Goal: Transaction & Acquisition: Book appointment/travel/reservation

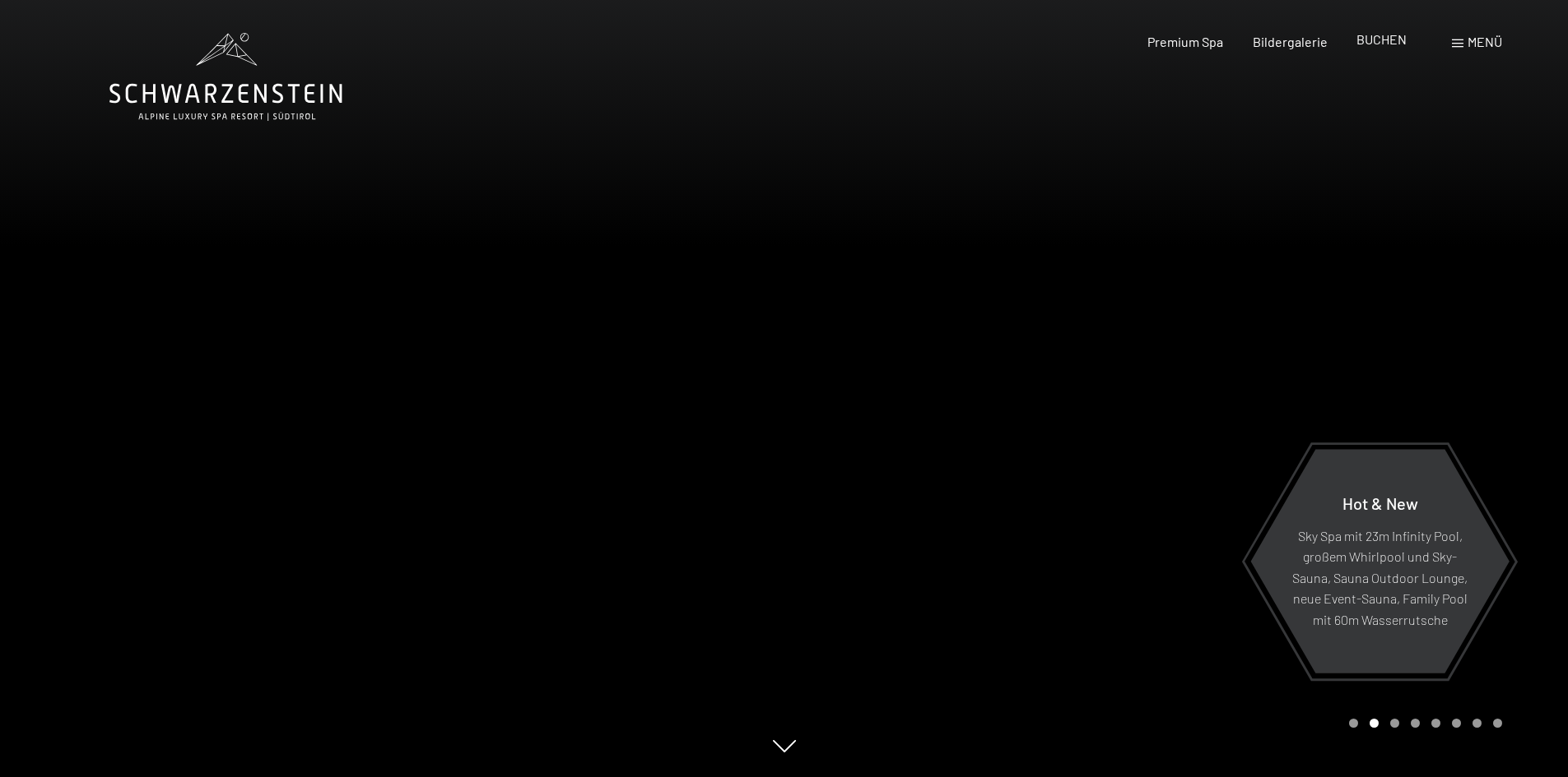
click at [1380, 51] on div "Premium Spa Bildergalerie BUCHEN" at bounding box center [1262, 42] width 346 height 18
click at [1383, 40] on span "BUCHEN" at bounding box center [1381, 39] width 51 height 16
click at [1463, 47] on span at bounding box center [1458, 44] width 12 height 8
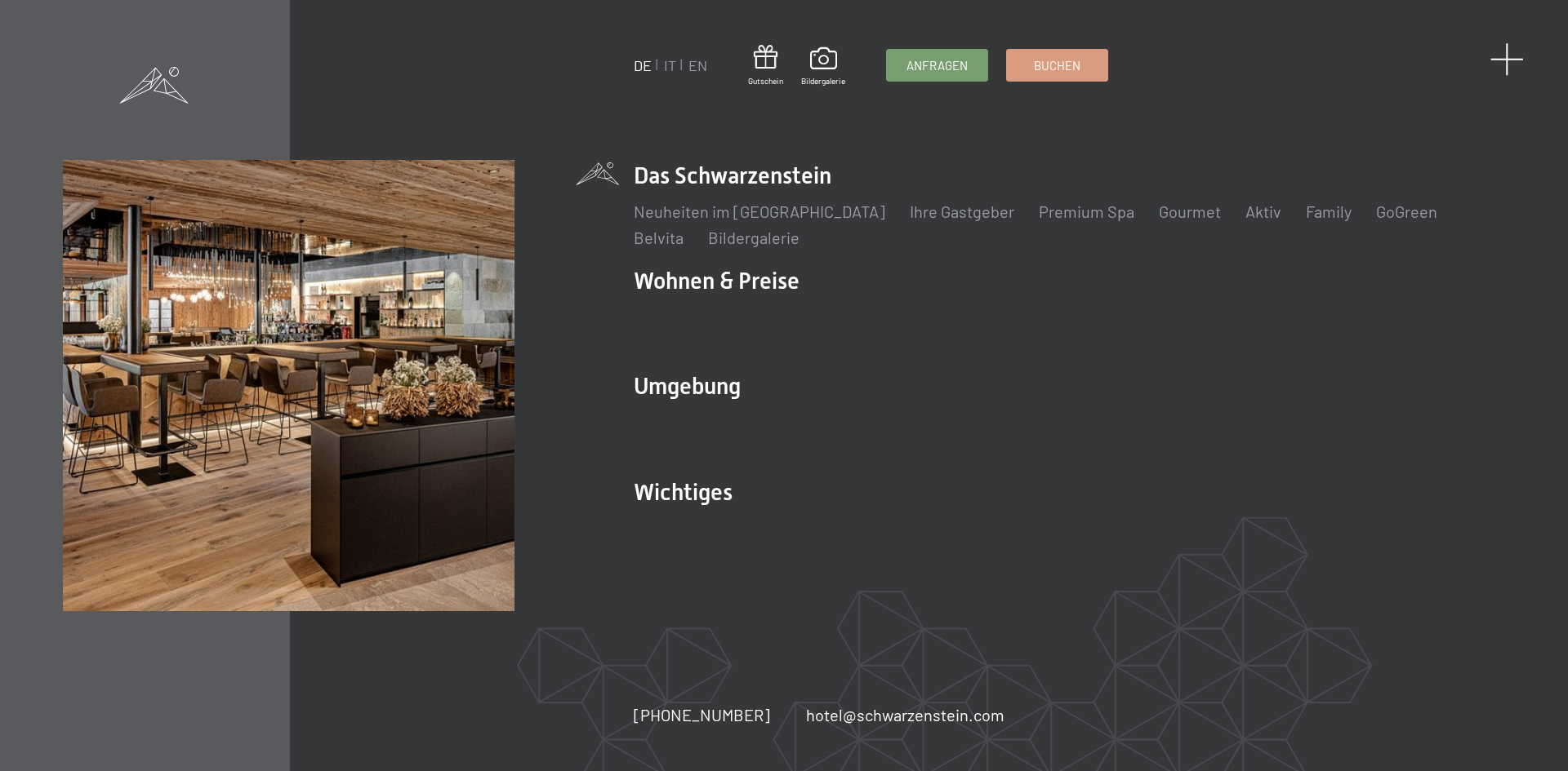
click at [1496, 53] on span at bounding box center [1507, 59] width 34 height 34
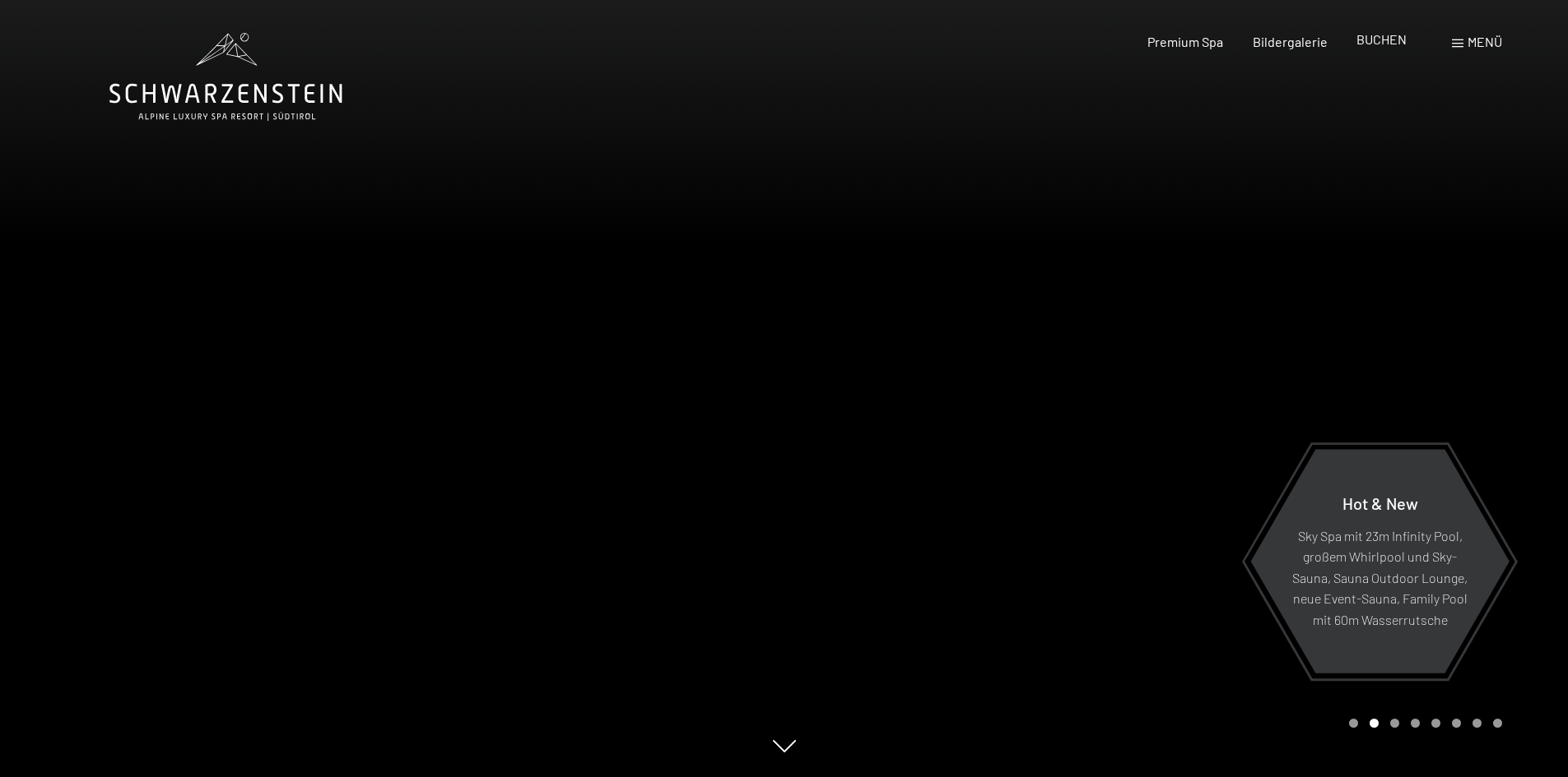
click at [1376, 43] on span "BUCHEN" at bounding box center [1381, 39] width 51 height 16
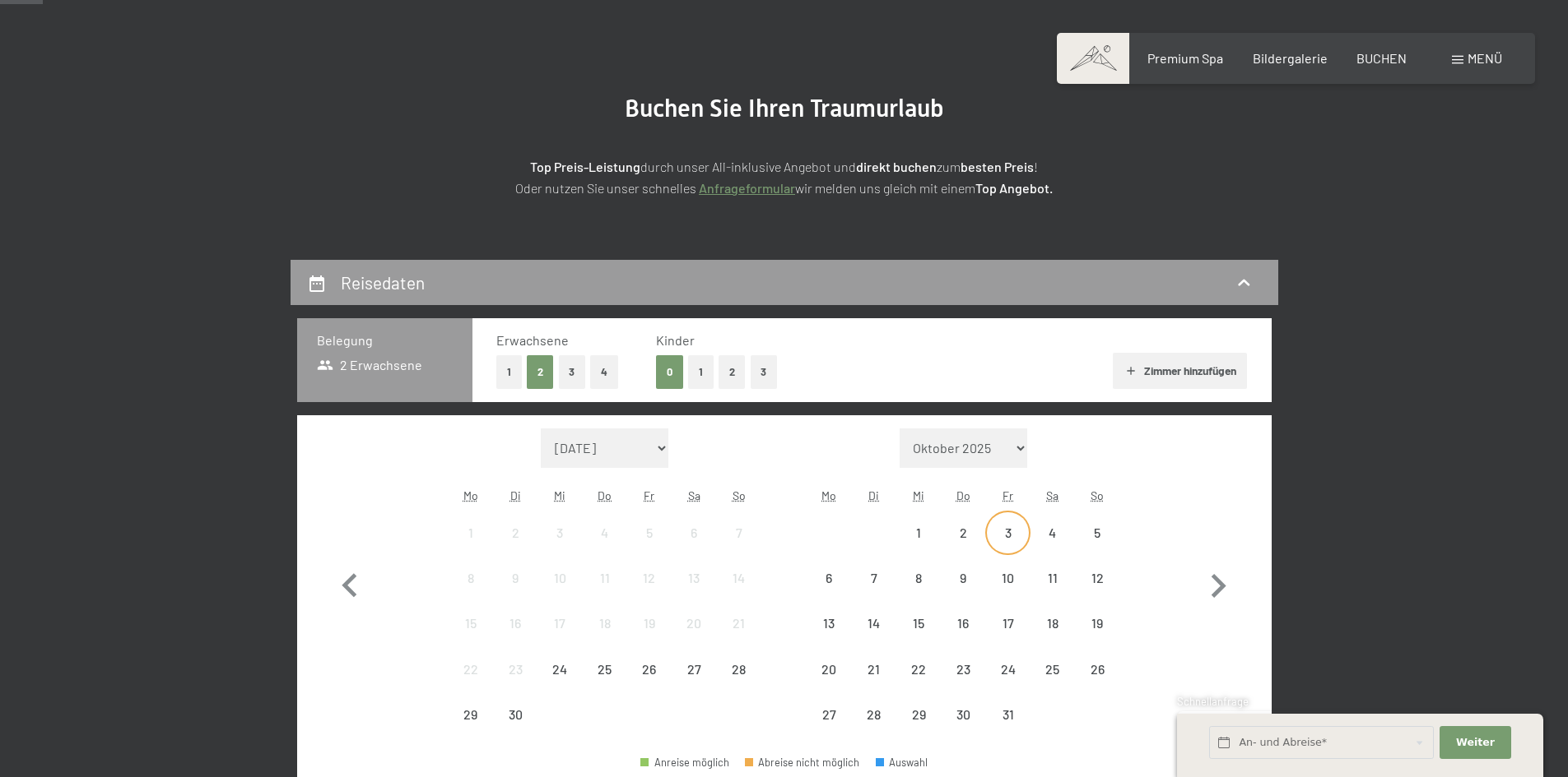
scroll to position [247, 0]
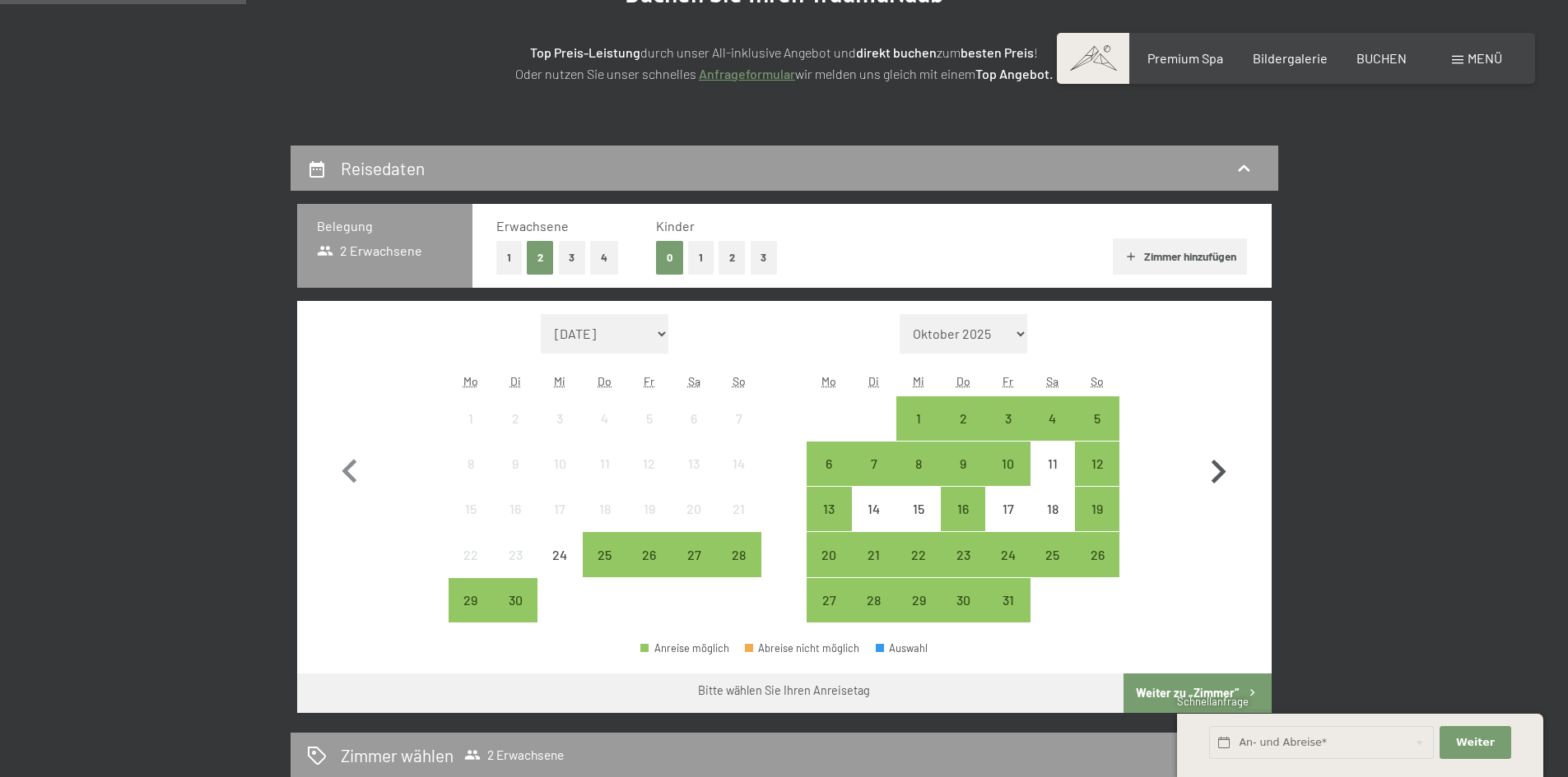
click at [1221, 464] on icon "button" at bounding box center [1218, 473] width 48 height 48
select select "2025-10-01"
select select "2025-11-01"
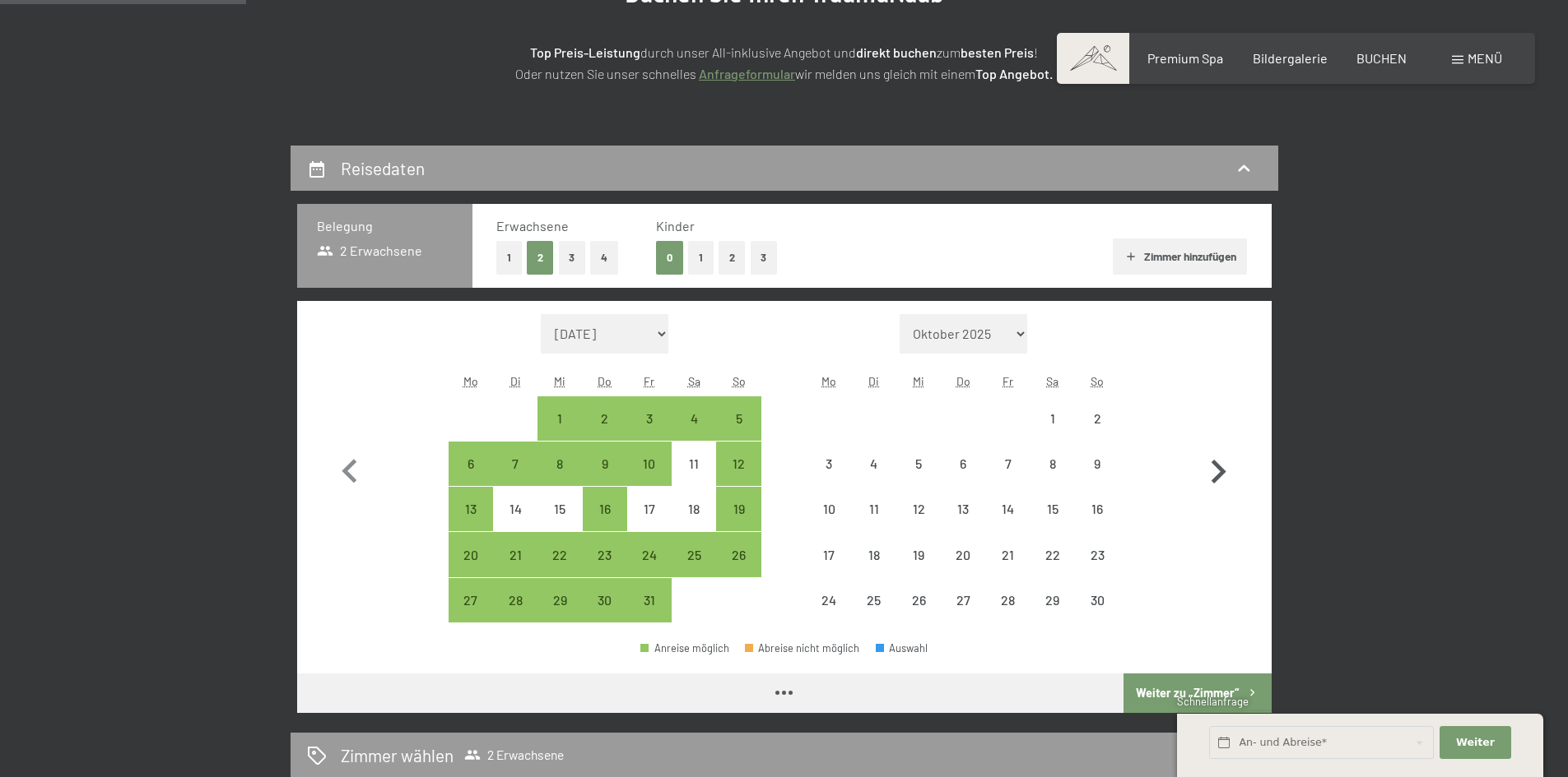
click at [1221, 464] on icon "button" at bounding box center [1218, 473] width 48 height 48
select select "2025-11-01"
select select "2025-12-01"
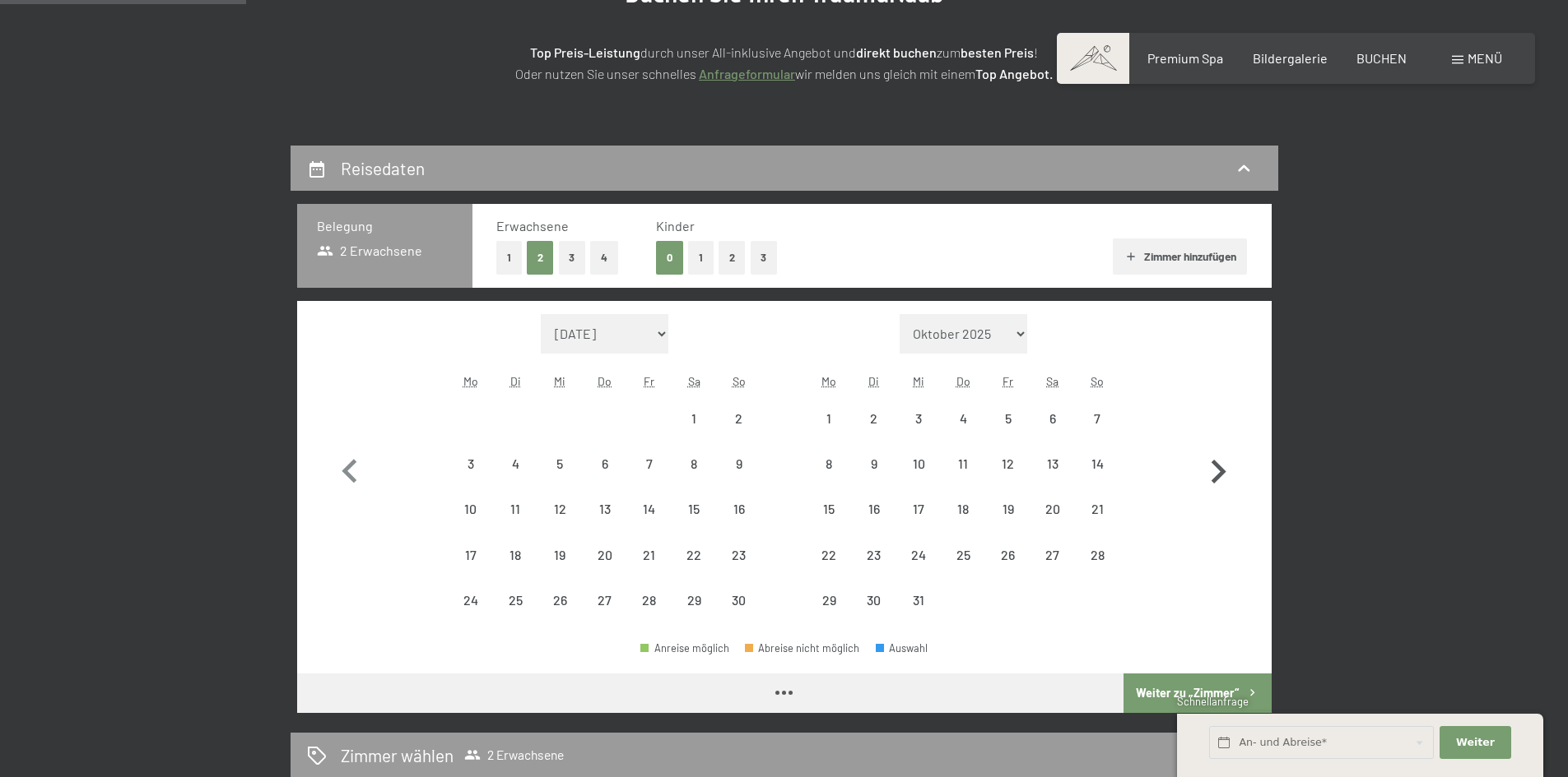
click at [1221, 464] on icon "button" at bounding box center [1218, 473] width 48 height 48
select select "2025-12-01"
select select "2026-01-01"
click at [1221, 464] on icon "button" at bounding box center [1218, 473] width 48 height 48
select select "2026-01-01"
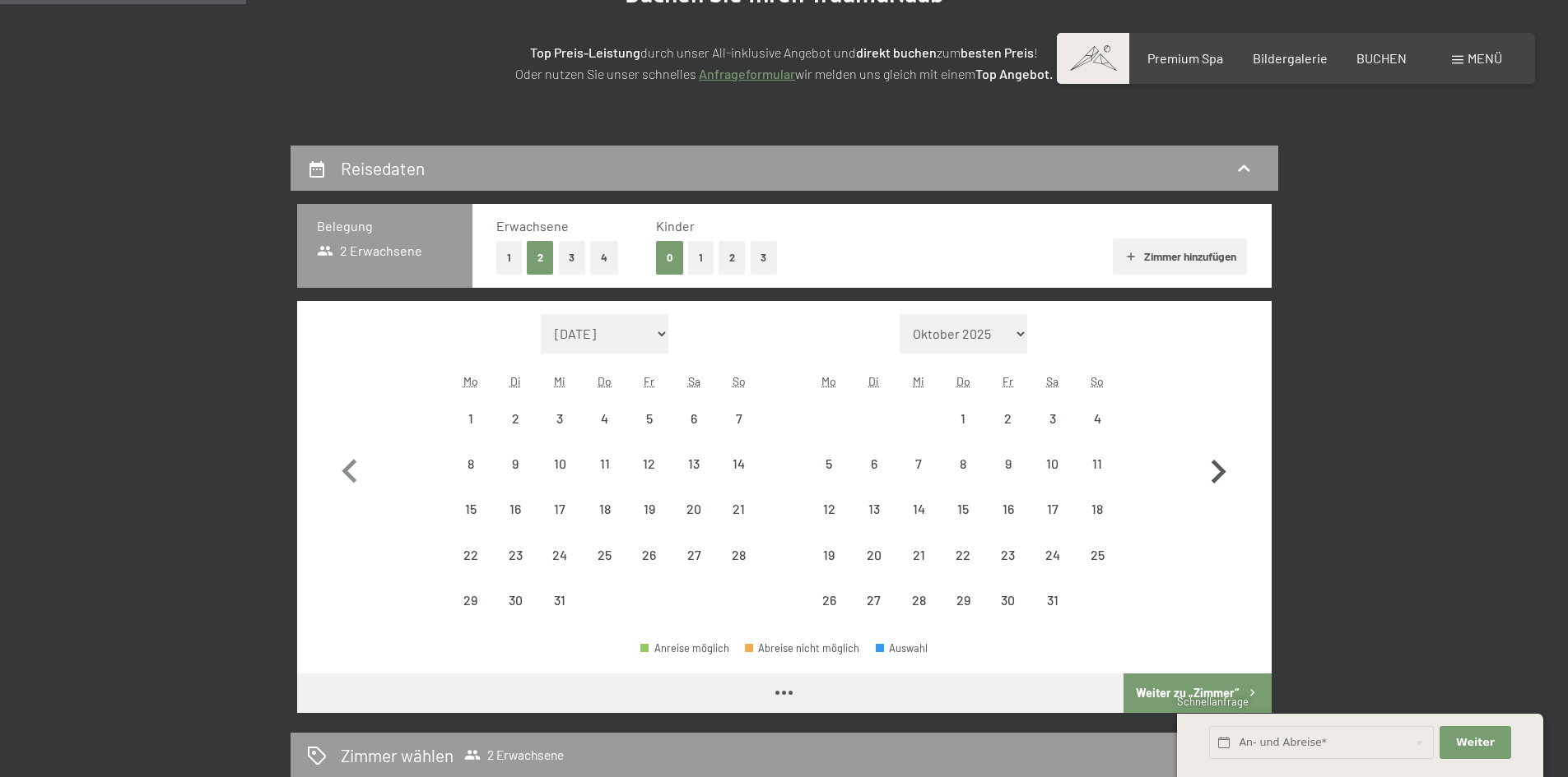
select select "2026-02-01"
select select "2026-01-01"
select select "2026-02-01"
select select "2026-01-01"
select select "2026-02-01"
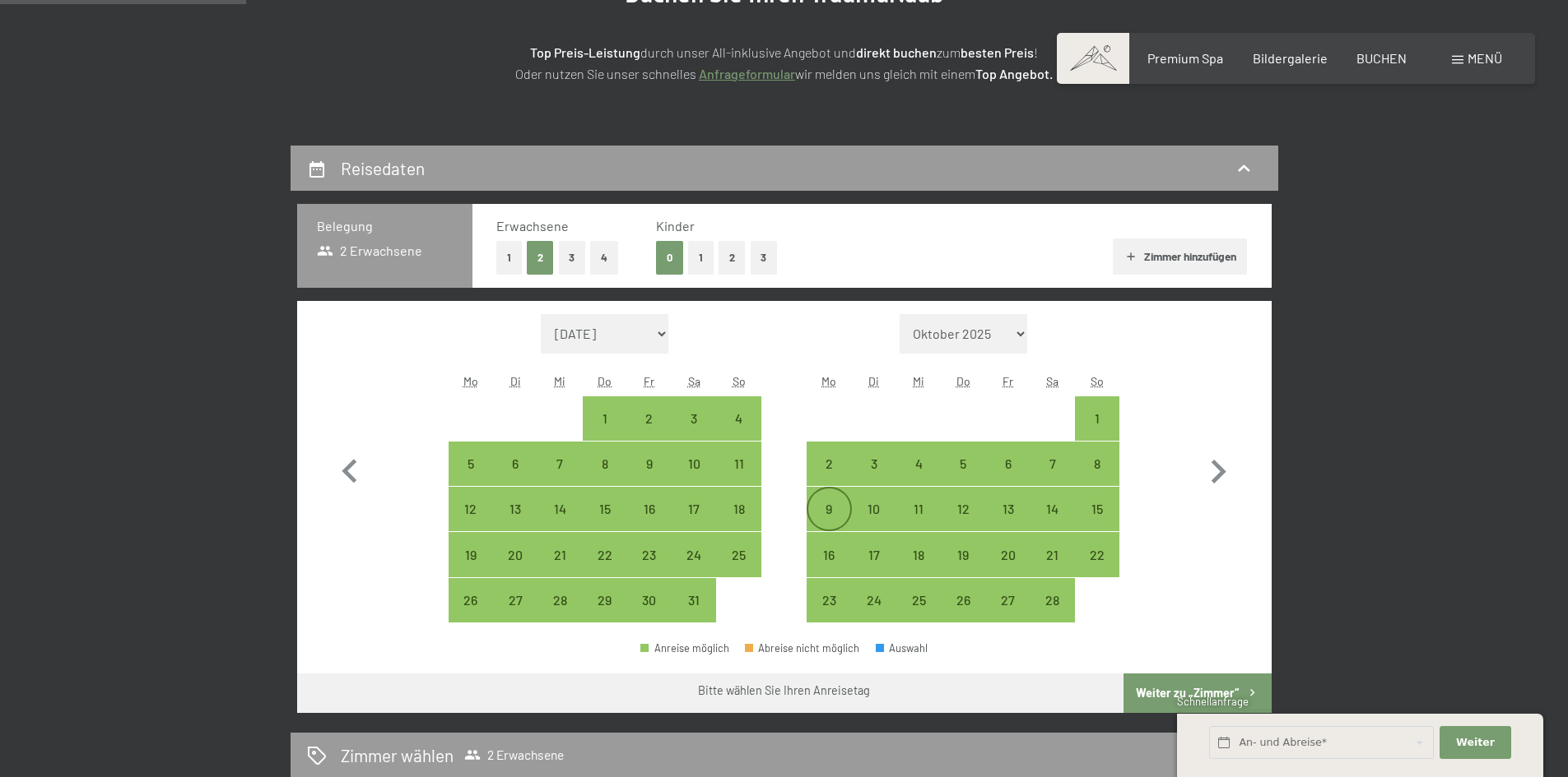
click at [831, 510] on div "9" at bounding box center [829, 523] width 41 height 41
select select "2026-01-01"
select select "2026-02-01"
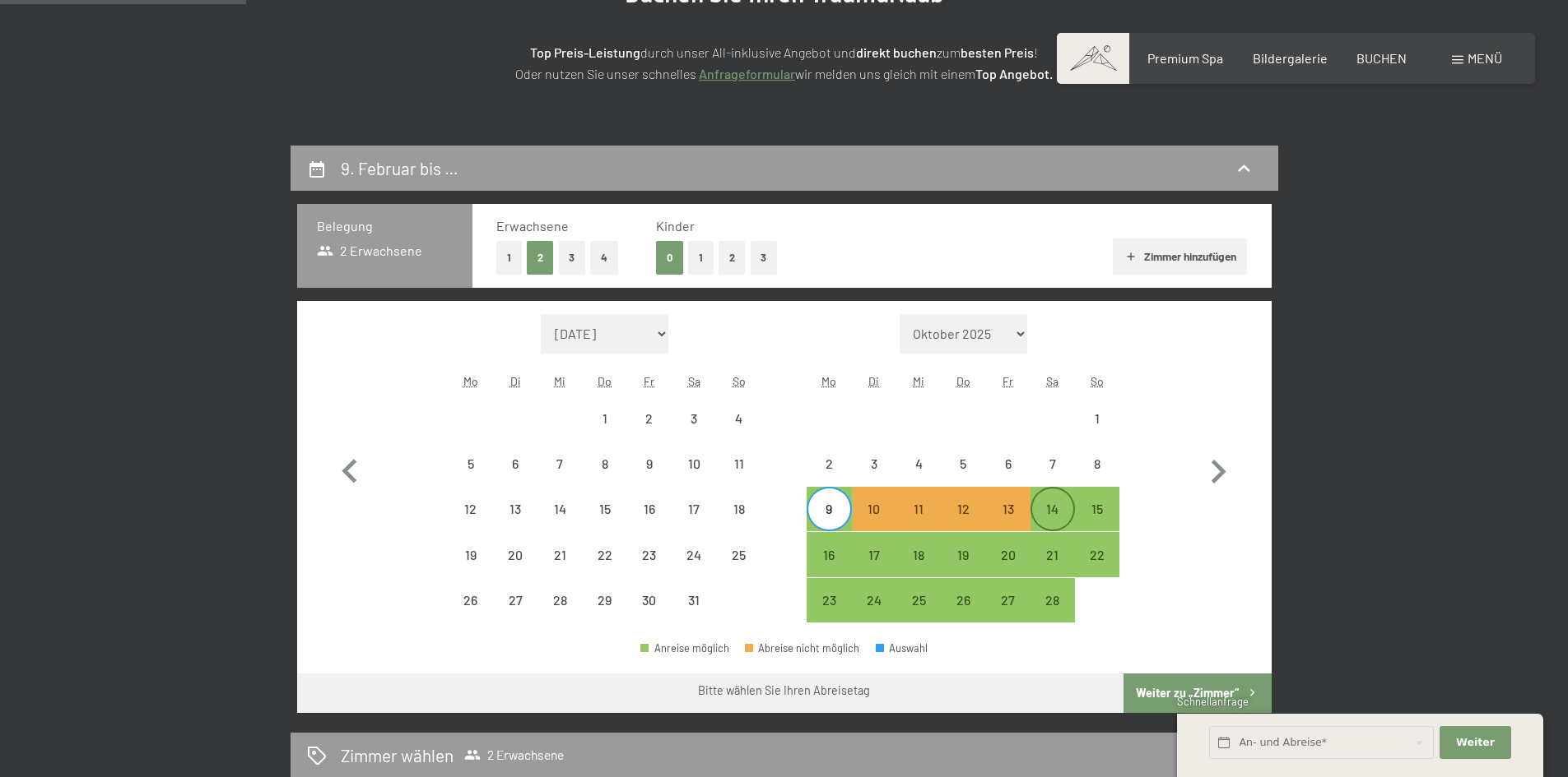
click at [1043, 522] on div "14" at bounding box center [1053, 523] width 41 height 41
select select "2026-01-01"
select select "2026-02-01"
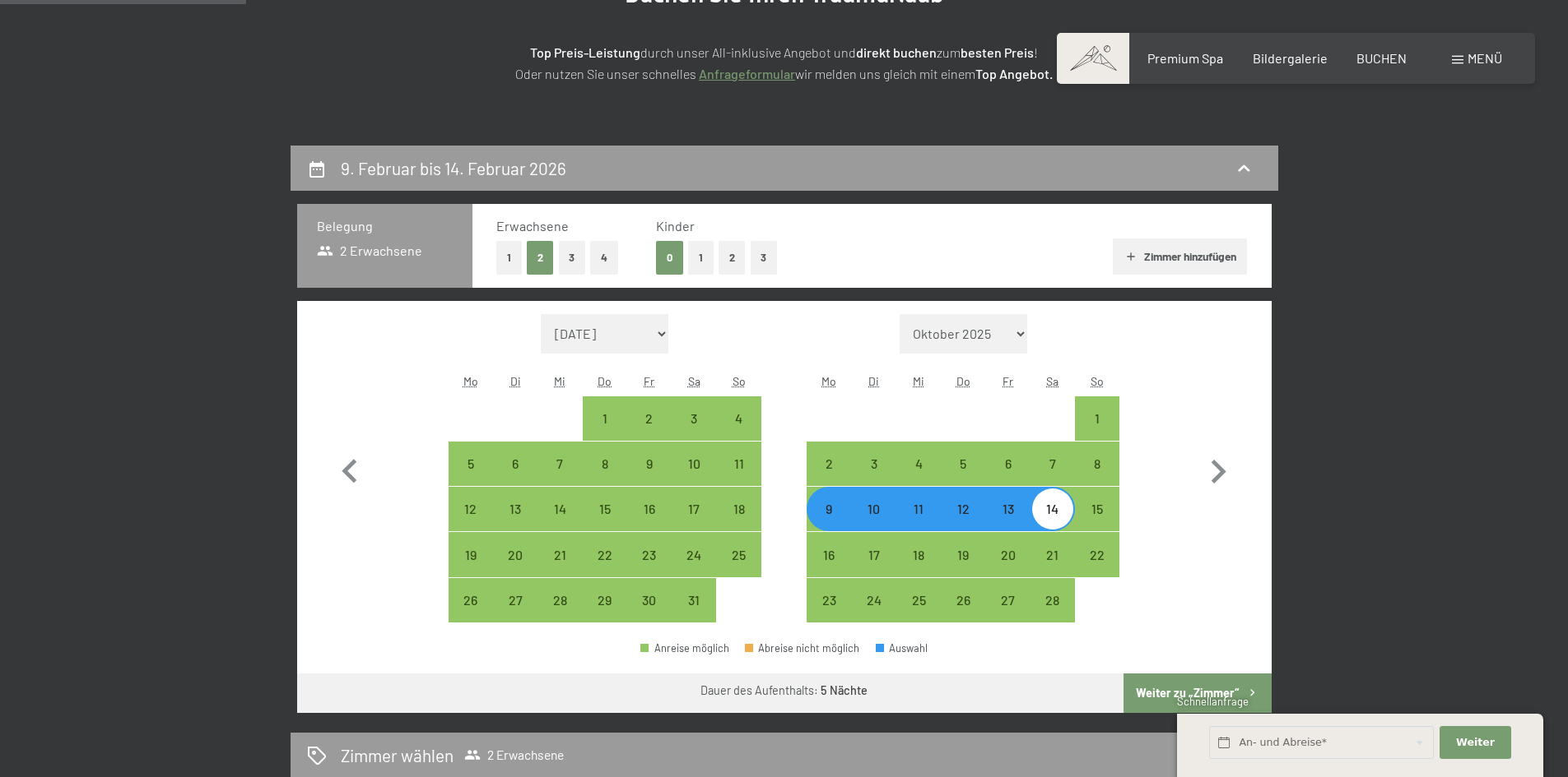
click at [1181, 694] on div "Schnellanfrage" at bounding box center [1360, 702] width 366 height 17
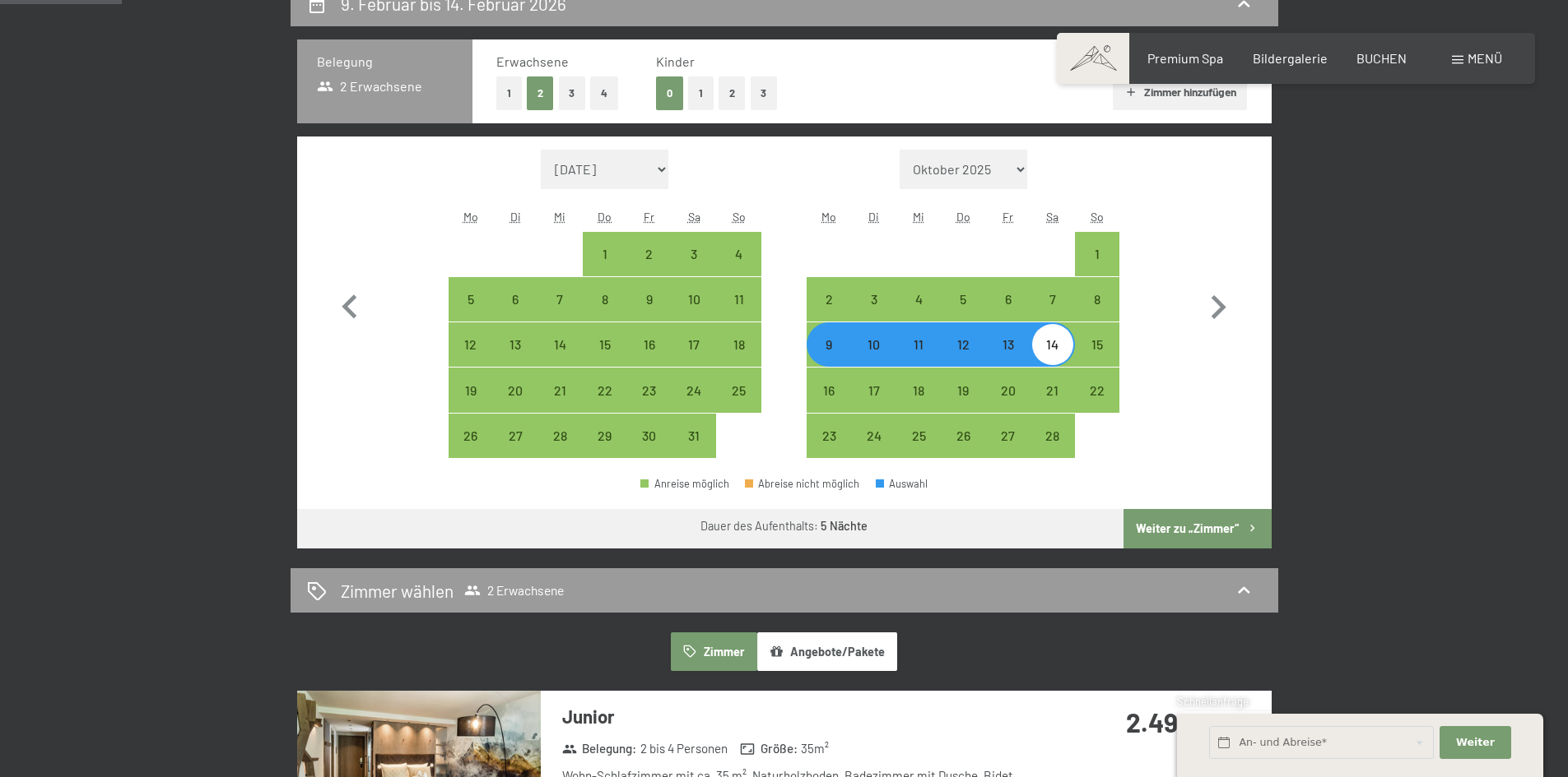
click at [1188, 527] on button "Weiter zu „Zimmer“" at bounding box center [1197, 529] width 148 height 40
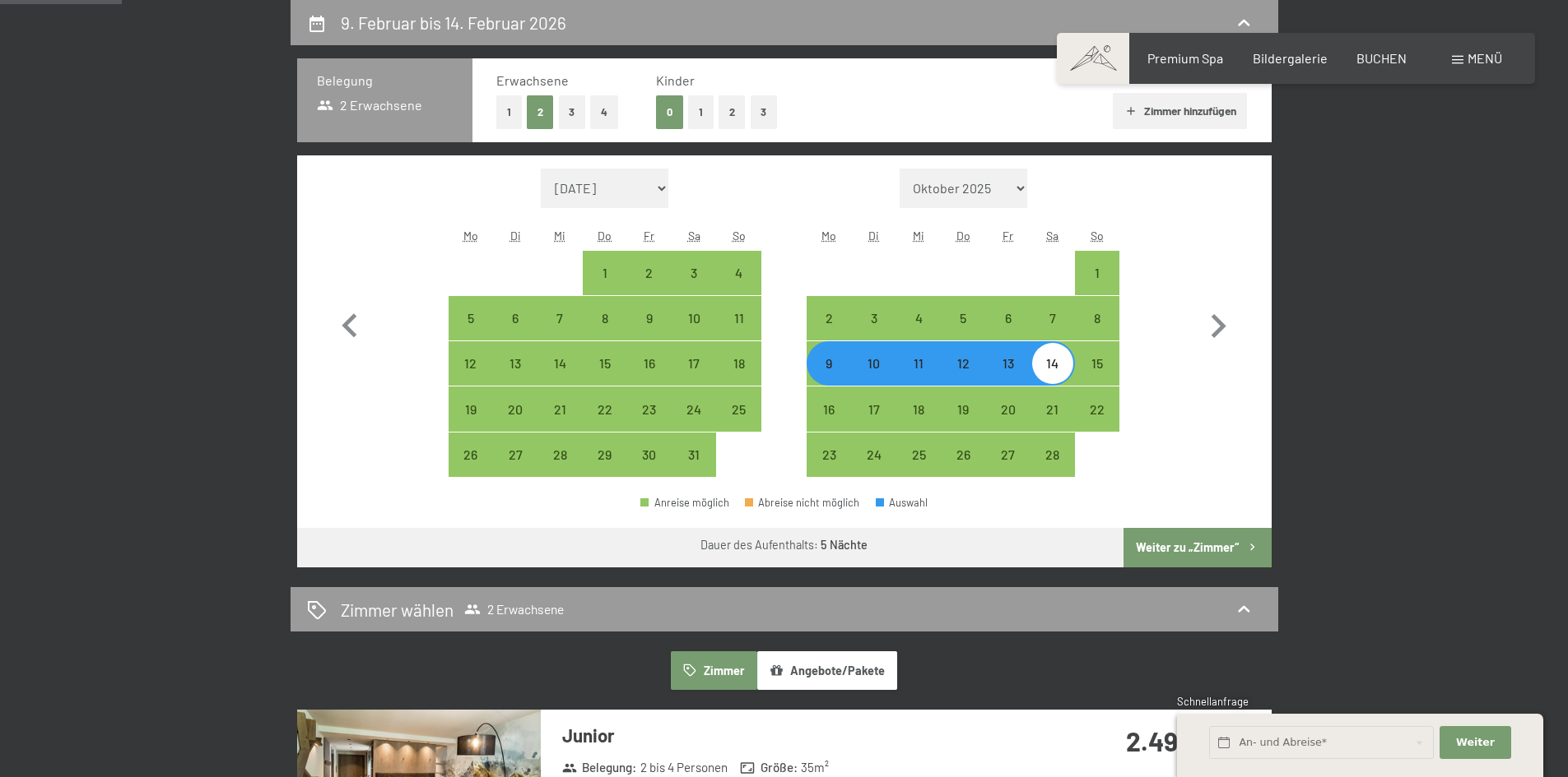
select select "2026-01-01"
select select "2026-02-01"
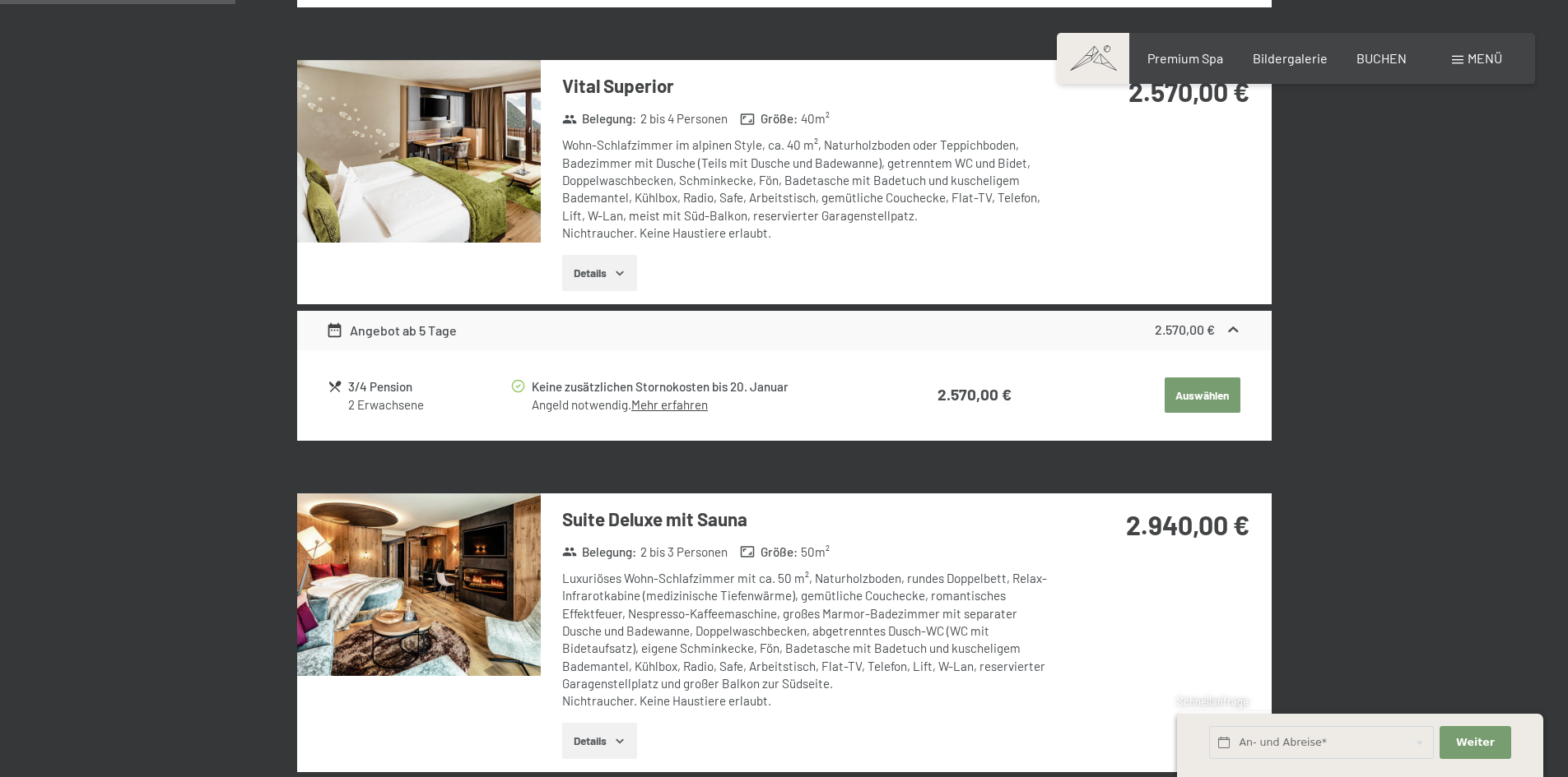
scroll to position [969, 0]
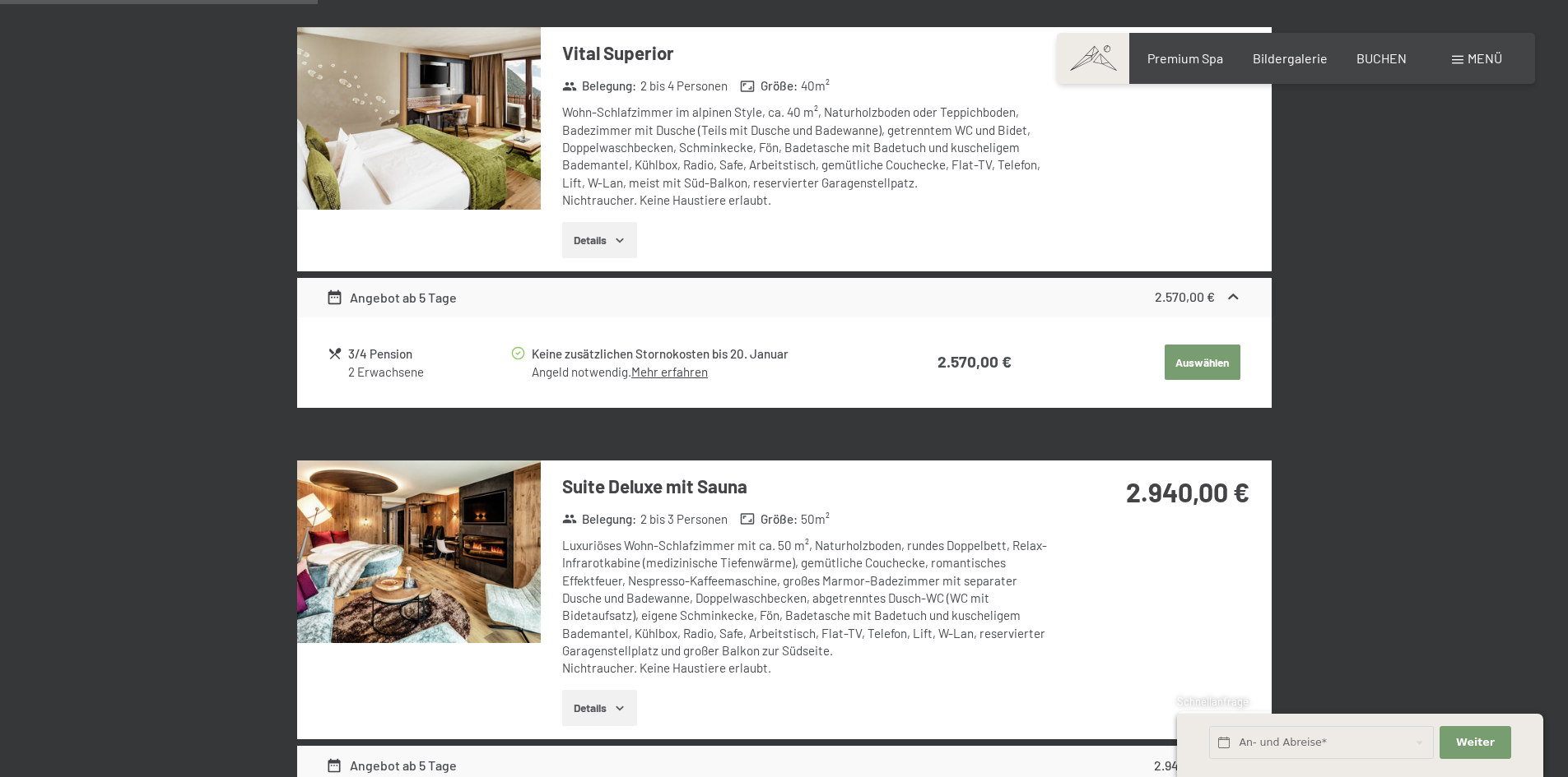
click at [594, 714] on button "Details" at bounding box center [600, 708] width 75 height 36
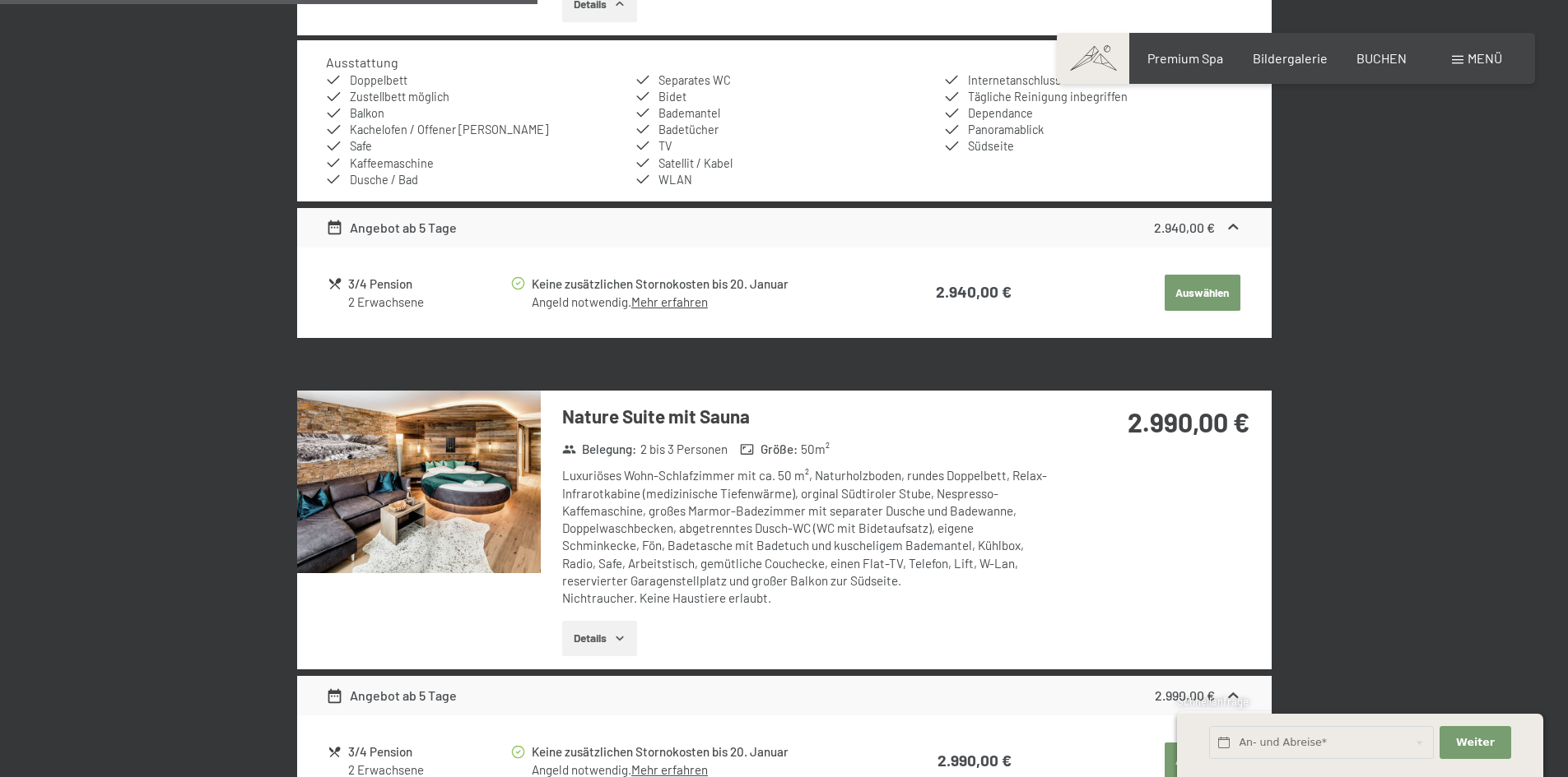
scroll to position [1708, 0]
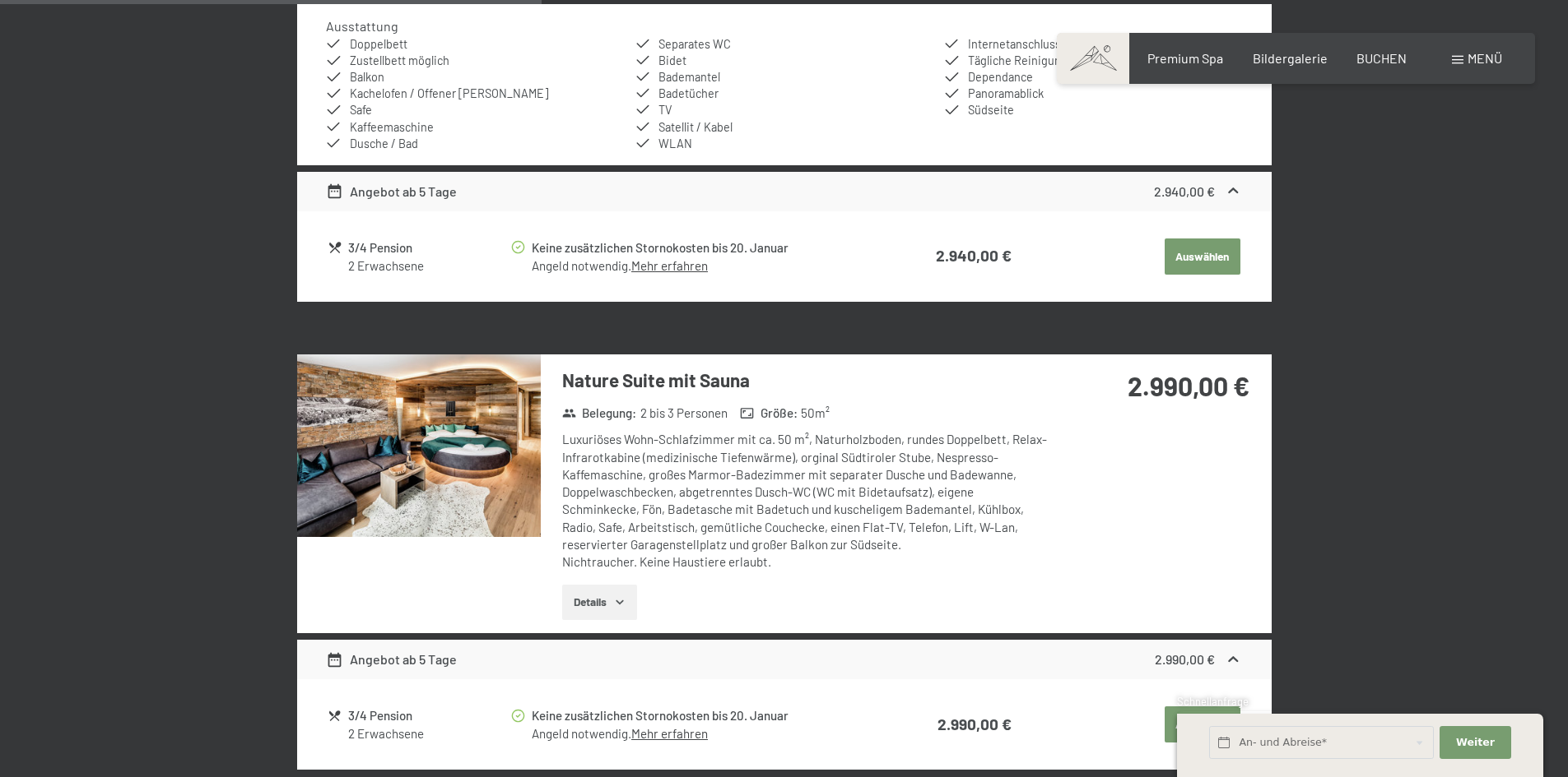
click at [501, 444] on img at bounding box center [419, 446] width 244 height 182
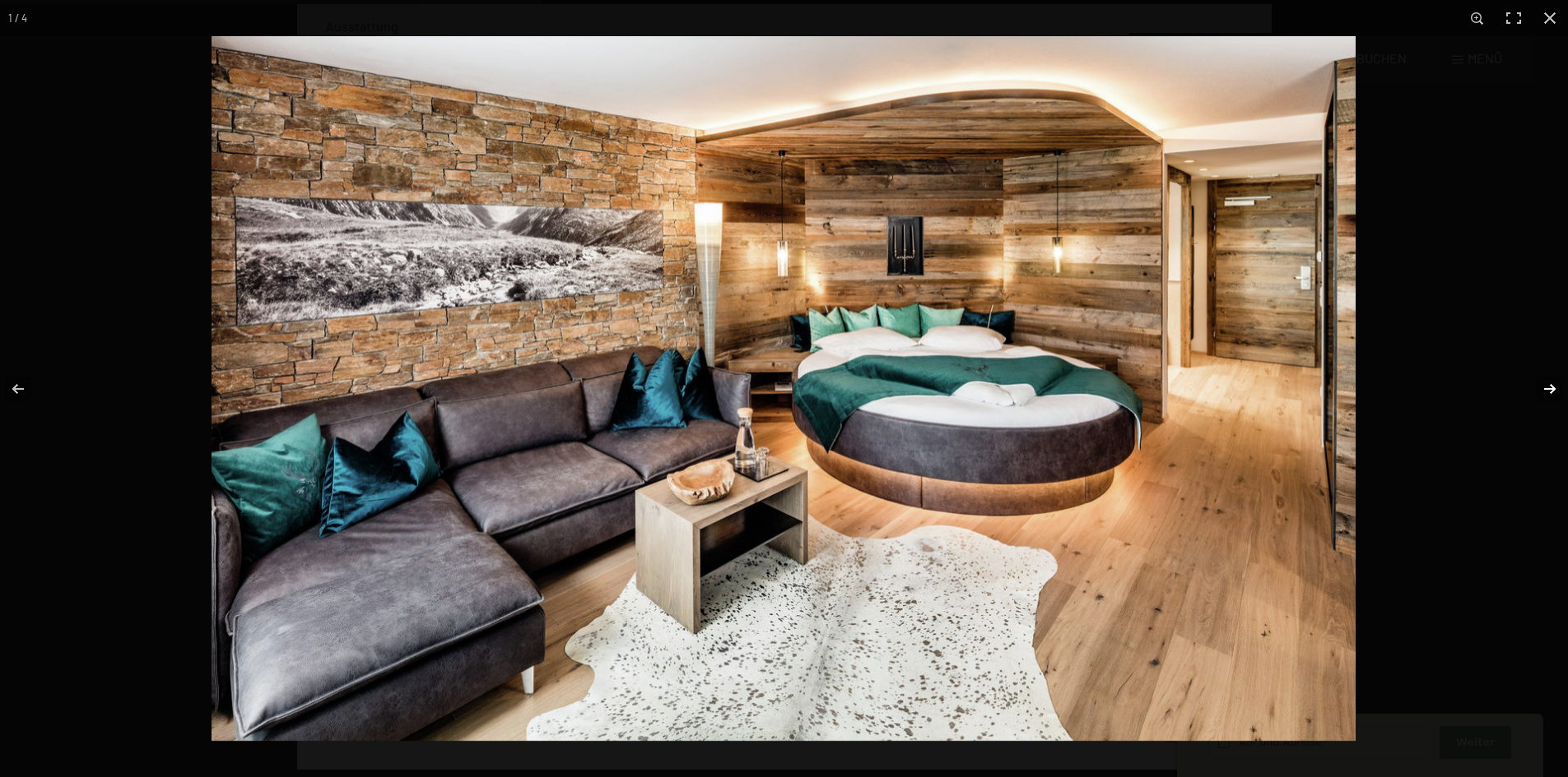
click at [1548, 382] on button "button" at bounding box center [1538, 389] width 57 height 82
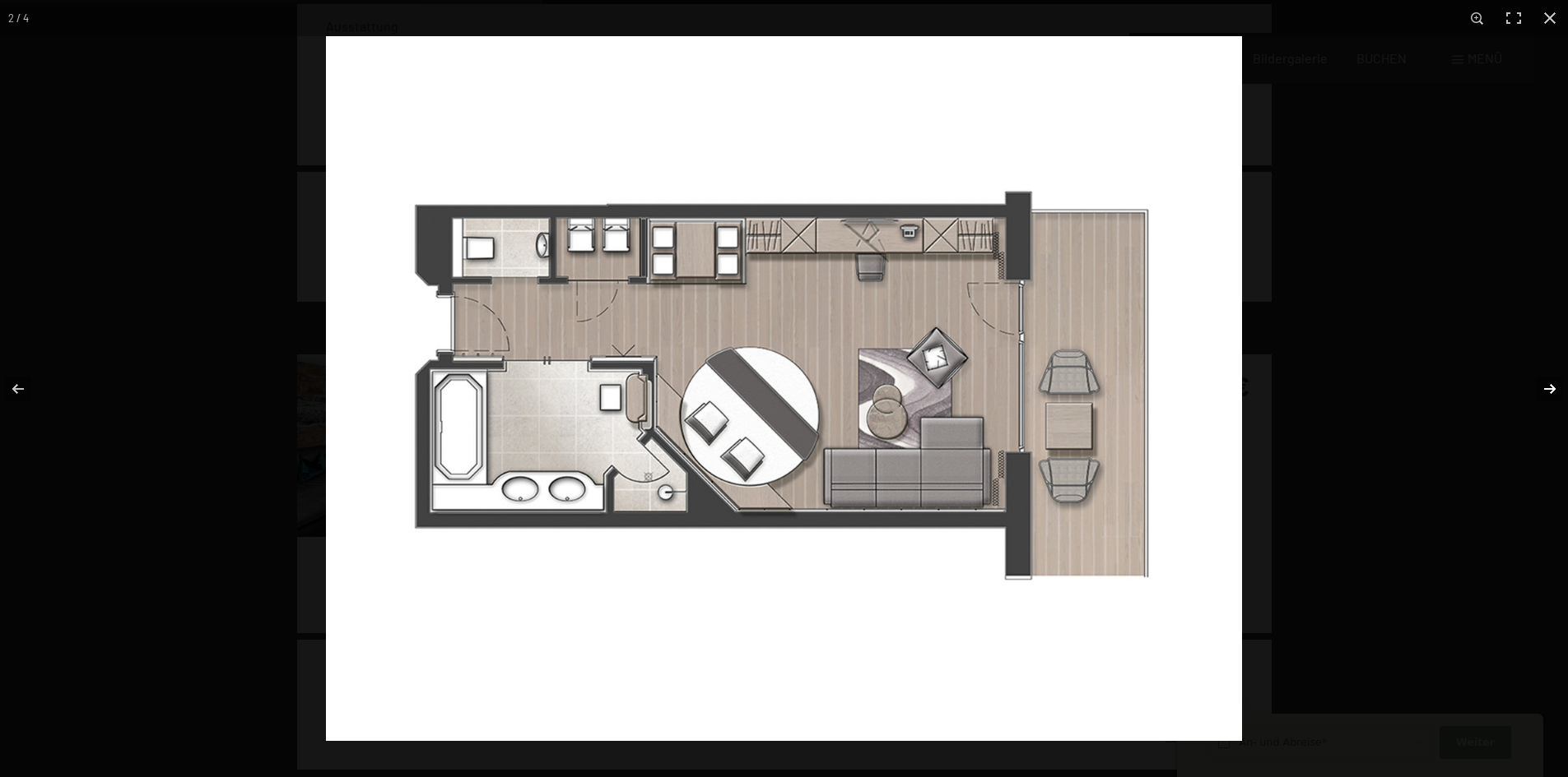
click at [1548, 382] on button "button" at bounding box center [1538, 389] width 57 height 82
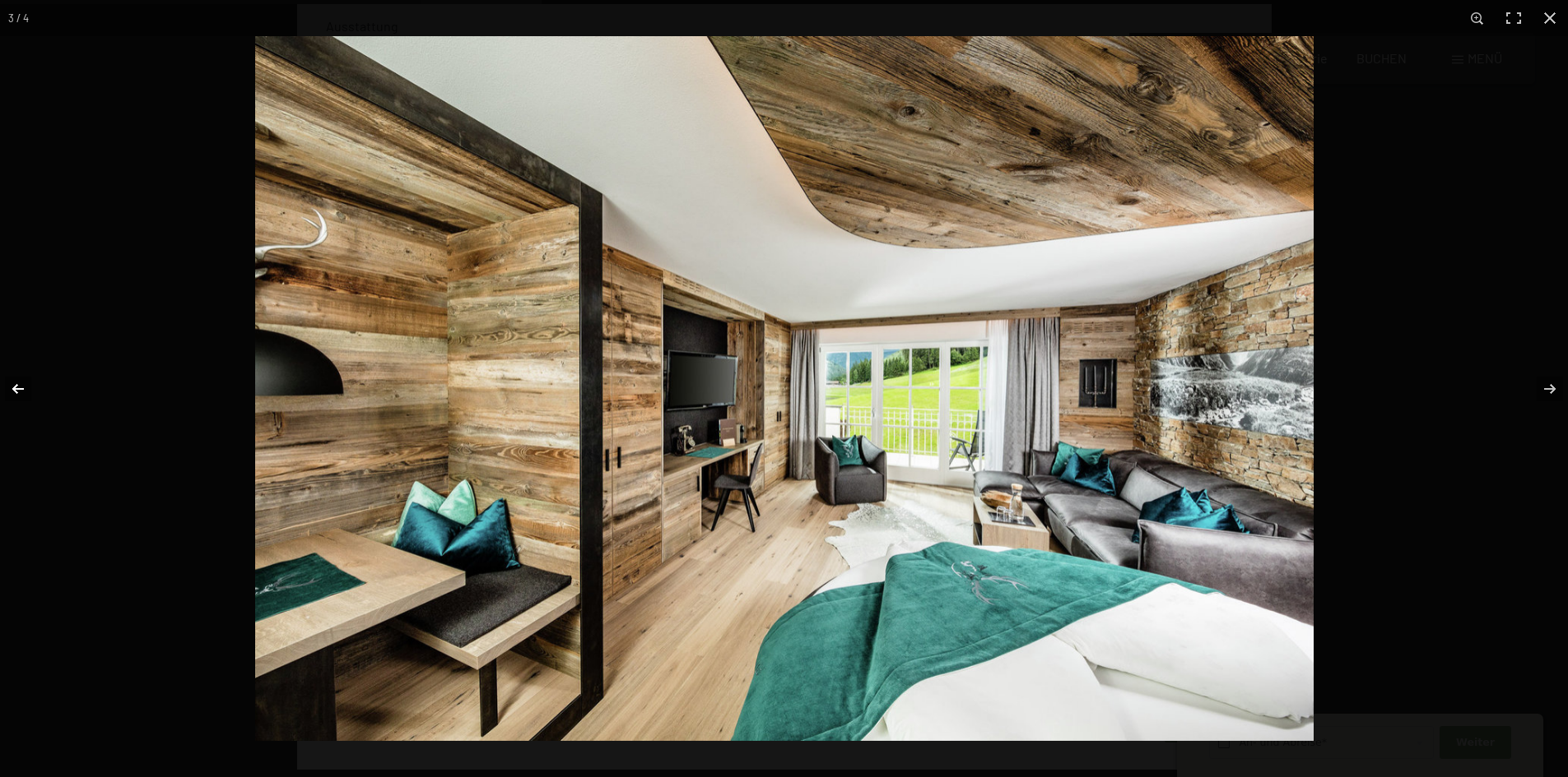
click at [23, 386] on button "button" at bounding box center [28, 389] width 57 height 82
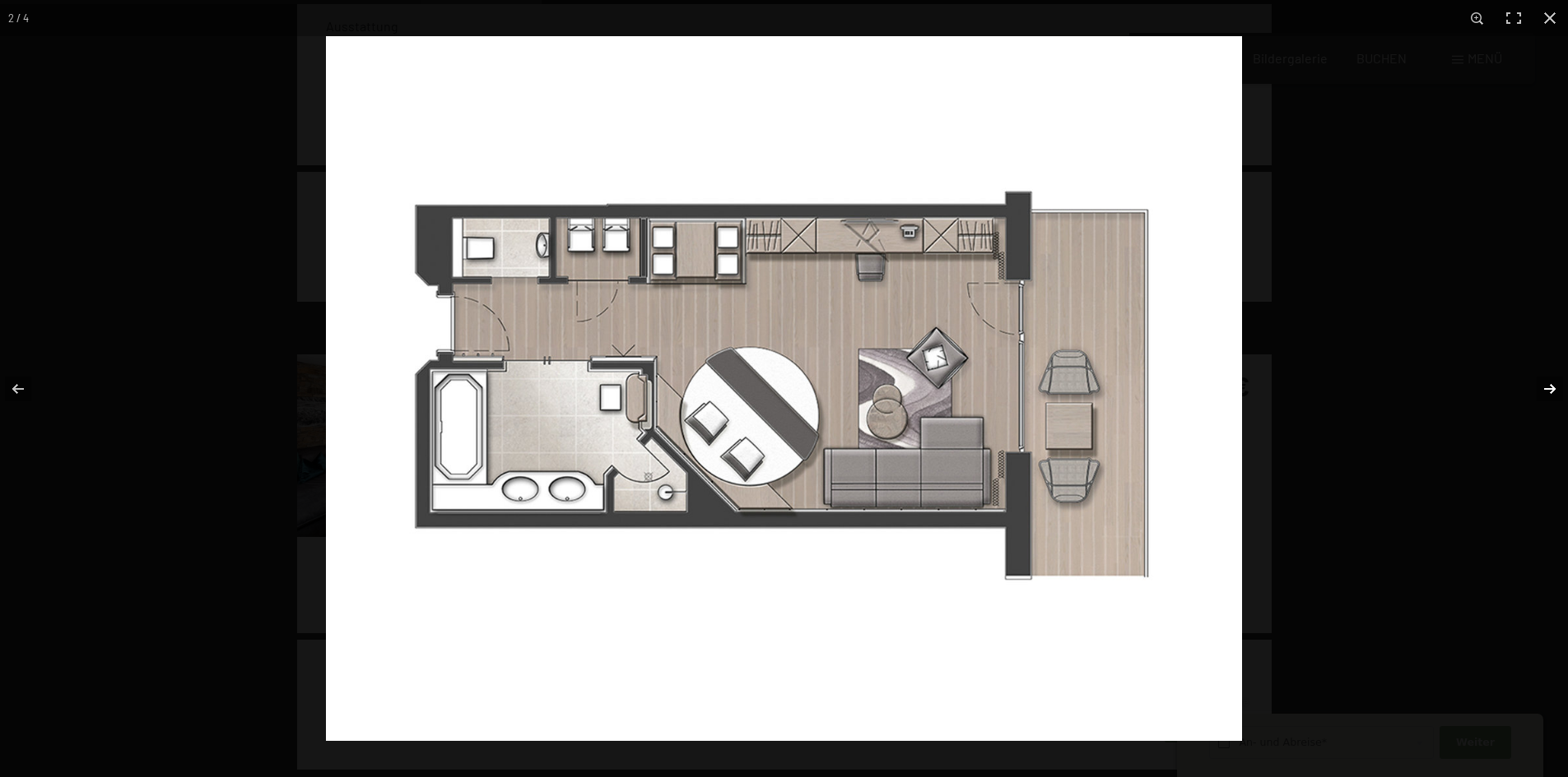
click at [1547, 384] on button "button" at bounding box center [1538, 389] width 57 height 82
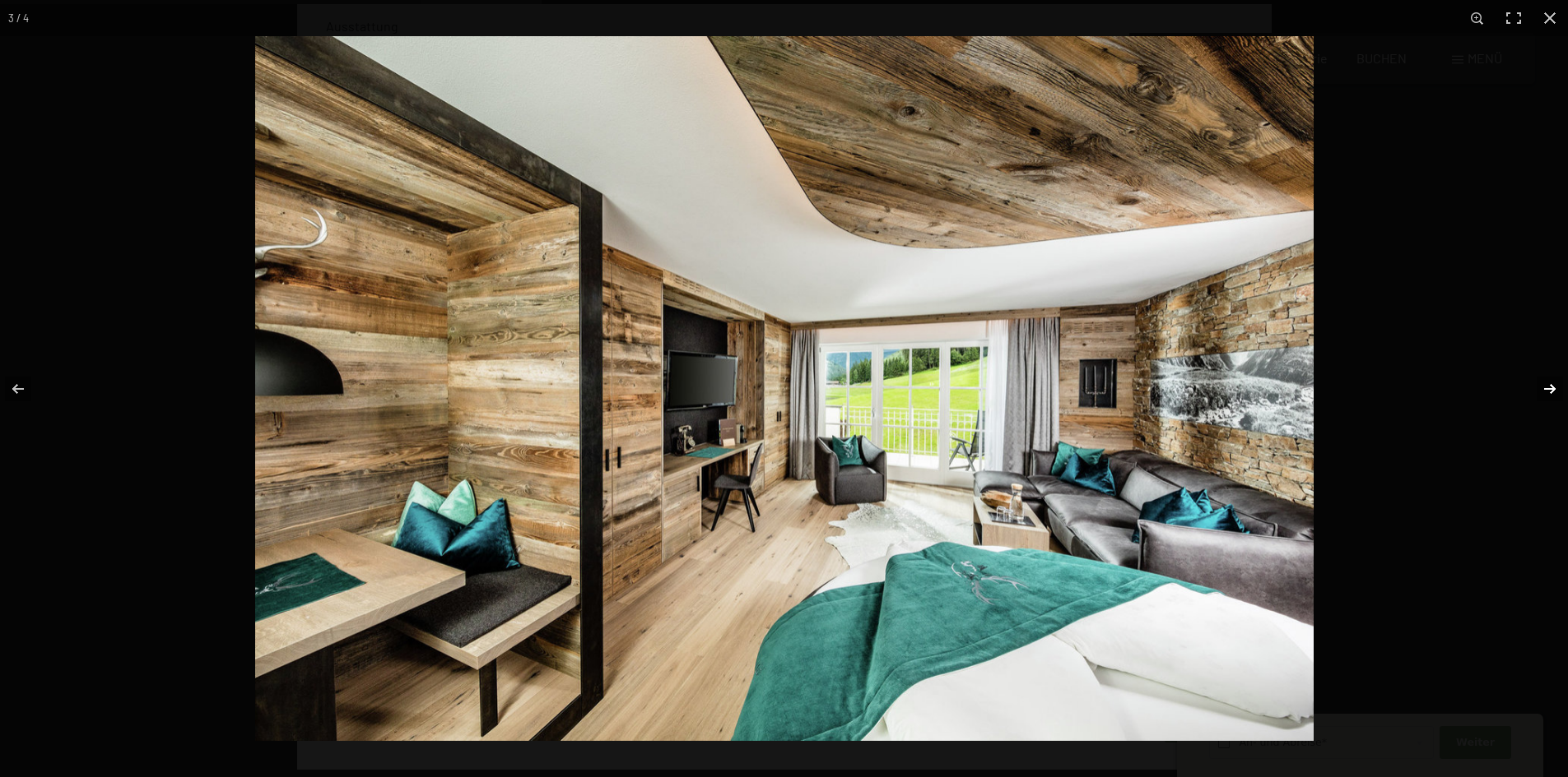
click at [1547, 384] on button "button" at bounding box center [1538, 389] width 57 height 82
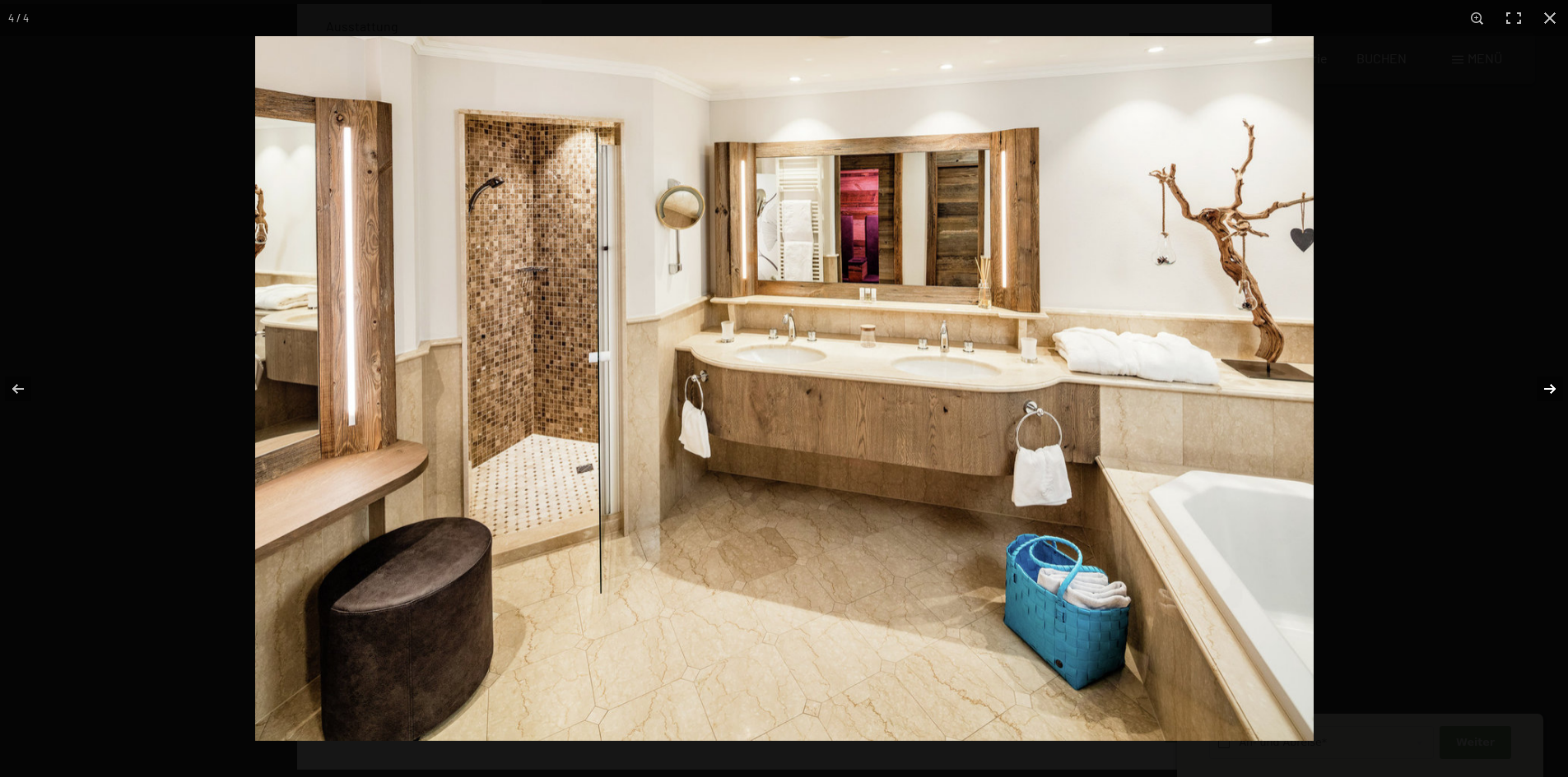
click at [1547, 384] on button "button" at bounding box center [1538, 389] width 57 height 82
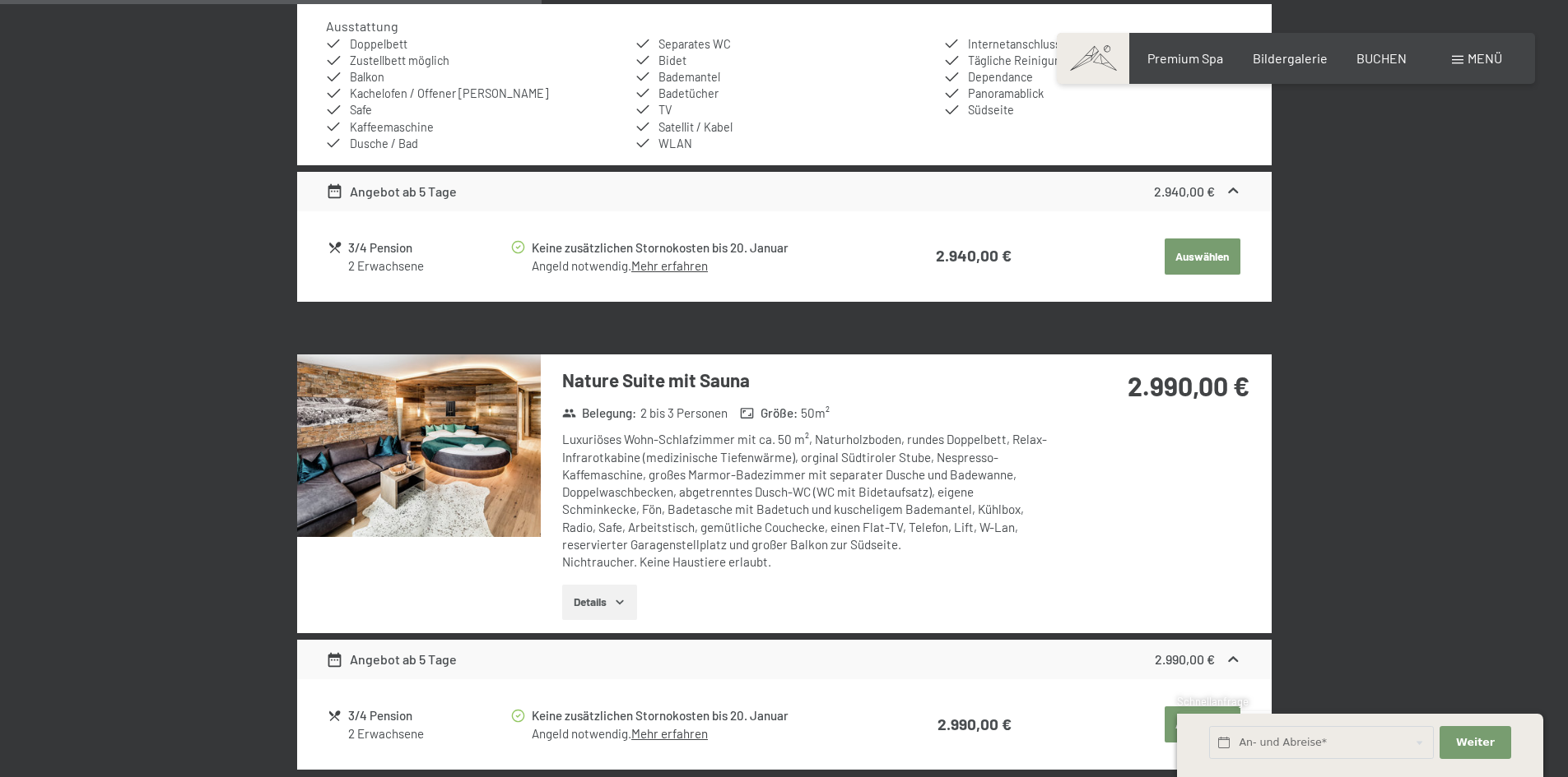
click at [0, 0] on button "button" at bounding box center [0, 0] width 0 height 0
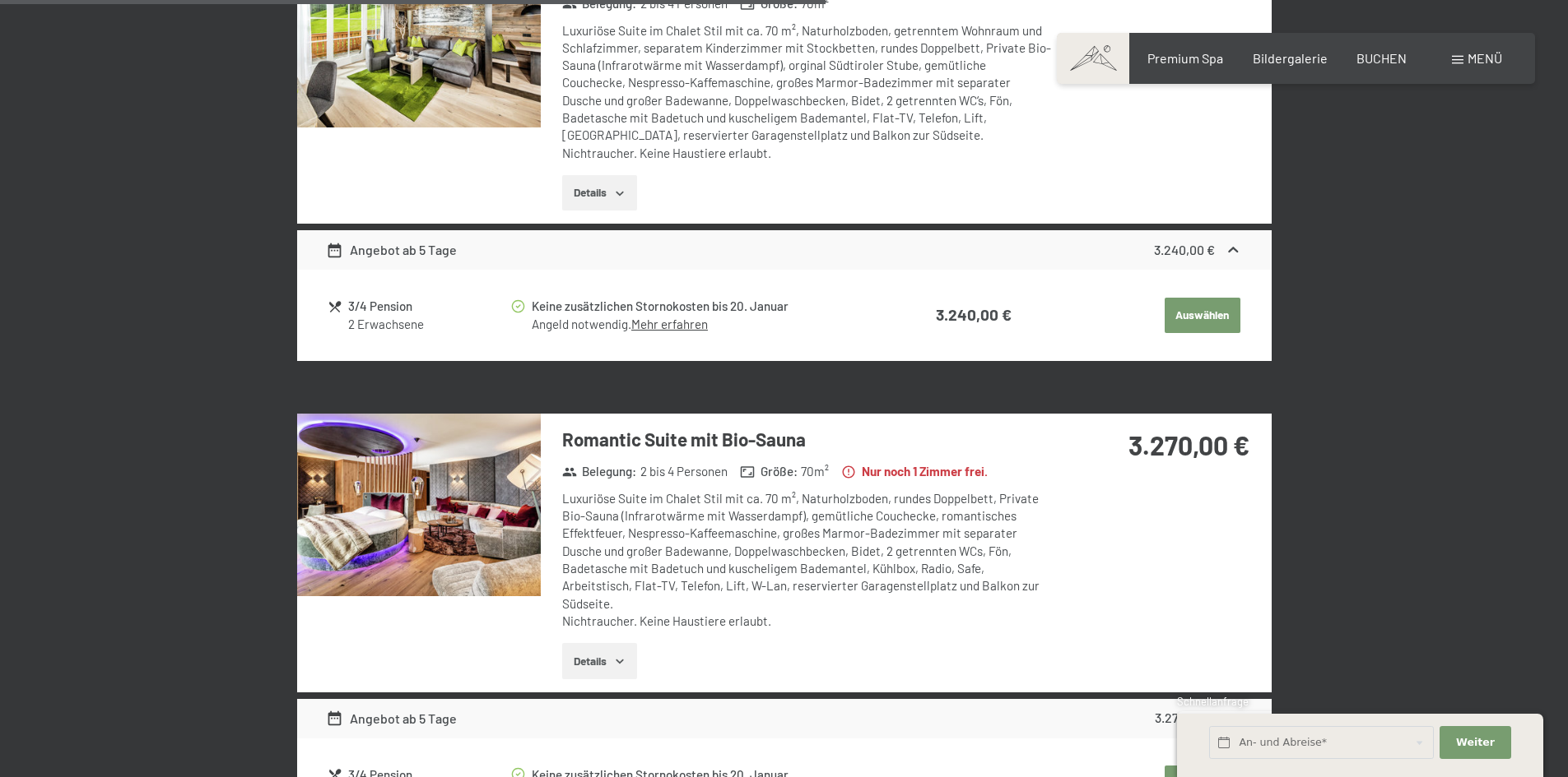
scroll to position [2614, 0]
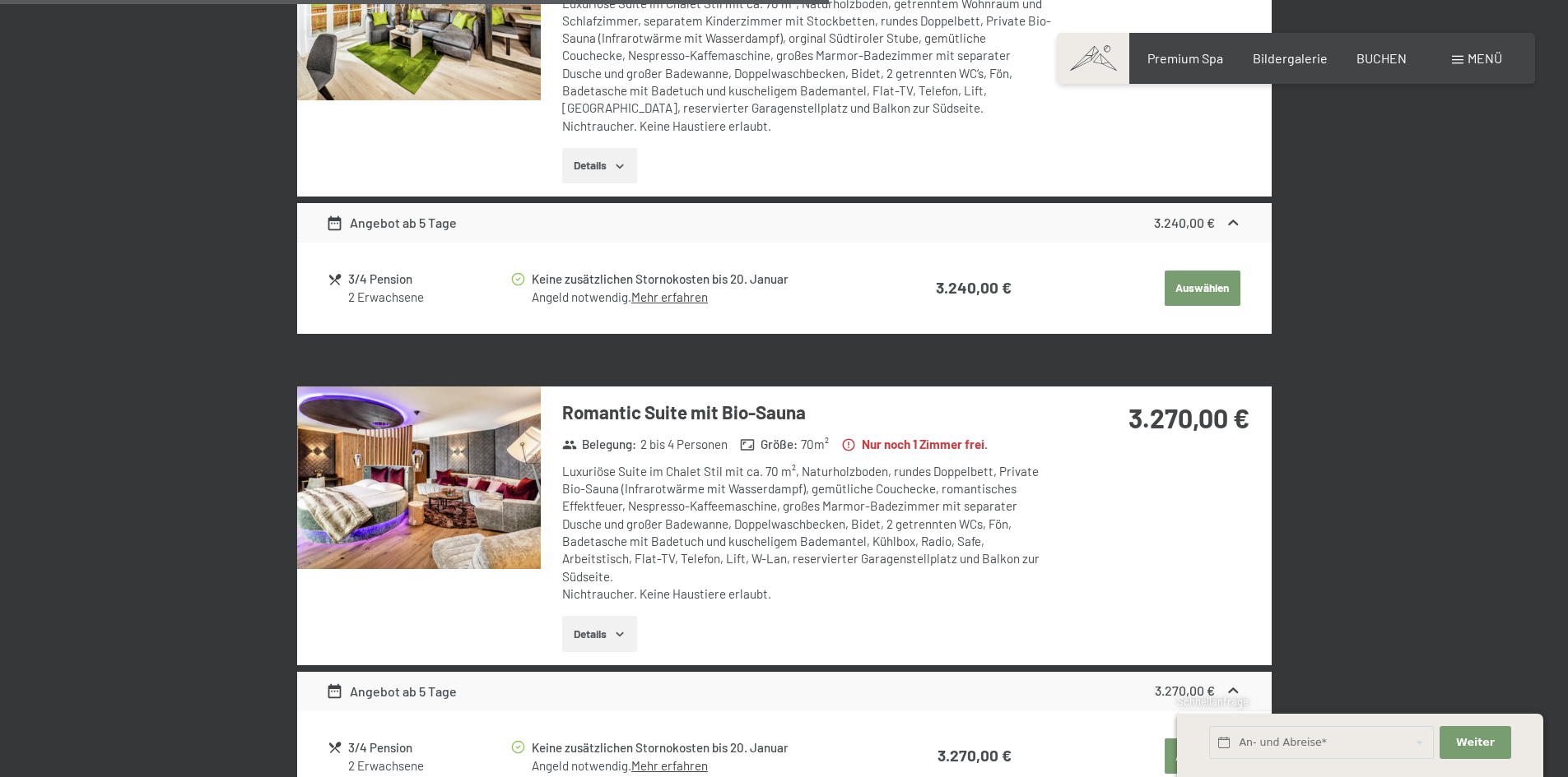
click at [476, 478] on img at bounding box center [419, 478] width 244 height 182
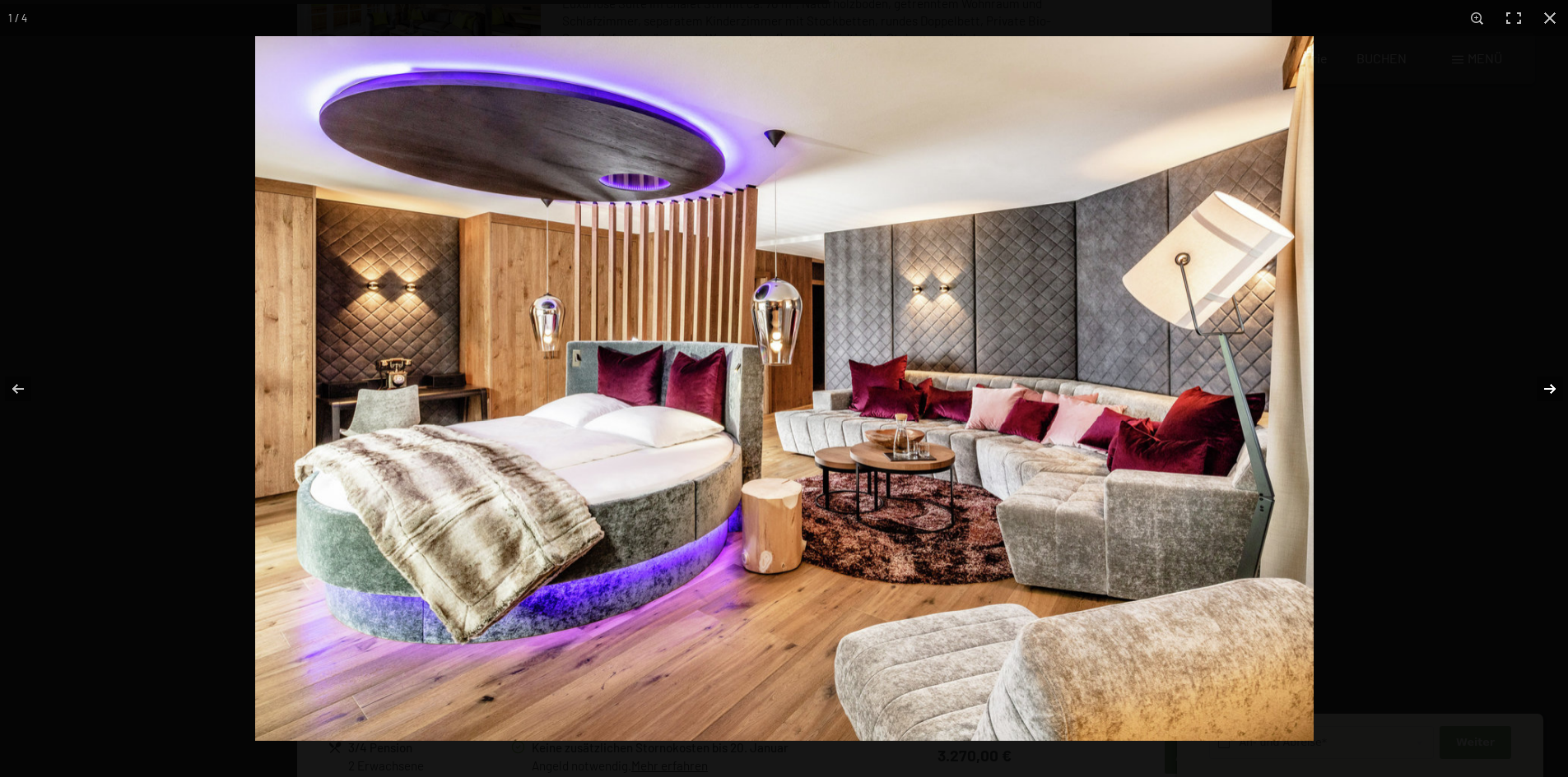
click at [1545, 386] on button "button" at bounding box center [1538, 389] width 57 height 82
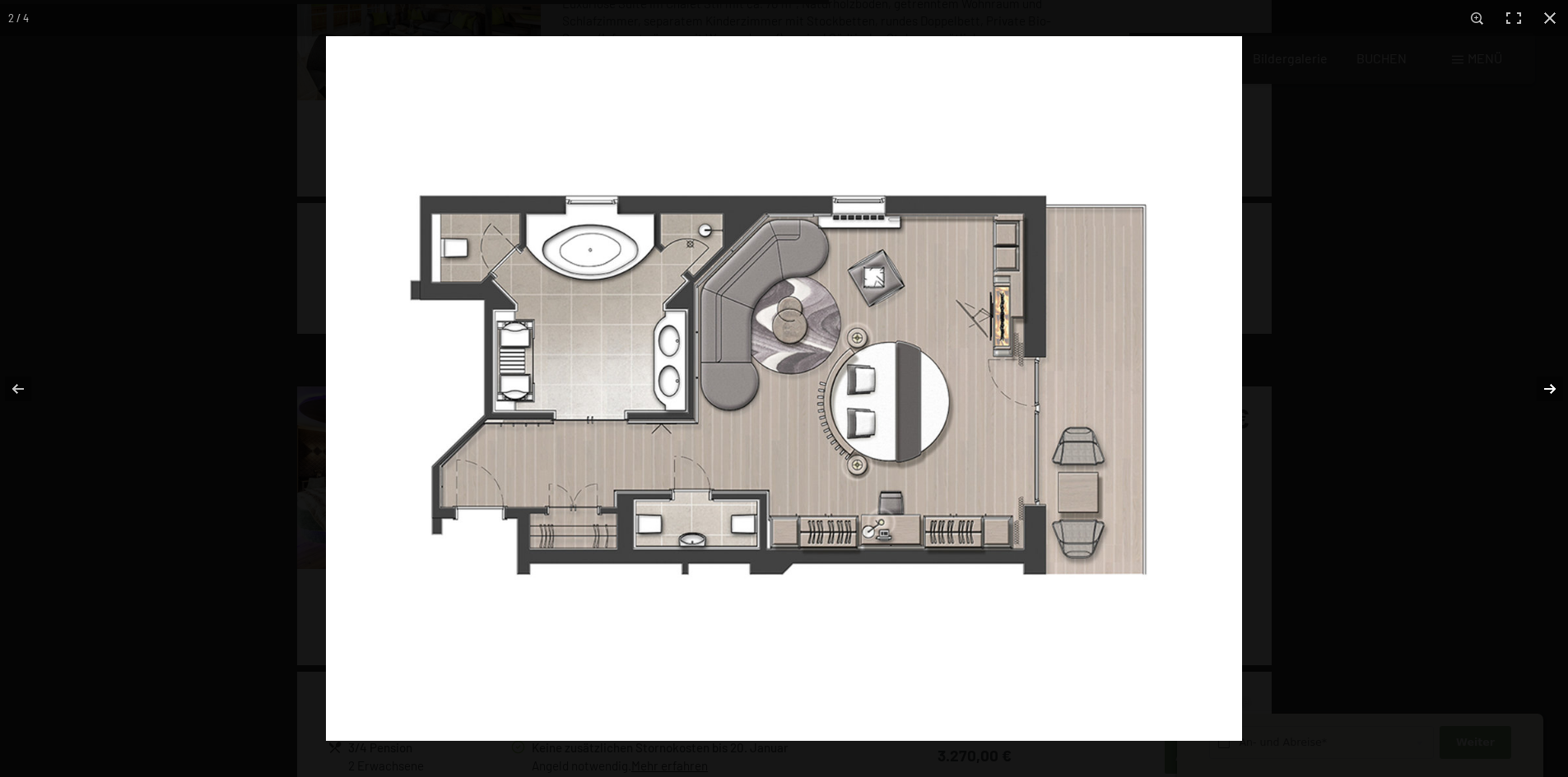
click at [1545, 386] on button "button" at bounding box center [1538, 389] width 57 height 82
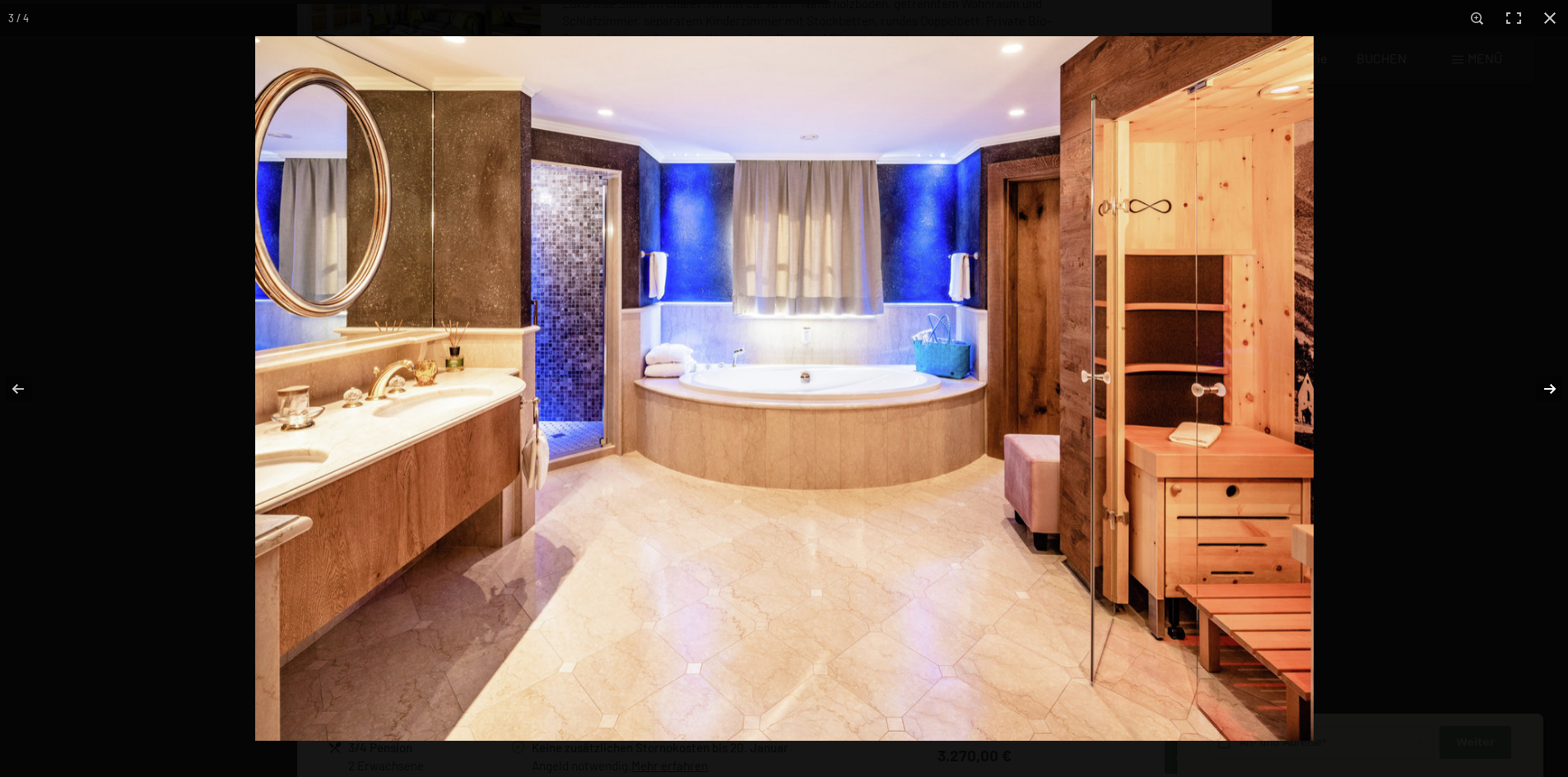
click at [1545, 386] on button "button" at bounding box center [1538, 389] width 57 height 82
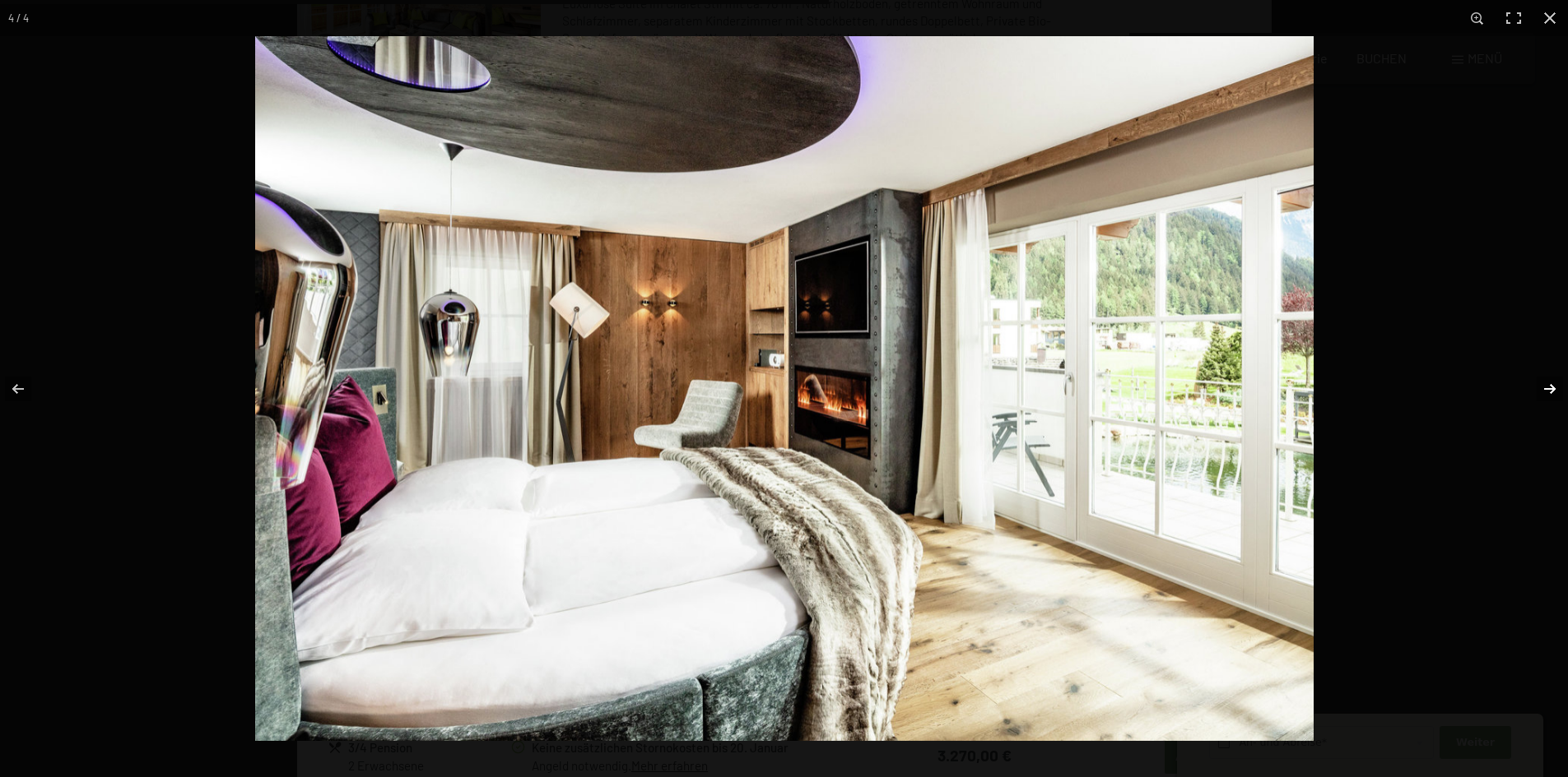
click at [1545, 386] on button "button" at bounding box center [1538, 389] width 57 height 82
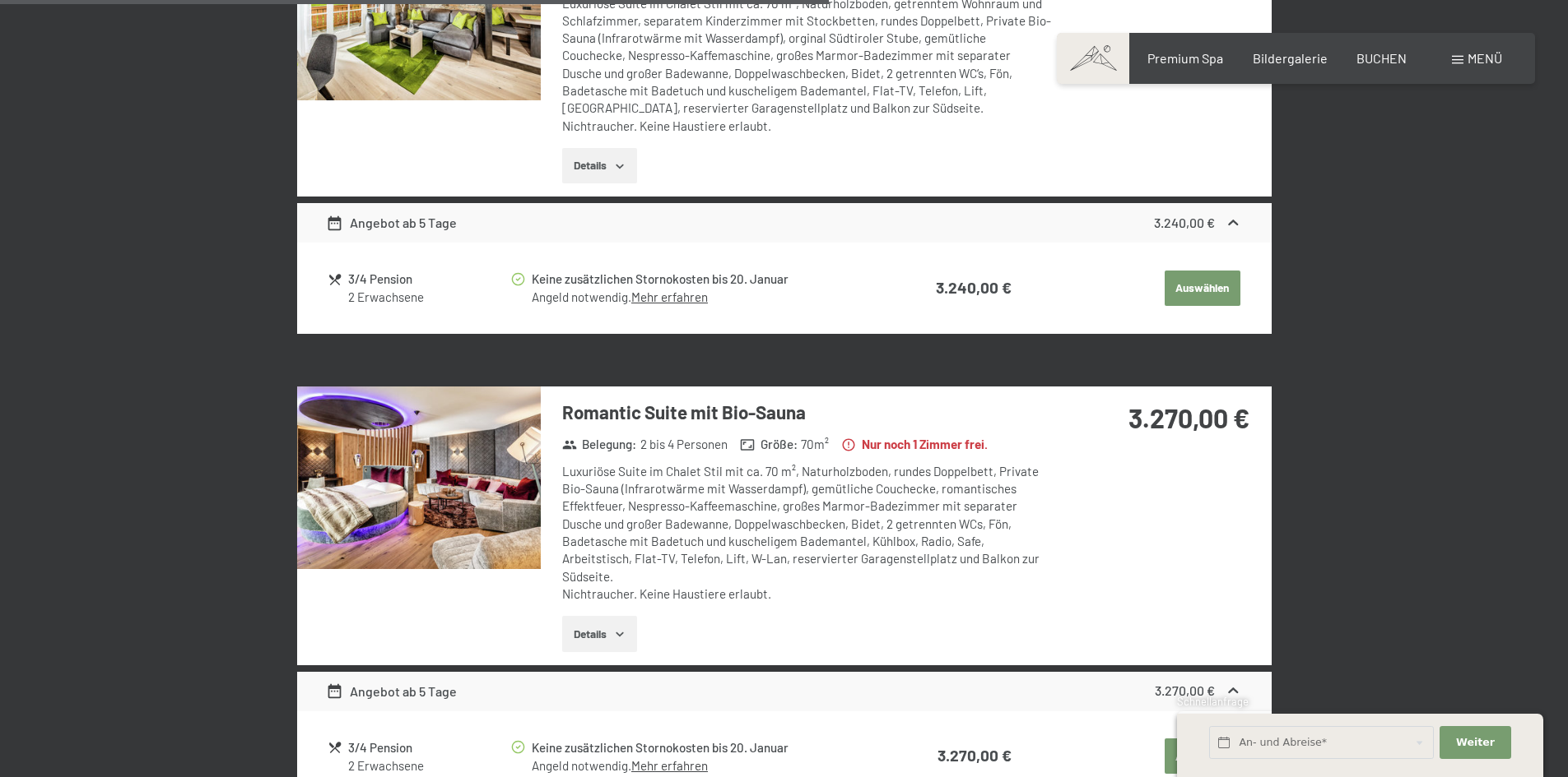
click at [0, 0] on button "button" at bounding box center [0, 0] width 0 height 0
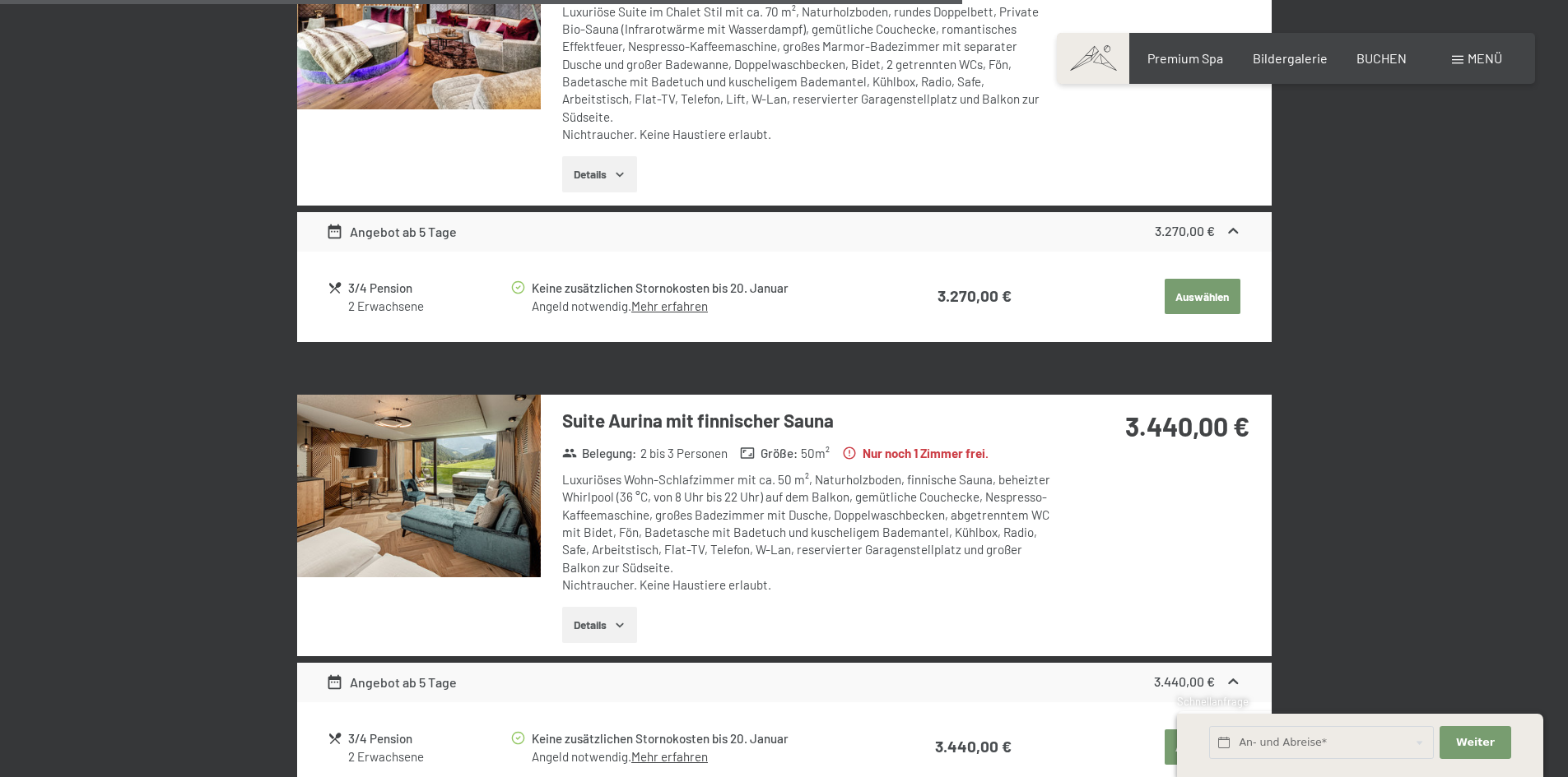
scroll to position [3107, 0]
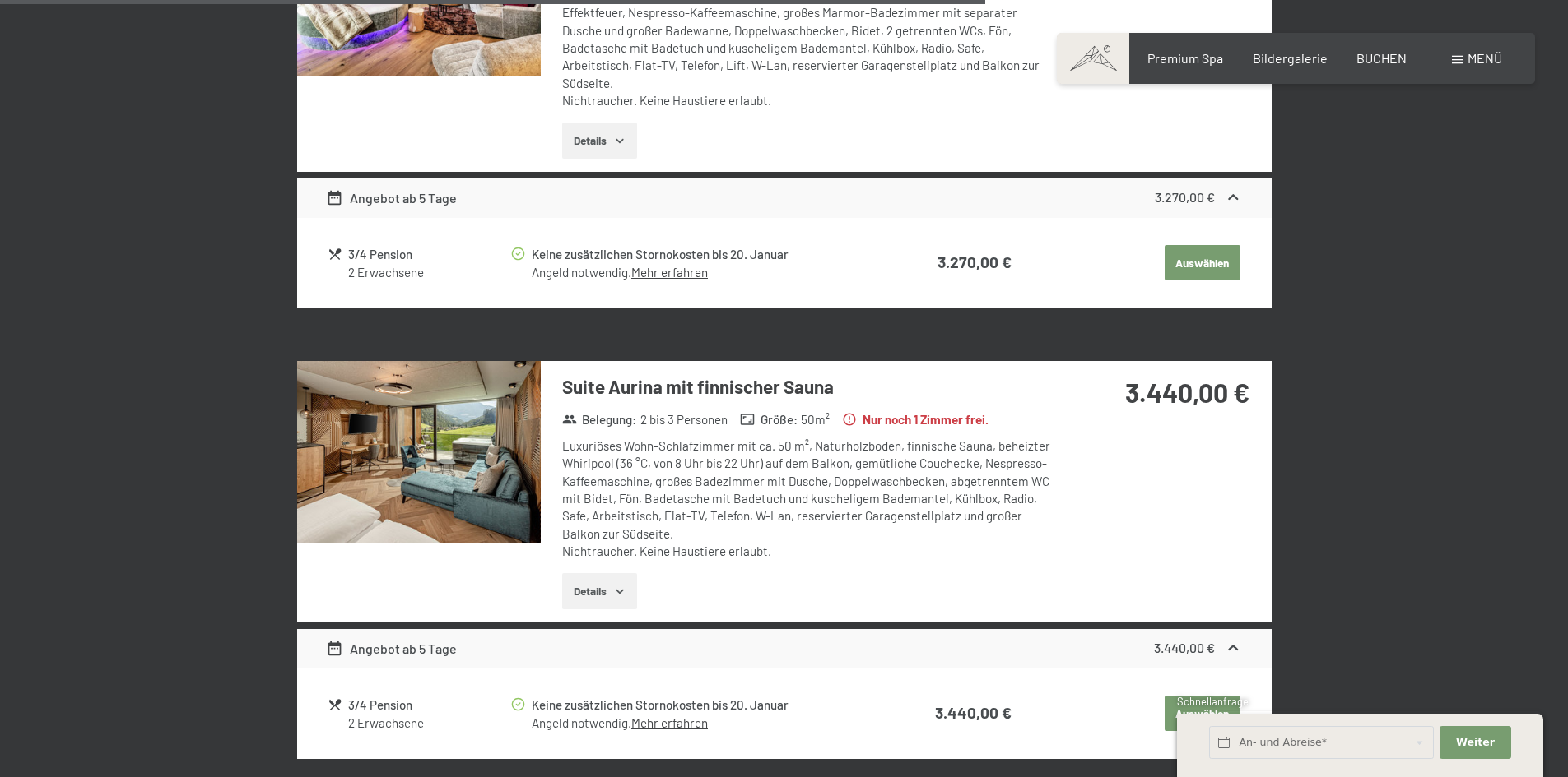
click at [482, 423] on img at bounding box center [419, 453] width 244 height 182
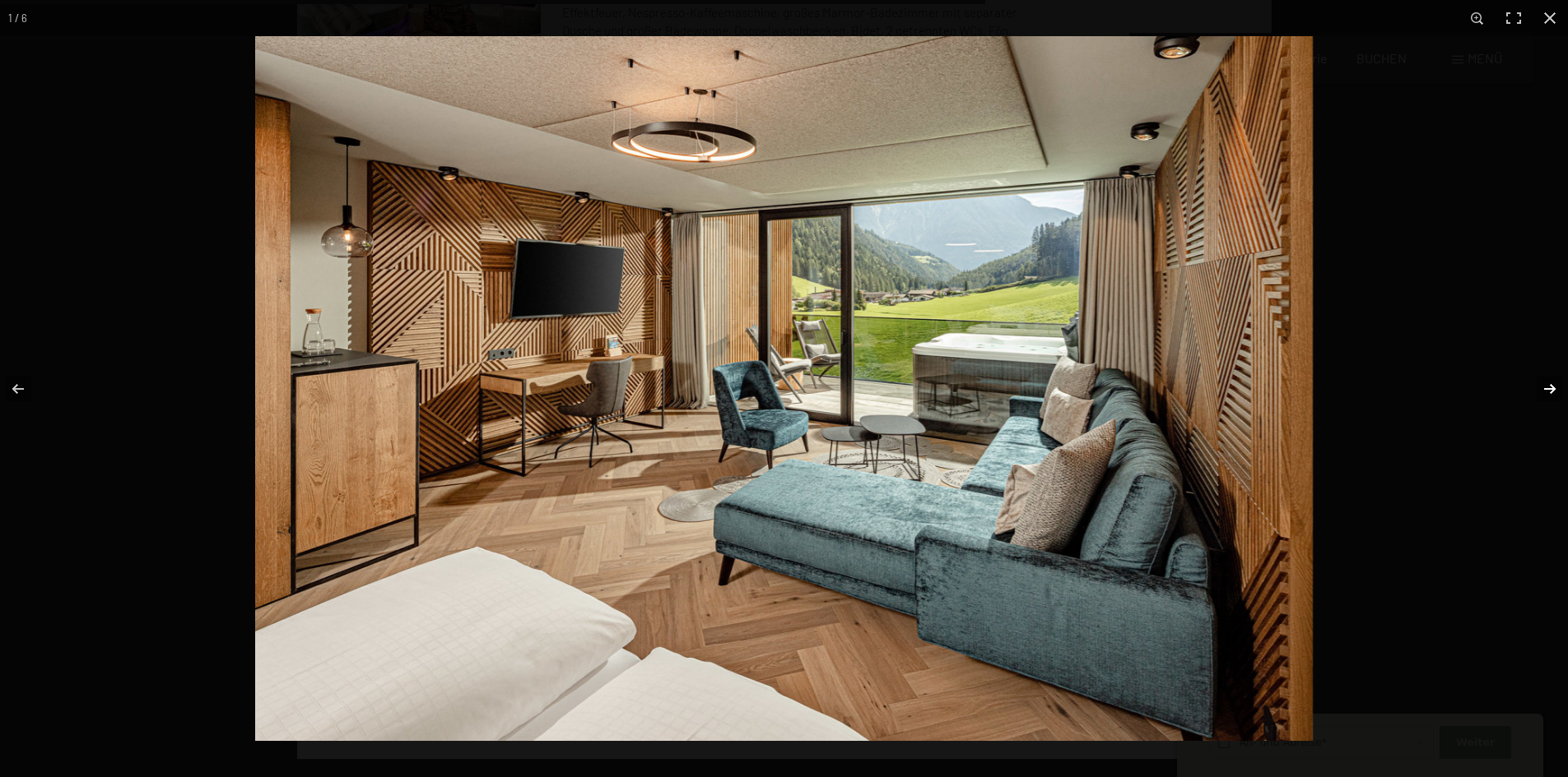
click at [1551, 386] on button "button" at bounding box center [1538, 389] width 57 height 82
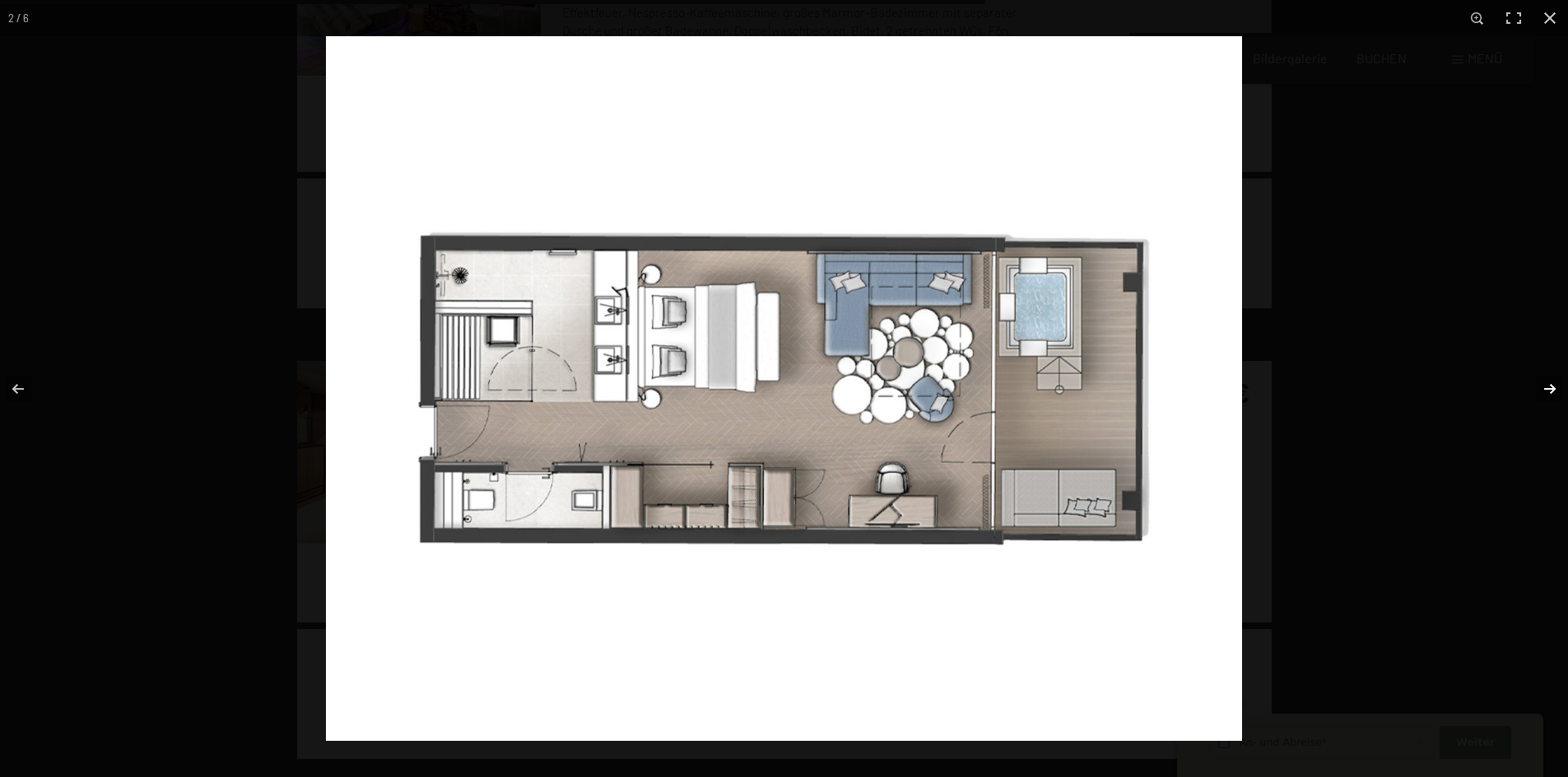
click at [1551, 386] on button "button" at bounding box center [1538, 389] width 57 height 82
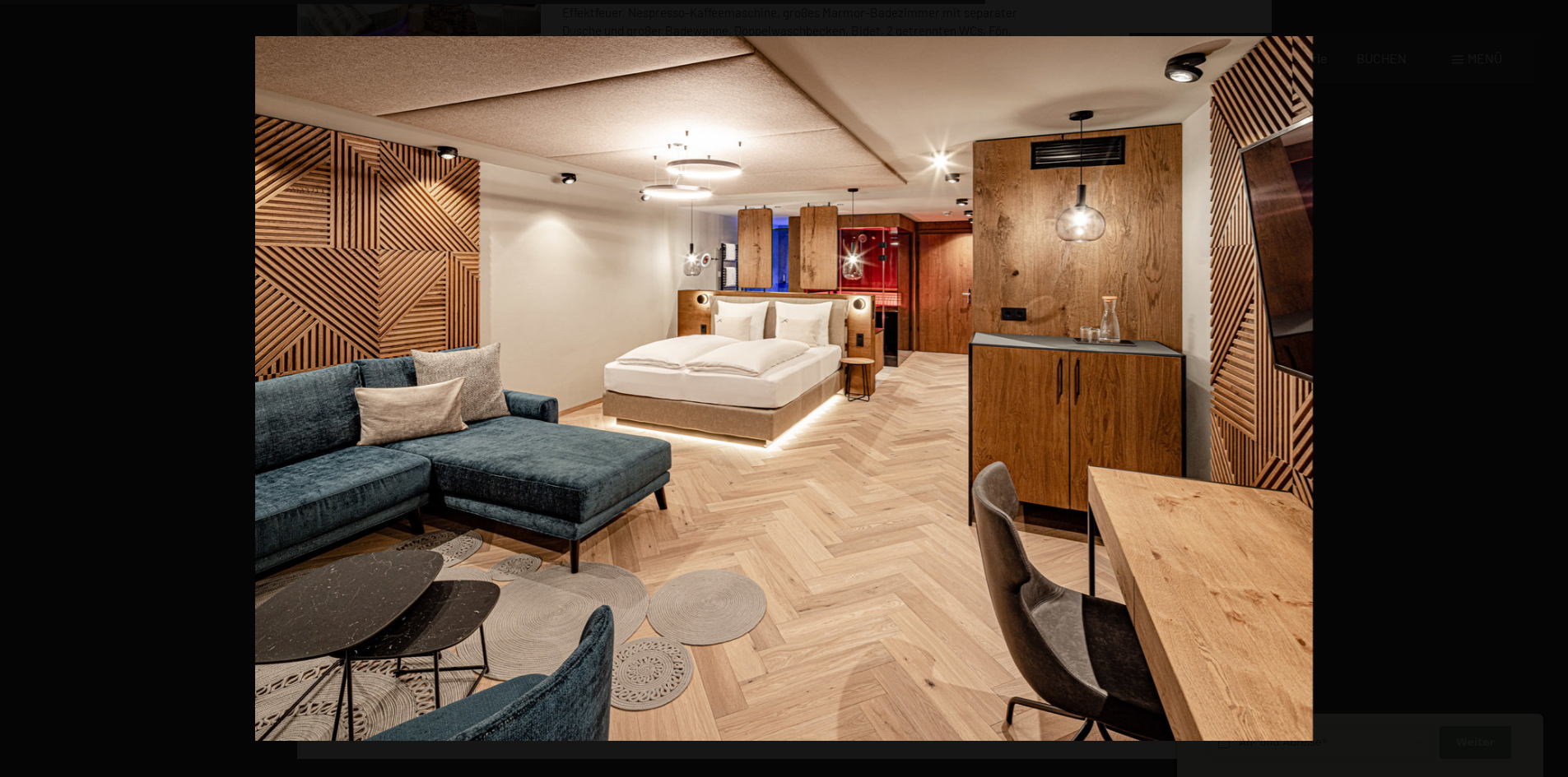
click at [1551, 386] on button "button" at bounding box center [1538, 389] width 57 height 82
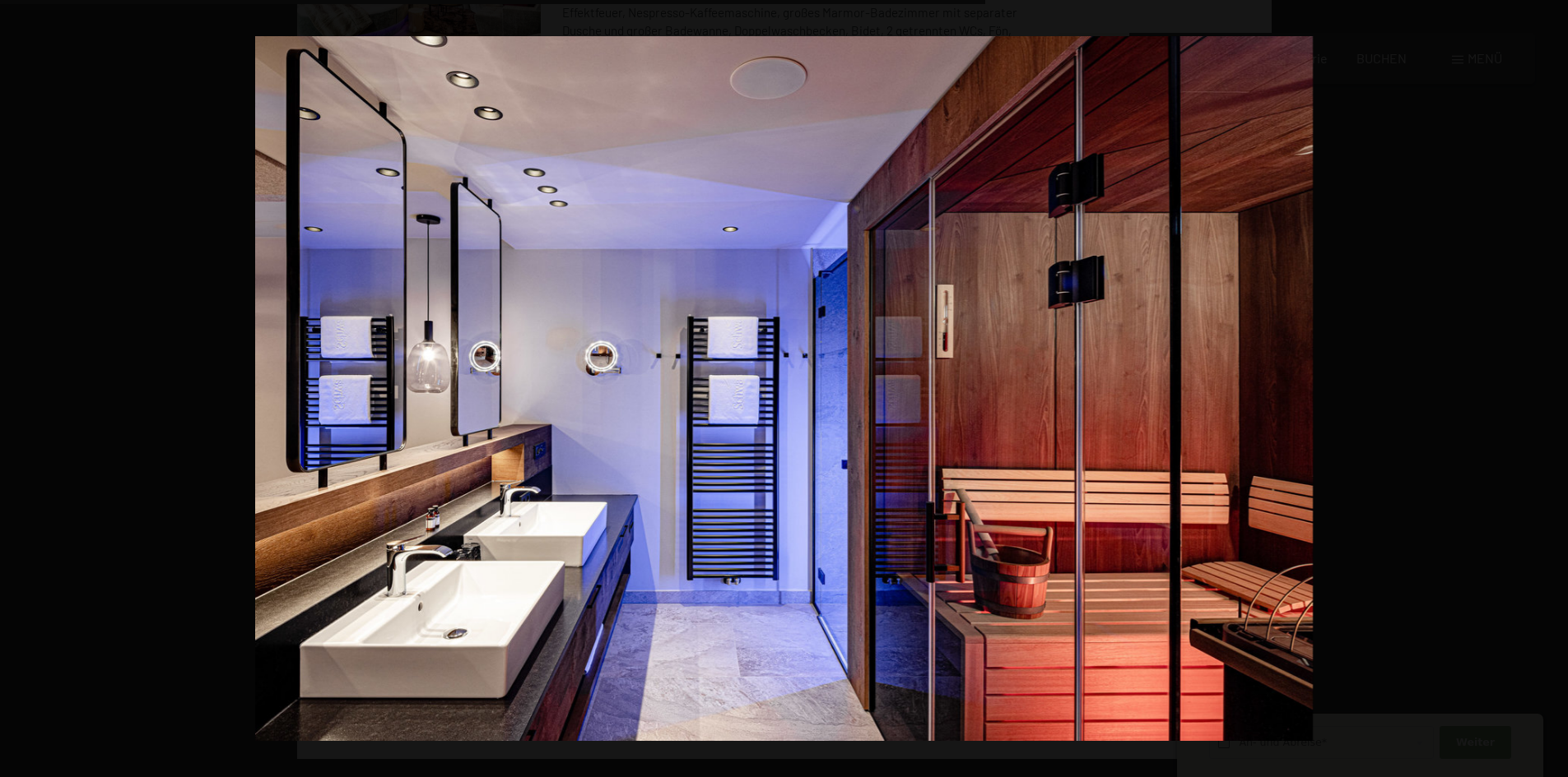
click at [1551, 386] on button "button" at bounding box center [1538, 389] width 57 height 82
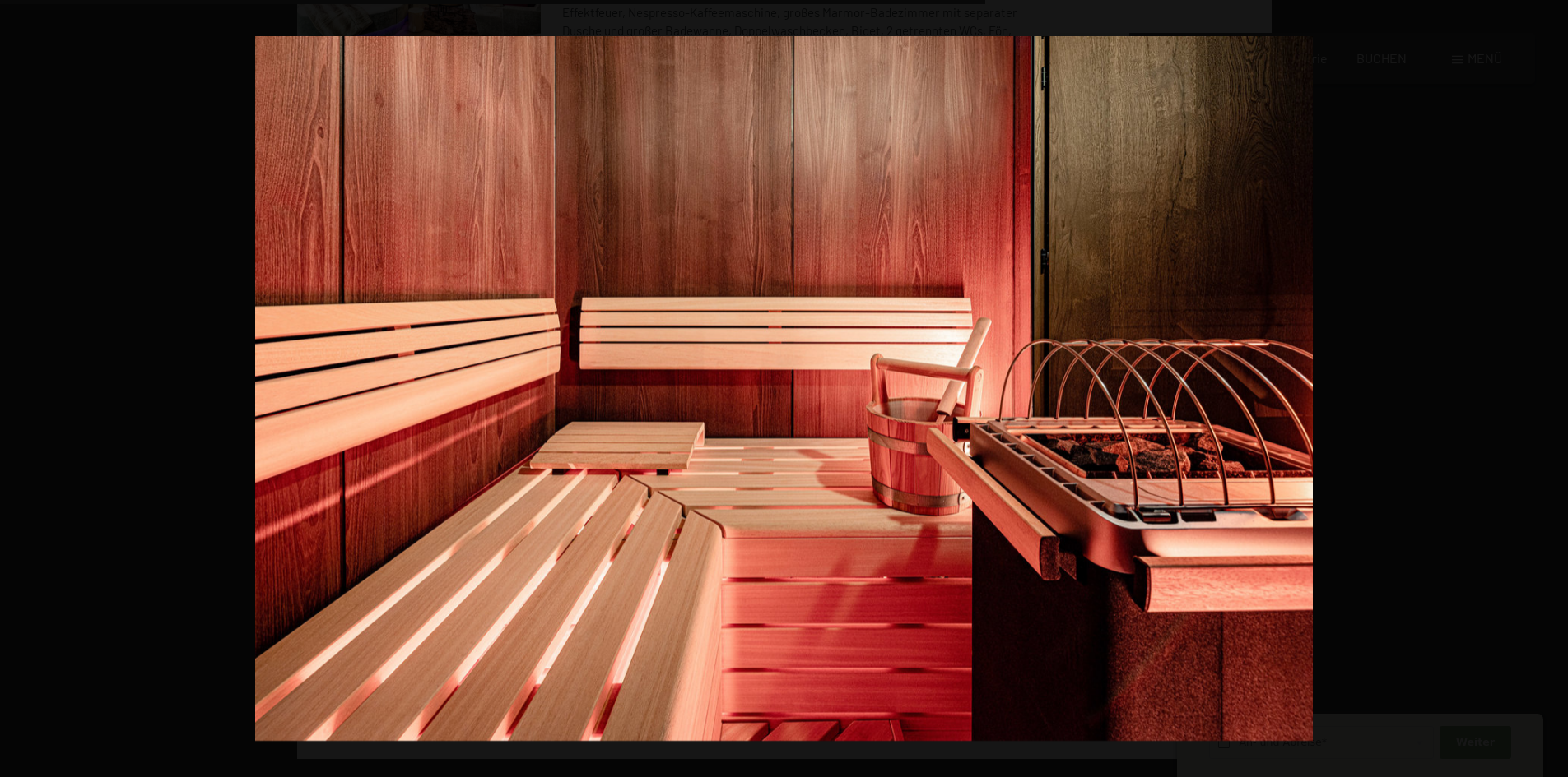
click at [1551, 386] on button "button" at bounding box center [1538, 389] width 57 height 82
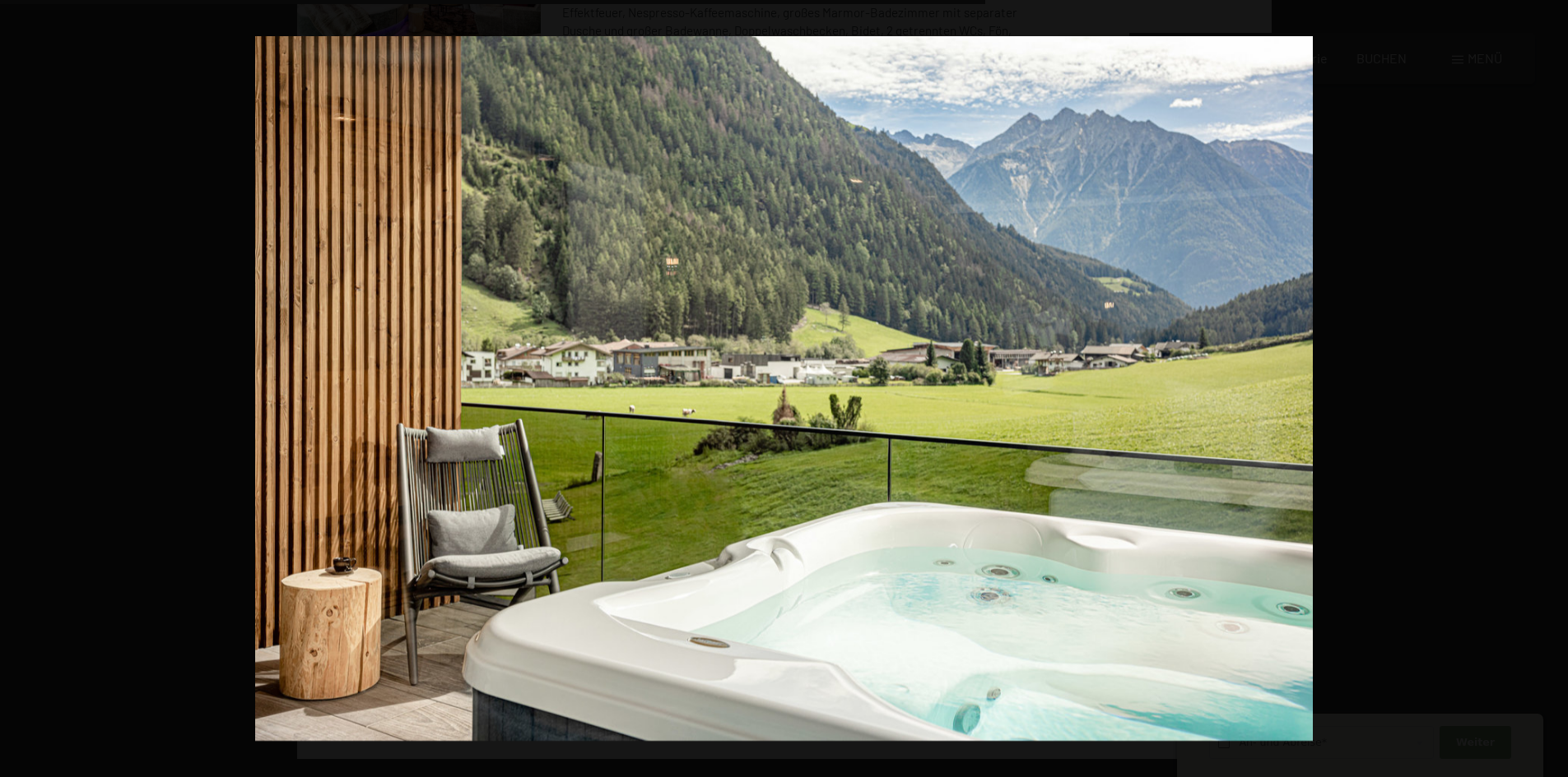
click at [1551, 386] on button "button" at bounding box center [1538, 389] width 57 height 82
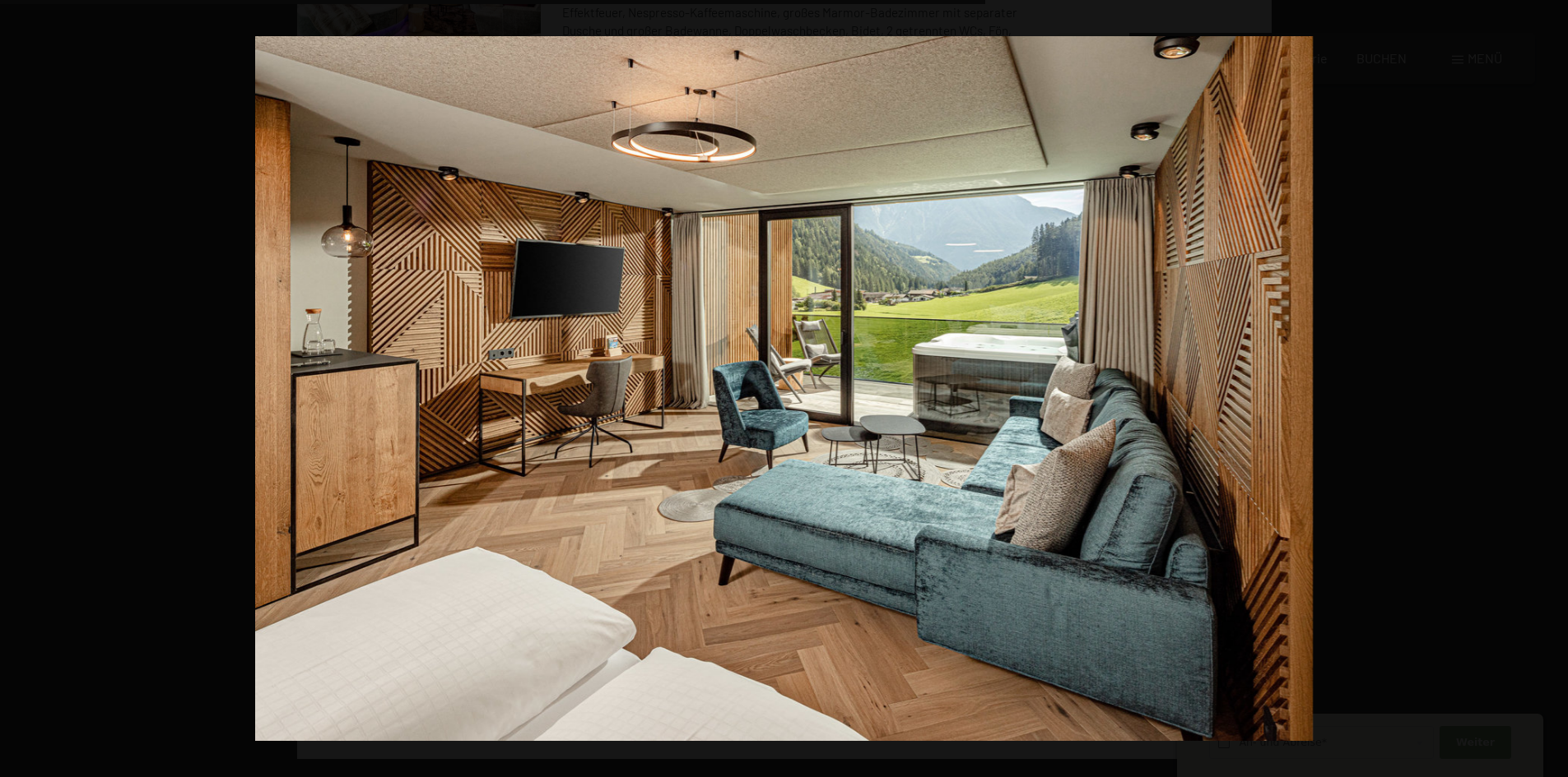
click at [1551, 386] on button "button" at bounding box center [1538, 389] width 57 height 82
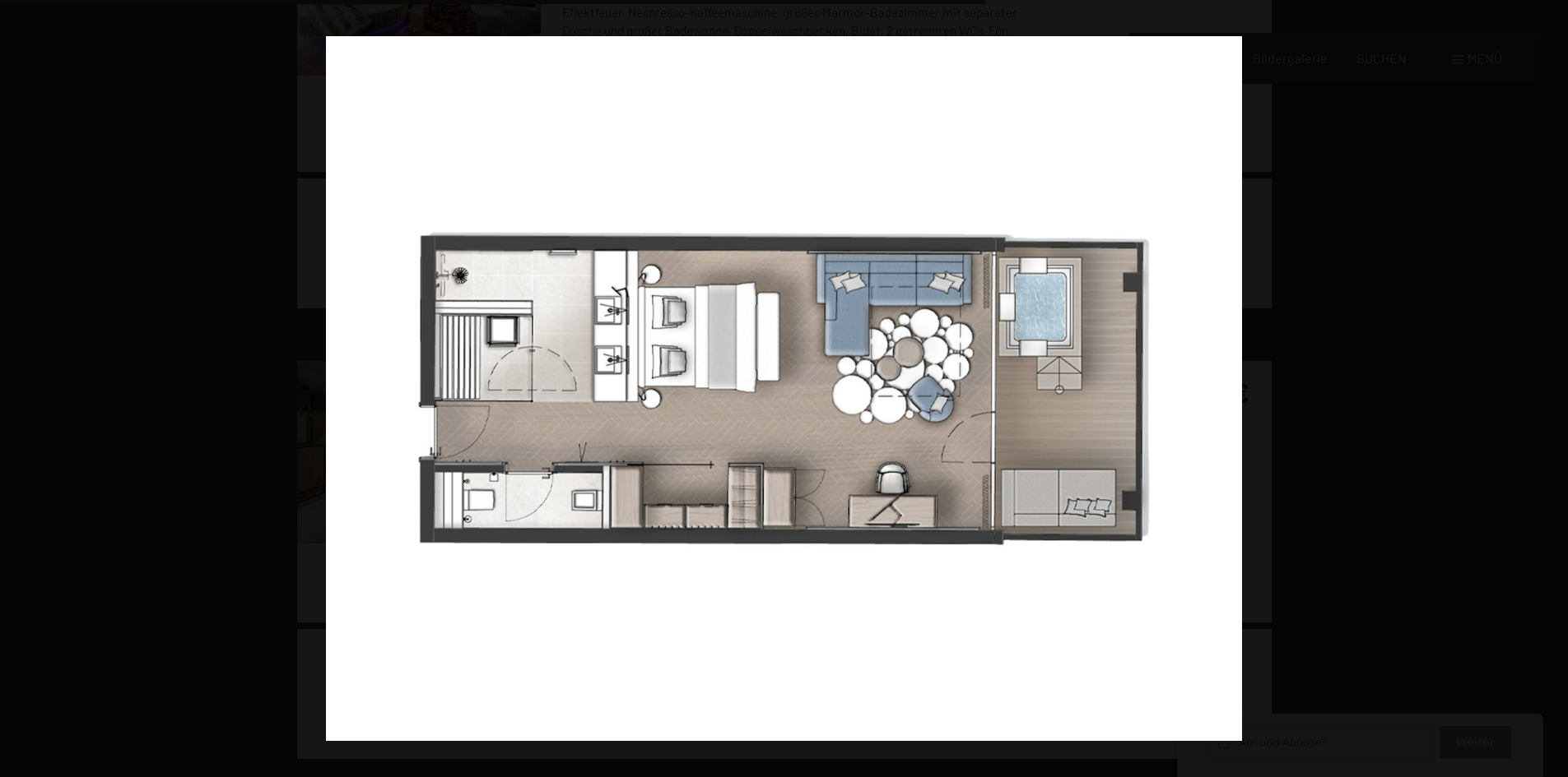
click at [1551, 386] on button "button" at bounding box center [1538, 389] width 57 height 82
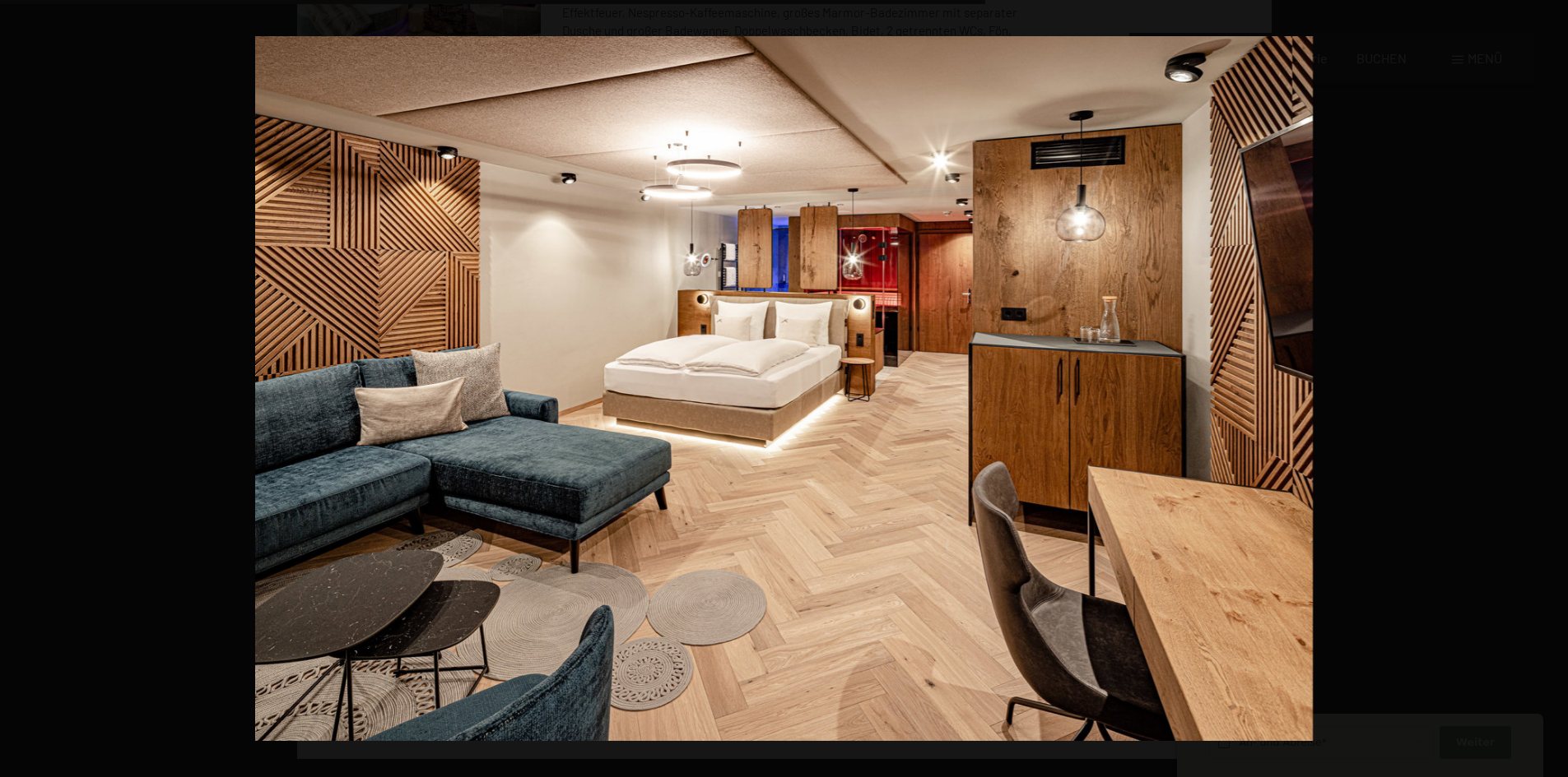
click at [1551, 386] on button "button" at bounding box center [1538, 389] width 57 height 82
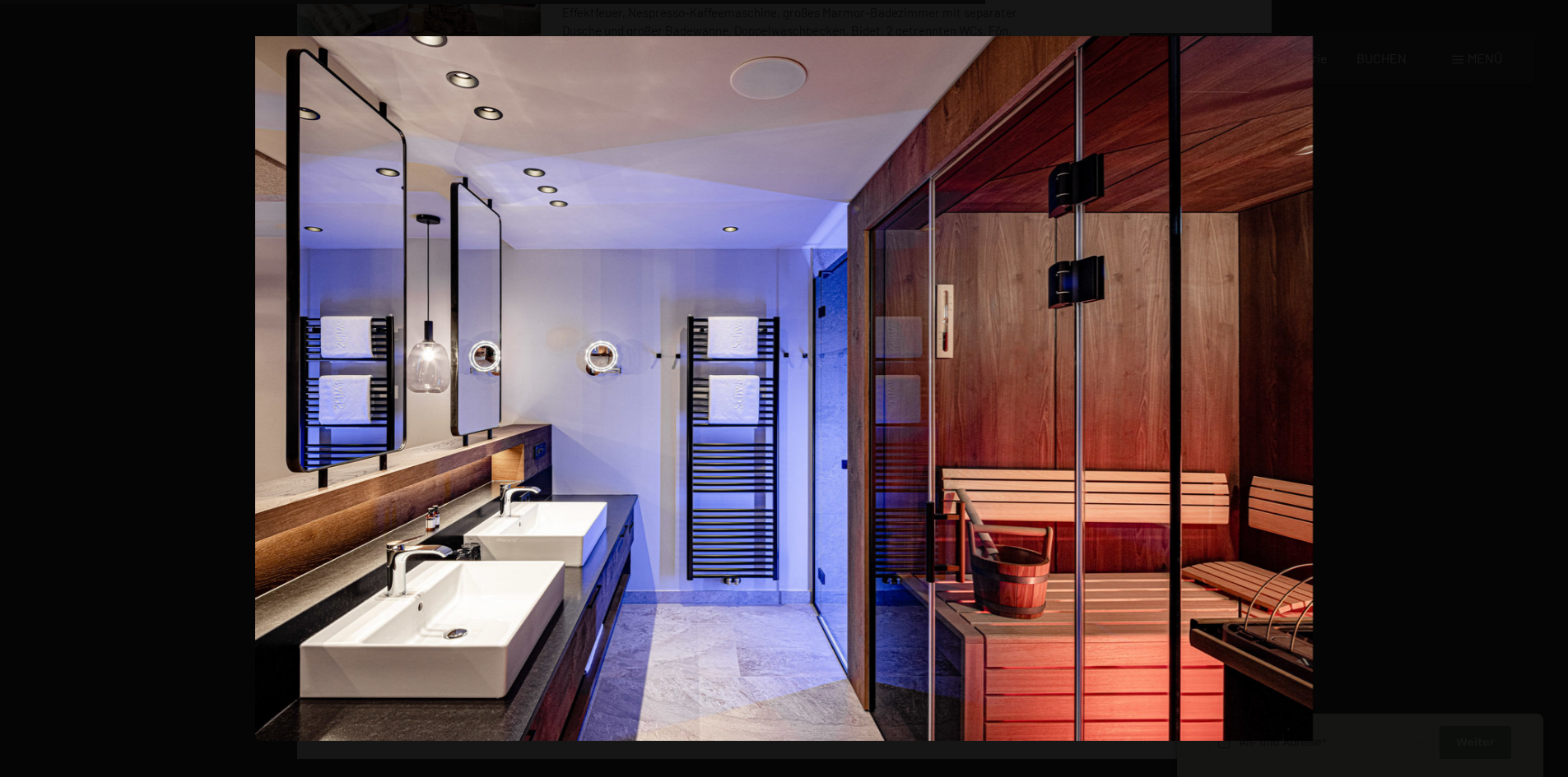
click at [1551, 386] on button "button" at bounding box center [1538, 389] width 57 height 82
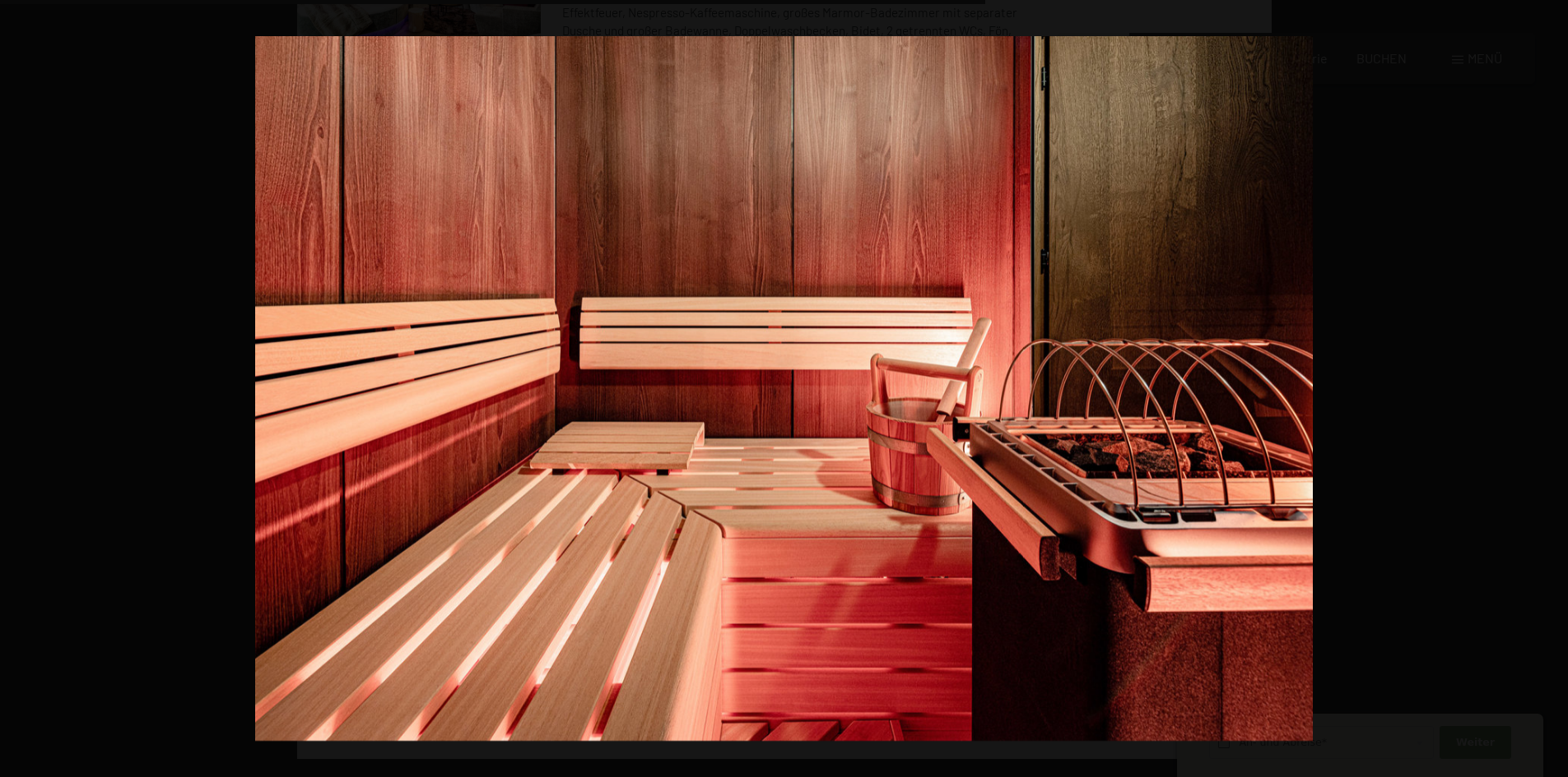
click at [1551, 386] on button "button" at bounding box center [1538, 389] width 57 height 82
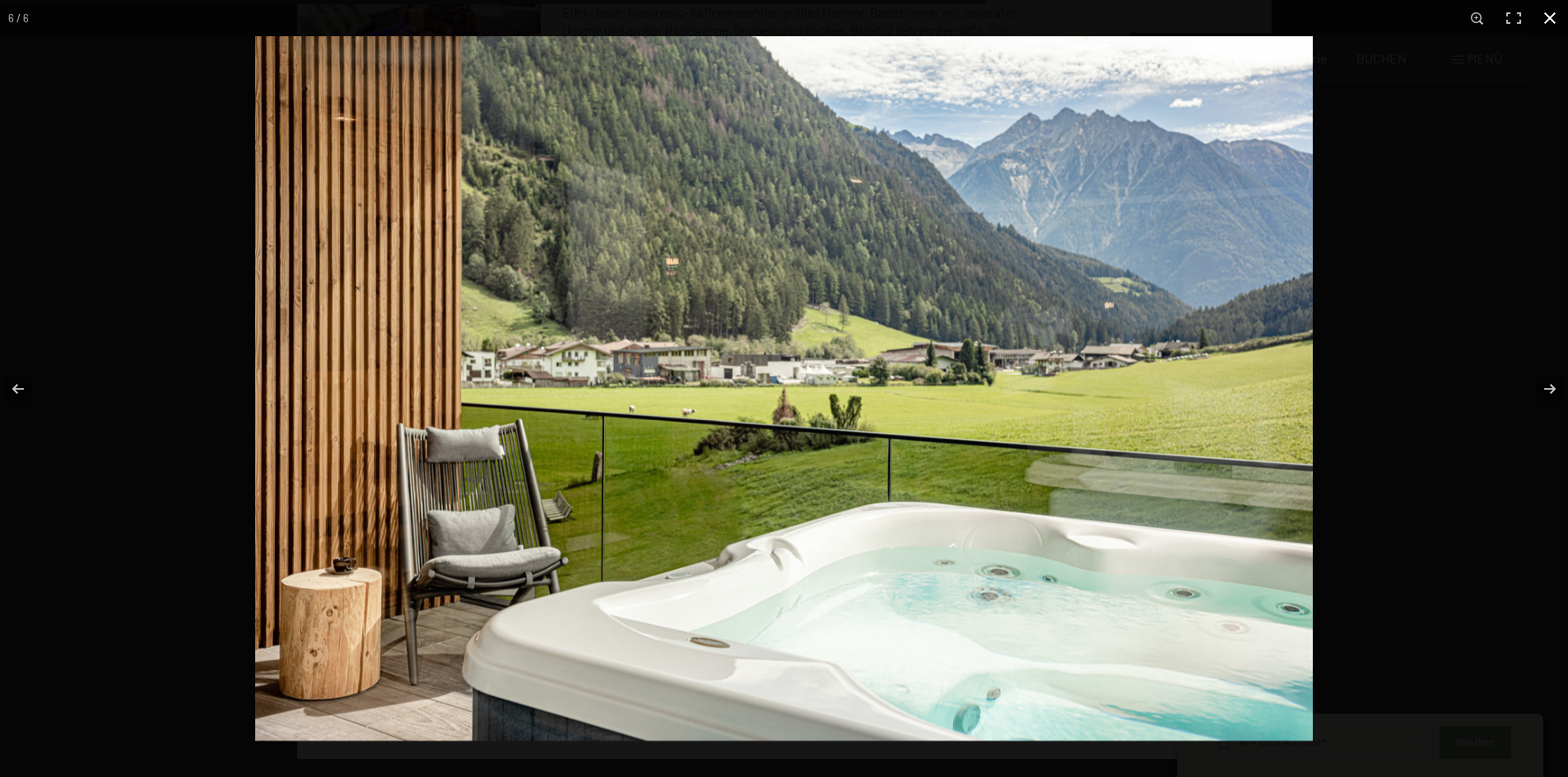
click at [1548, 16] on button "button" at bounding box center [1550, 18] width 37 height 36
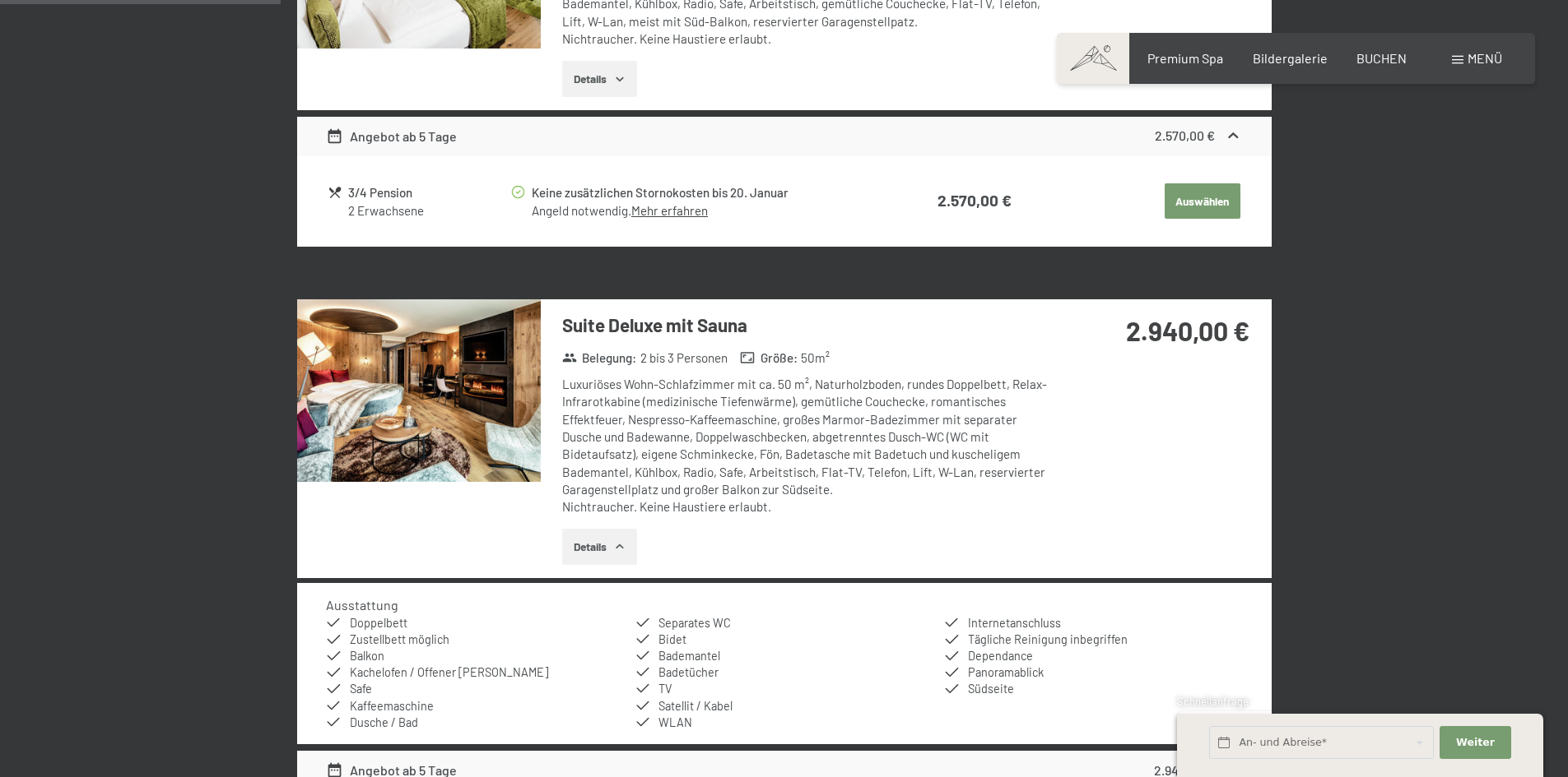
scroll to position [886, 0]
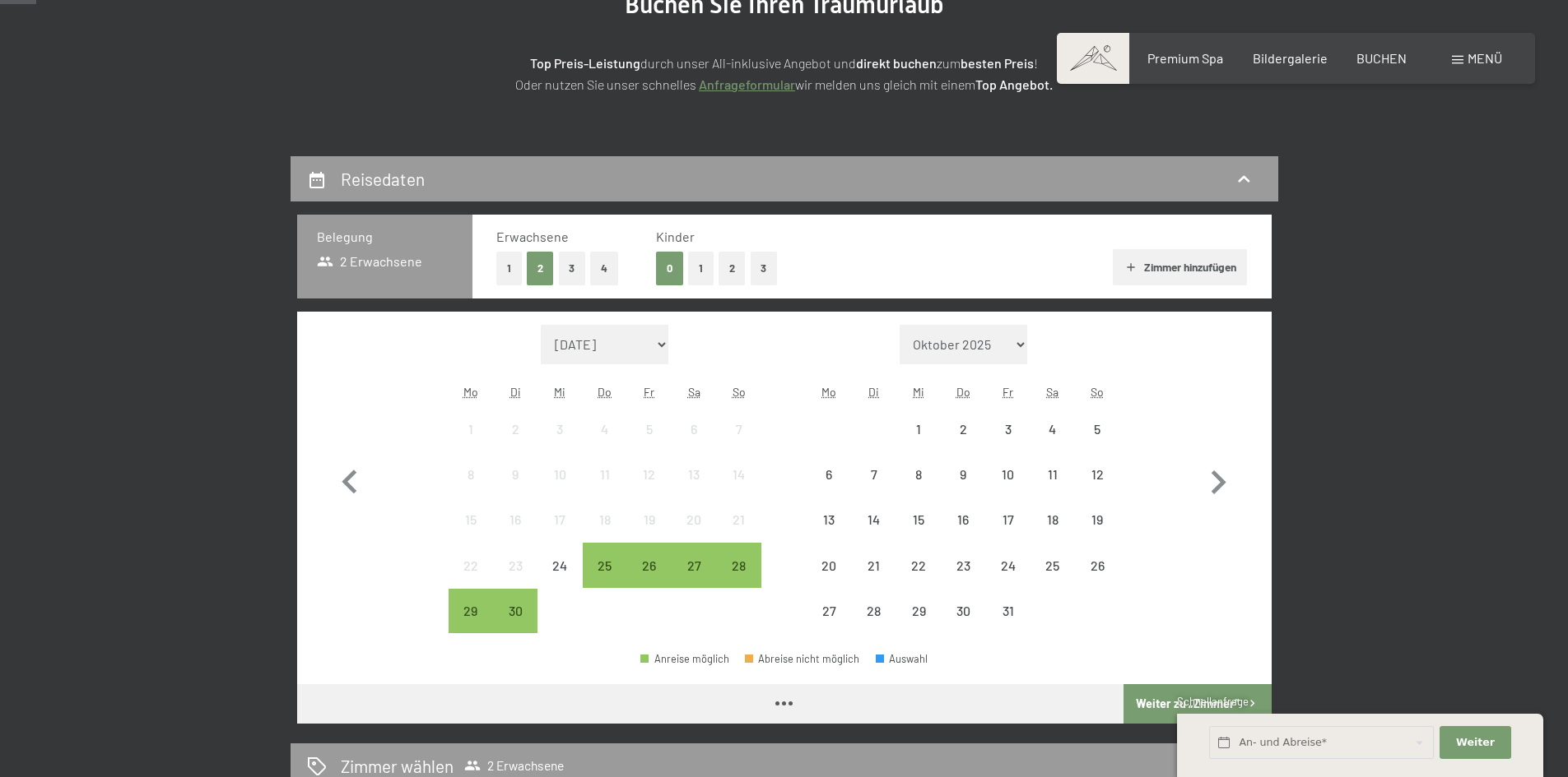
scroll to position [329, 0]
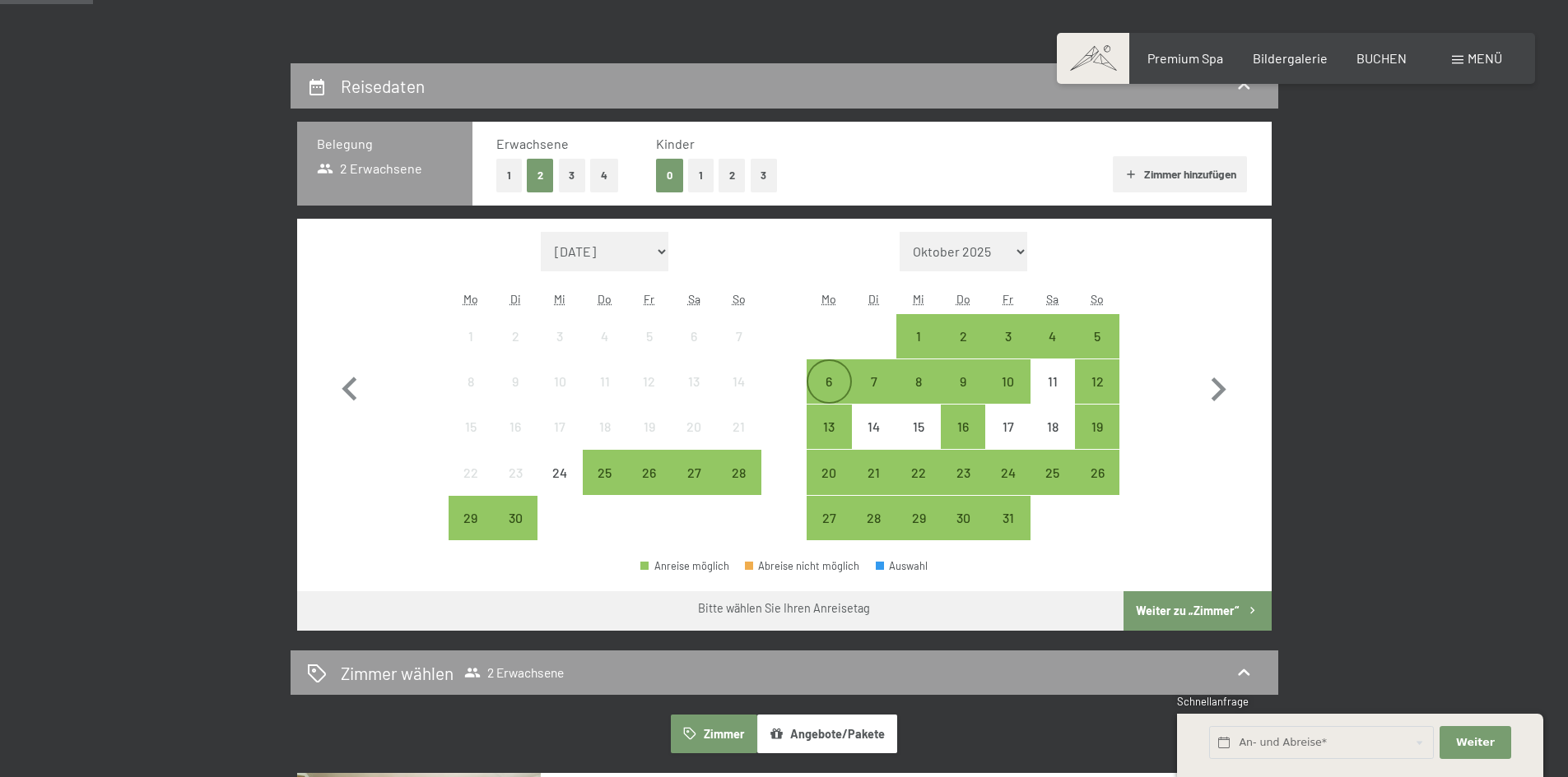
click at [833, 374] on div "6" at bounding box center [829, 382] width 41 height 41
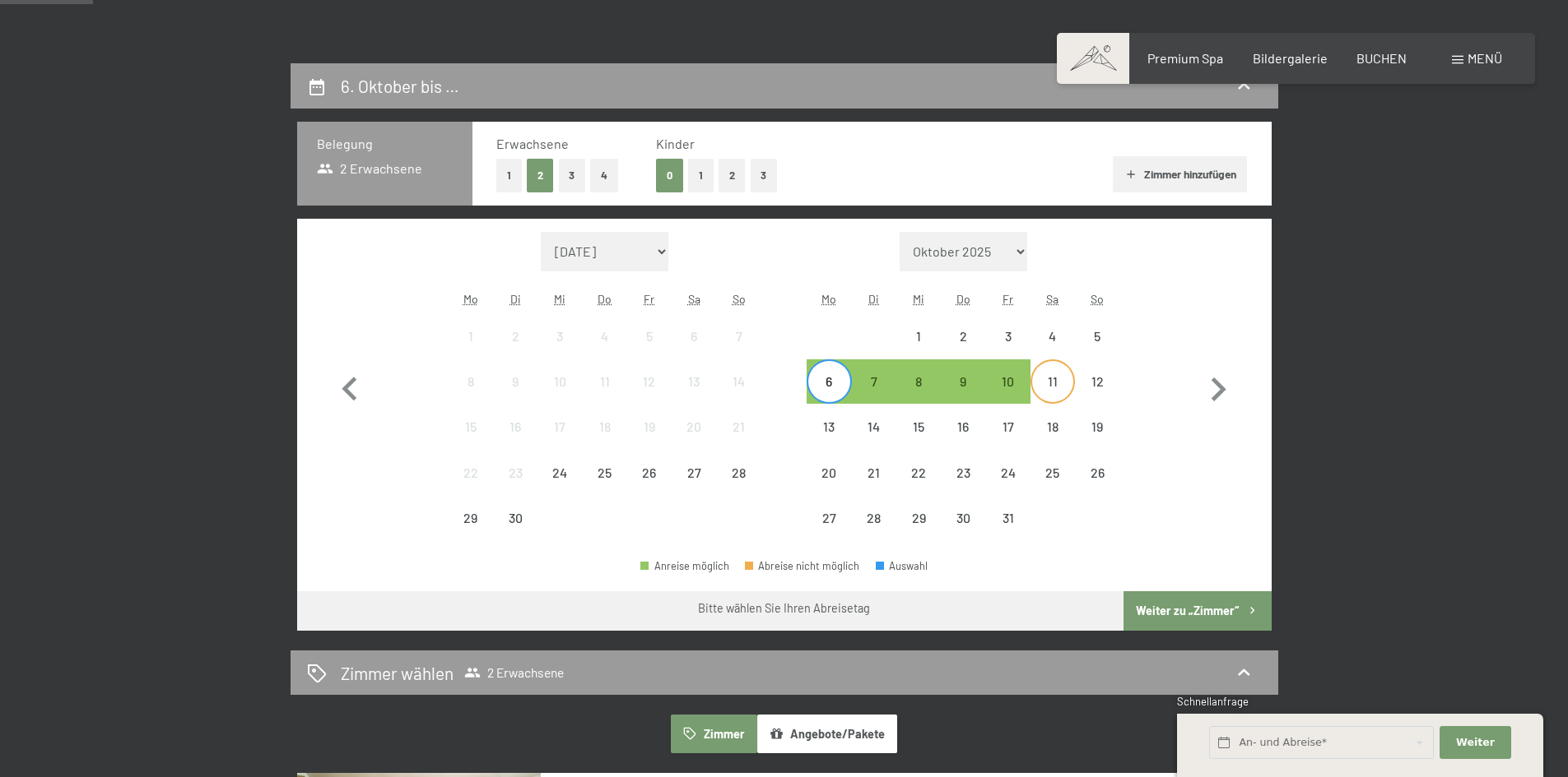
click at [1053, 375] on div "11" at bounding box center [1053, 396] width 41 height 41
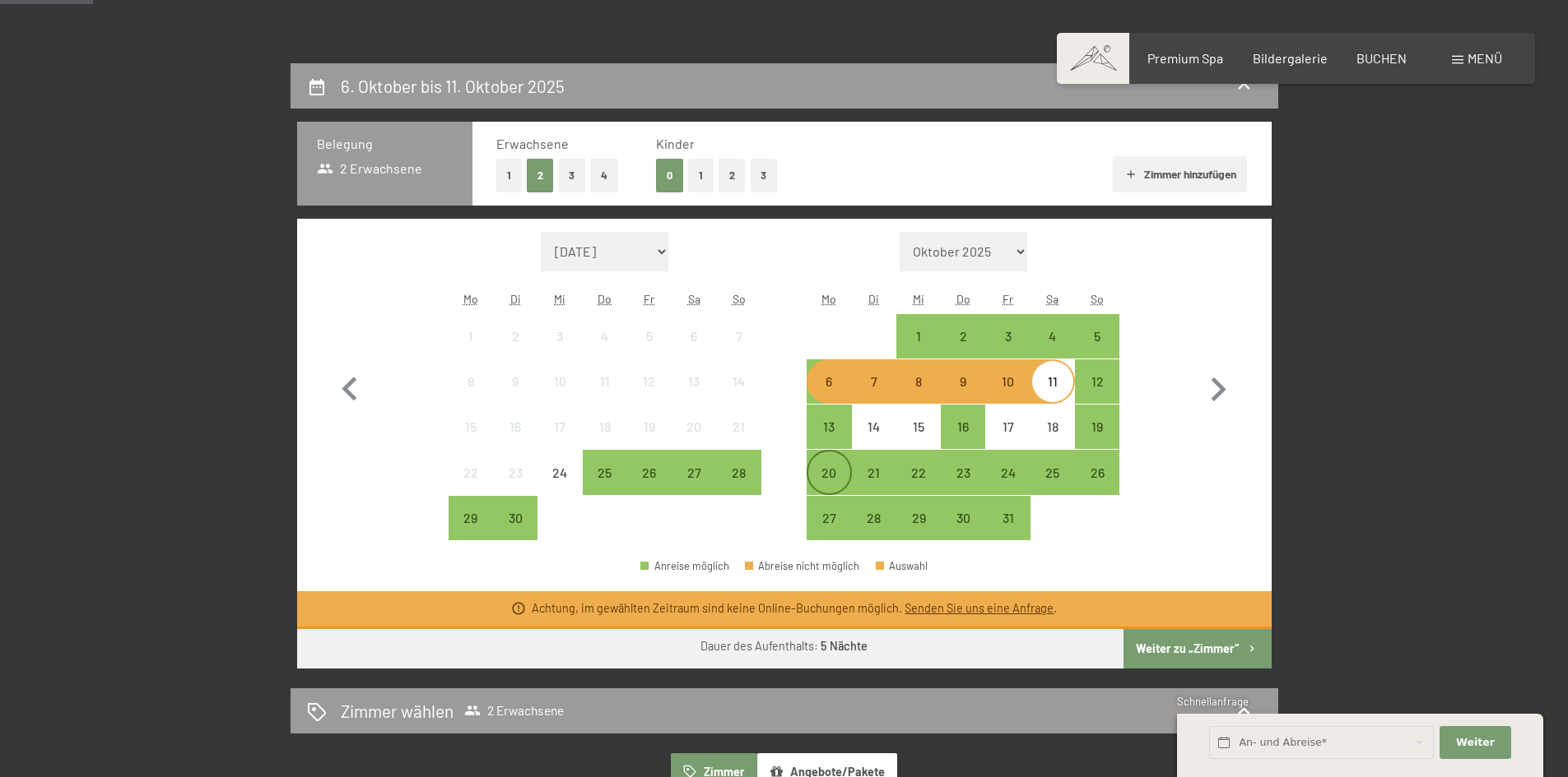
click at [830, 466] on div "20" at bounding box center [829, 487] width 41 height 41
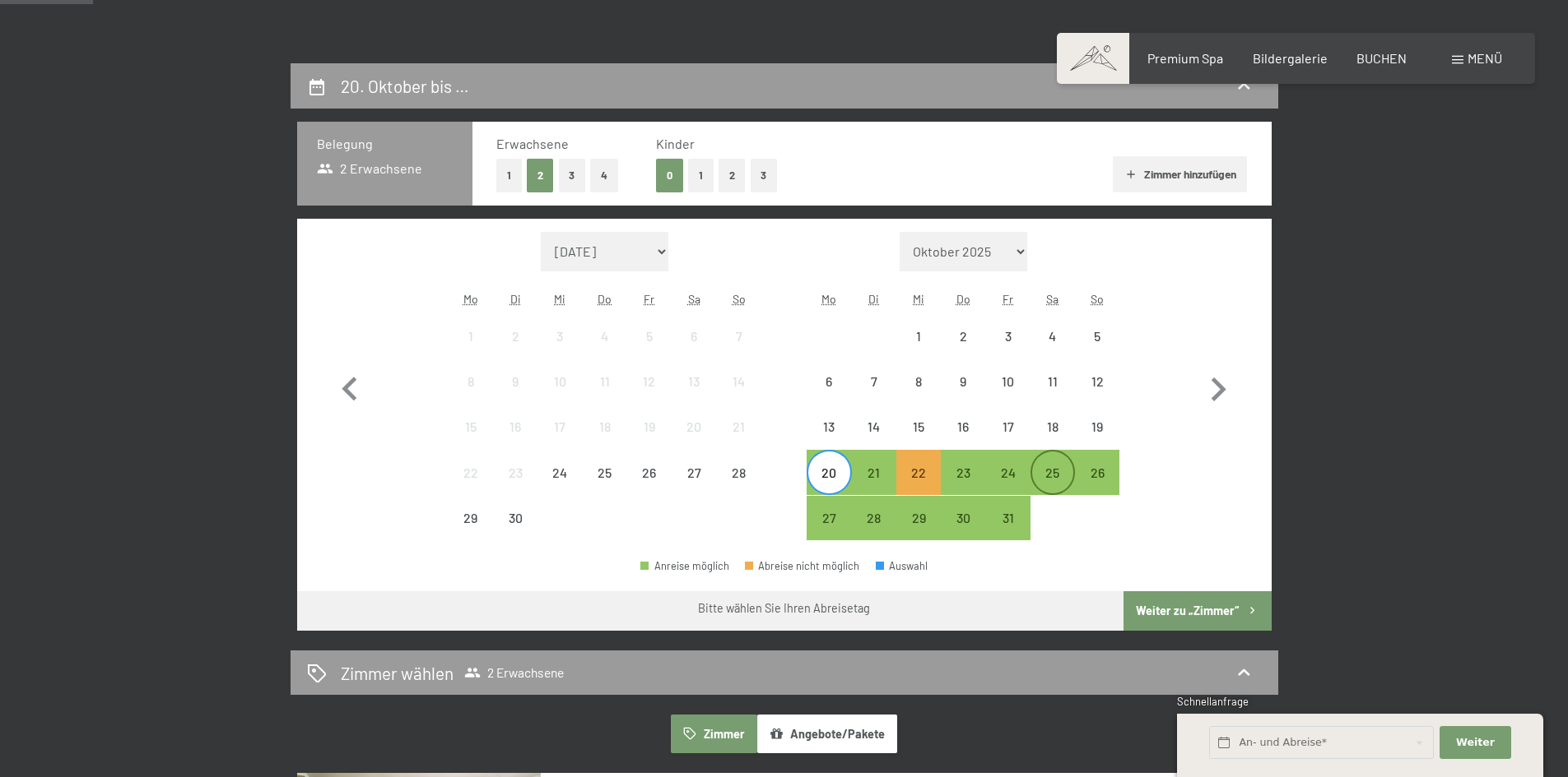
click at [1052, 471] on div "25" at bounding box center [1053, 487] width 41 height 41
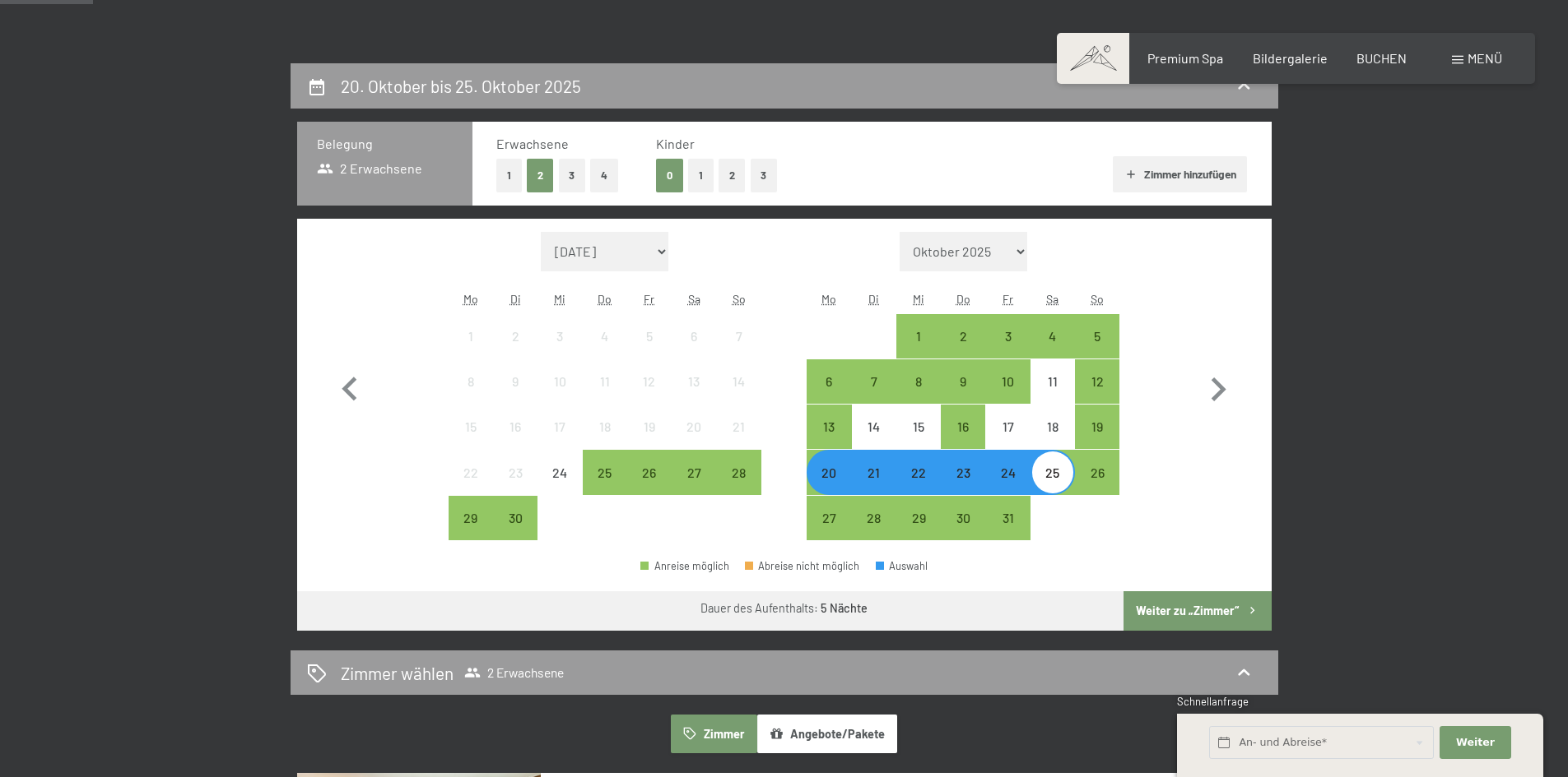
click at [1181, 598] on button "Weiter zu „Zimmer“" at bounding box center [1197, 611] width 148 height 40
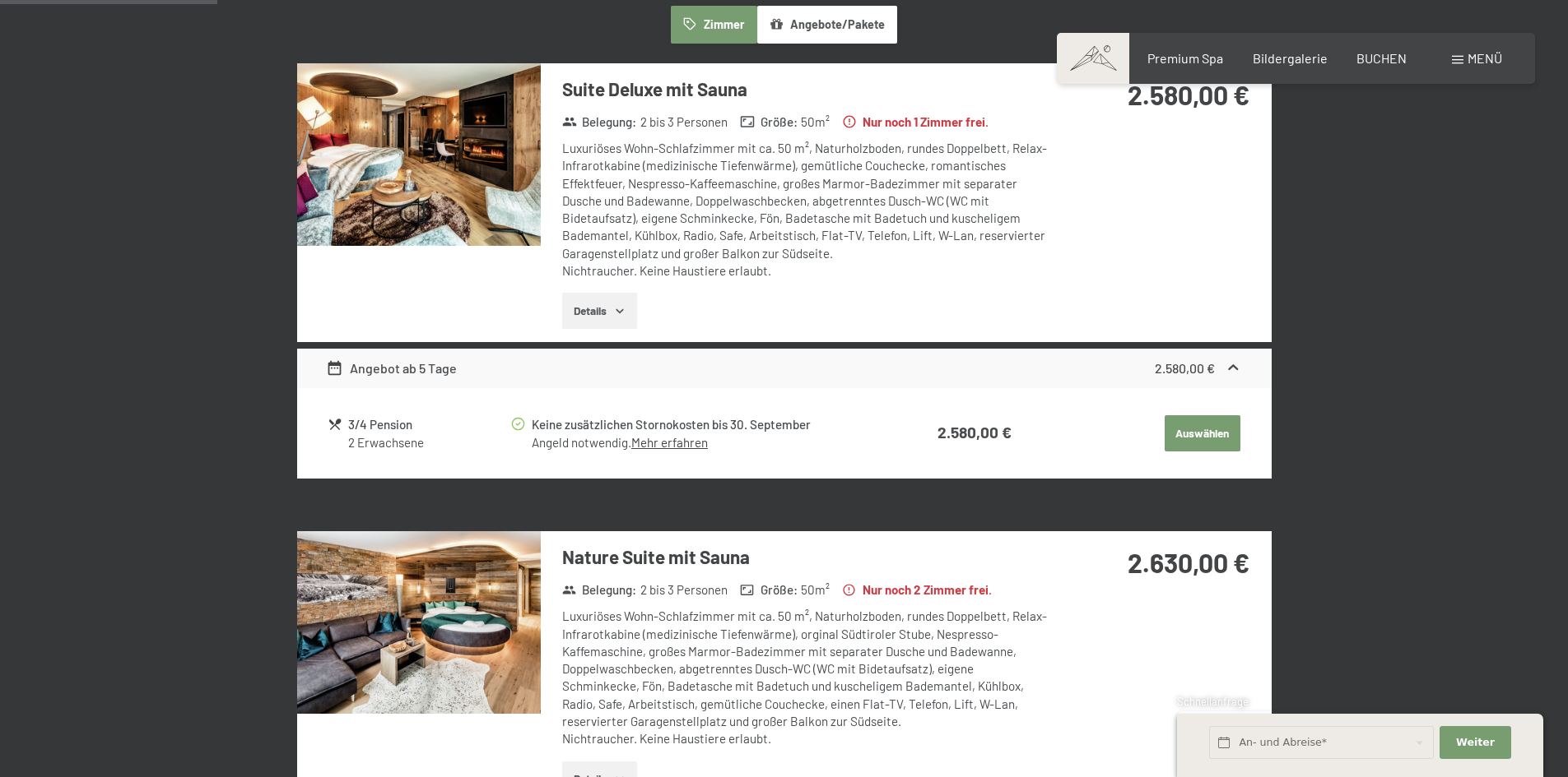
scroll to position [392, 0]
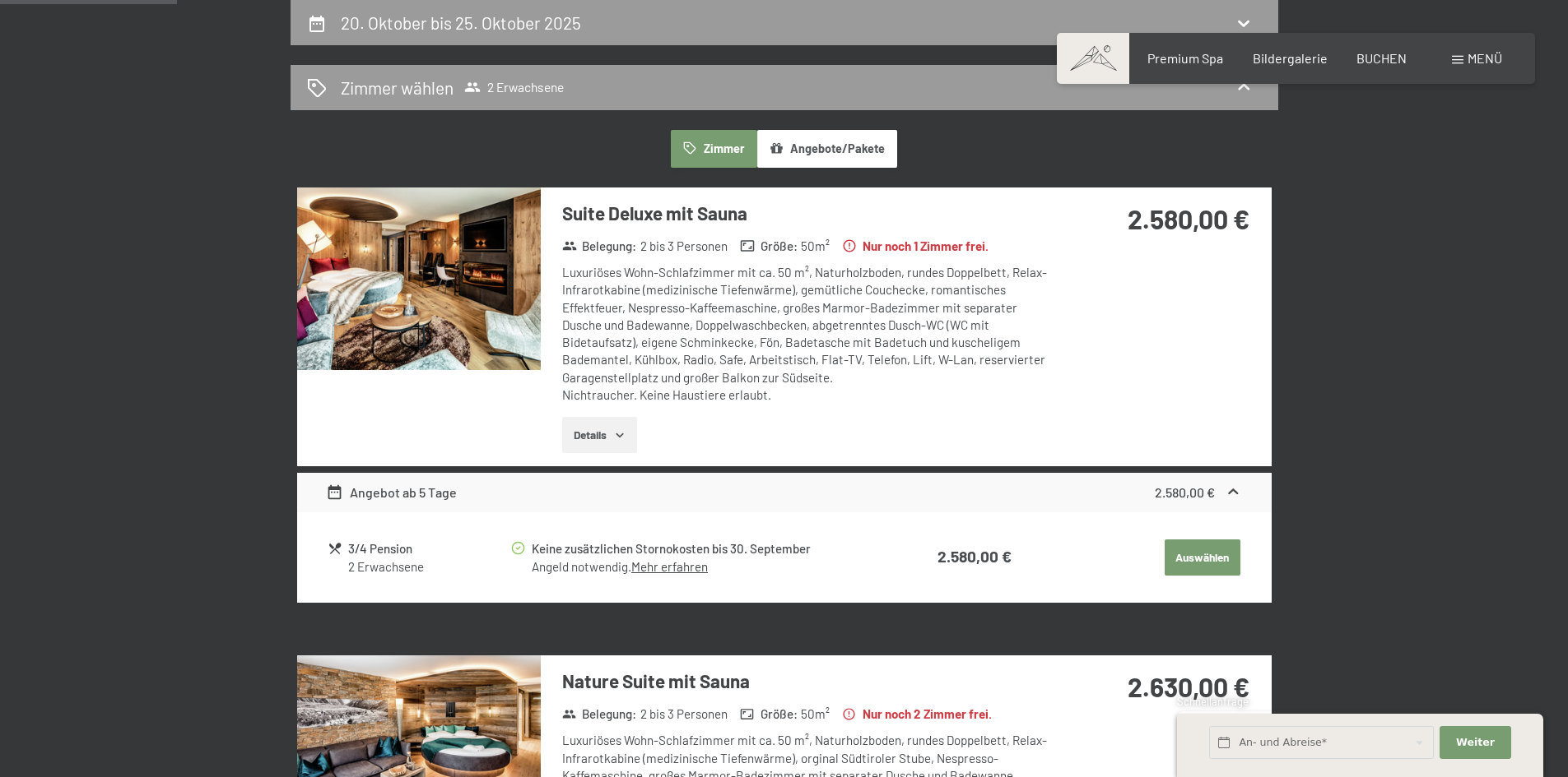
click at [427, 267] on img at bounding box center [419, 279] width 244 height 182
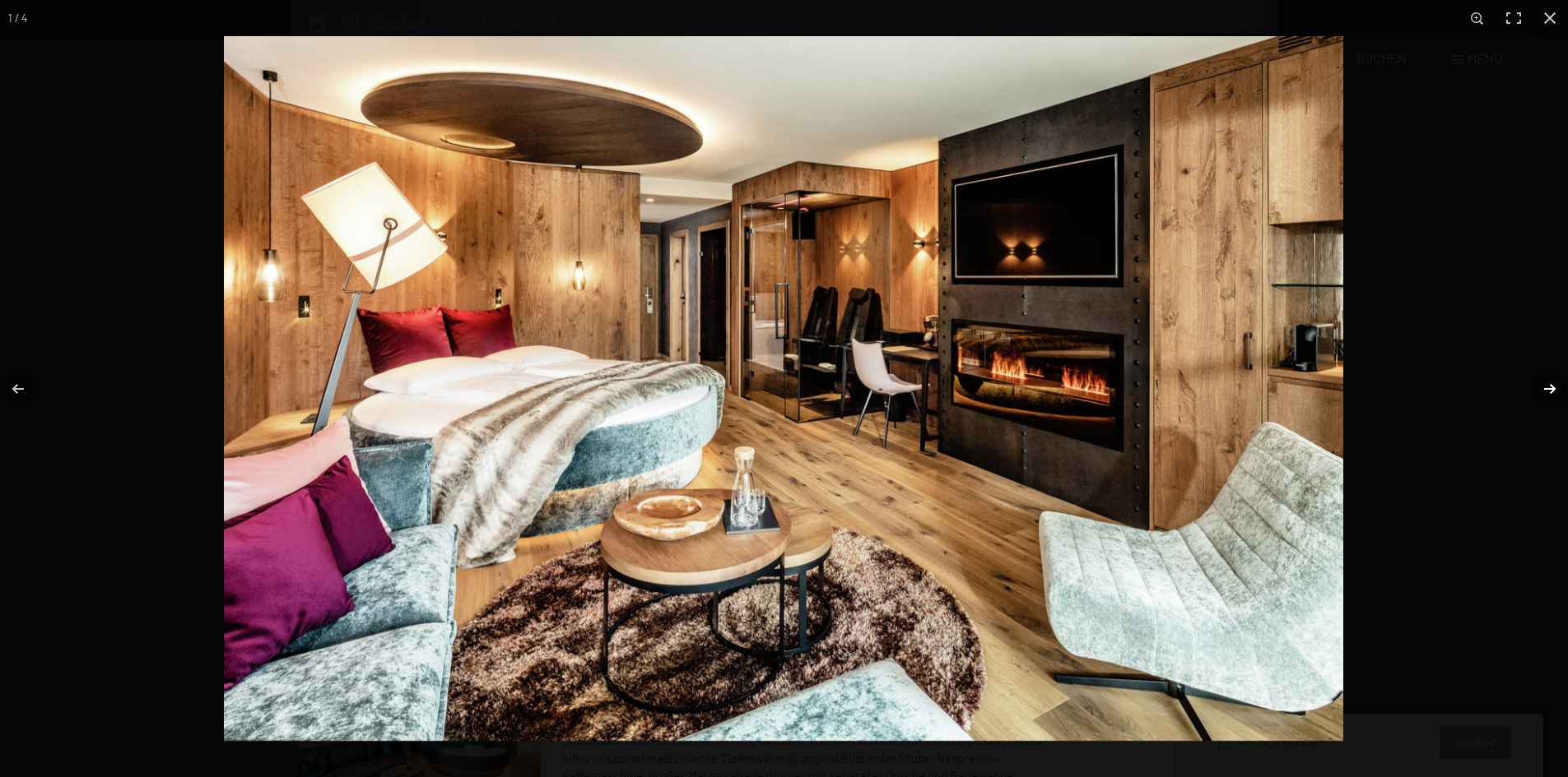
click at [1546, 386] on button "button" at bounding box center [1538, 389] width 57 height 82
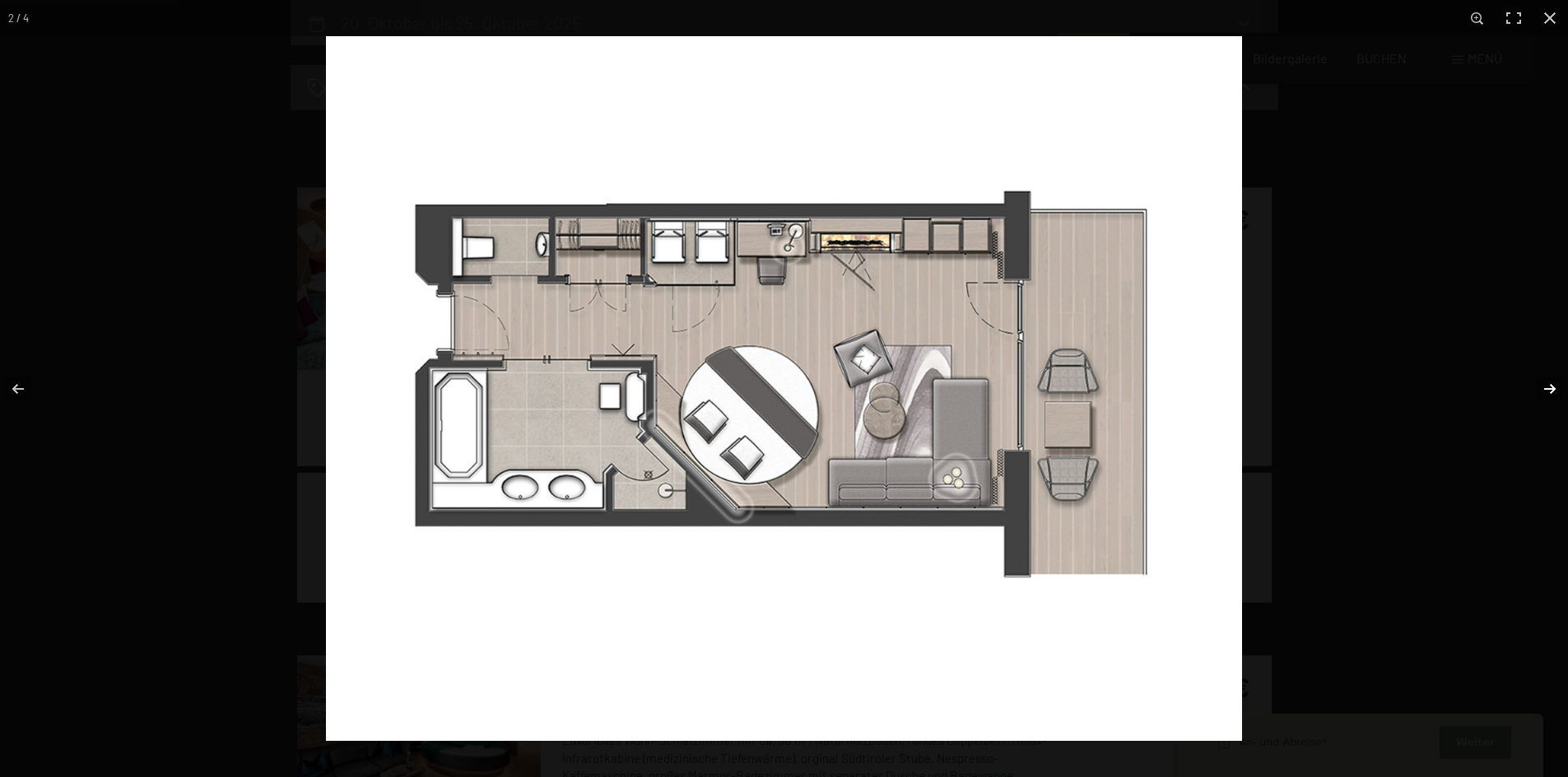
click at [1545, 386] on button "button" at bounding box center [1538, 389] width 57 height 82
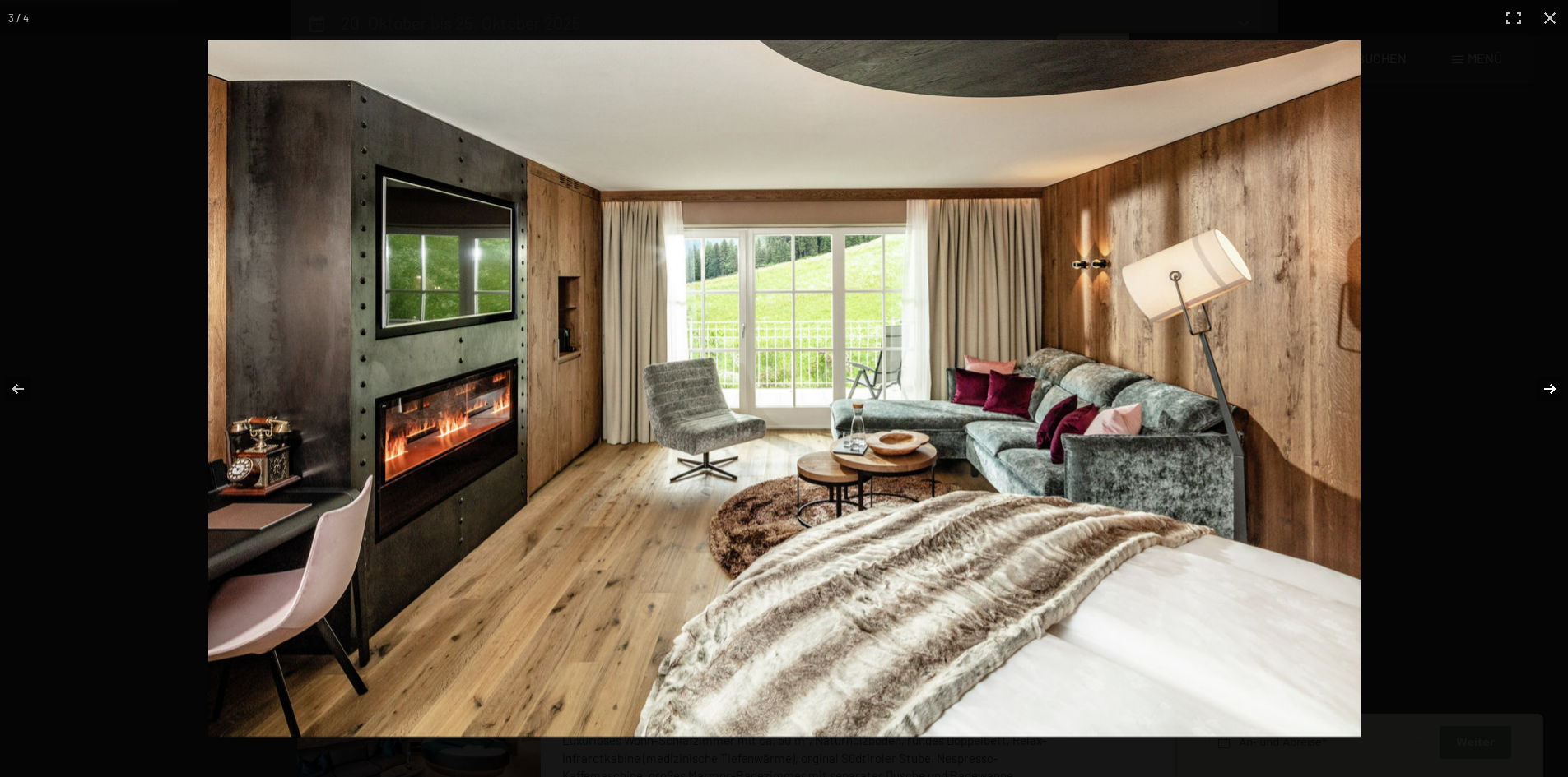
click at [1545, 386] on button "button" at bounding box center [1538, 389] width 57 height 82
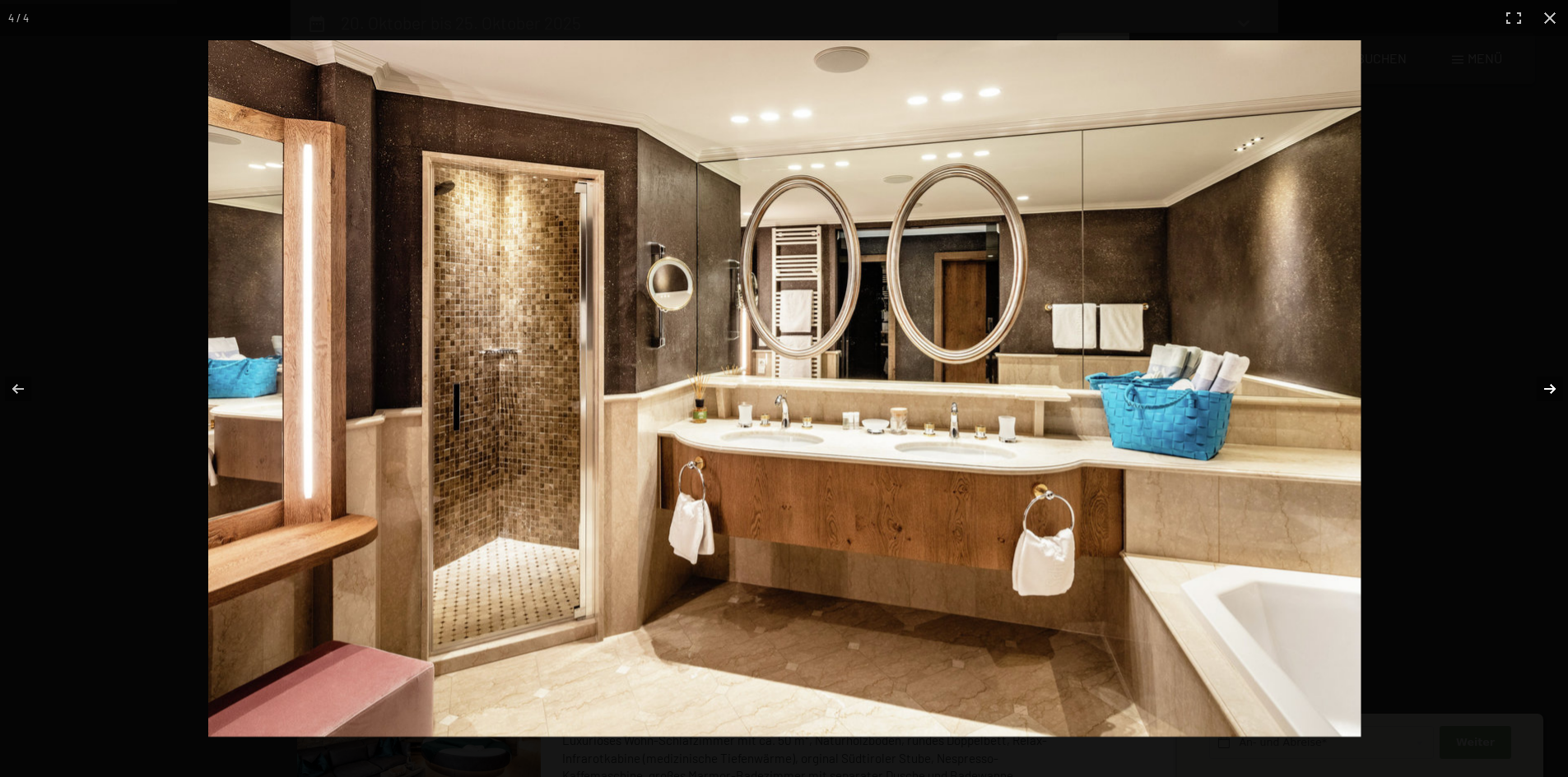
click at [1545, 386] on button "button" at bounding box center [1538, 389] width 57 height 82
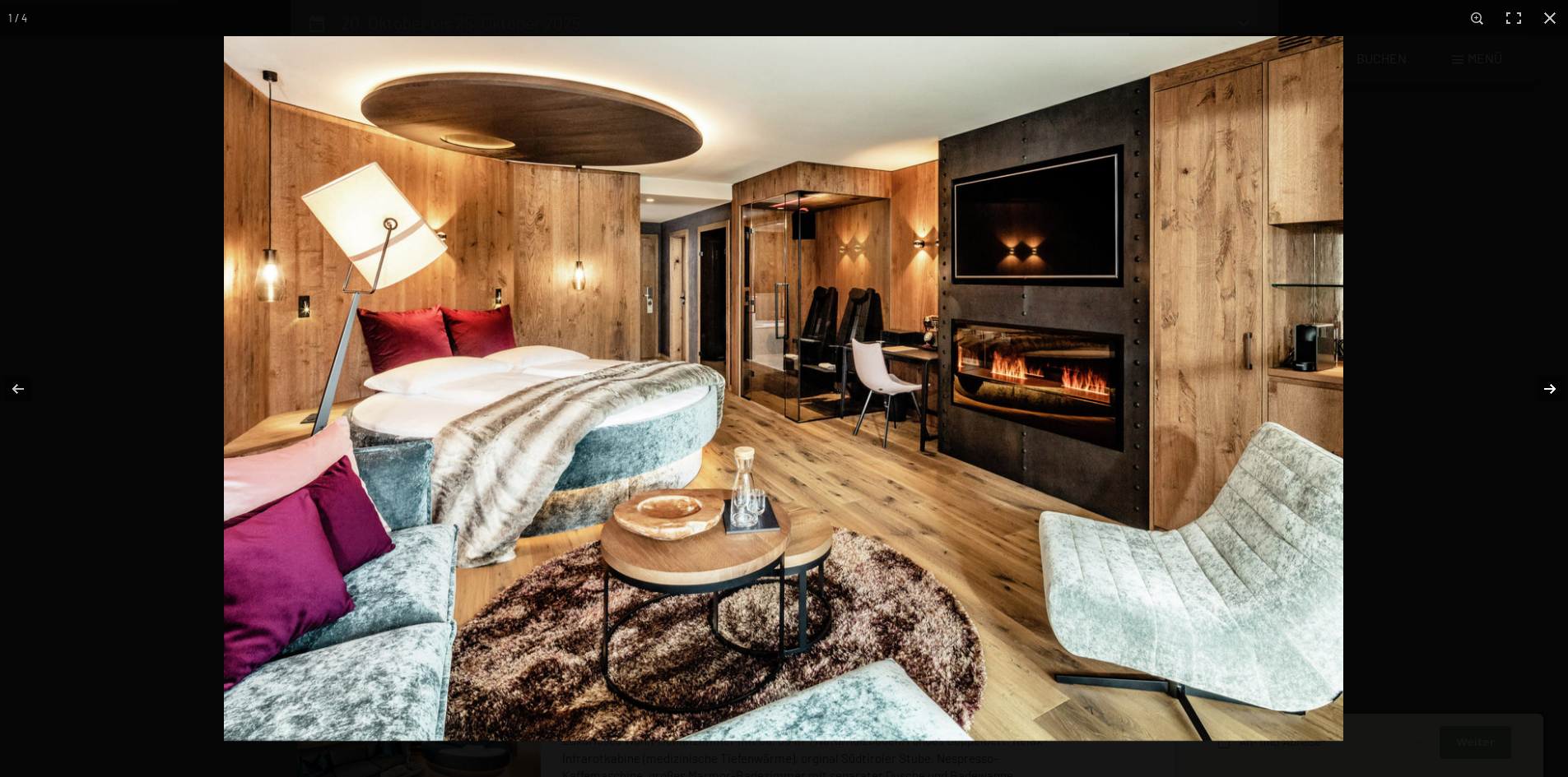
click at [1545, 386] on button "button" at bounding box center [1538, 389] width 57 height 82
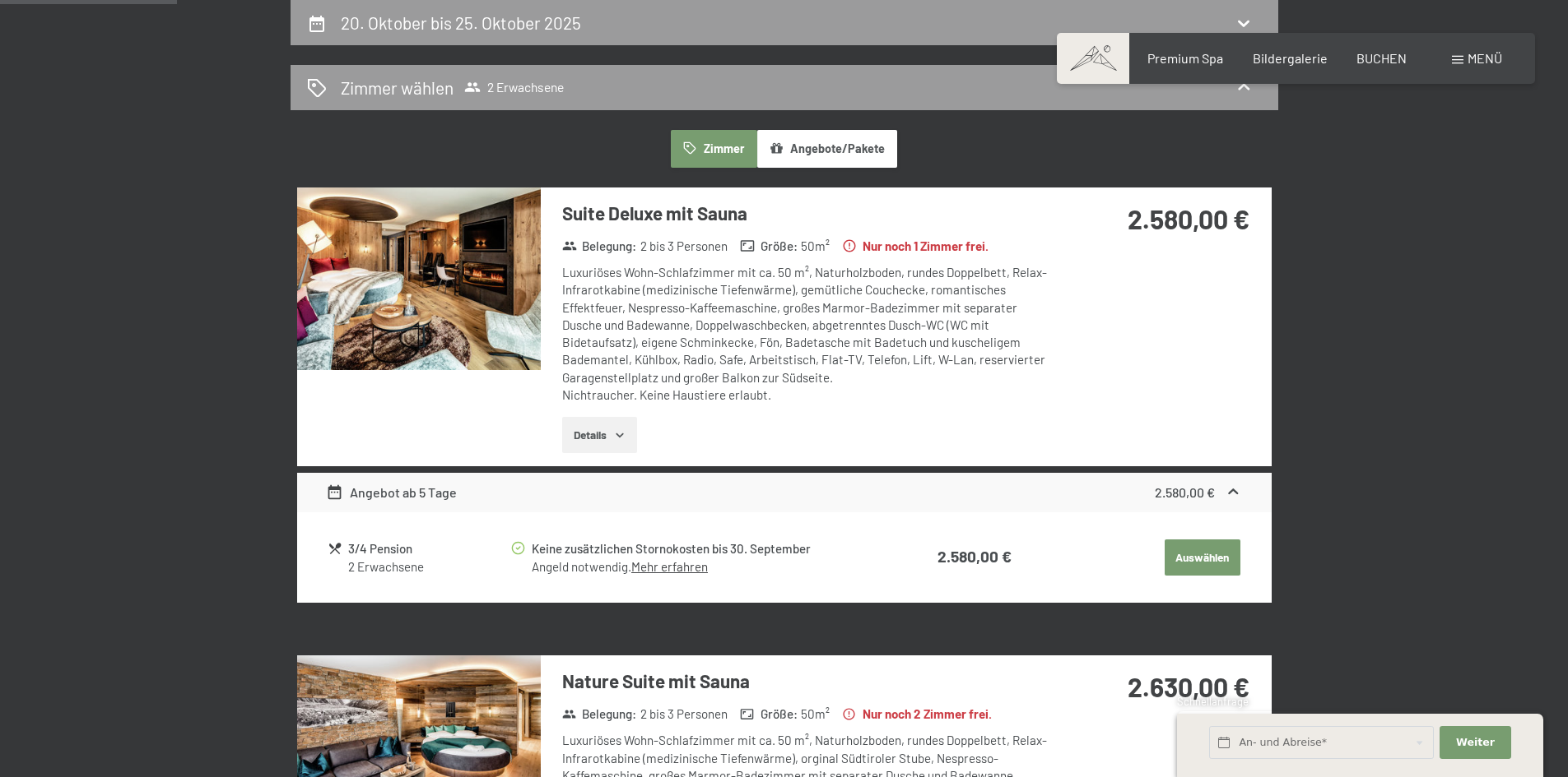
click at [0, 0] on button "button" at bounding box center [0, 0] width 0 height 0
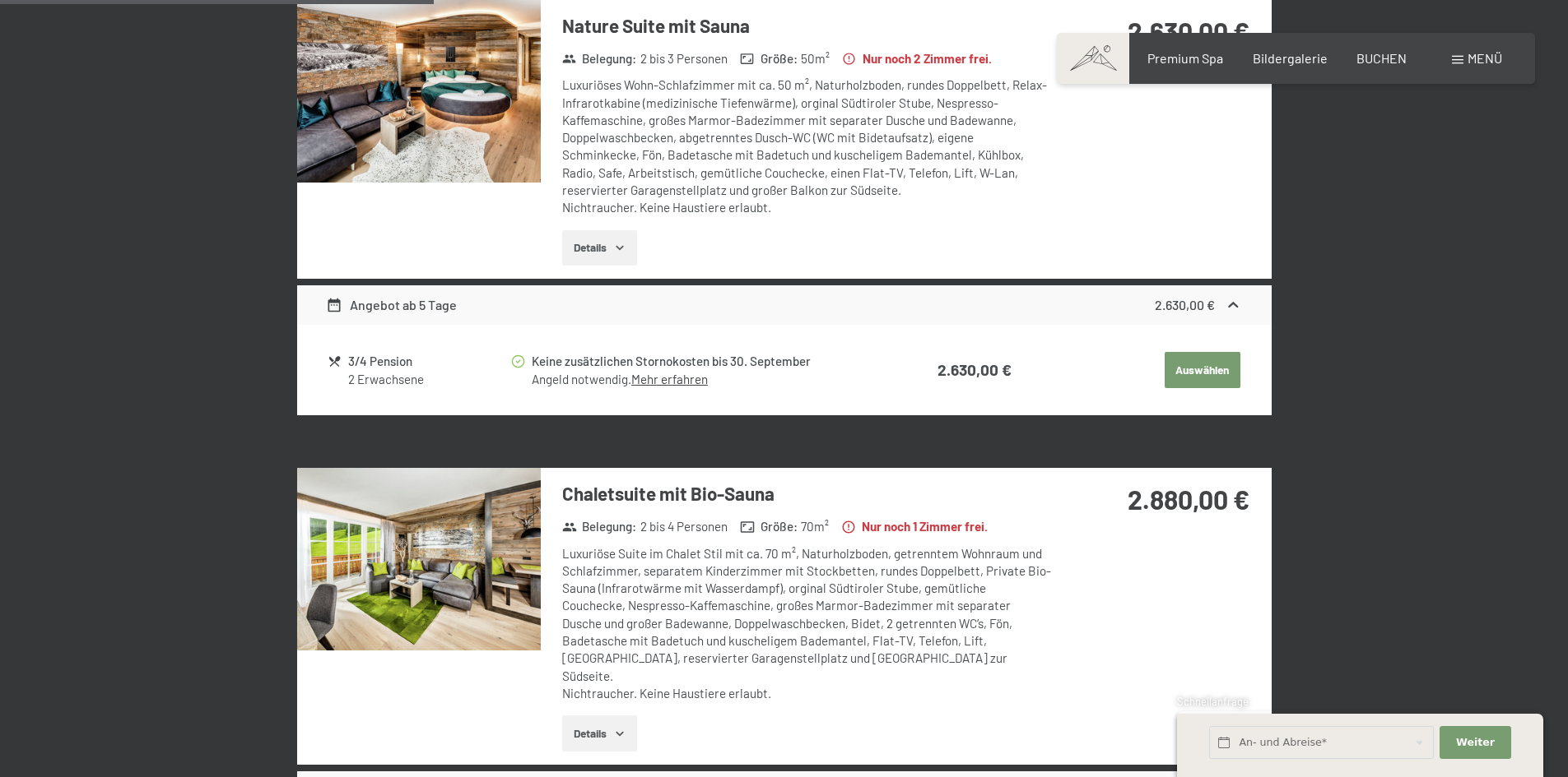
scroll to position [886, 0]
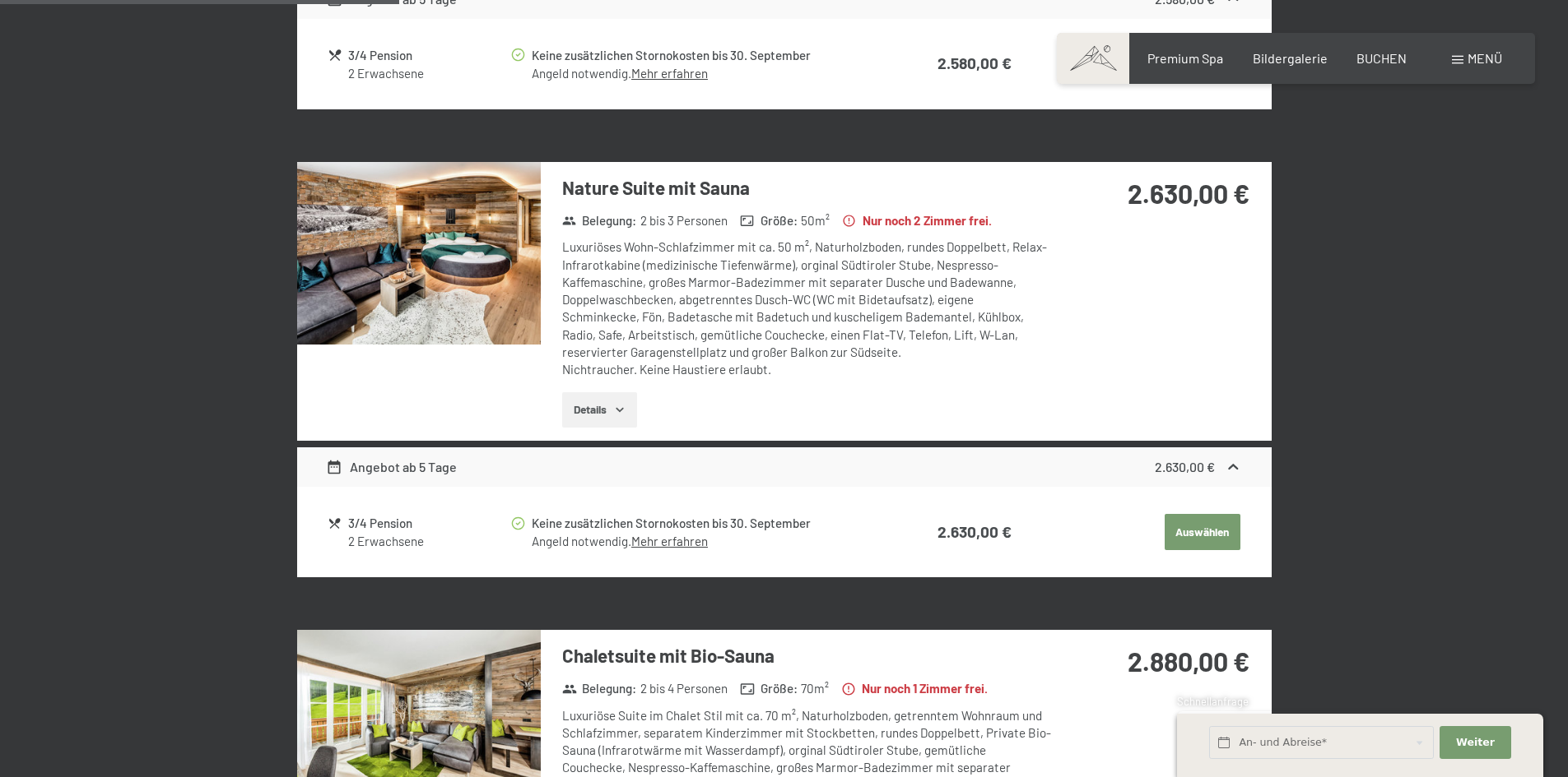
click at [423, 270] on img at bounding box center [419, 253] width 244 height 182
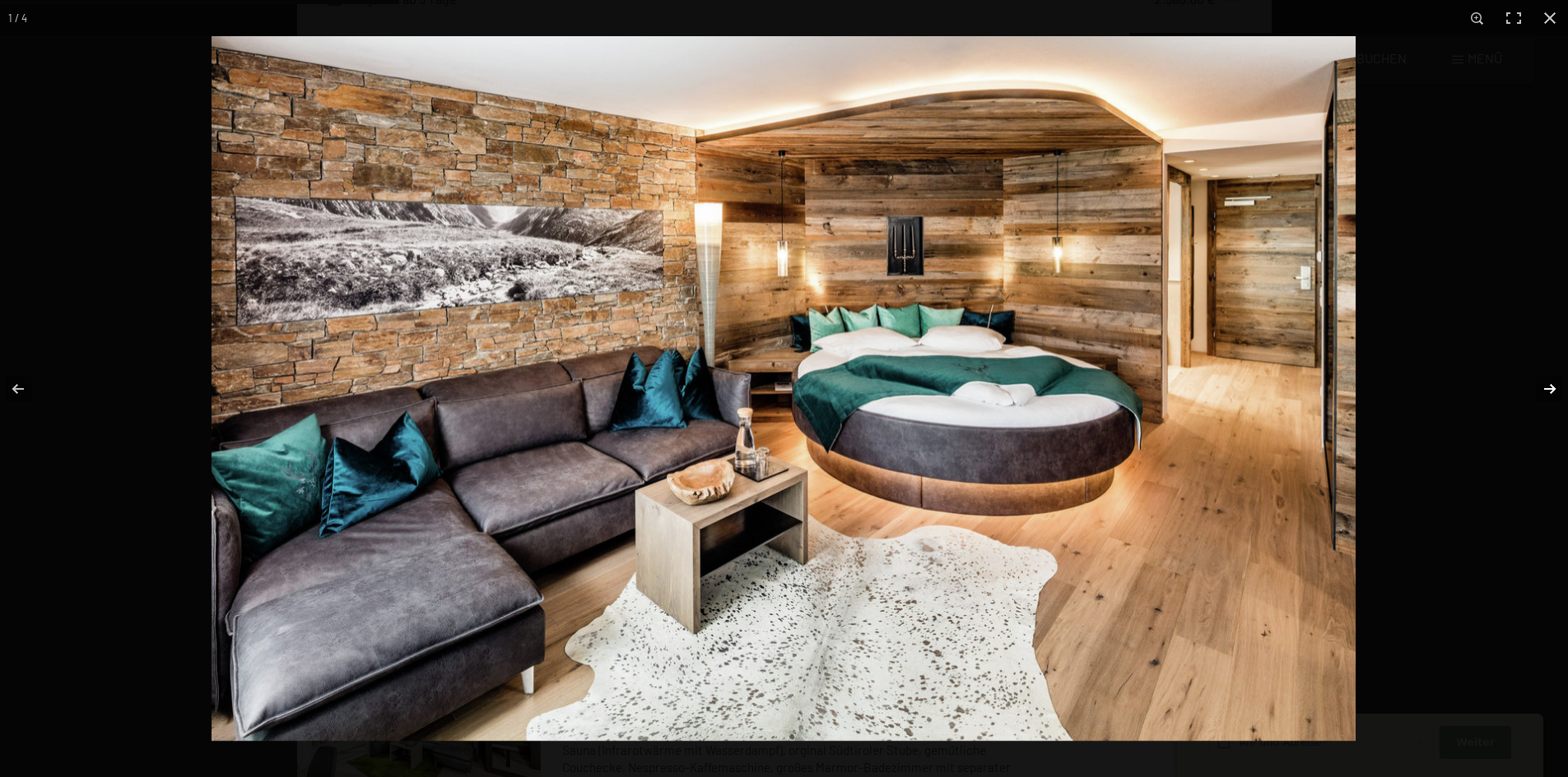
click at [1551, 391] on button "button" at bounding box center [1538, 389] width 57 height 82
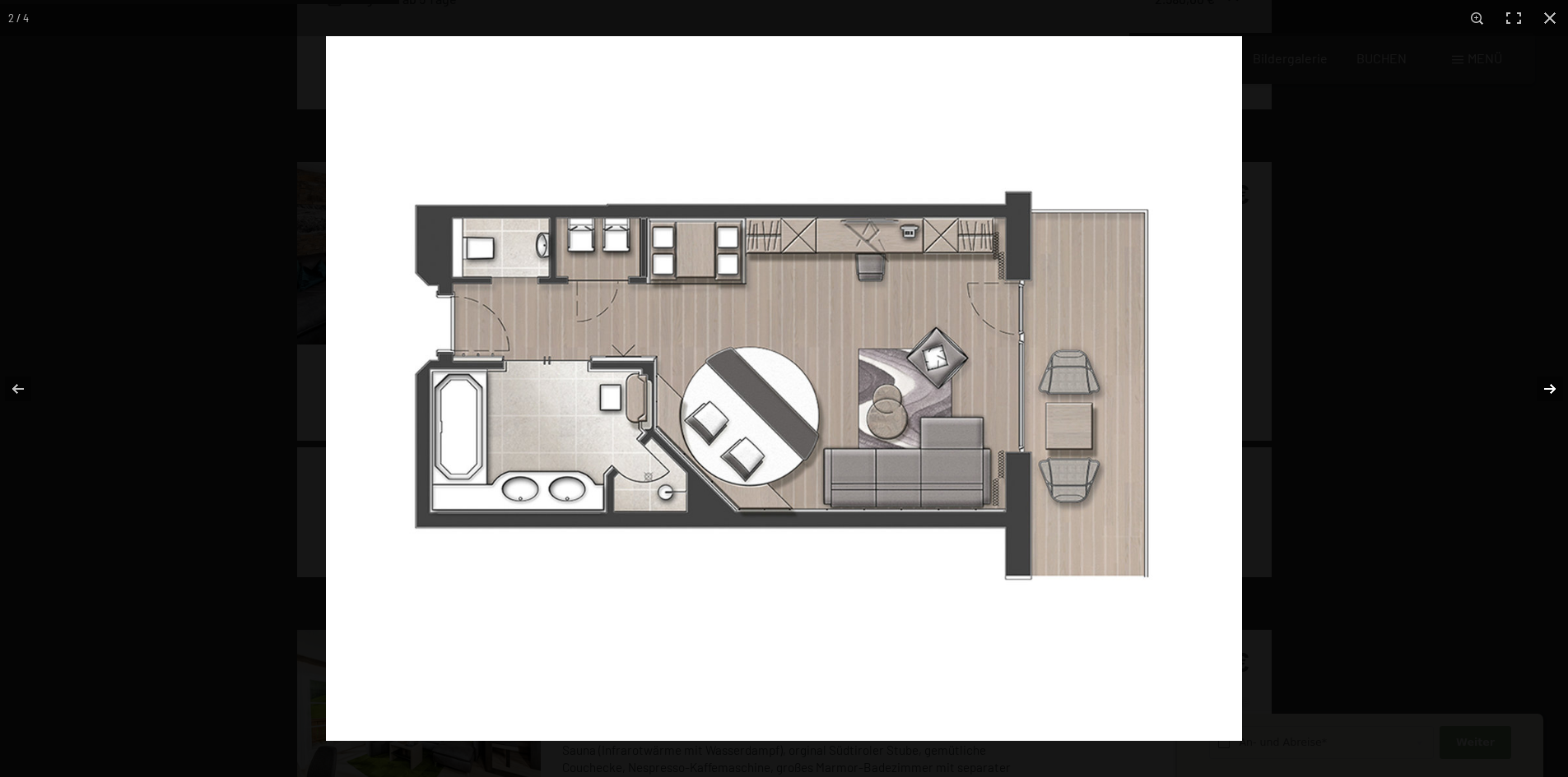
click at [1551, 390] on button "button" at bounding box center [1538, 389] width 57 height 82
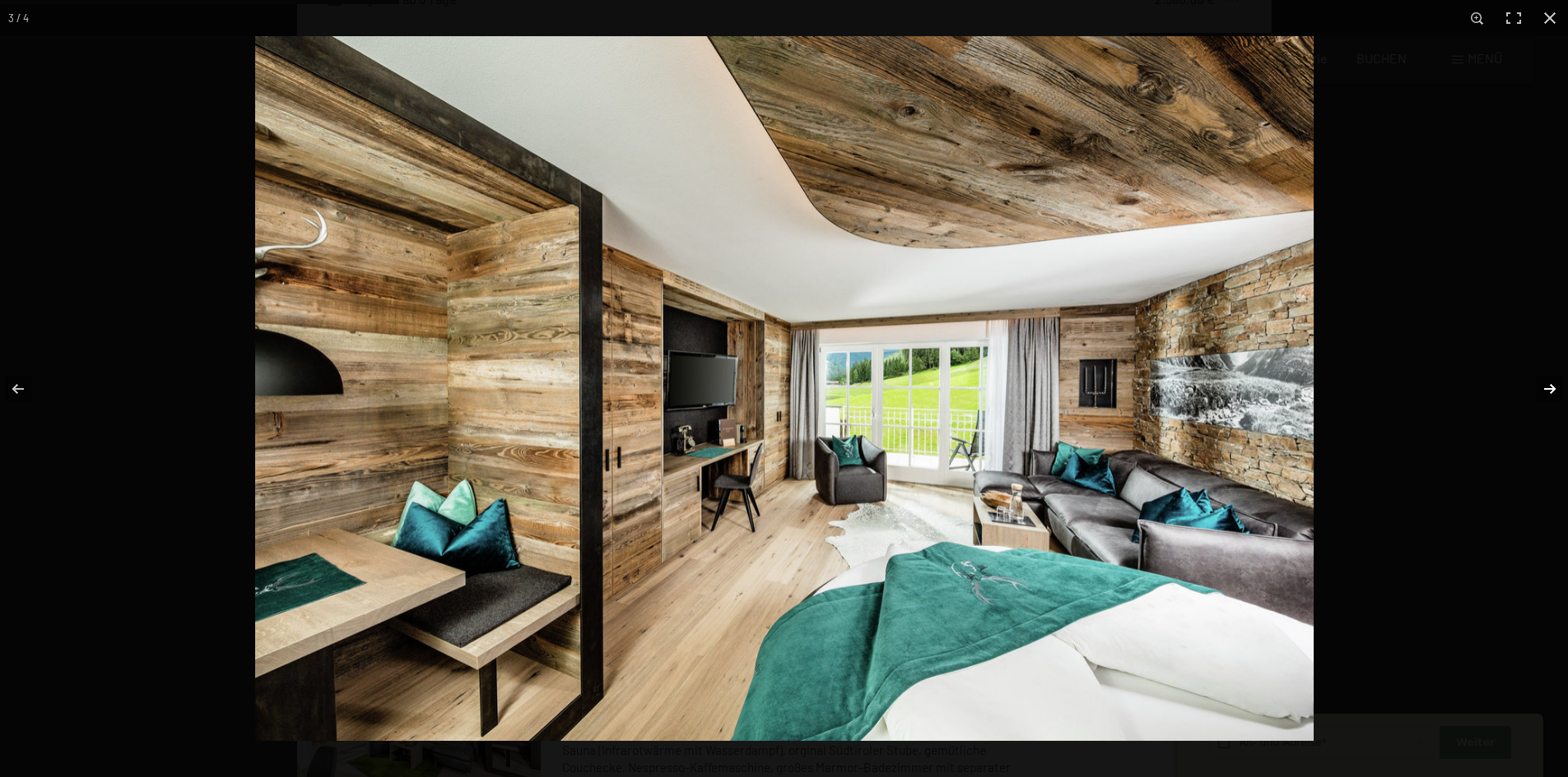
click at [1551, 388] on button "button" at bounding box center [1538, 389] width 57 height 82
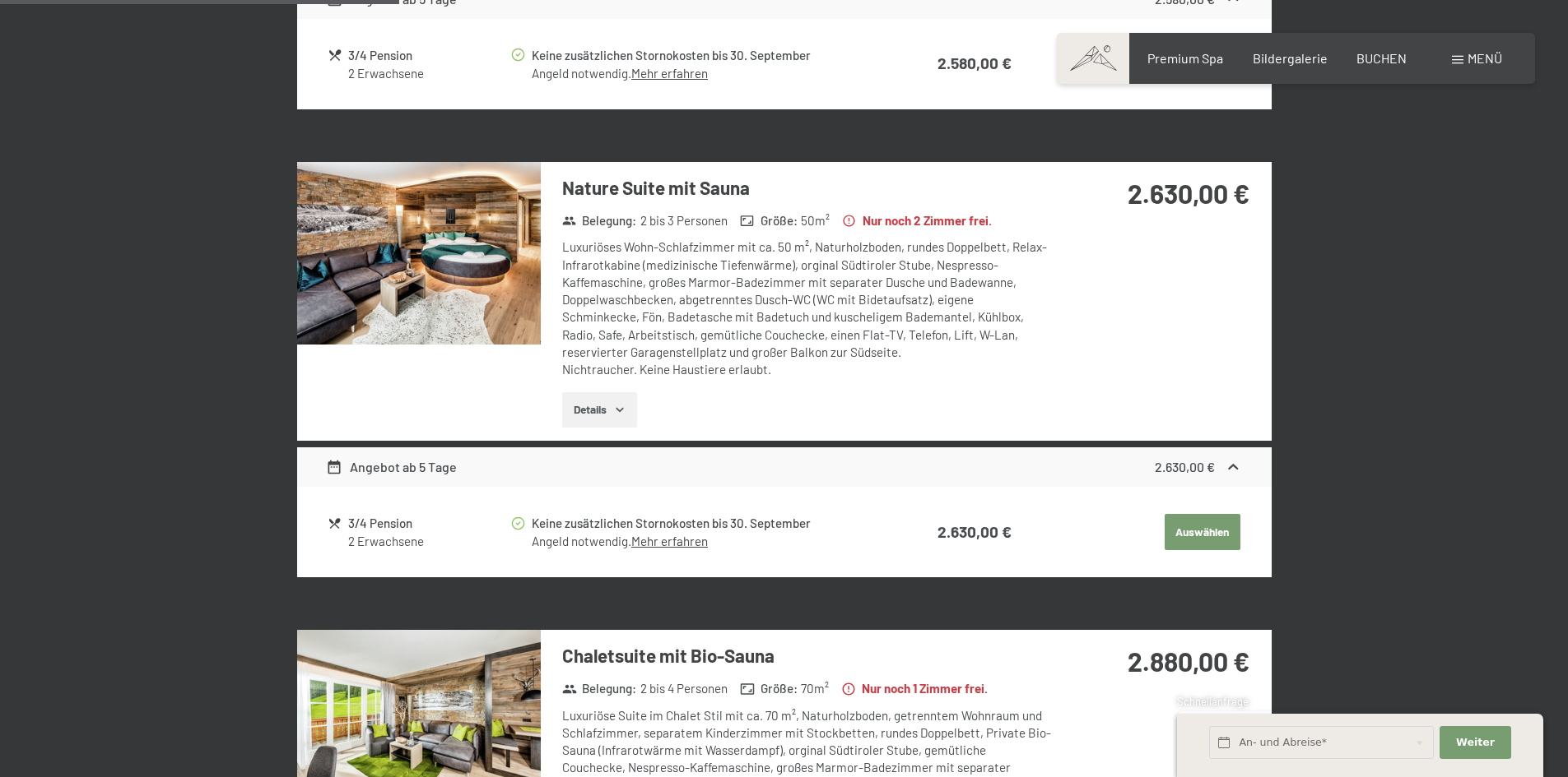
click at [0, 0] on button "button" at bounding box center [0, 0] width 0 height 0
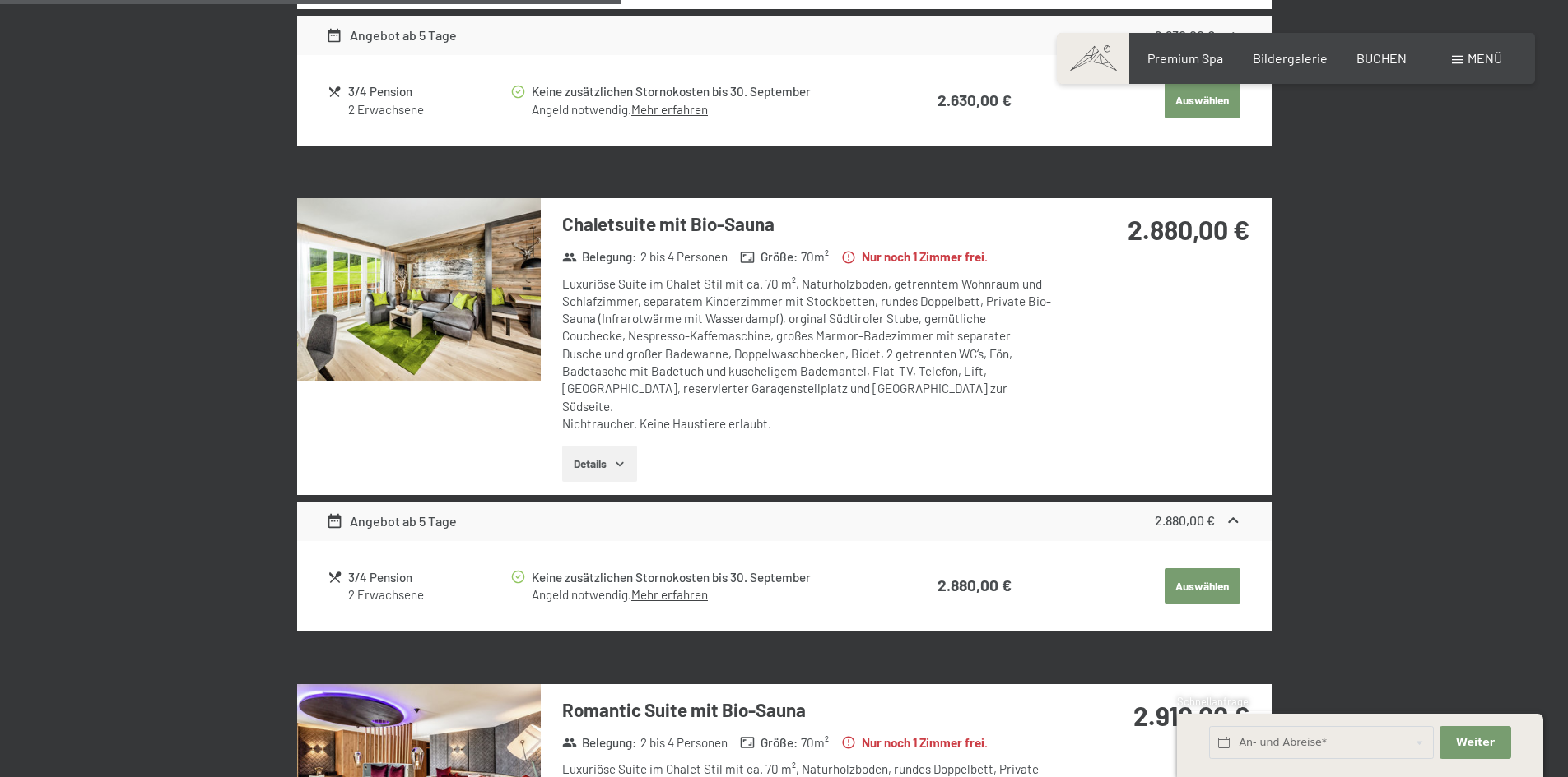
scroll to position [1380, 0]
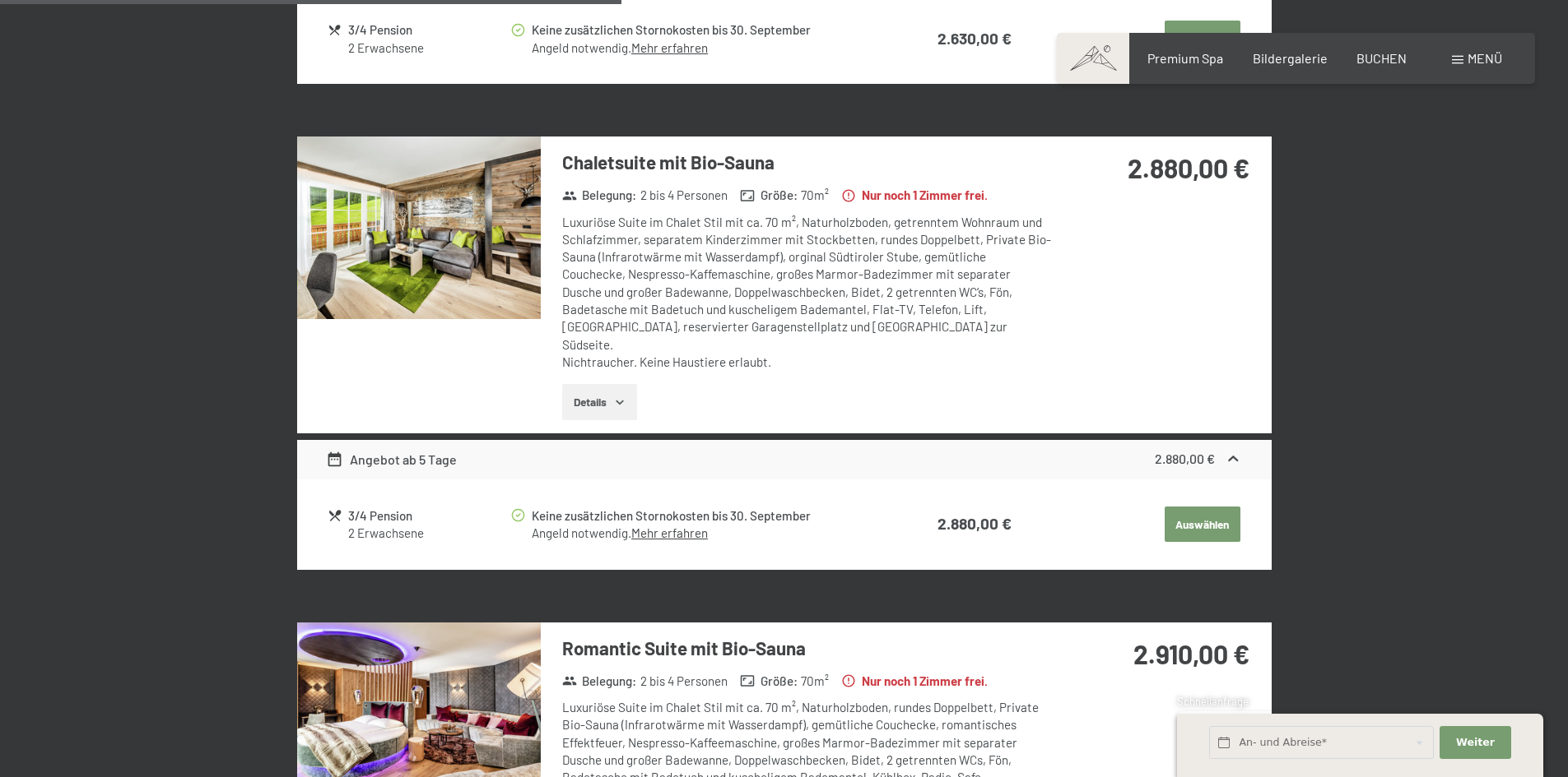
click at [392, 665] on img at bounding box center [419, 714] width 244 height 182
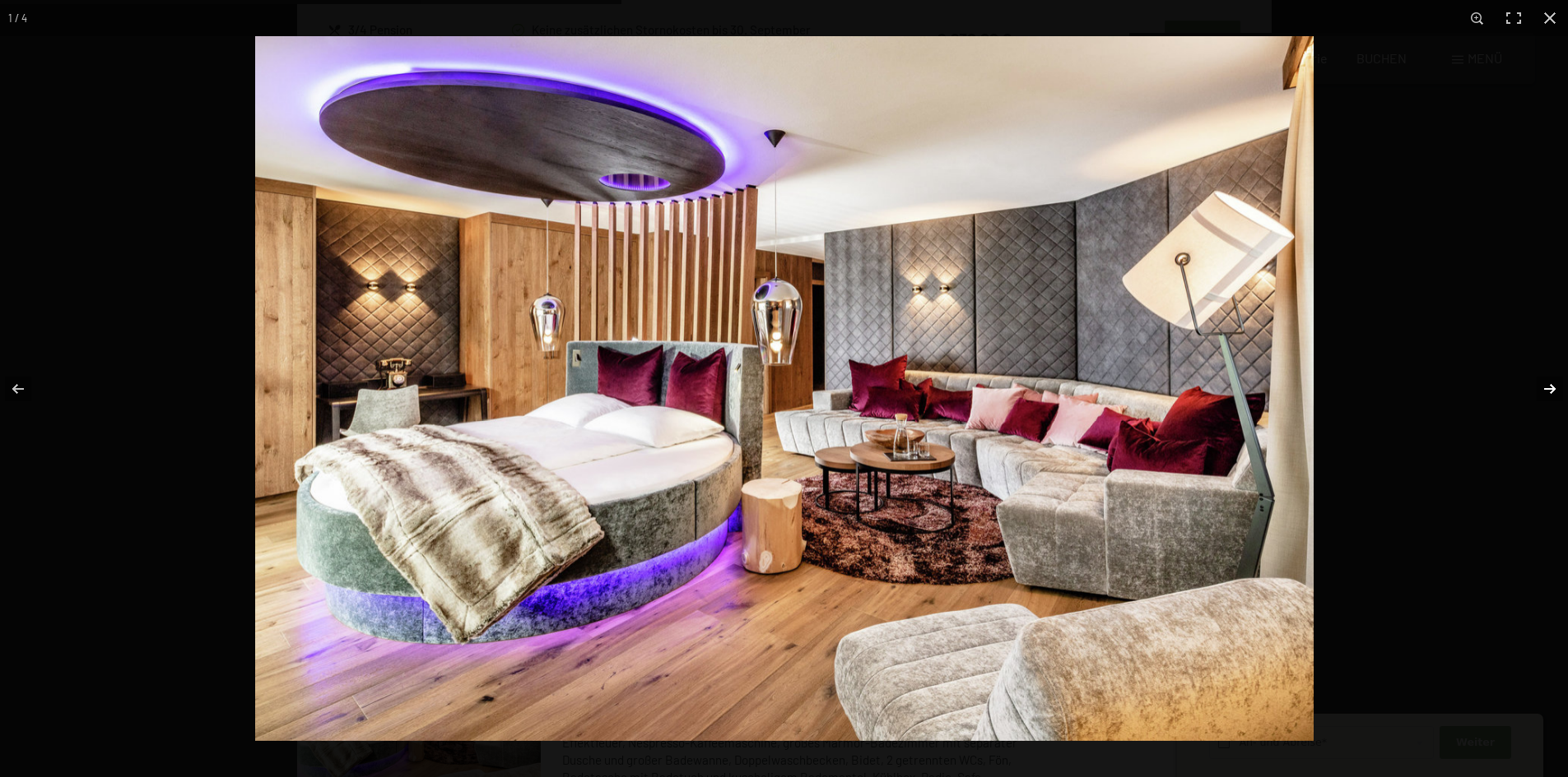
click at [1542, 387] on button "button" at bounding box center [1538, 389] width 57 height 82
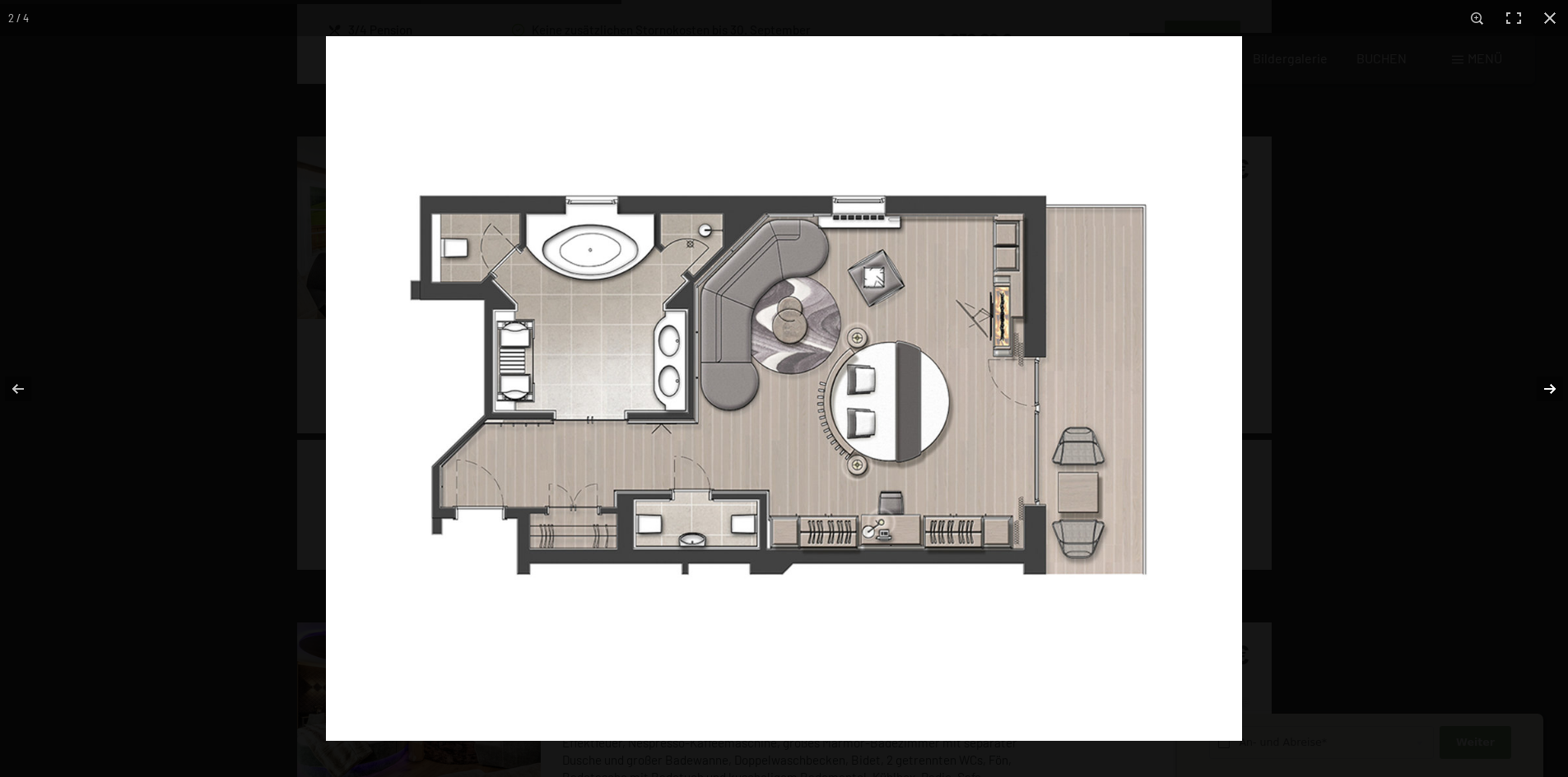
click at [1542, 387] on button "button" at bounding box center [1538, 389] width 57 height 82
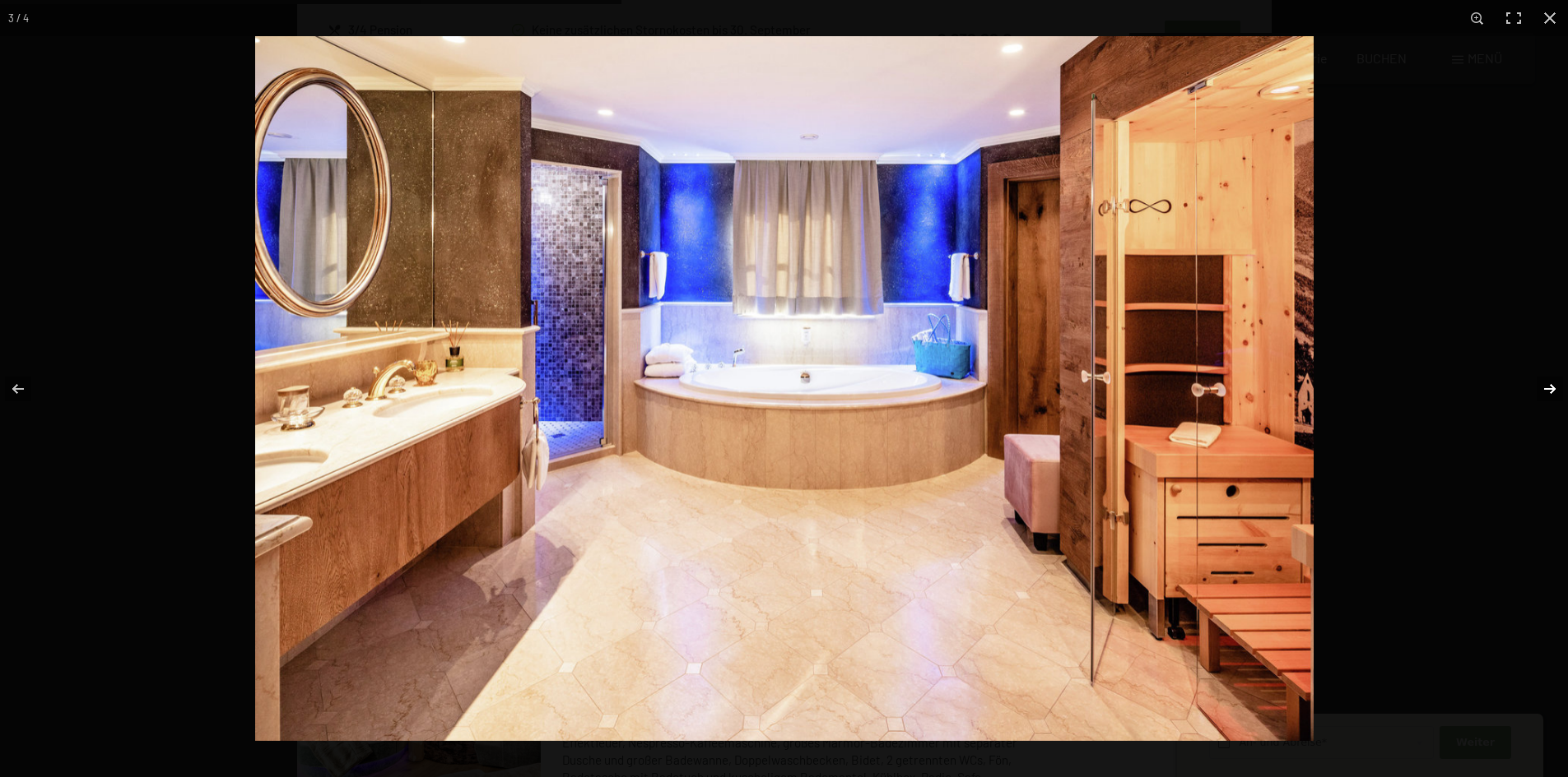
click at [1542, 386] on button "button" at bounding box center [1538, 389] width 57 height 82
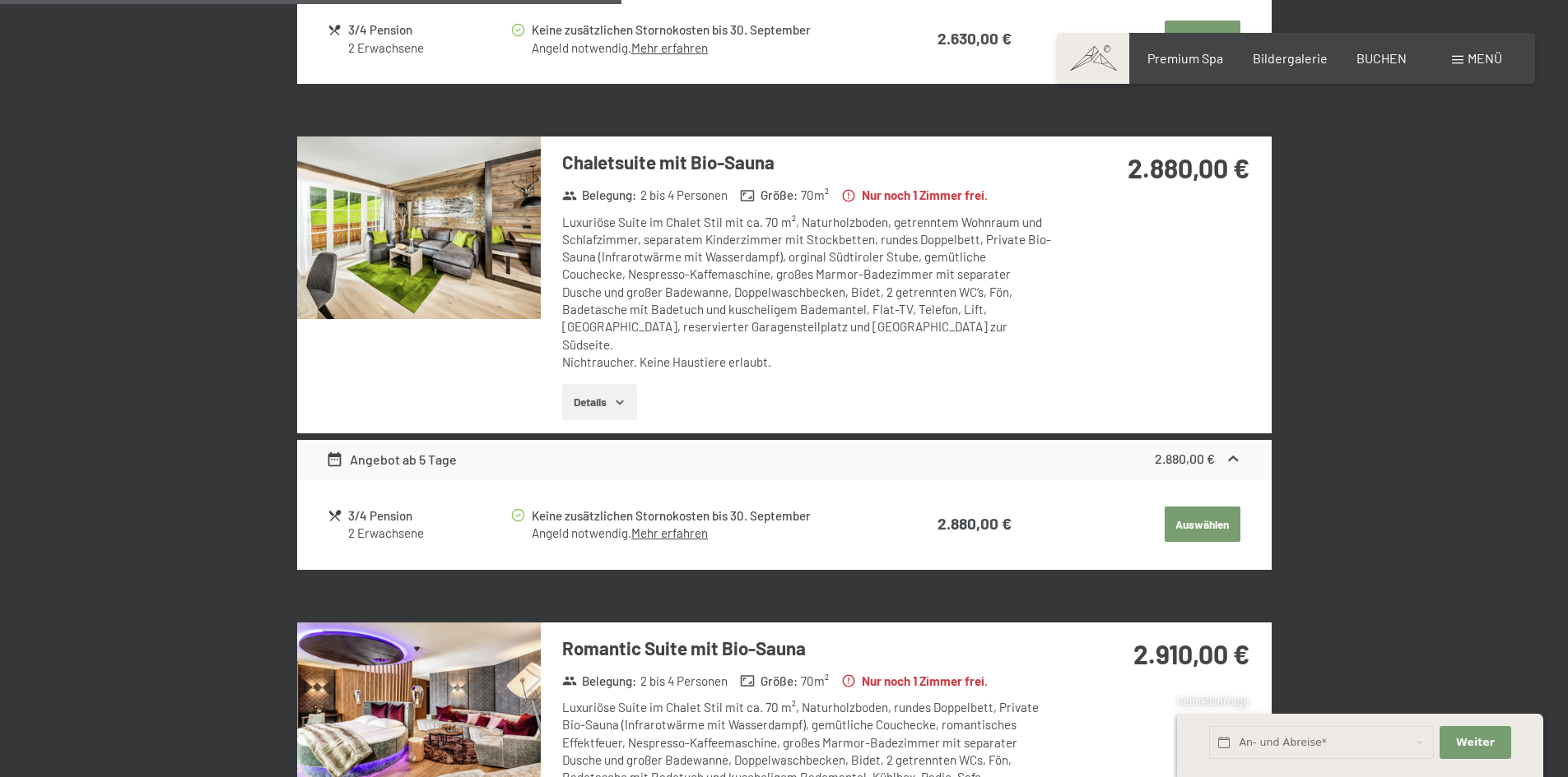
click at [0, 0] on button "button" at bounding box center [0, 0] width 0 height 0
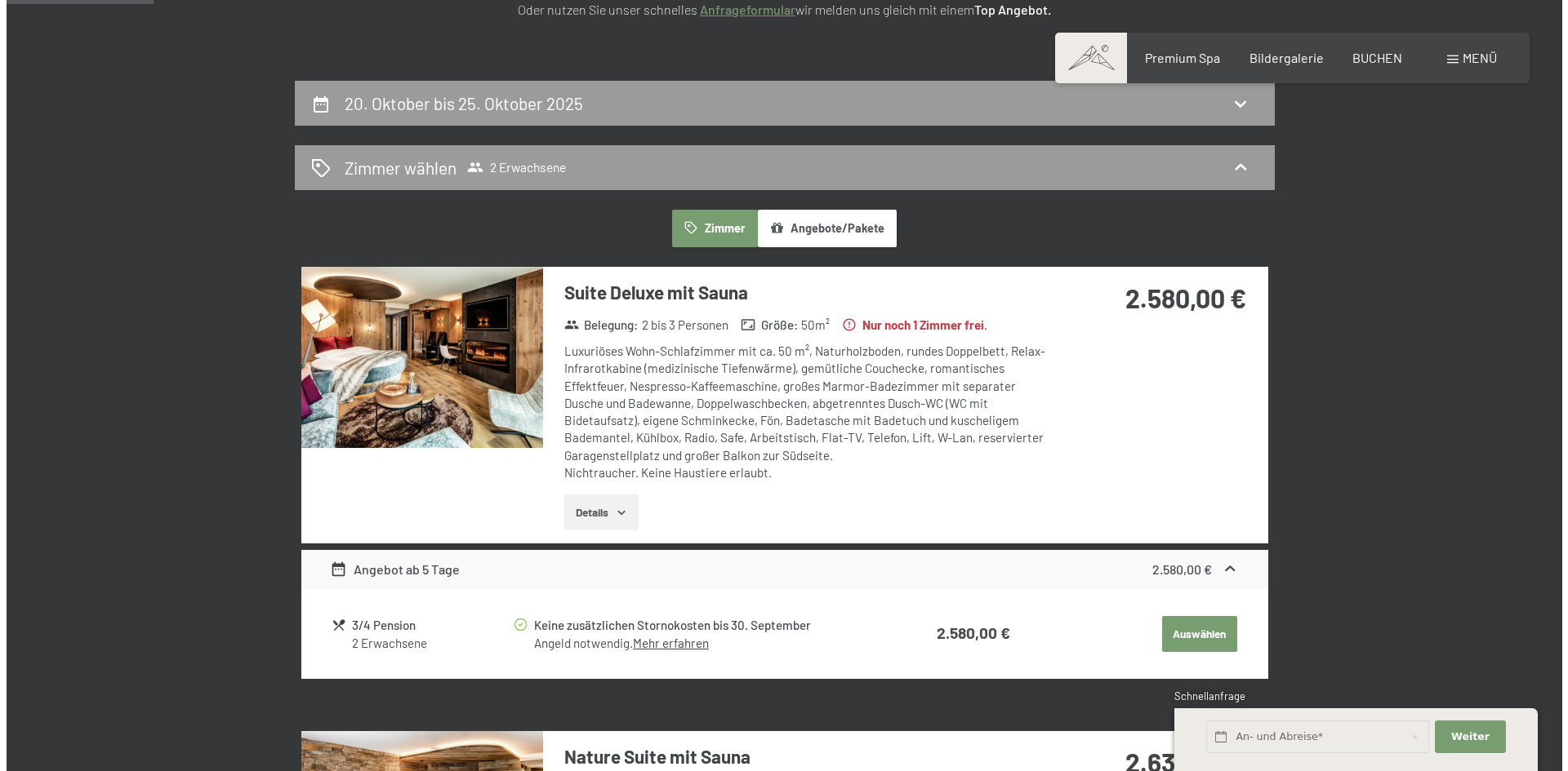
scroll to position [308, 0]
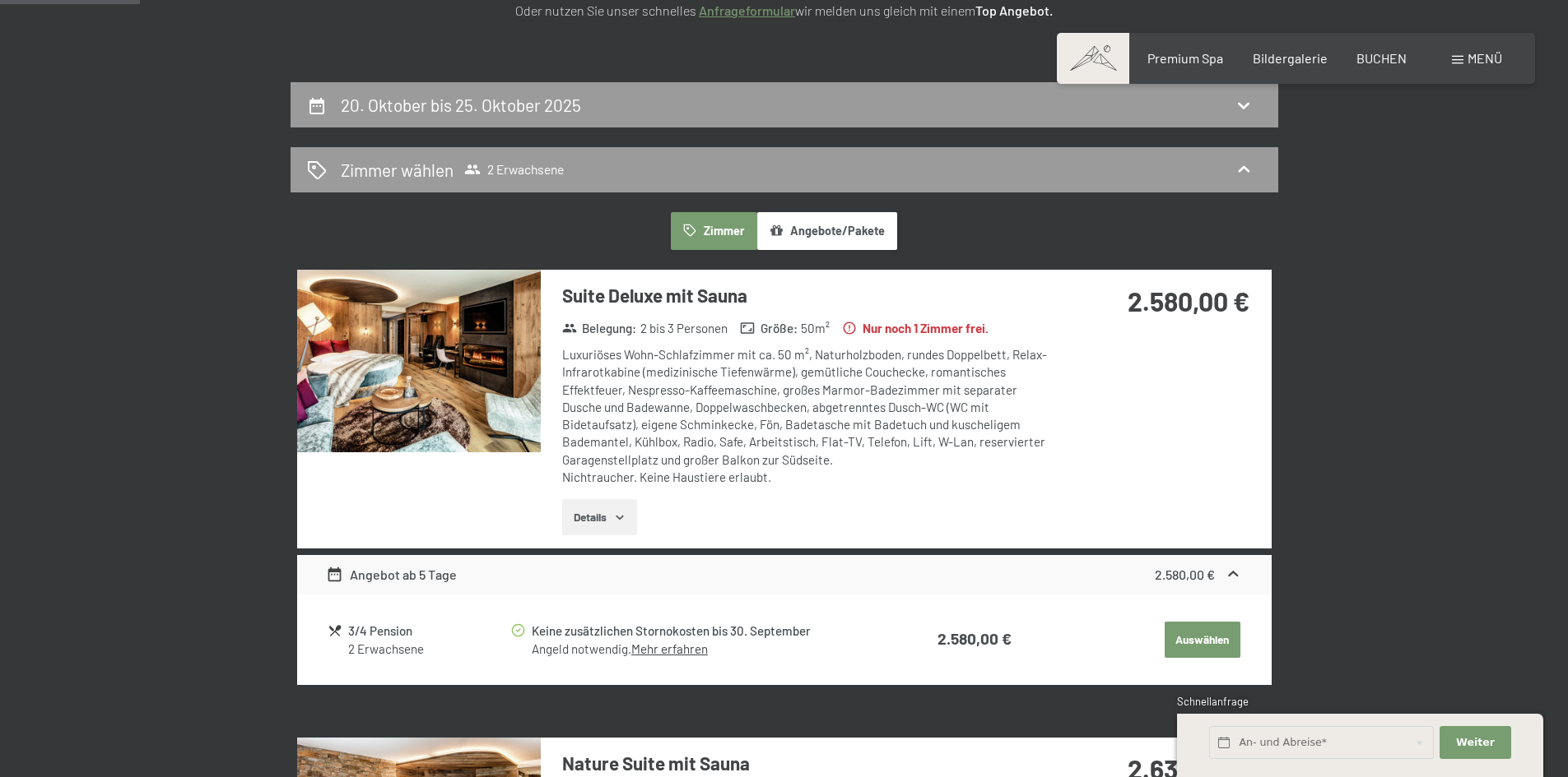
click at [1465, 59] on div "Menü" at bounding box center [1477, 59] width 51 height 18
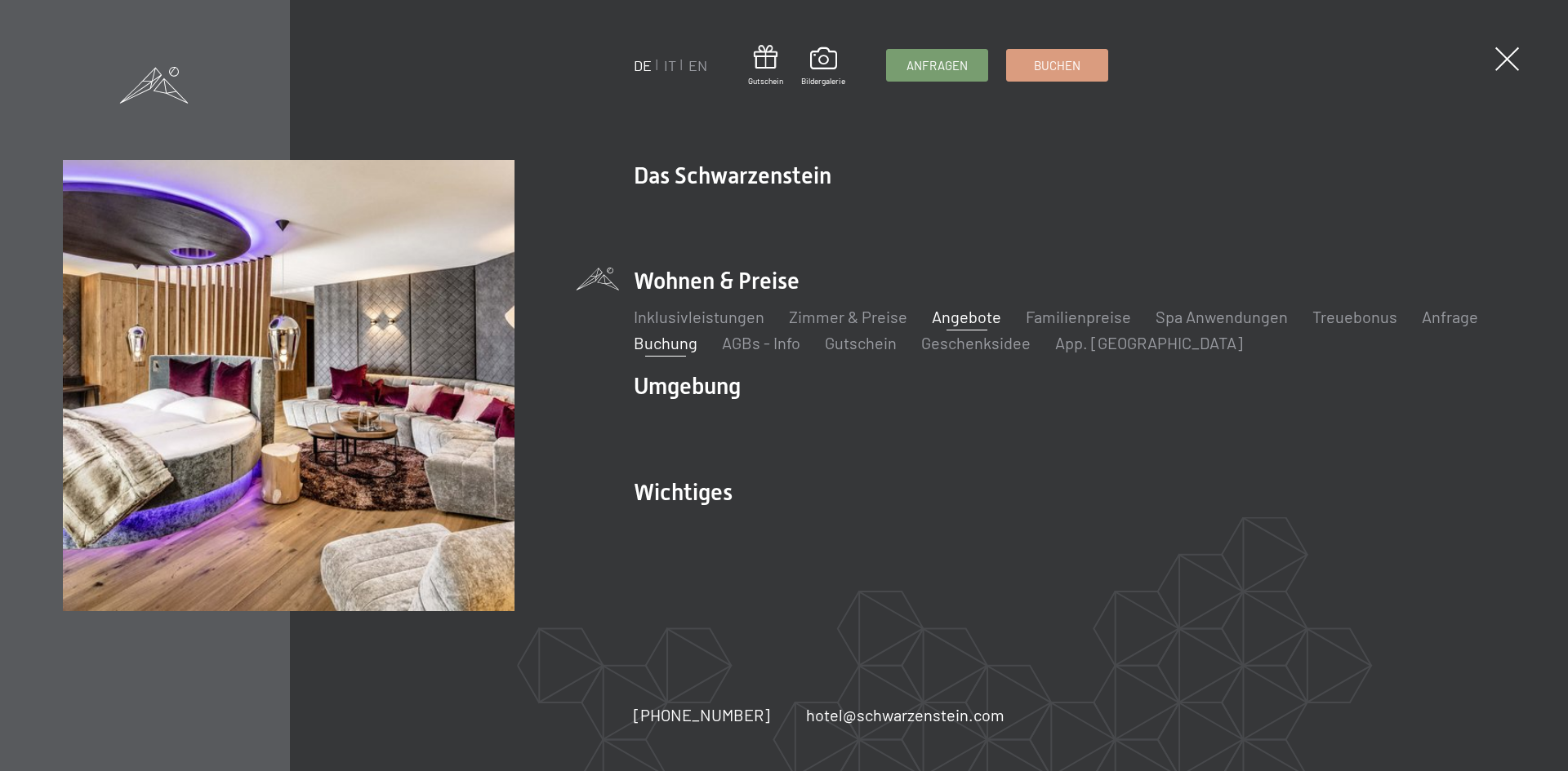
click at [971, 314] on link "Angebote" at bounding box center [966, 317] width 69 height 20
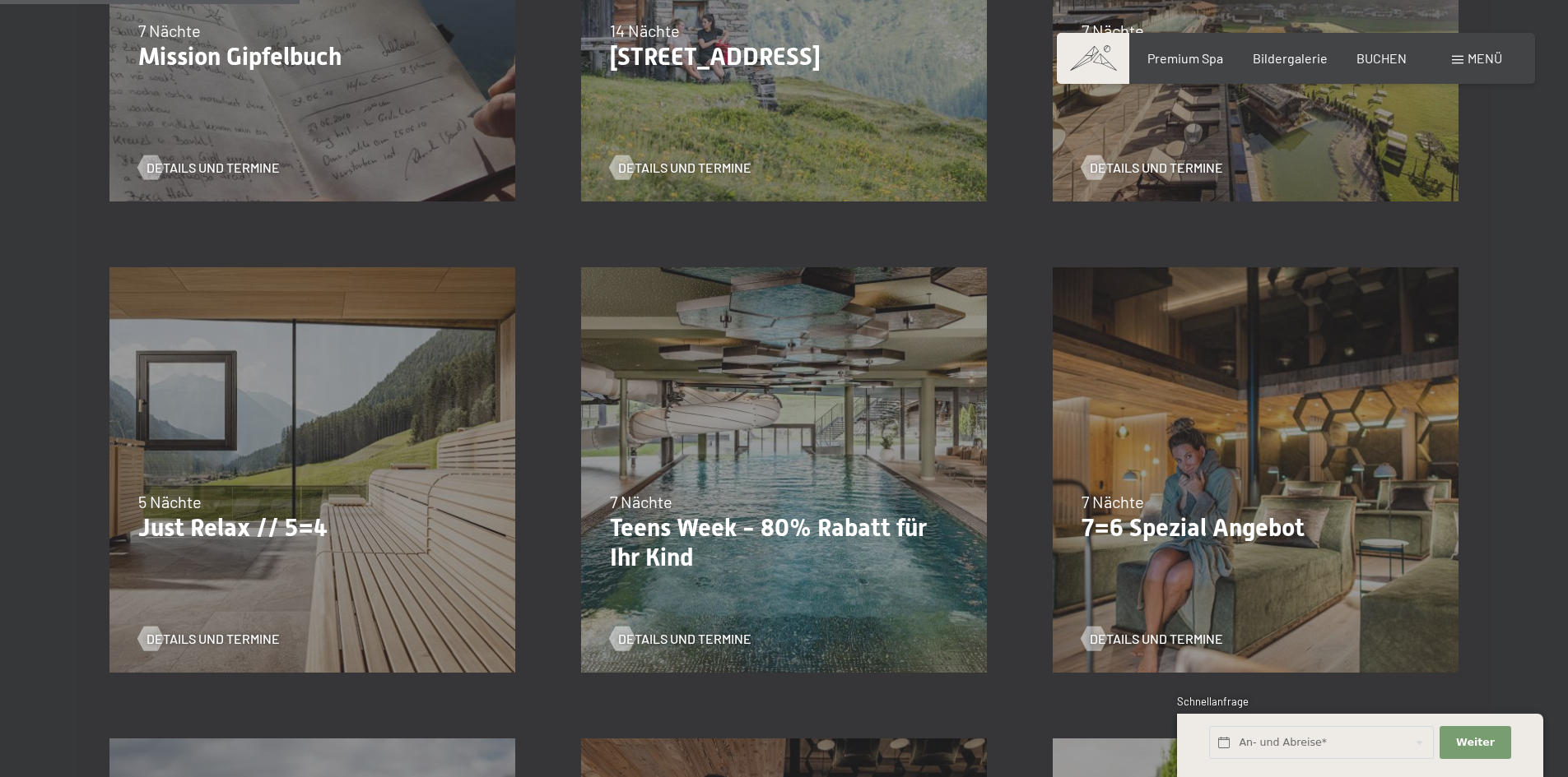
scroll to position [741, 0]
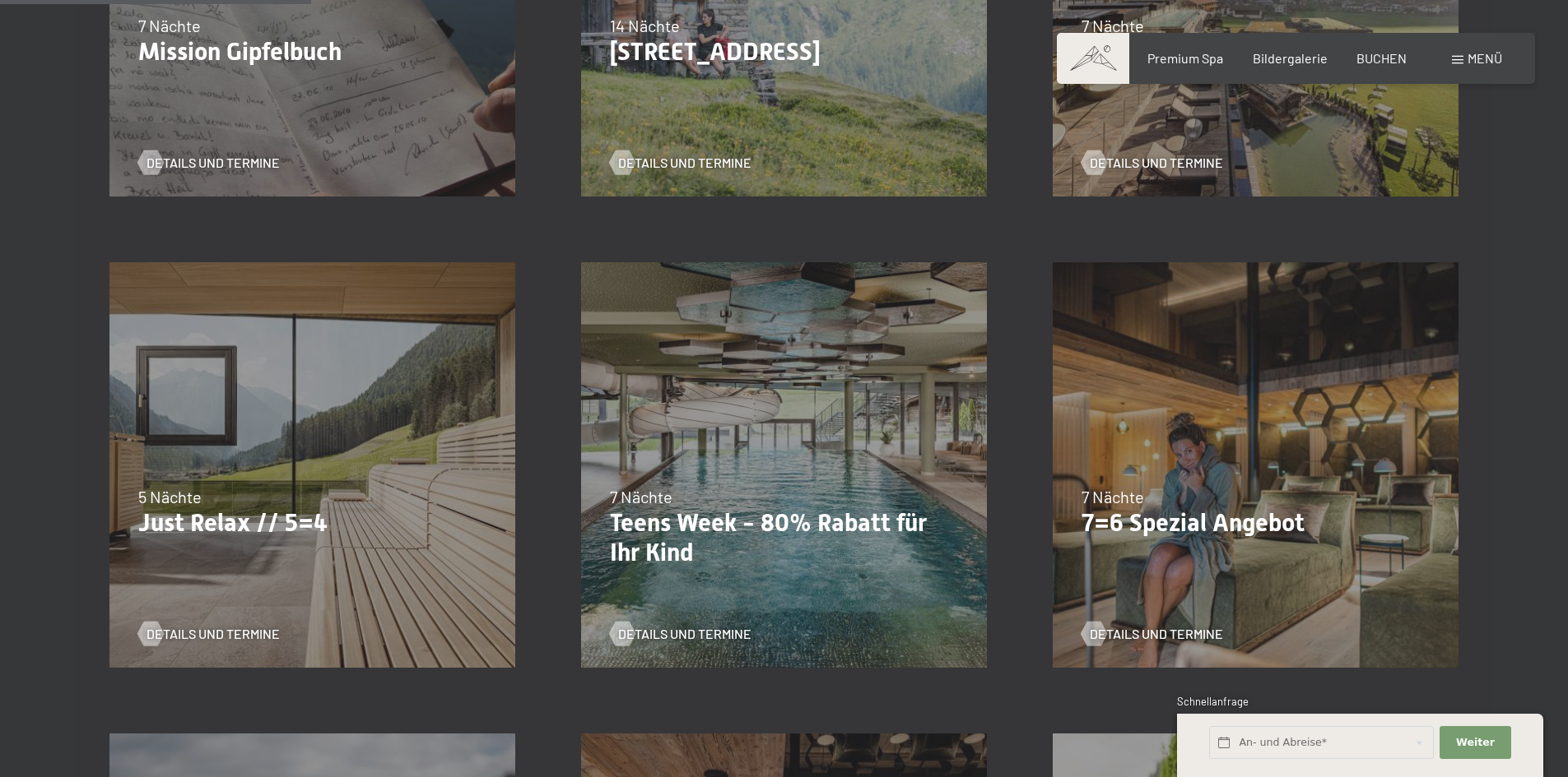
click at [295, 481] on div "24.09.–03.10.2025 26.10.–31.10.2025 21.12.–26.12.2025 04.01.–23.01.2026 08.03.–…" at bounding box center [312, 465] width 471 height 471
click at [191, 631] on span "Details und Termine" at bounding box center [229, 634] width 134 height 18
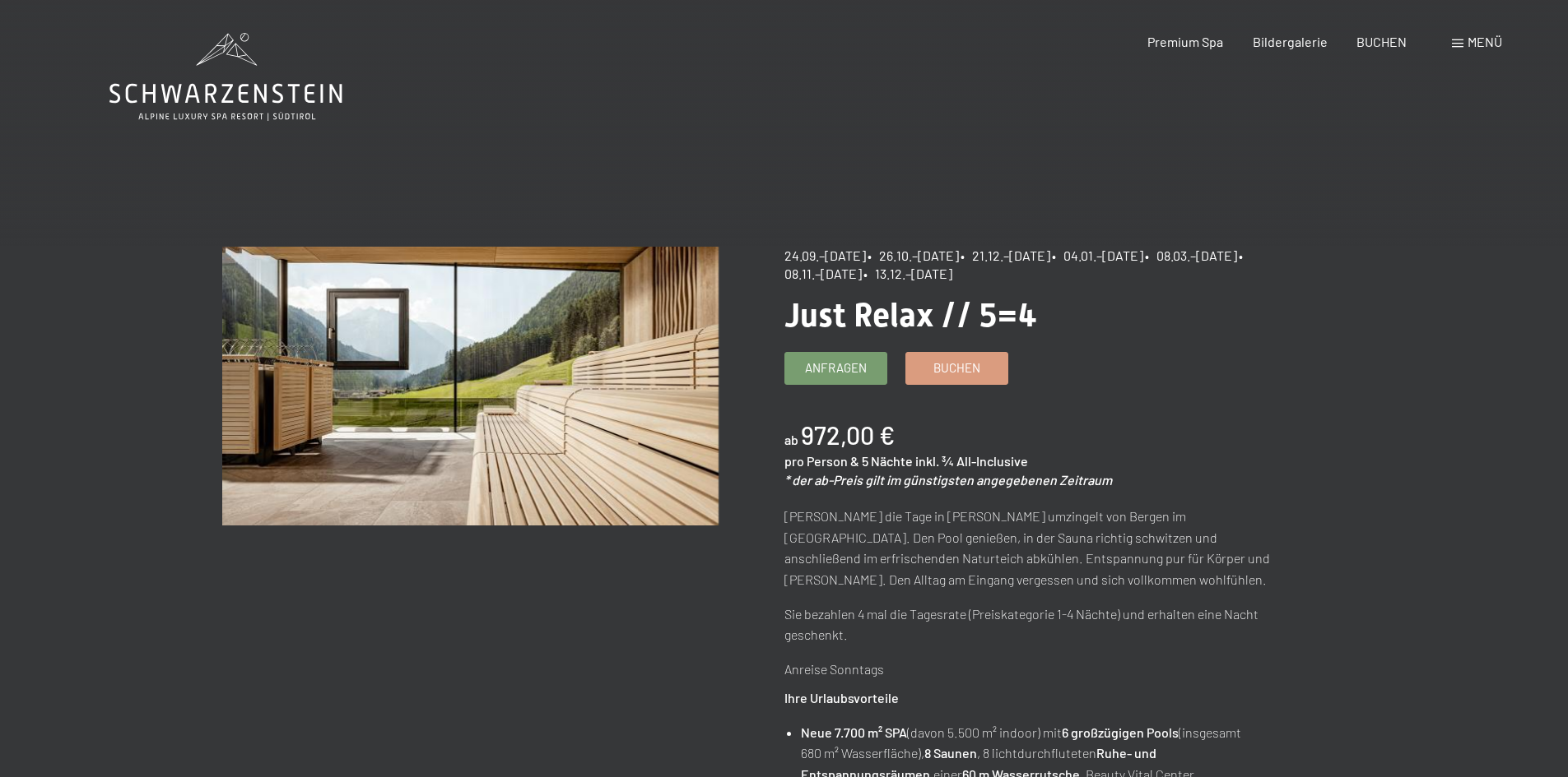
click at [925, 257] on span "• 26.10.–[DATE]" at bounding box center [913, 255] width 91 height 16
click at [947, 369] on span "Buchen" at bounding box center [957, 366] width 47 height 17
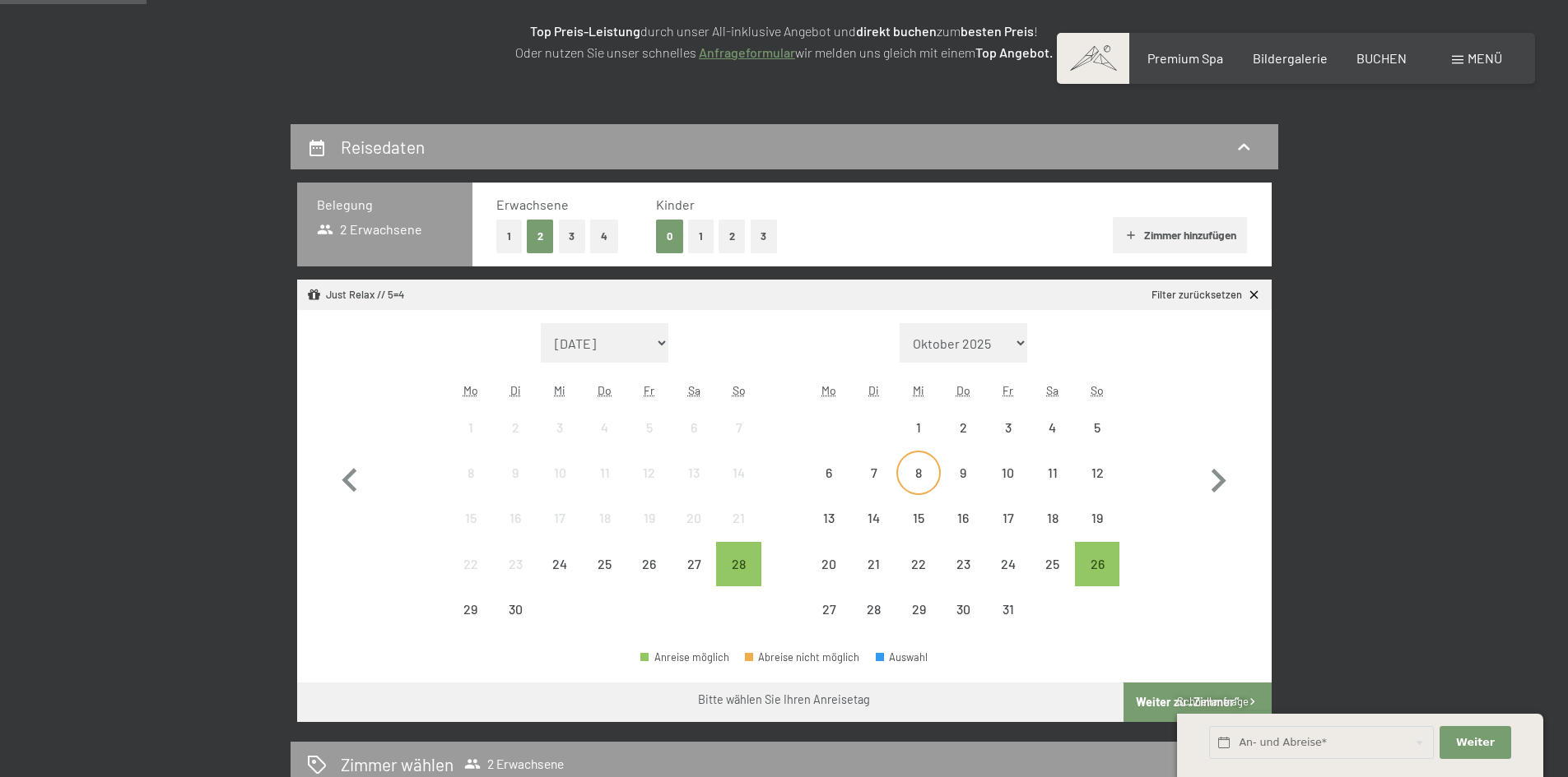
scroll to position [329, 0]
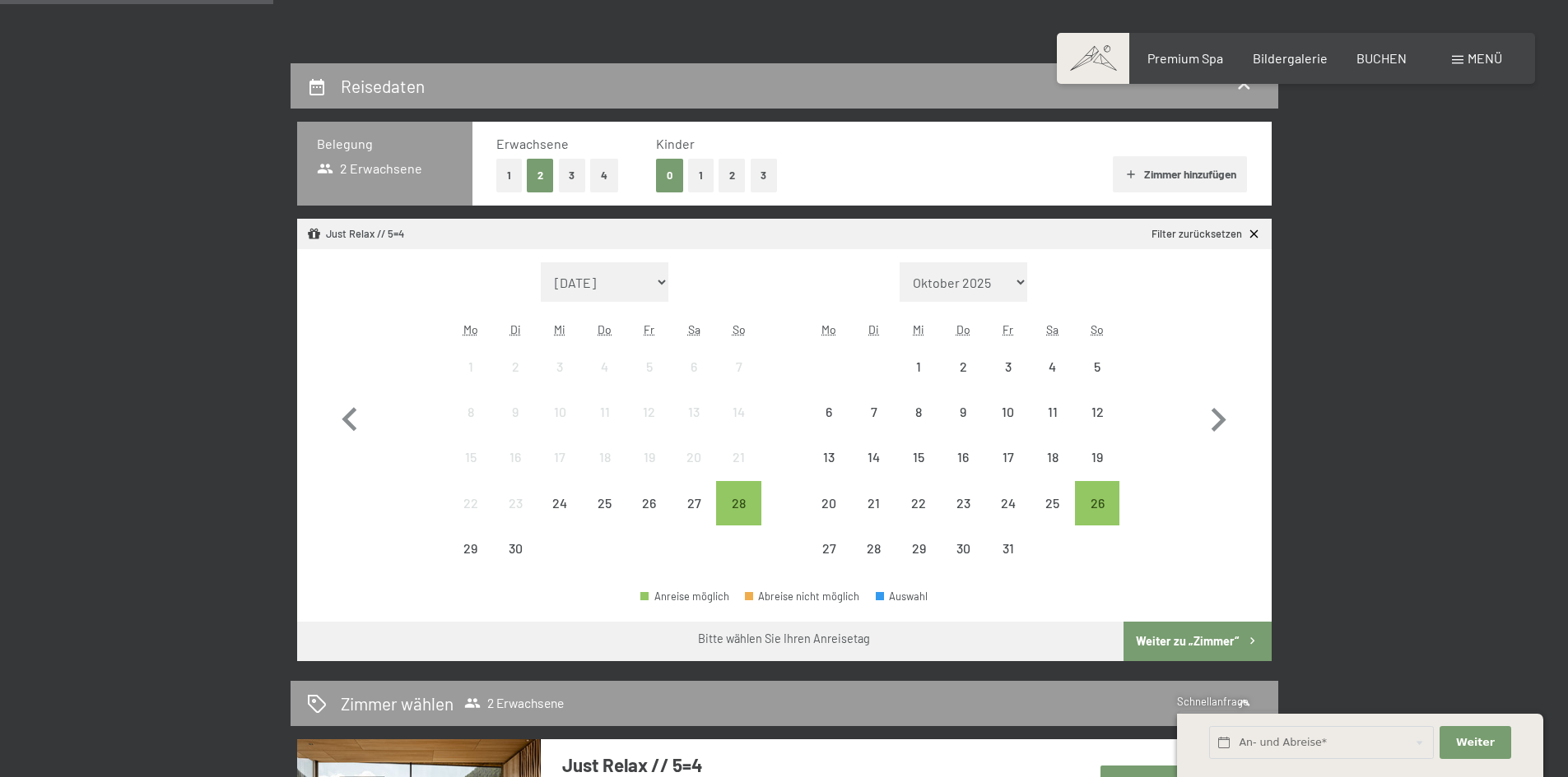
click at [1191, 648] on button "Weiter zu „Zimmer“" at bounding box center [1197, 642] width 148 height 40
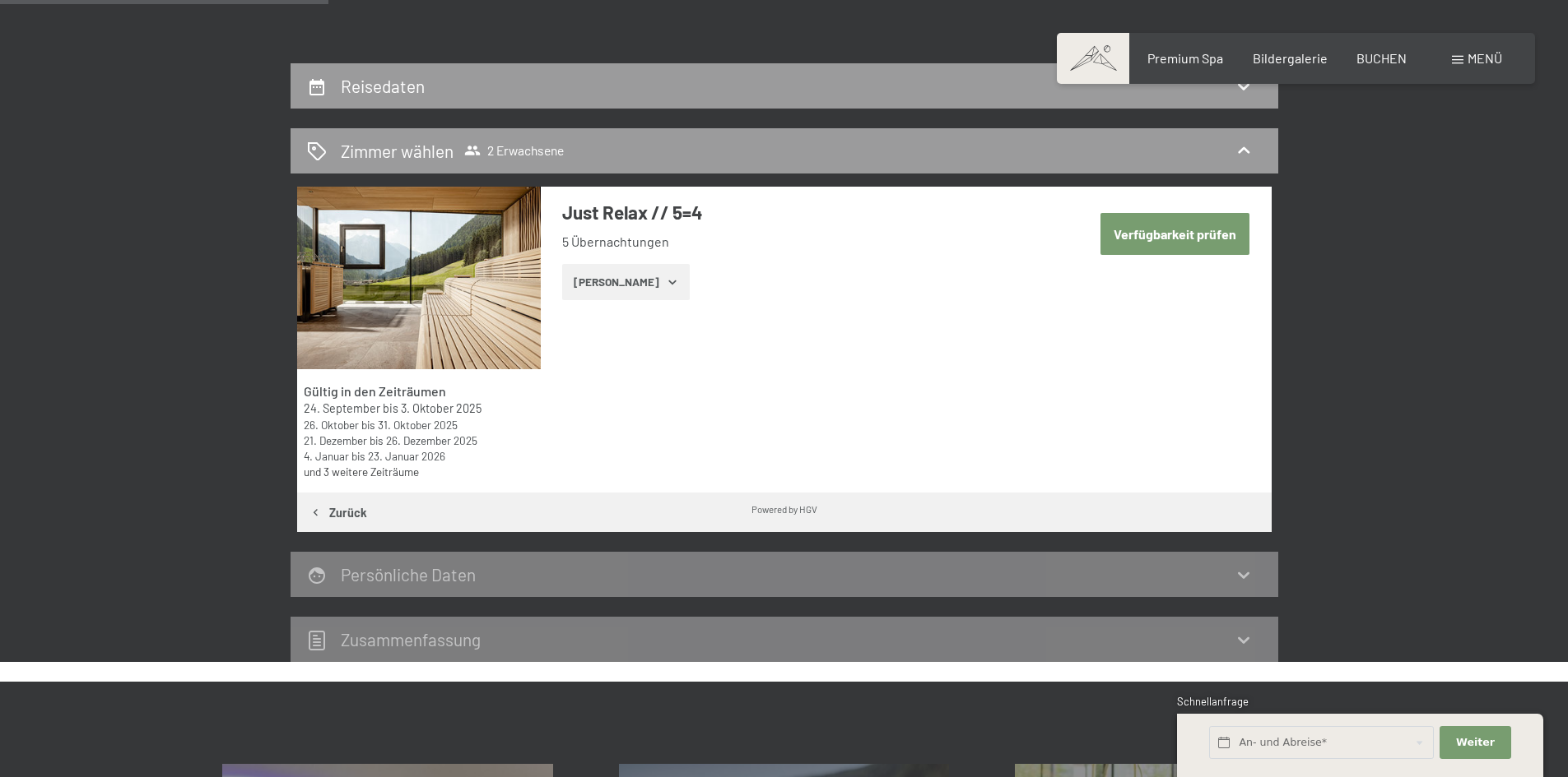
scroll to position [392, 0]
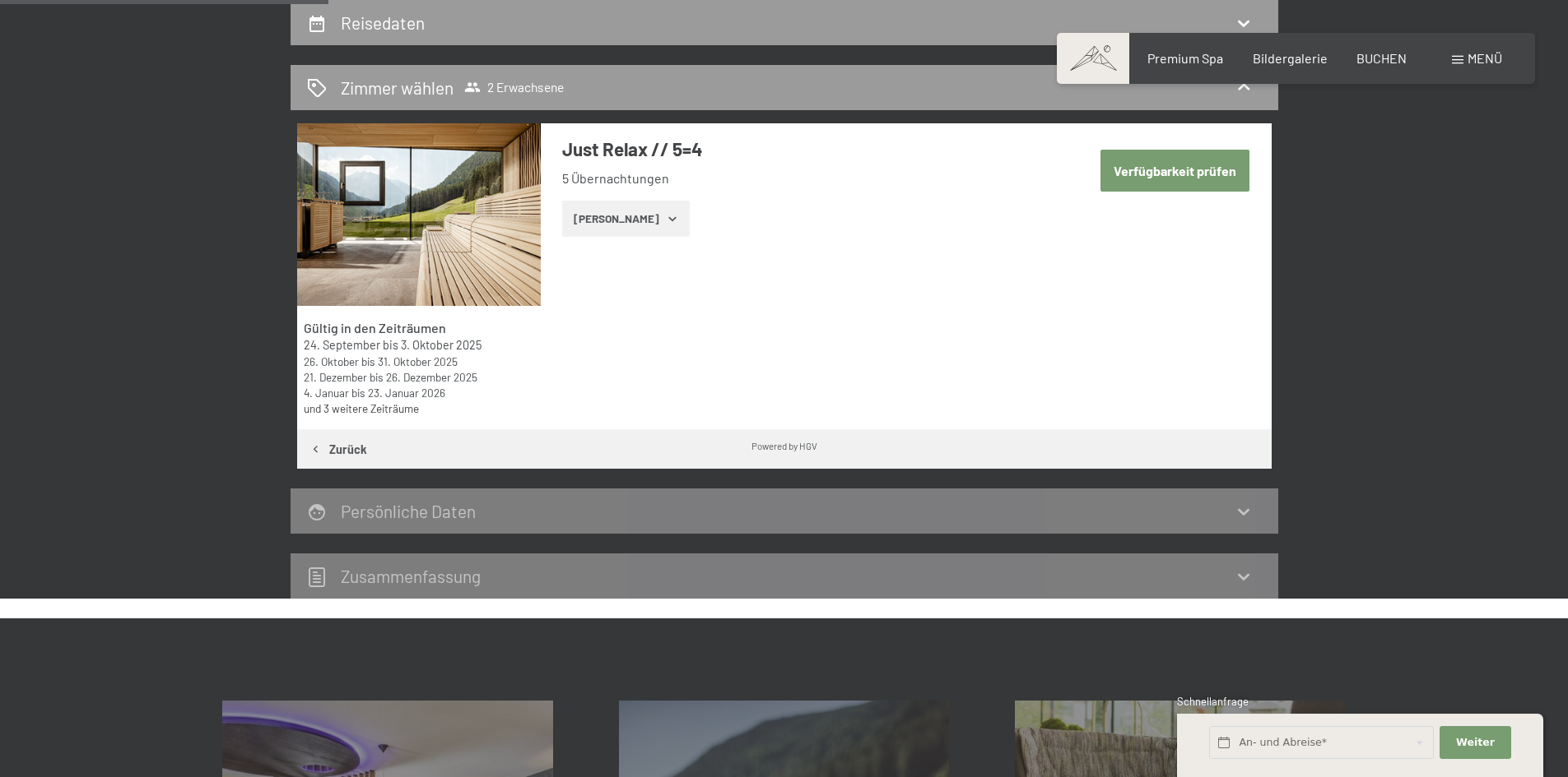
click at [1173, 169] on button "Verfügbarkeit prüfen" at bounding box center [1175, 171] width 149 height 42
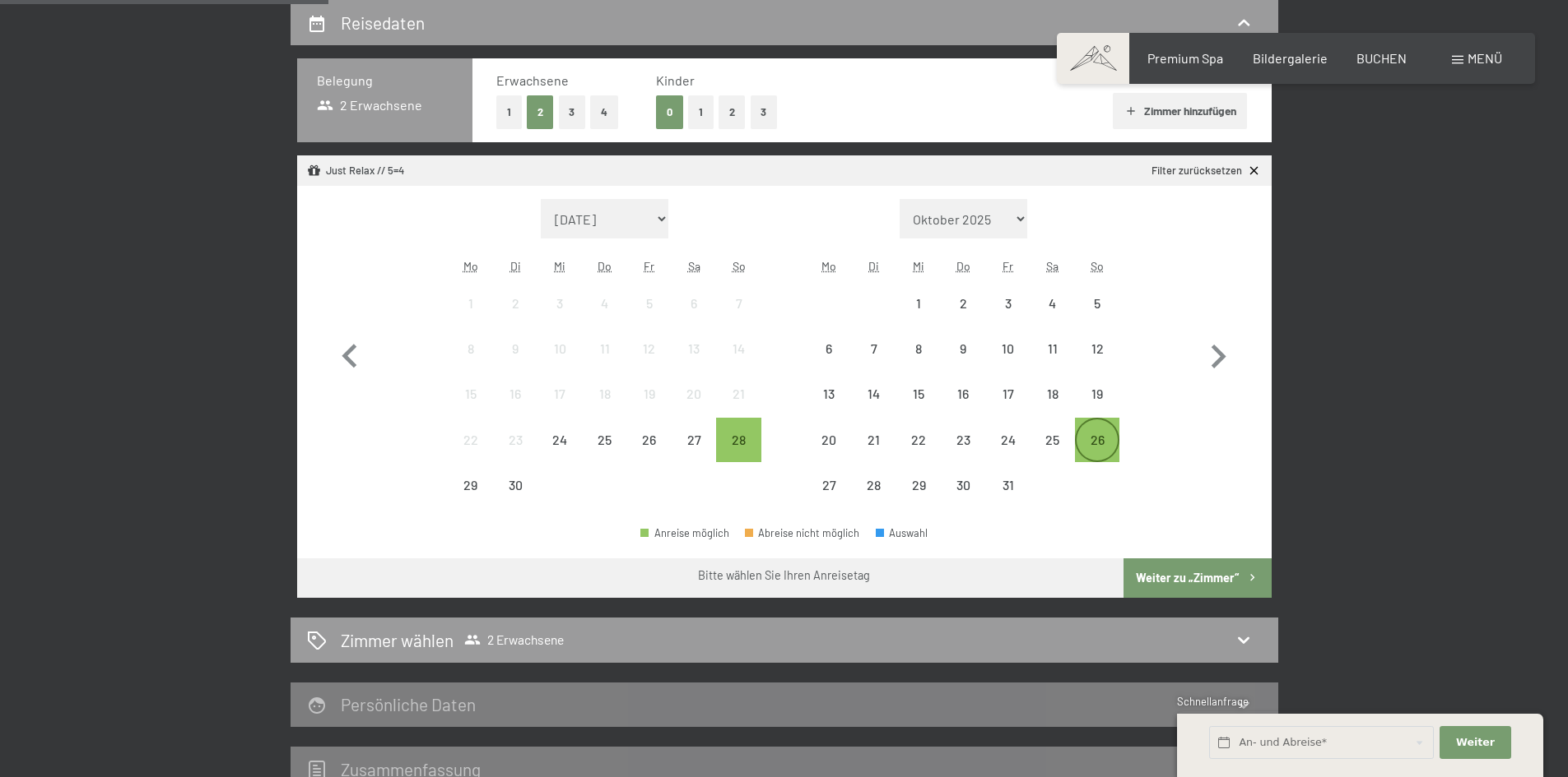
click at [1089, 438] on div "26" at bounding box center [1098, 454] width 41 height 41
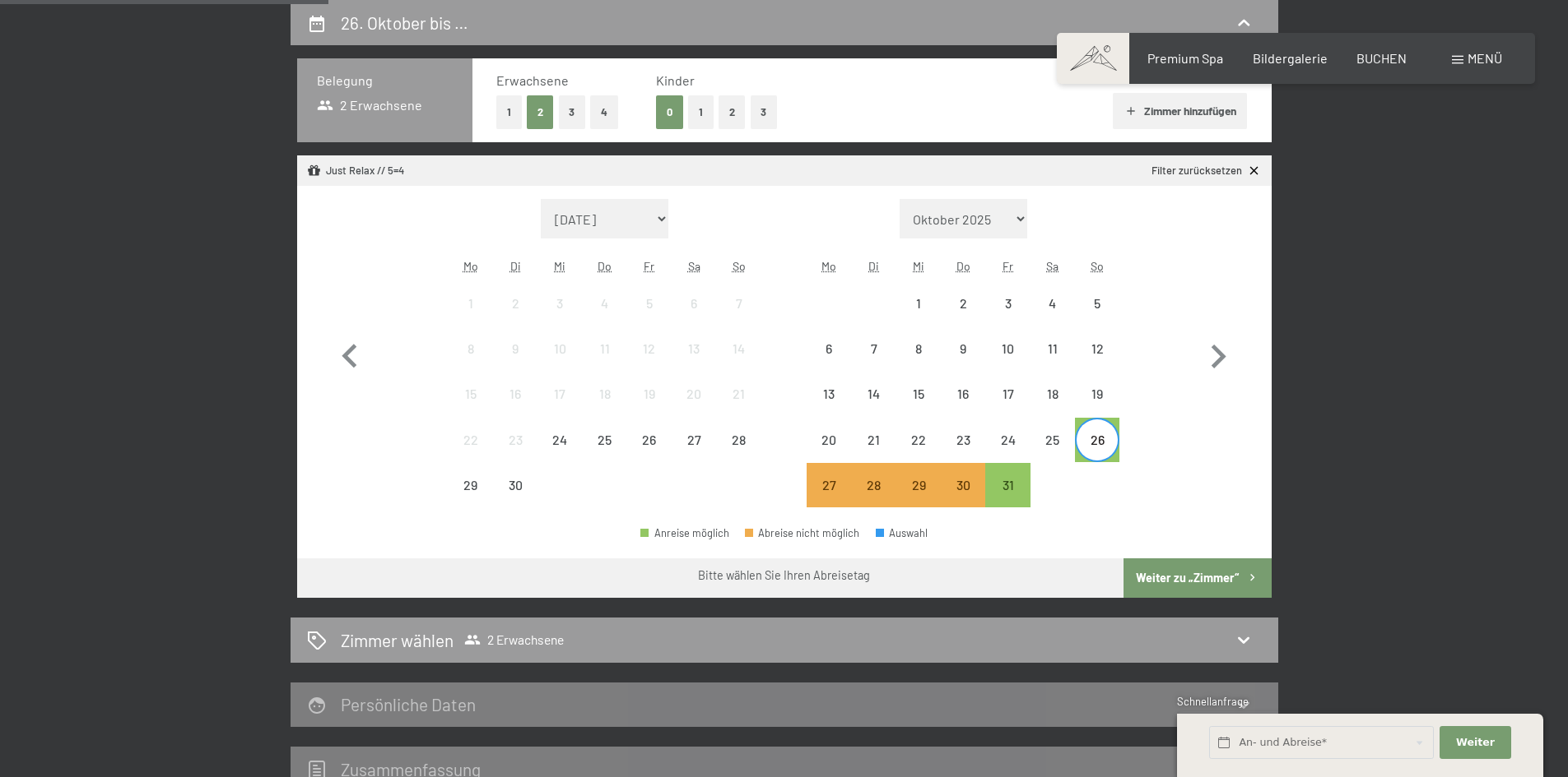
click at [1177, 586] on button "Weiter zu „Zimmer“" at bounding box center [1197, 579] width 148 height 40
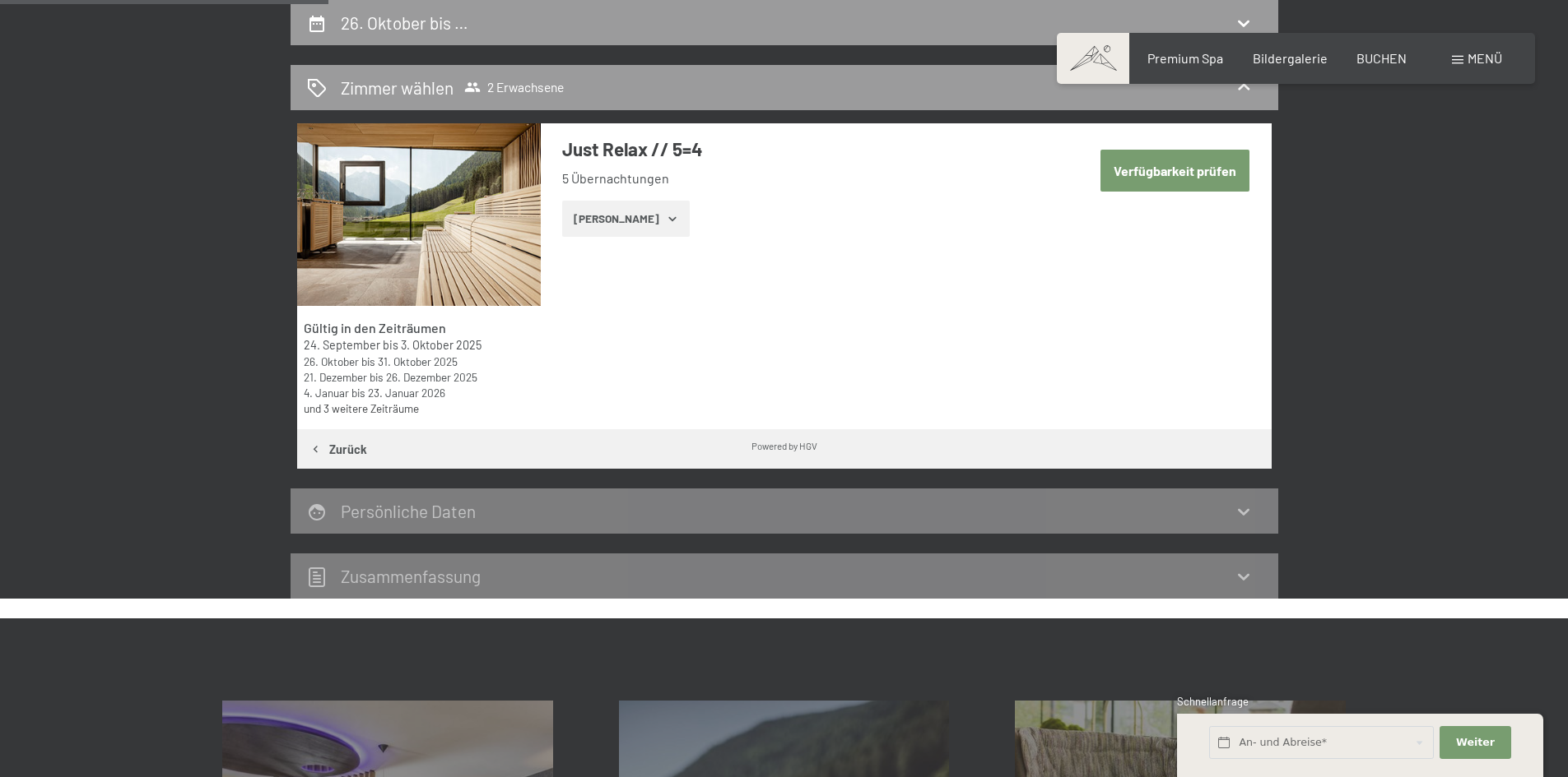
click at [1178, 172] on button "Verfügbarkeit prüfen" at bounding box center [1175, 171] width 149 height 42
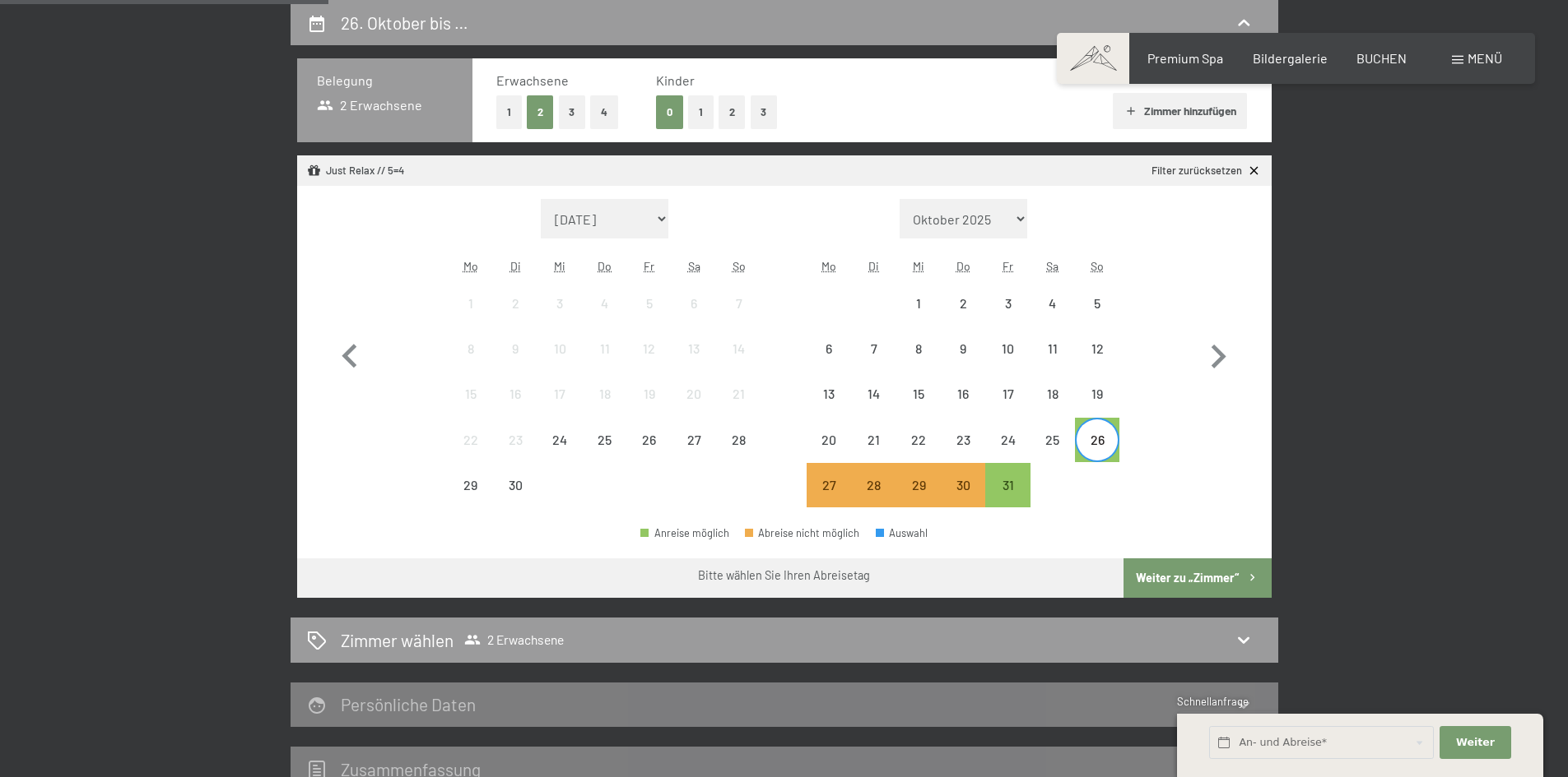
click at [1194, 581] on button "Weiter zu „Zimmer“" at bounding box center [1197, 579] width 148 height 40
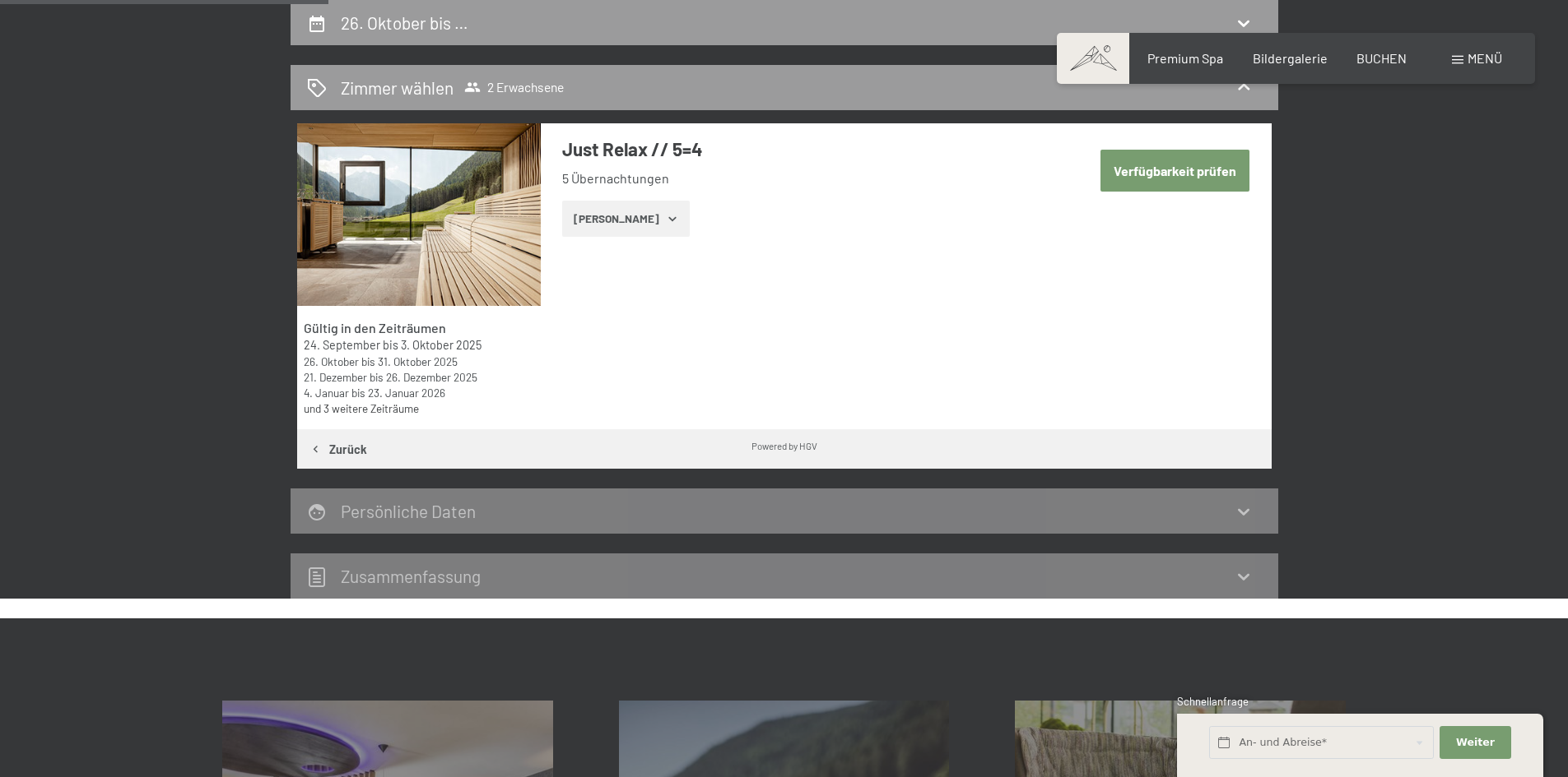
click at [1227, 169] on button "Verfügbarkeit prüfen" at bounding box center [1175, 171] width 149 height 42
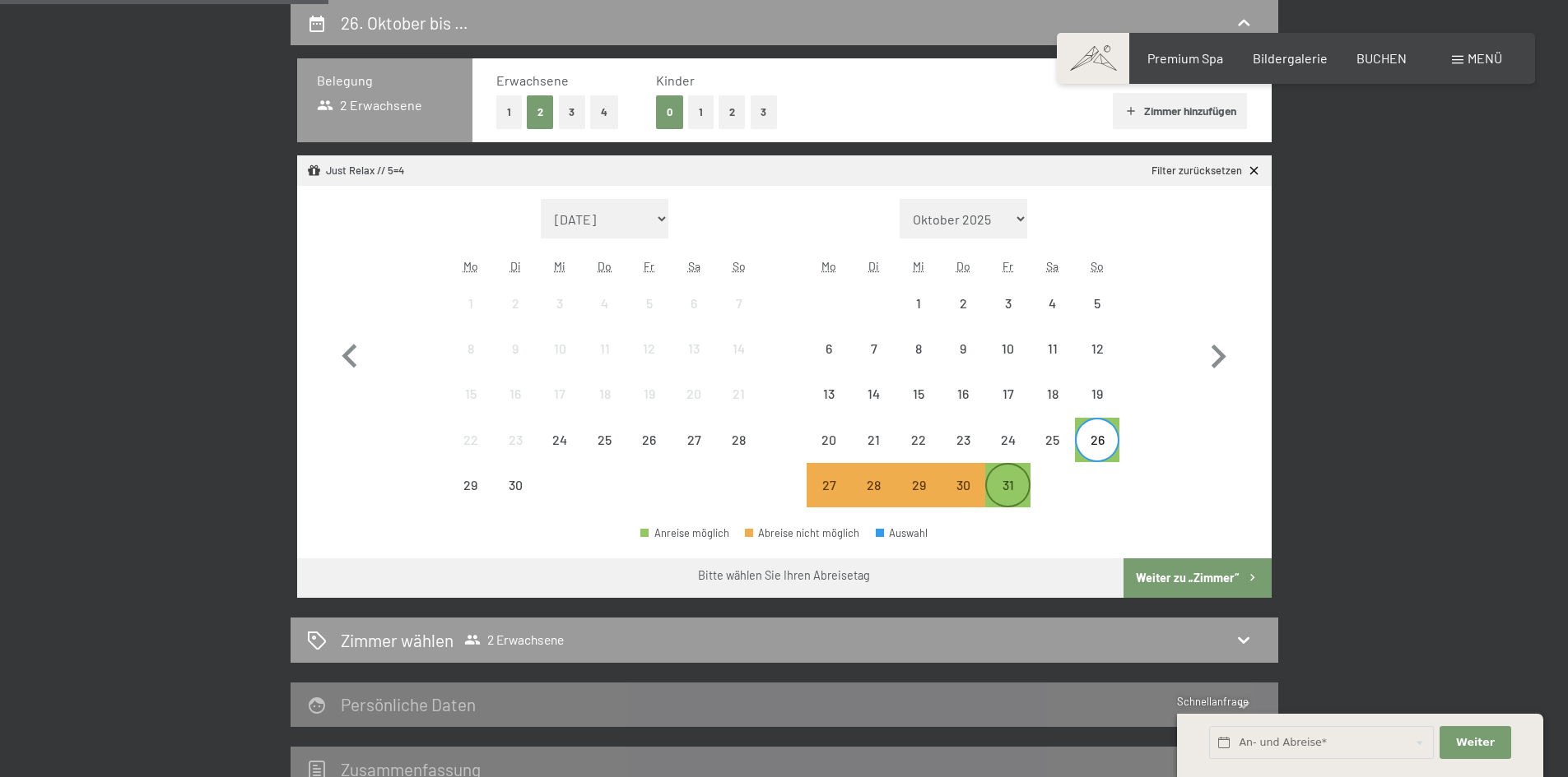
click at [1015, 492] on div "31" at bounding box center [1007, 499] width 41 height 41
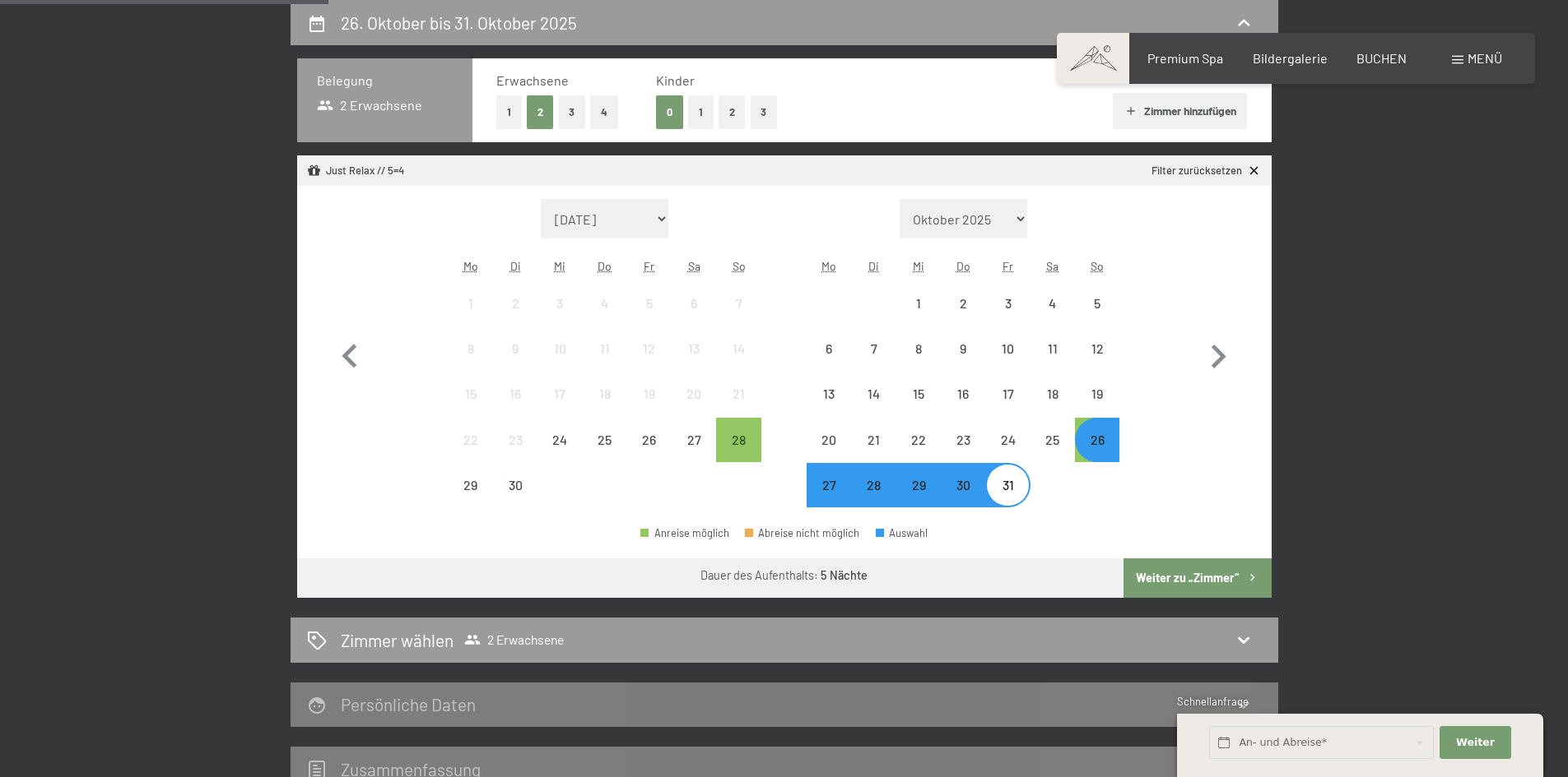
click at [1191, 578] on button "Weiter zu „Zimmer“" at bounding box center [1197, 579] width 148 height 40
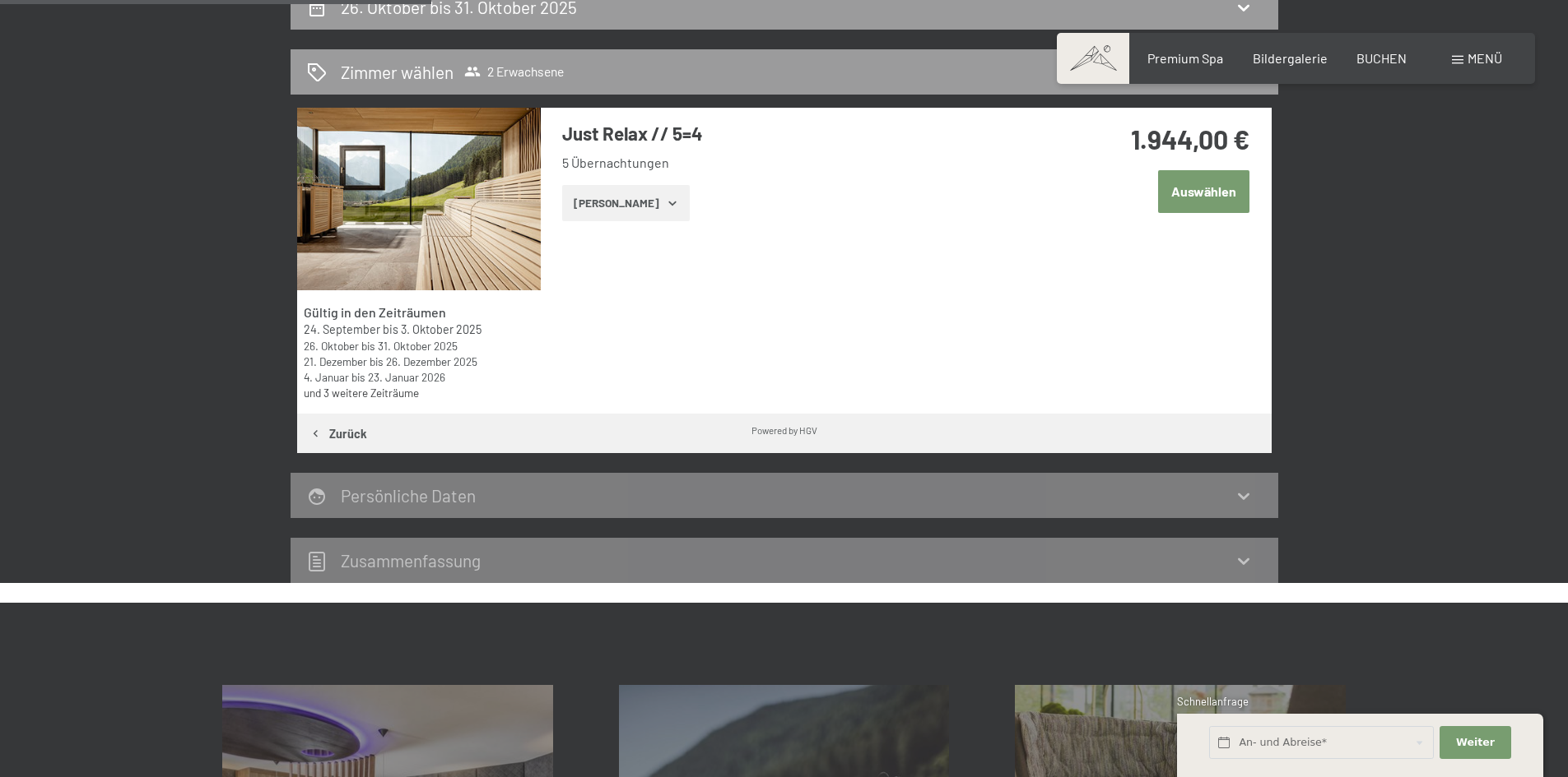
scroll to position [310, 0]
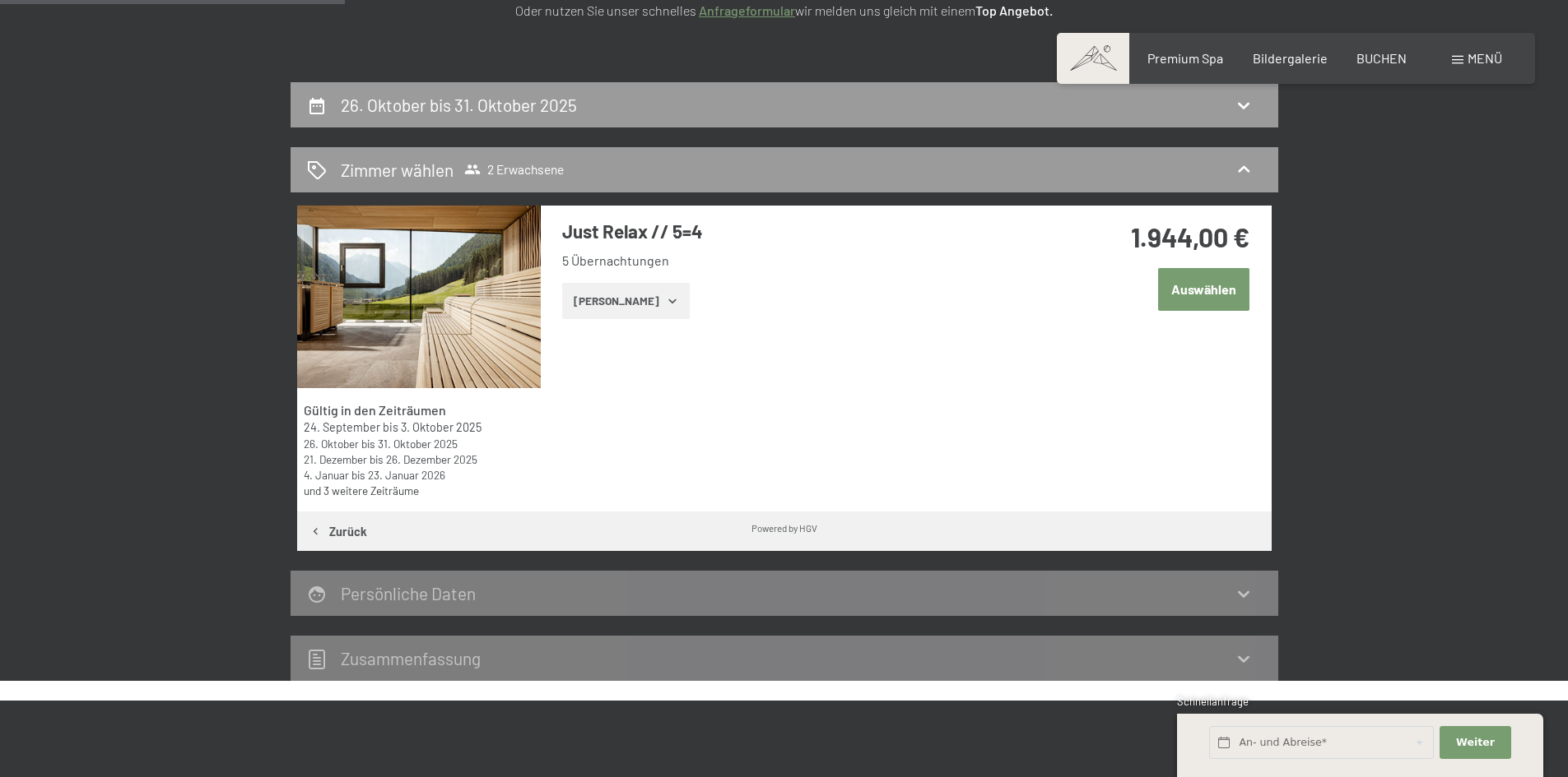
click at [1186, 288] on button "Auswählen" at bounding box center [1204, 289] width 91 height 42
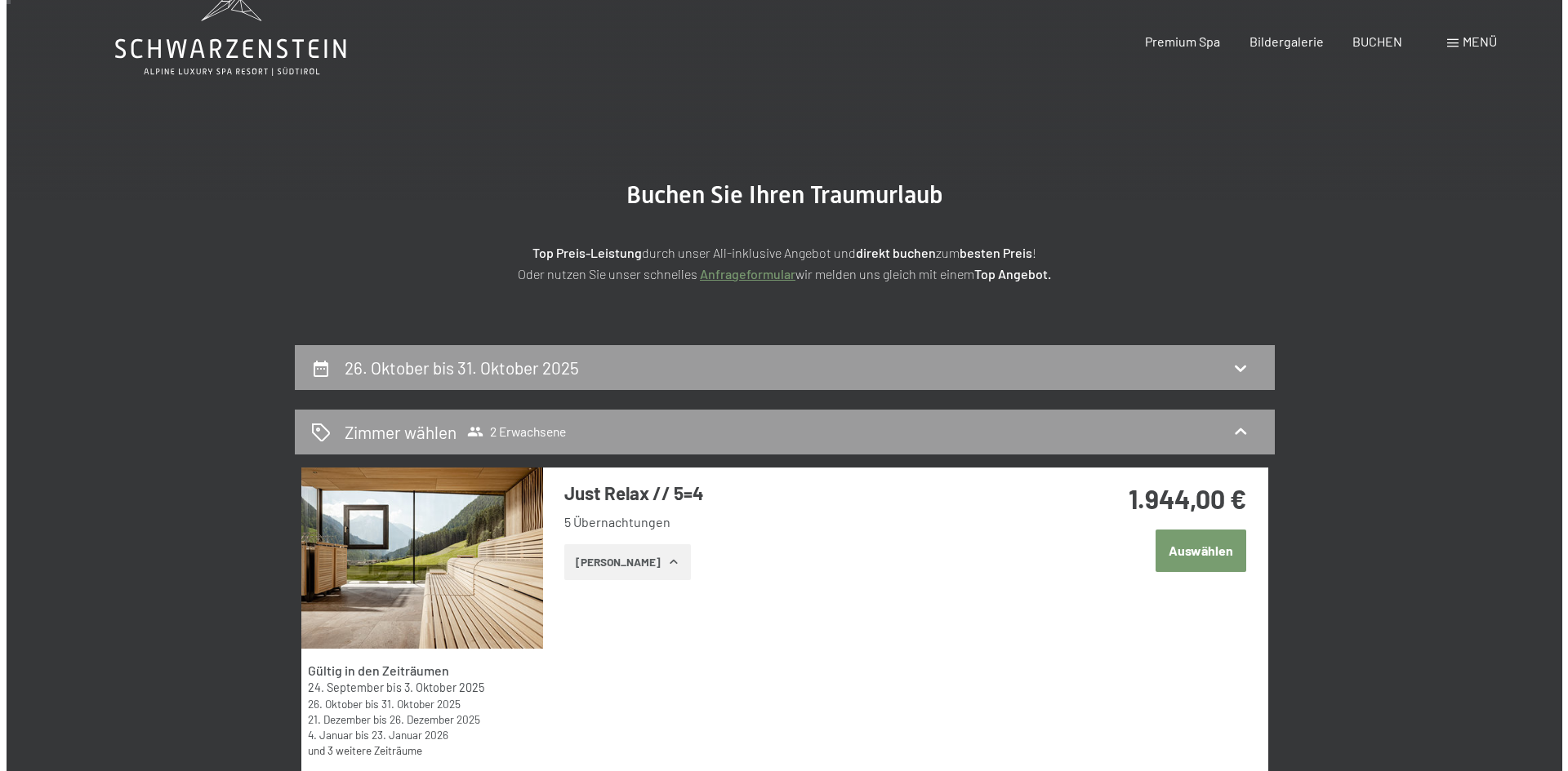
scroll to position [0, 0]
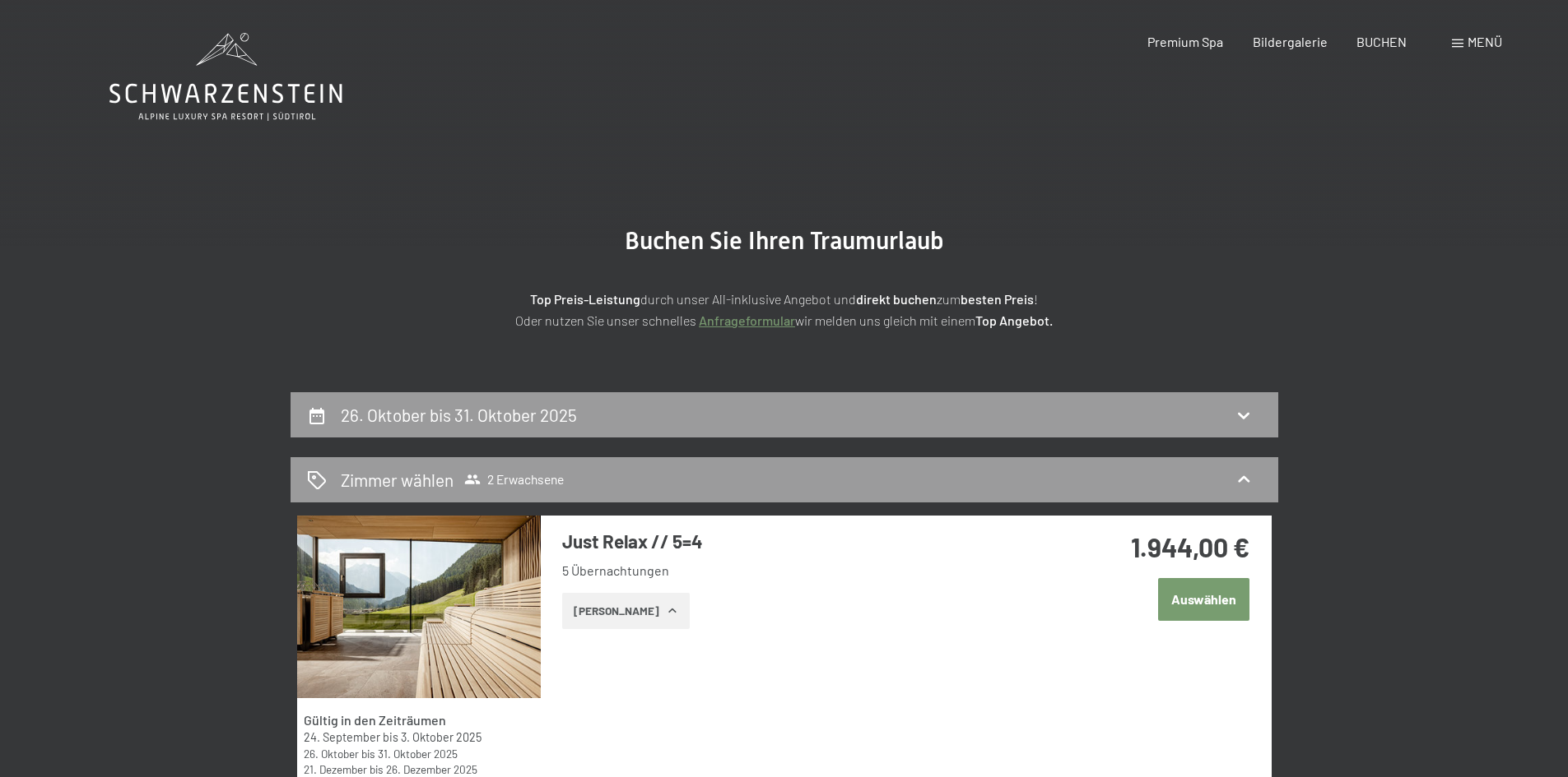
click at [1458, 39] on div "Menü" at bounding box center [1477, 42] width 51 height 18
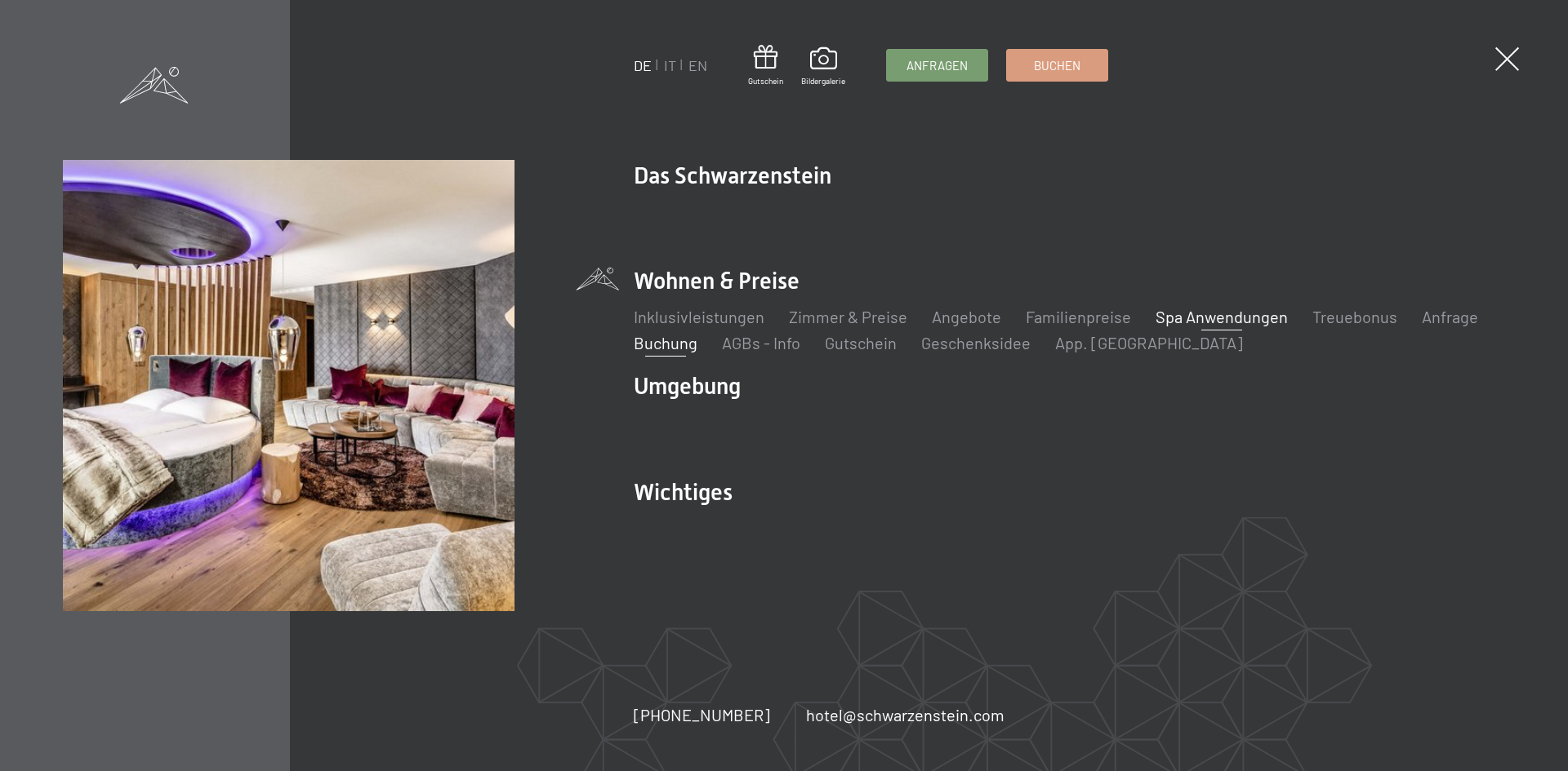
click at [1207, 322] on link "Spa Anwendungen" at bounding box center [1221, 317] width 133 height 20
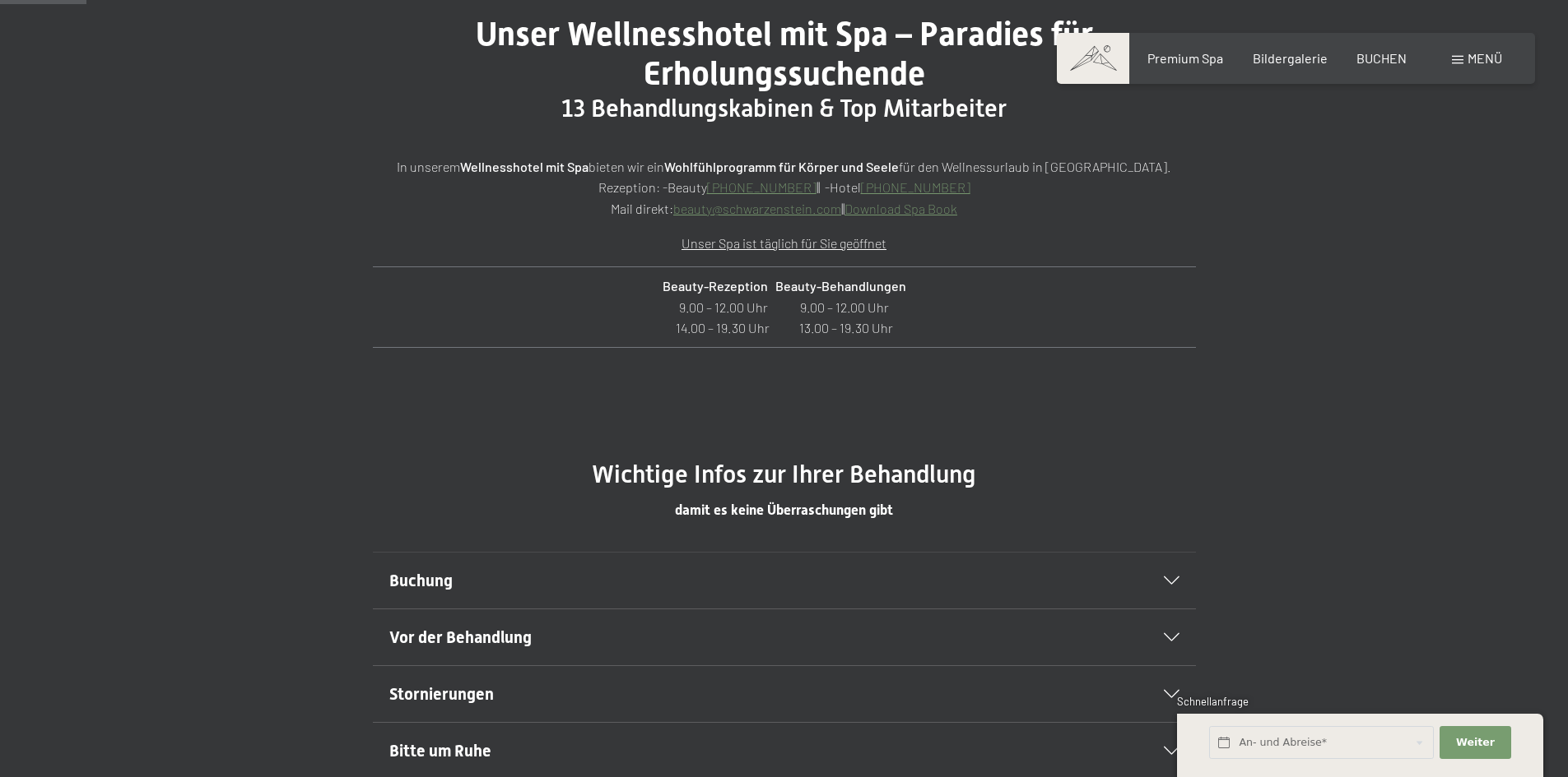
scroll to position [741, 0]
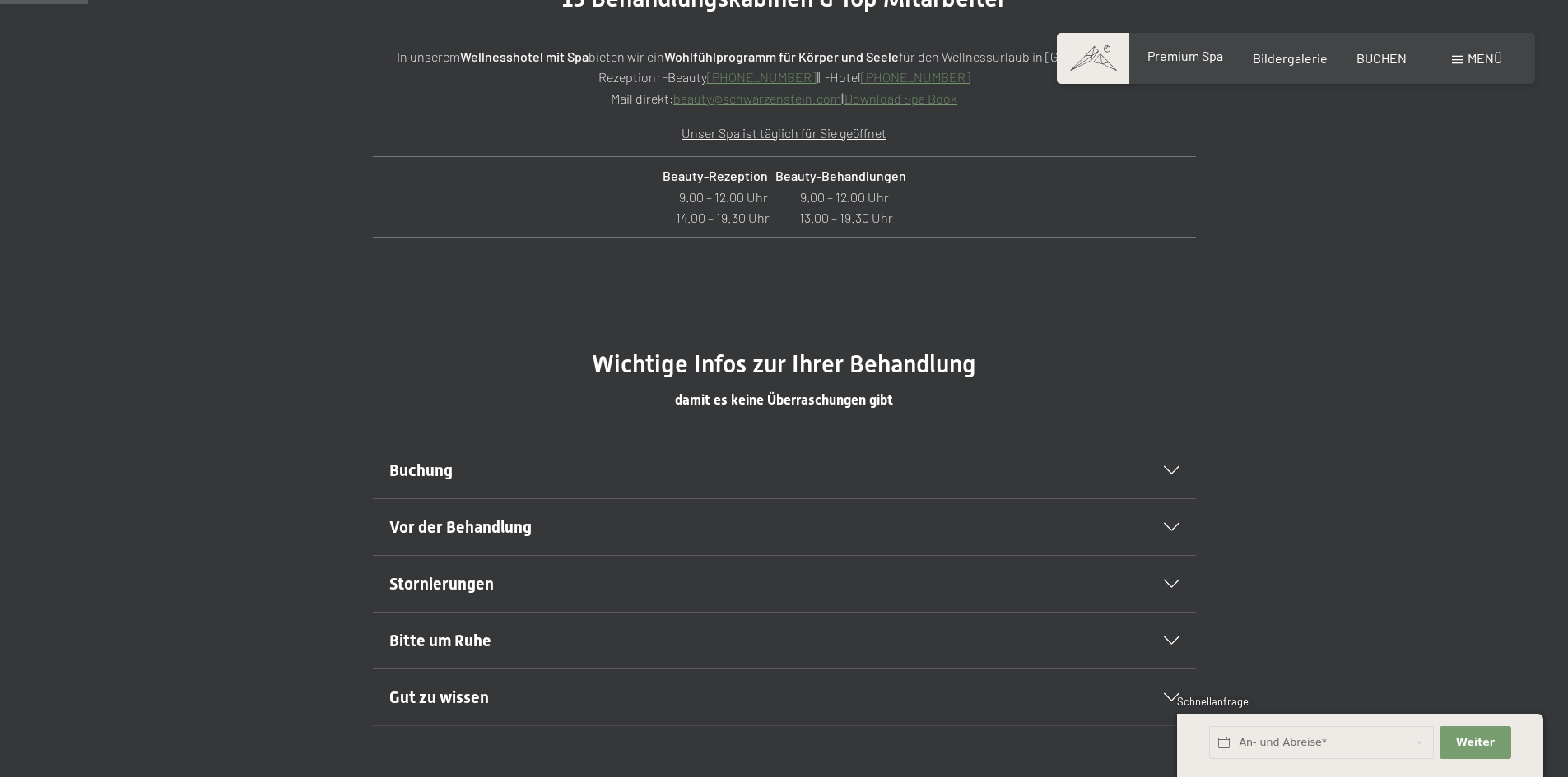
click at [1167, 63] on span "Premium Spa" at bounding box center [1185, 56] width 75 height 16
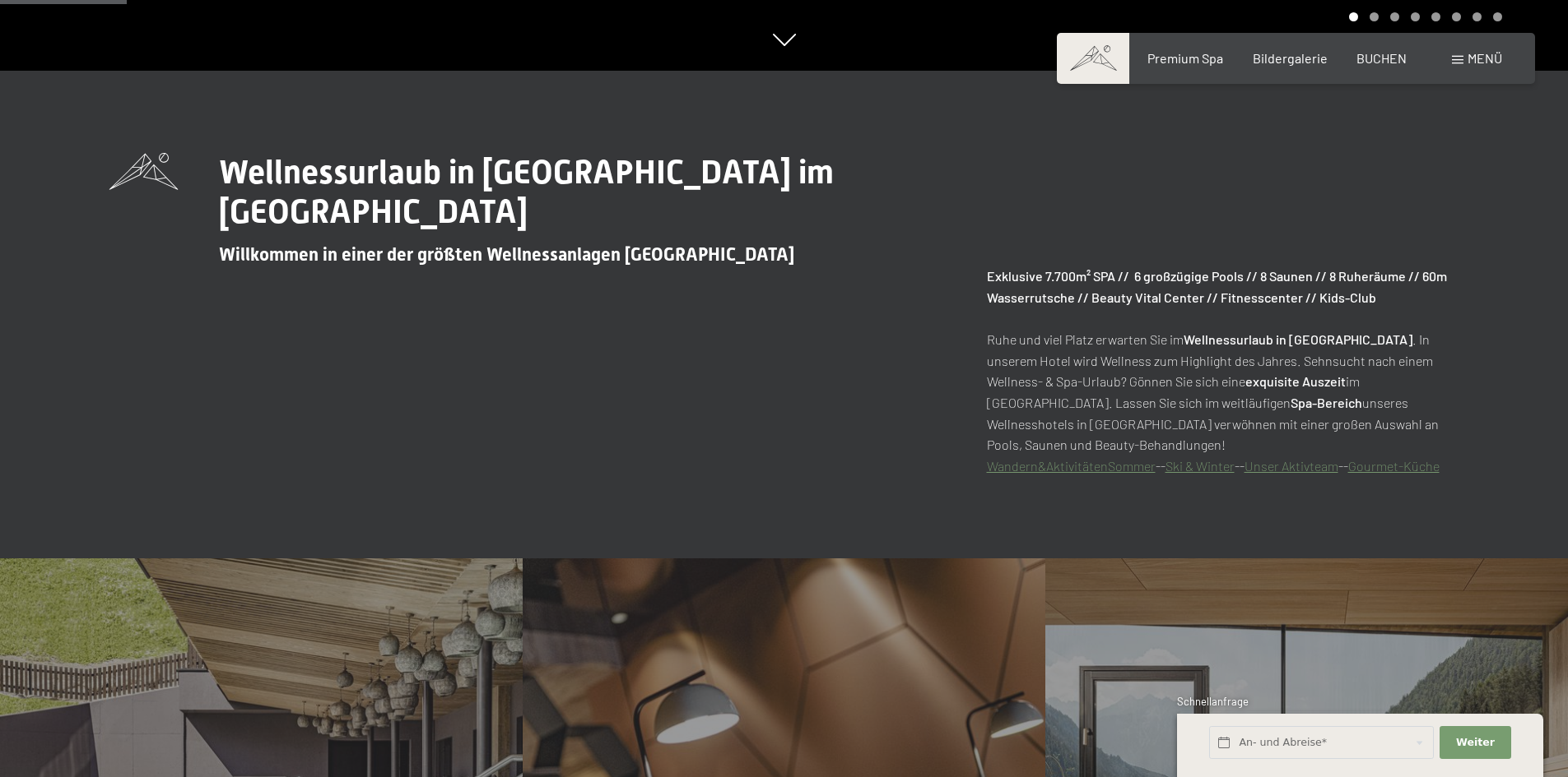
scroll to position [1070, 0]
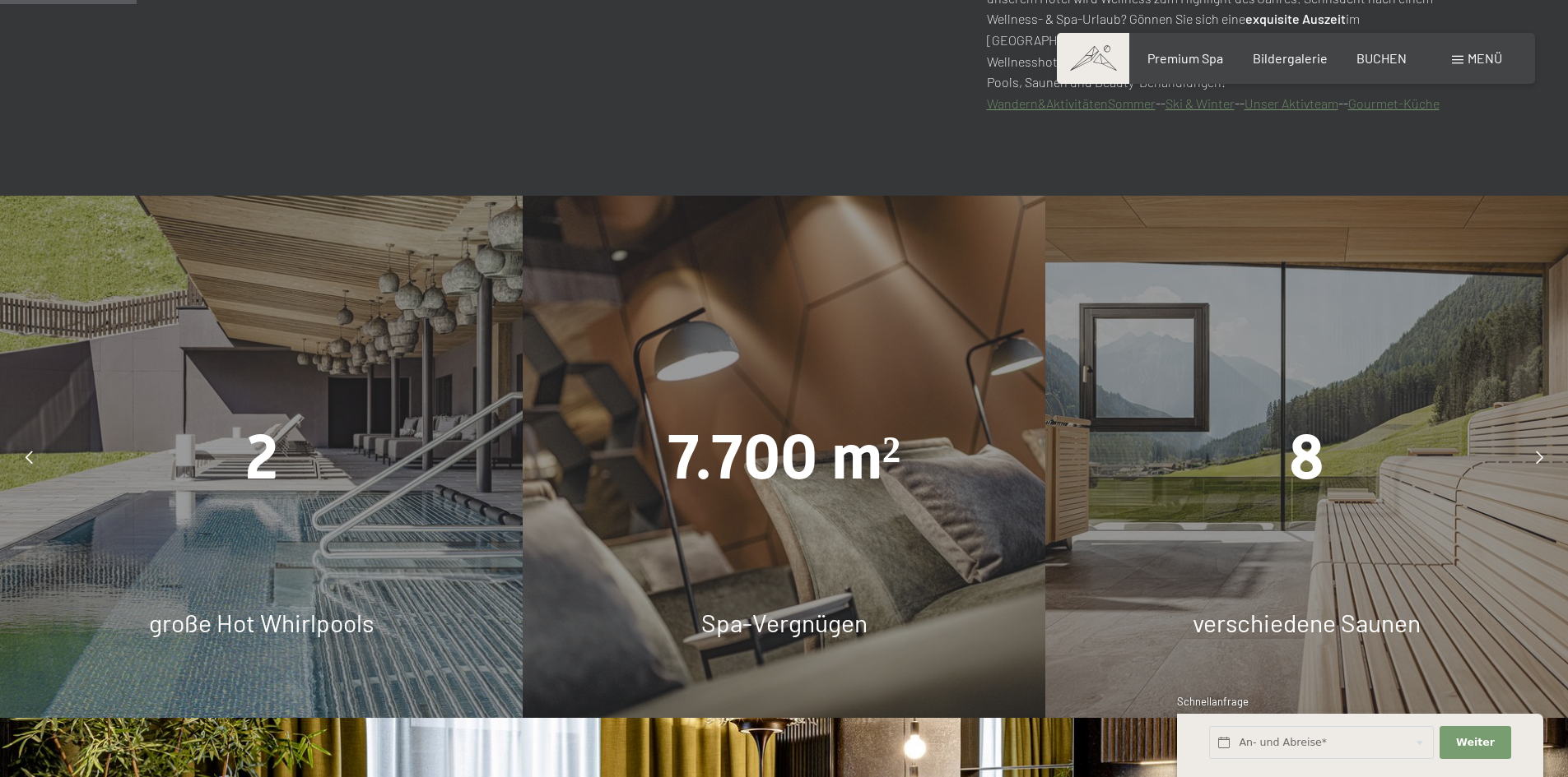
click at [1293, 429] on span "8" at bounding box center [1307, 457] width 36 height 72
click at [1530, 454] on div at bounding box center [1539, 458] width 41 height 41
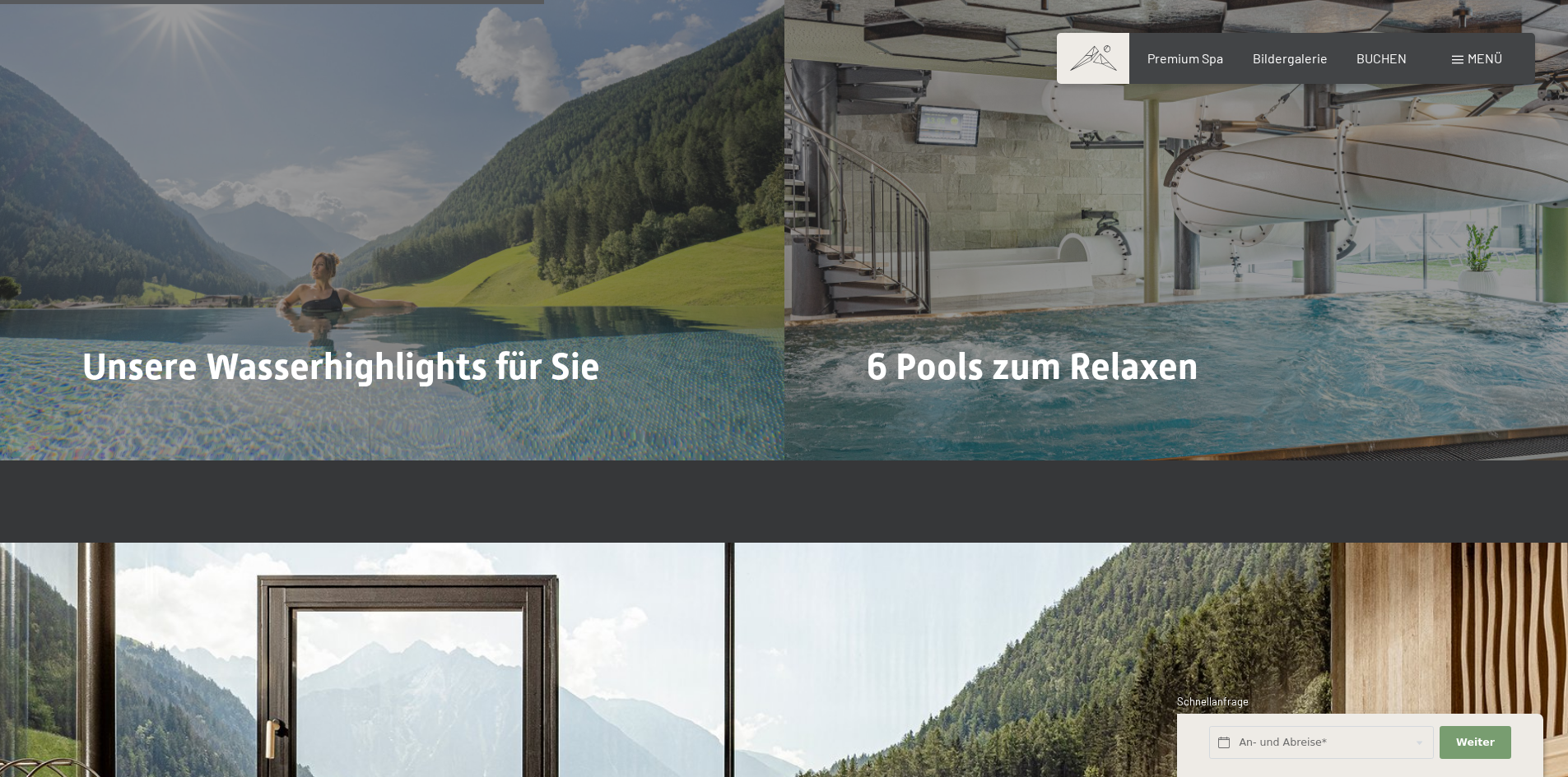
scroll to position [4360, 0]
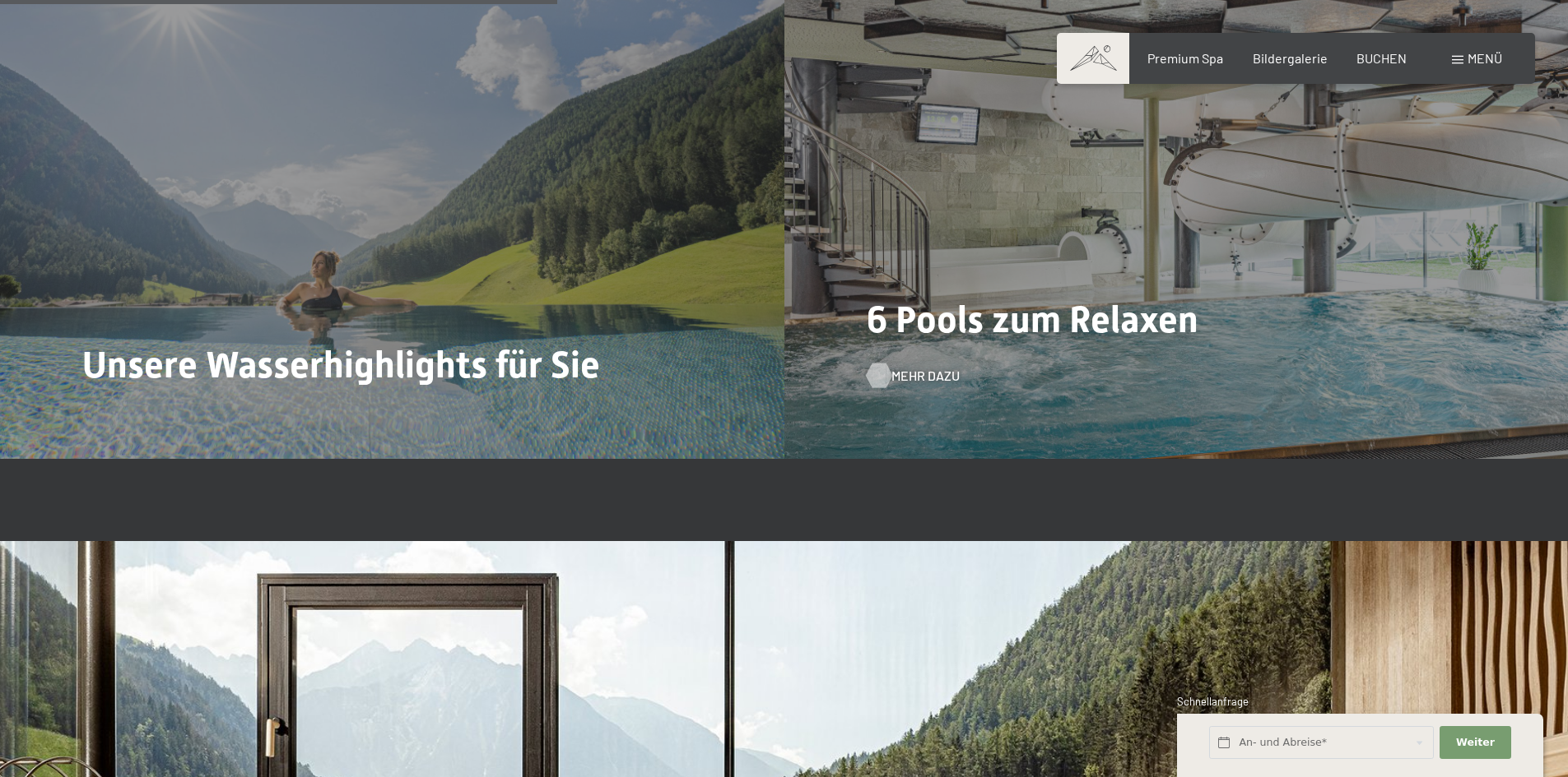
click at [909, 377] on span "Mehr dazu" at bounding box center [925, 376] width 68 height 18
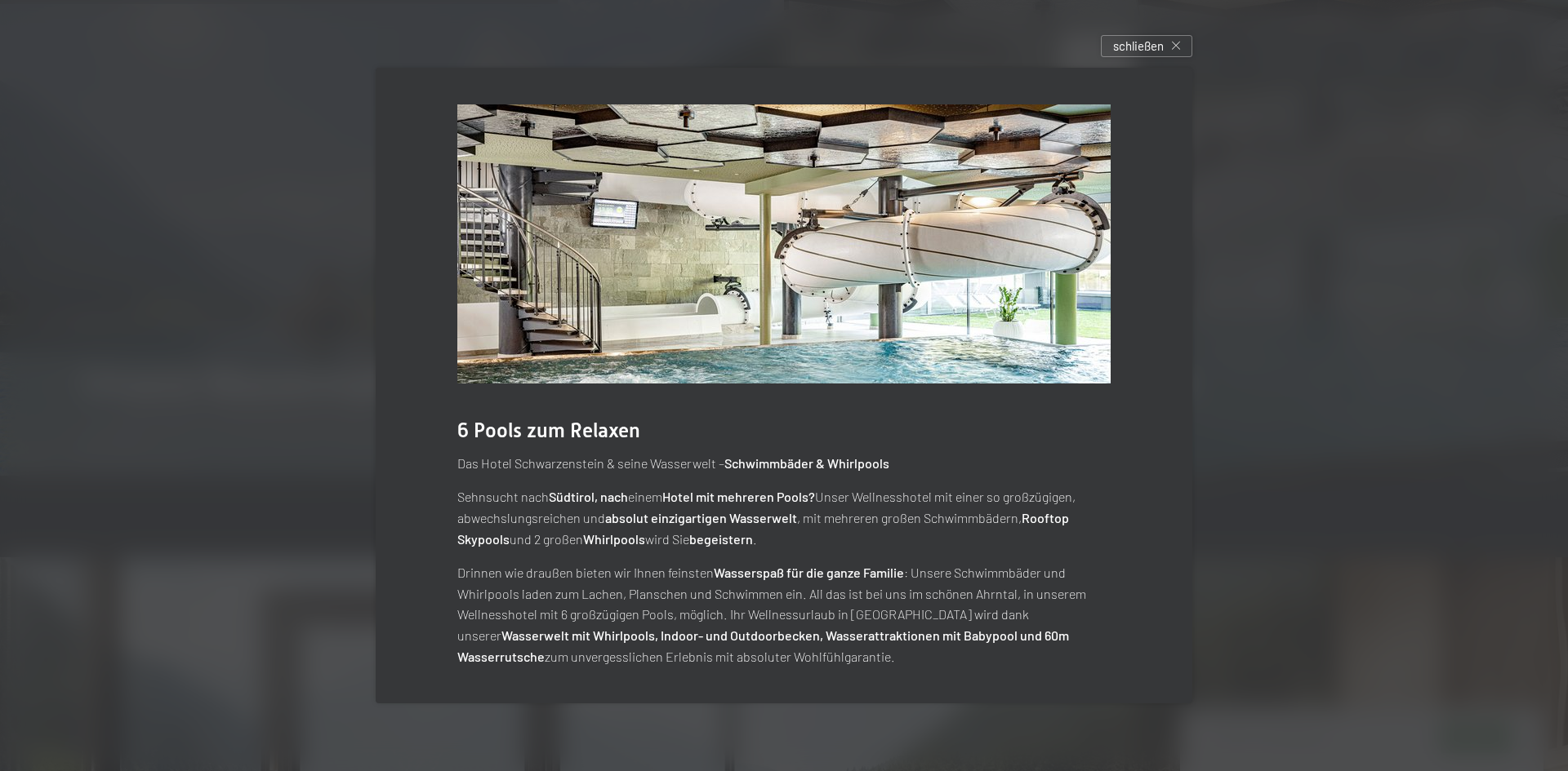
click at [1040, 354] on img at bounding box center [784, 244] width 654 height 279
drag, startPoint x: 482, startPoint y: 541, endPoint x: 561, endPoint y: 512, distance: 84.2
click at [483, 541] on strong "Rooftop Skypools" at bounding box center [763, 528] width 612 height 37
click at [564, 496] on strong "Südtirol, nach" at bounding box center [589, 496] width 79 height 16
drag, startPoint x: 777, startPoint y: 241, endPoint x: 798, endPoint y: 241, distance: 21.0
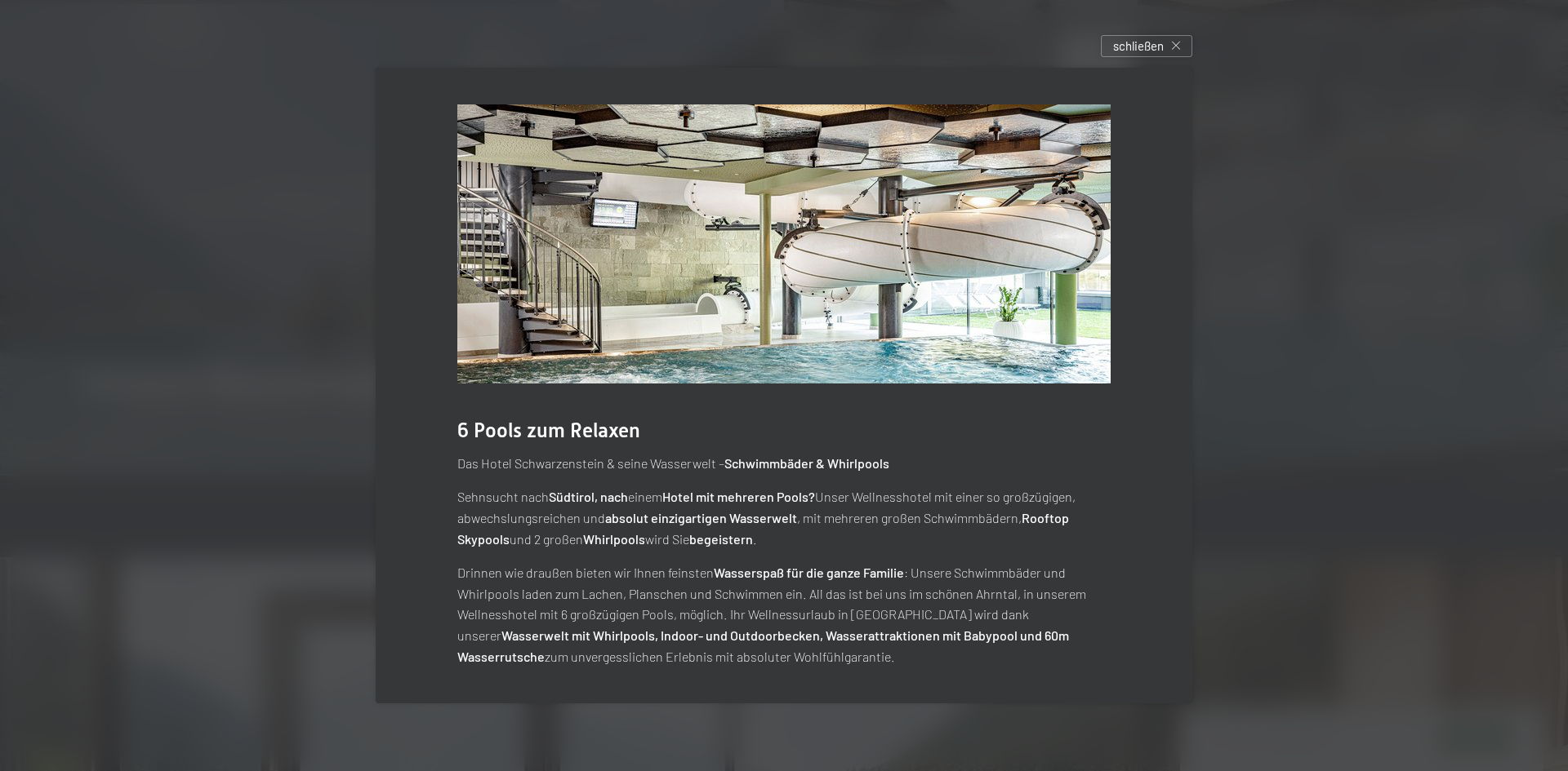
click at [778, 241] on img at bounding box center [784, 244] width 654 height 279
drag, startPoint x: 900, startPoint y: 239, endPoint x: 1190, endPoint y: 12, distance: 368.3
click at [900, 238] on img at bounding box center [784, 244] width 654 height 279
click at [1166, 39] on div "schließen" at bounding box center [1146, 46] width 91 height 22
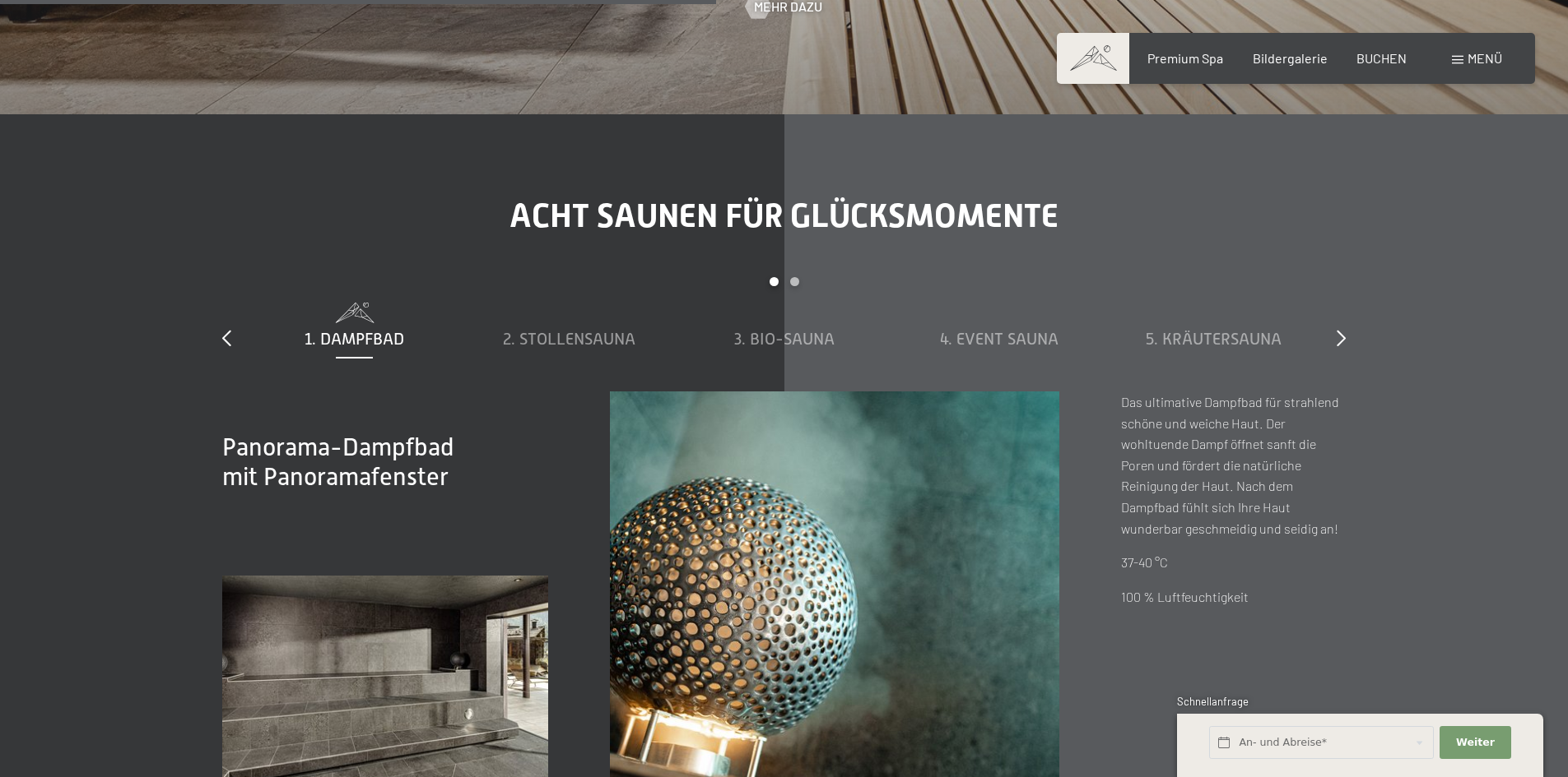
scroll to position [5676, 0]
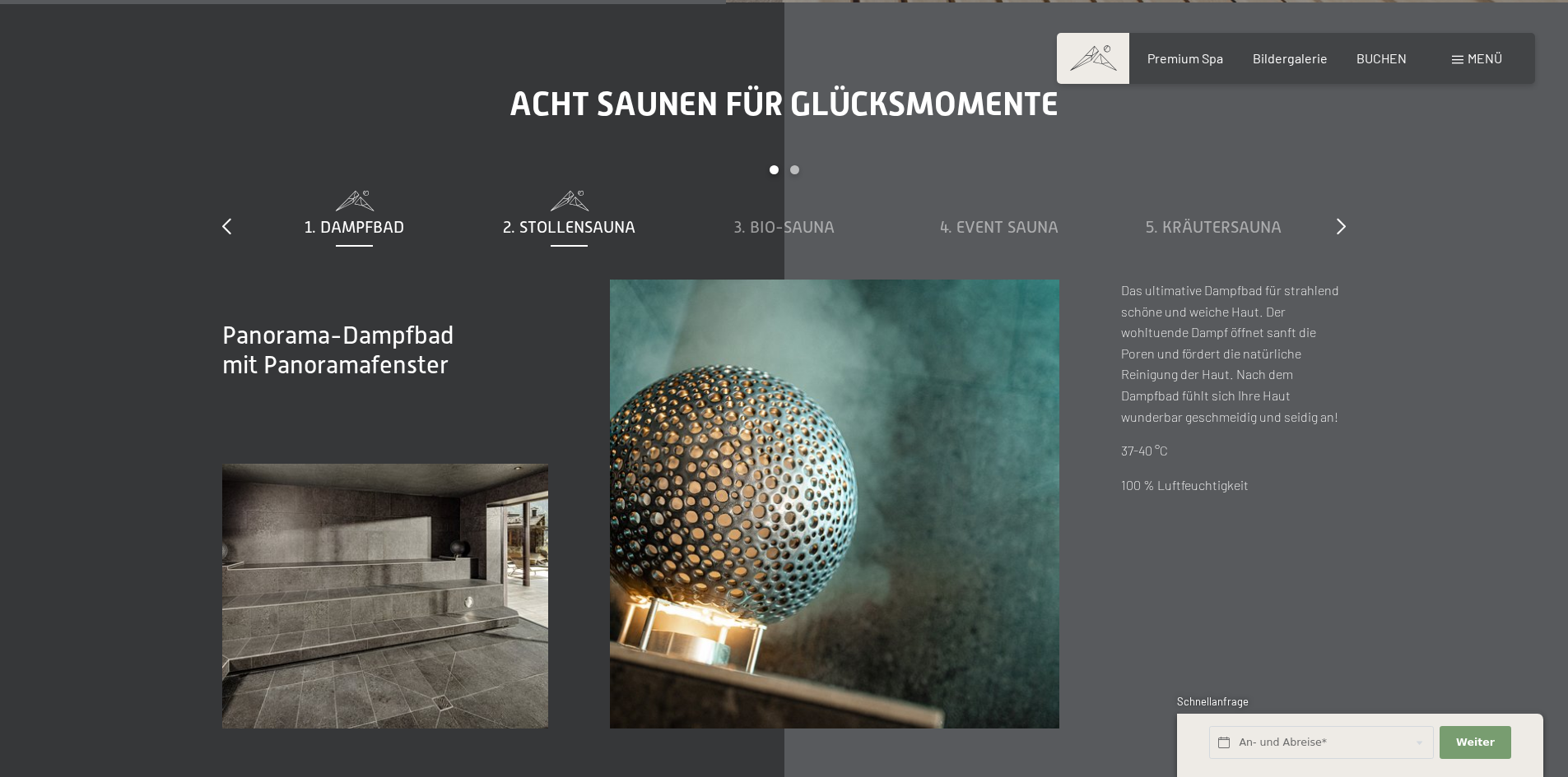
click at [600, 221] on span "2. Stollensauna" at bounding box center [569, 227] width 133 height 18
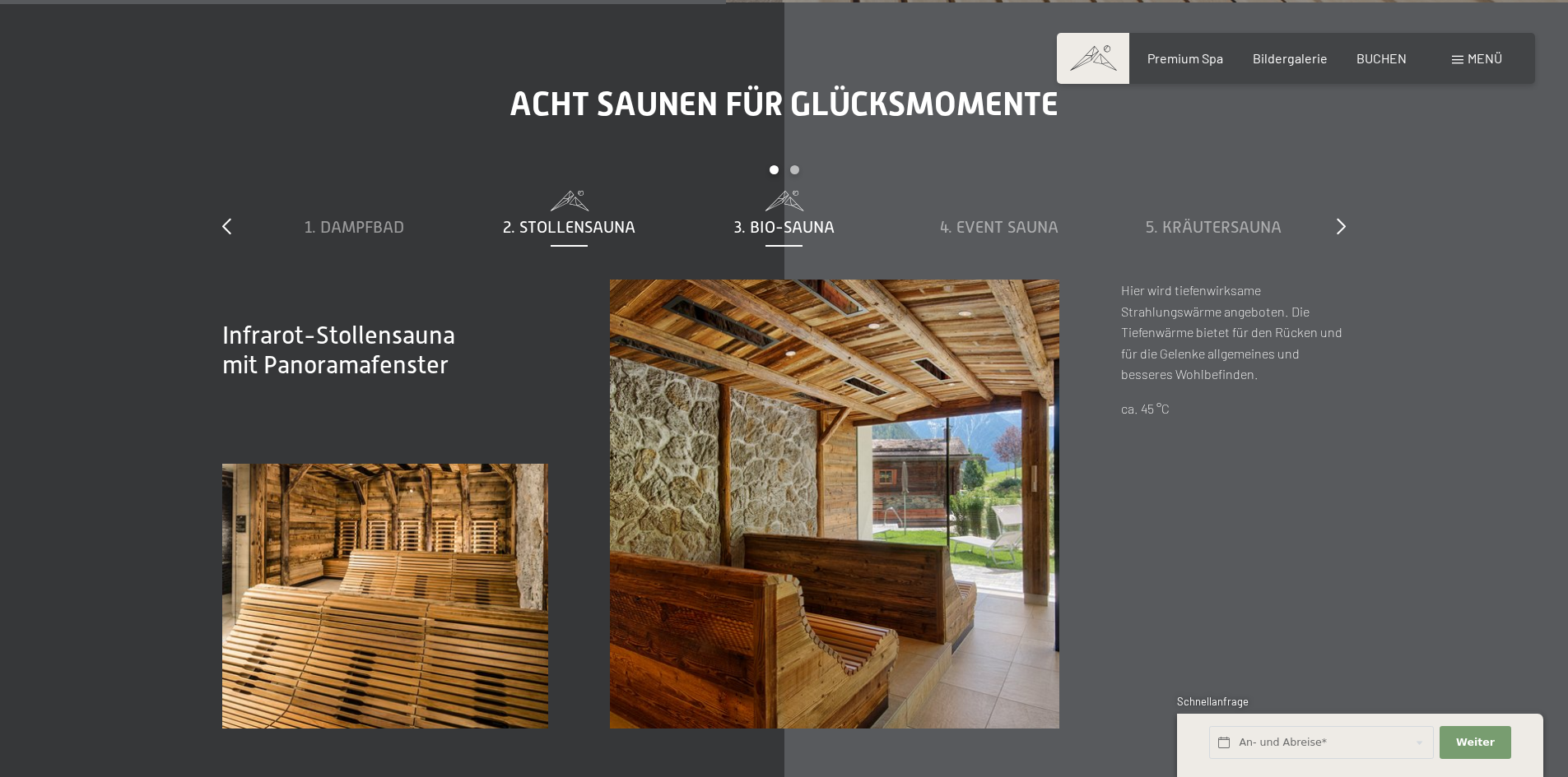
click at [777, 220] on span "3. Bio-Sauna" at bounding box center [784, 227] width 100 height 18
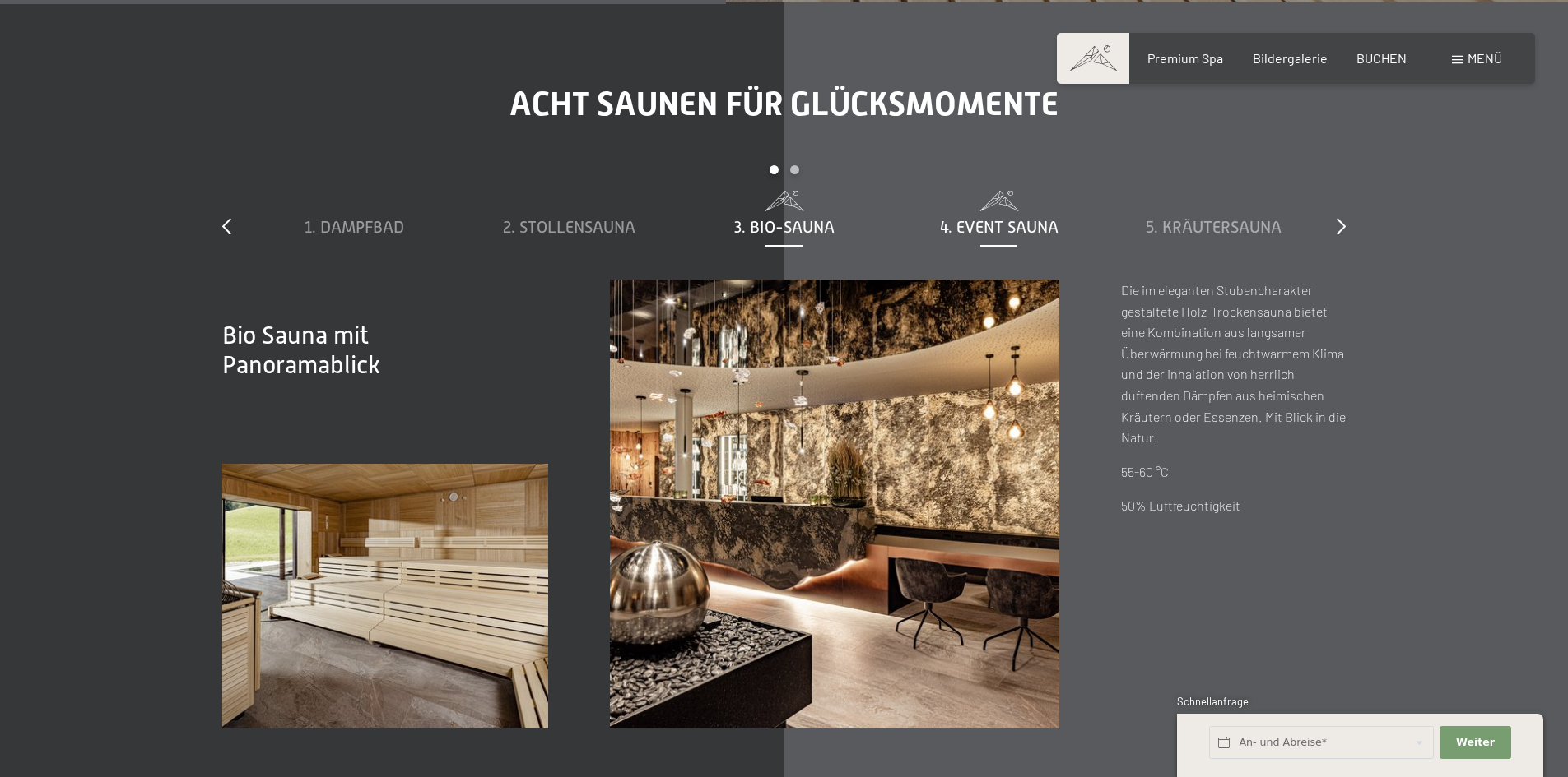
click at [956, 228] on span "4. Event Sauna" at bounding box center [999, 227] width 119 height 18
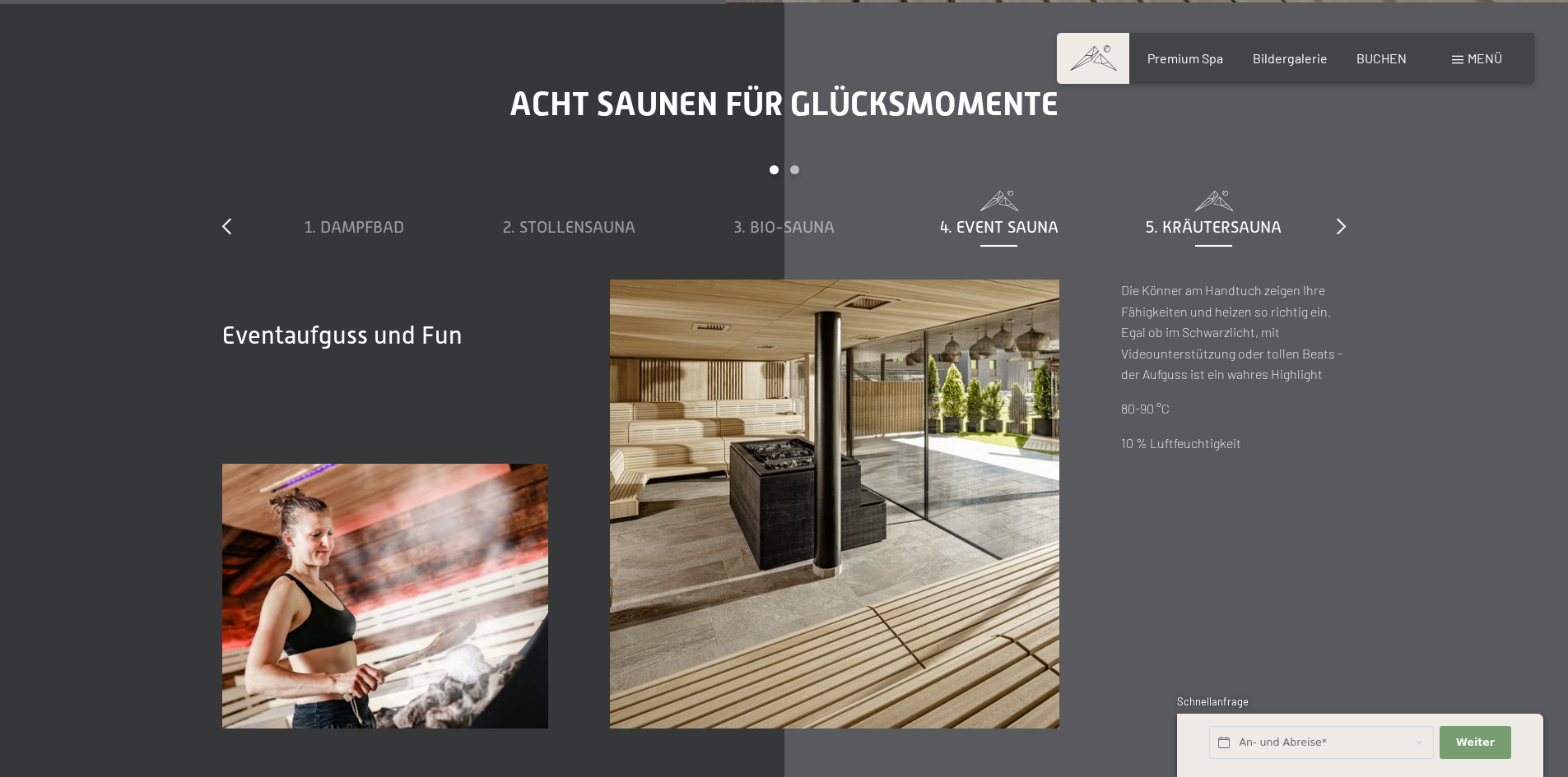
click at [1172, 222] on span "5. Kräutersauna" at bounding box center [1214, 227] width 136 height 18
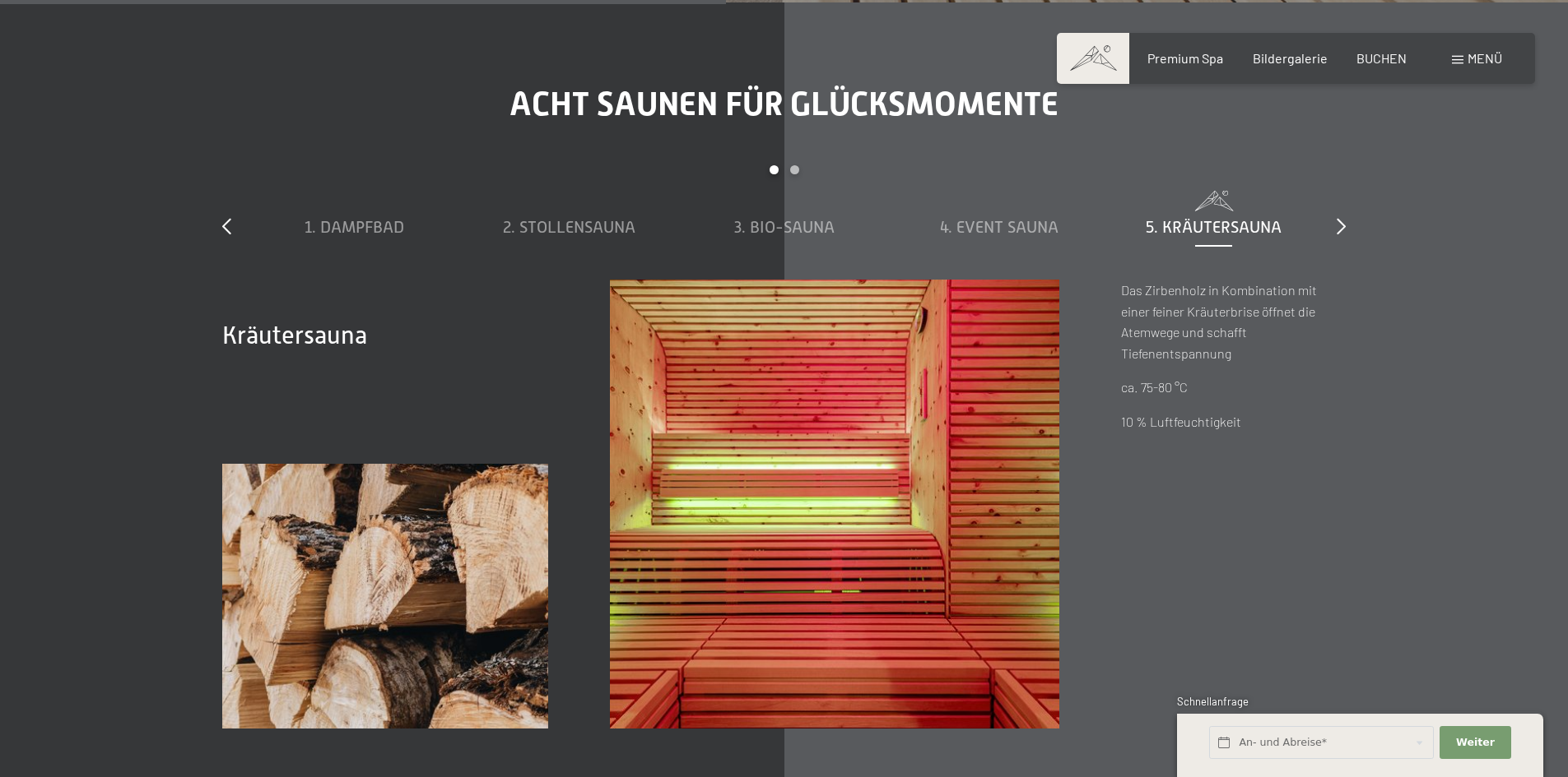
click at [1334, 221] on div "slide 1 to 5 of 8 1. Dampfbad 2. Stollensauna 3. Bio-Sauna 4. Event Sauna 5. Kr…" at bounding box center [784, 222] width 1123 height 114
click at [1343, 223] on icon at bounding box center [1341, 226] width 9 height 17
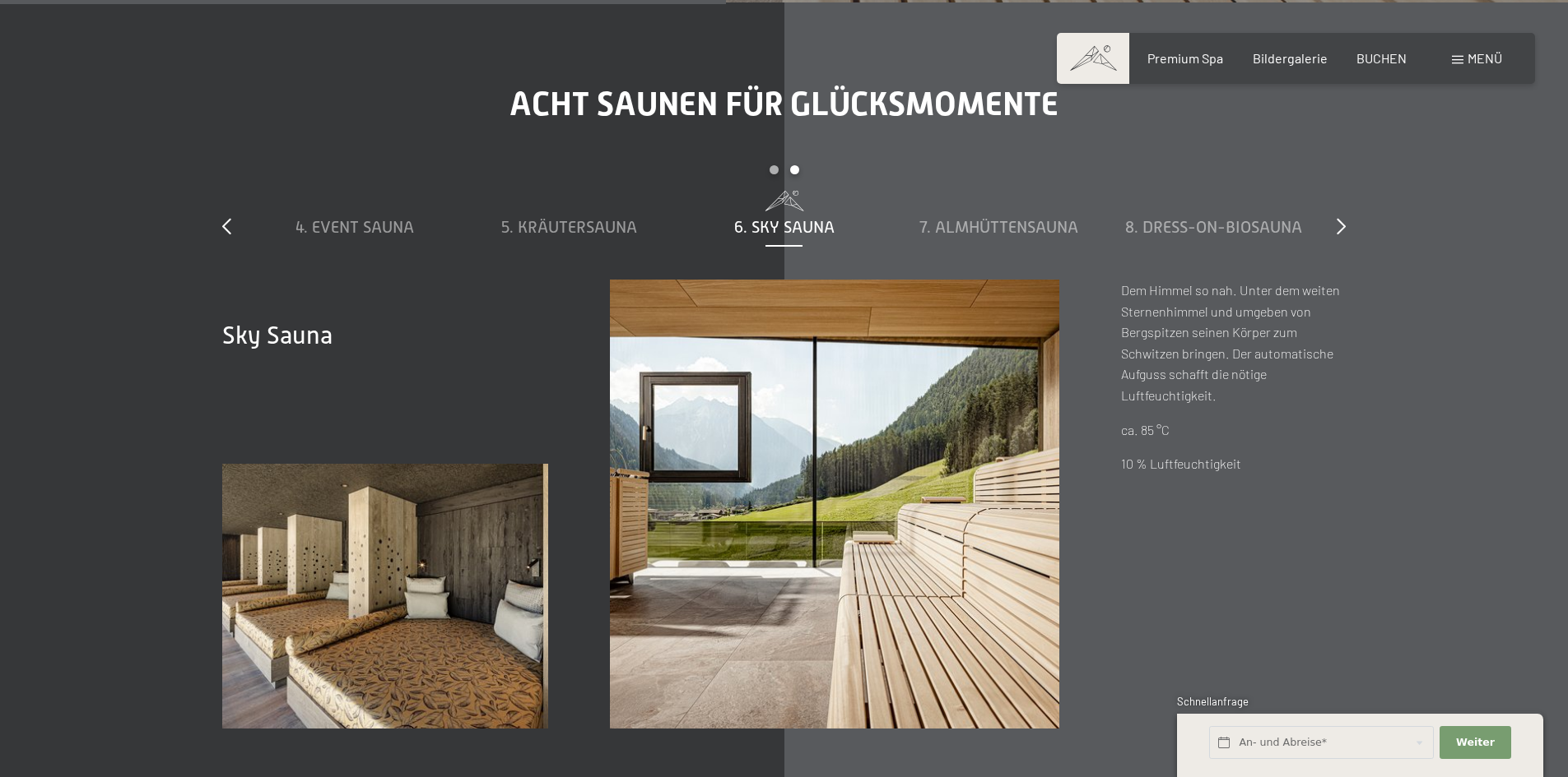
click at [783, 225] on span "6. Sky Sauna" at bounding box center [784, 227] width 100 height 18
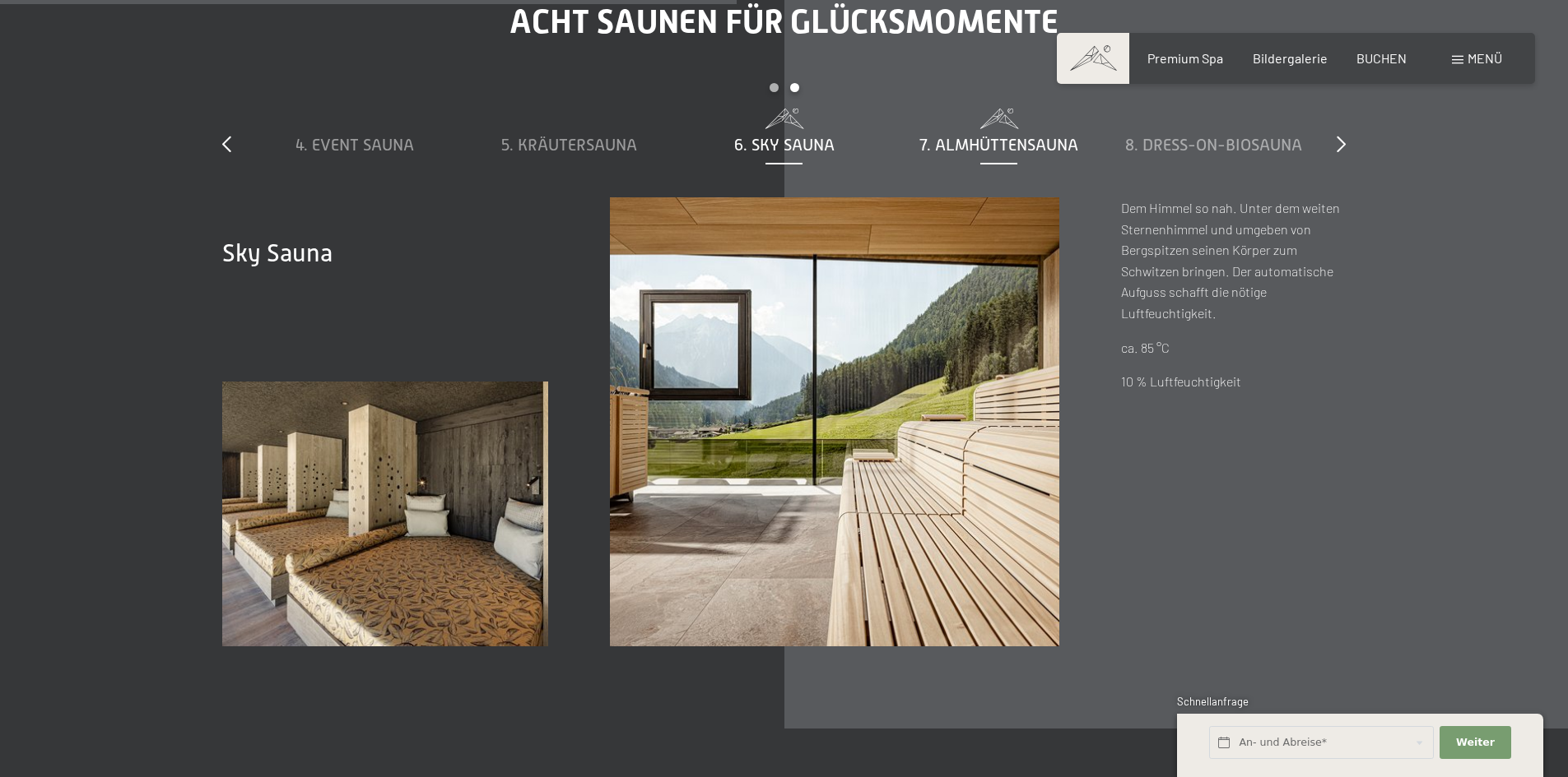
click at [993, 138] on span "7. Almhüttensauna" at bounding box center [998, 145] width 158 height 18
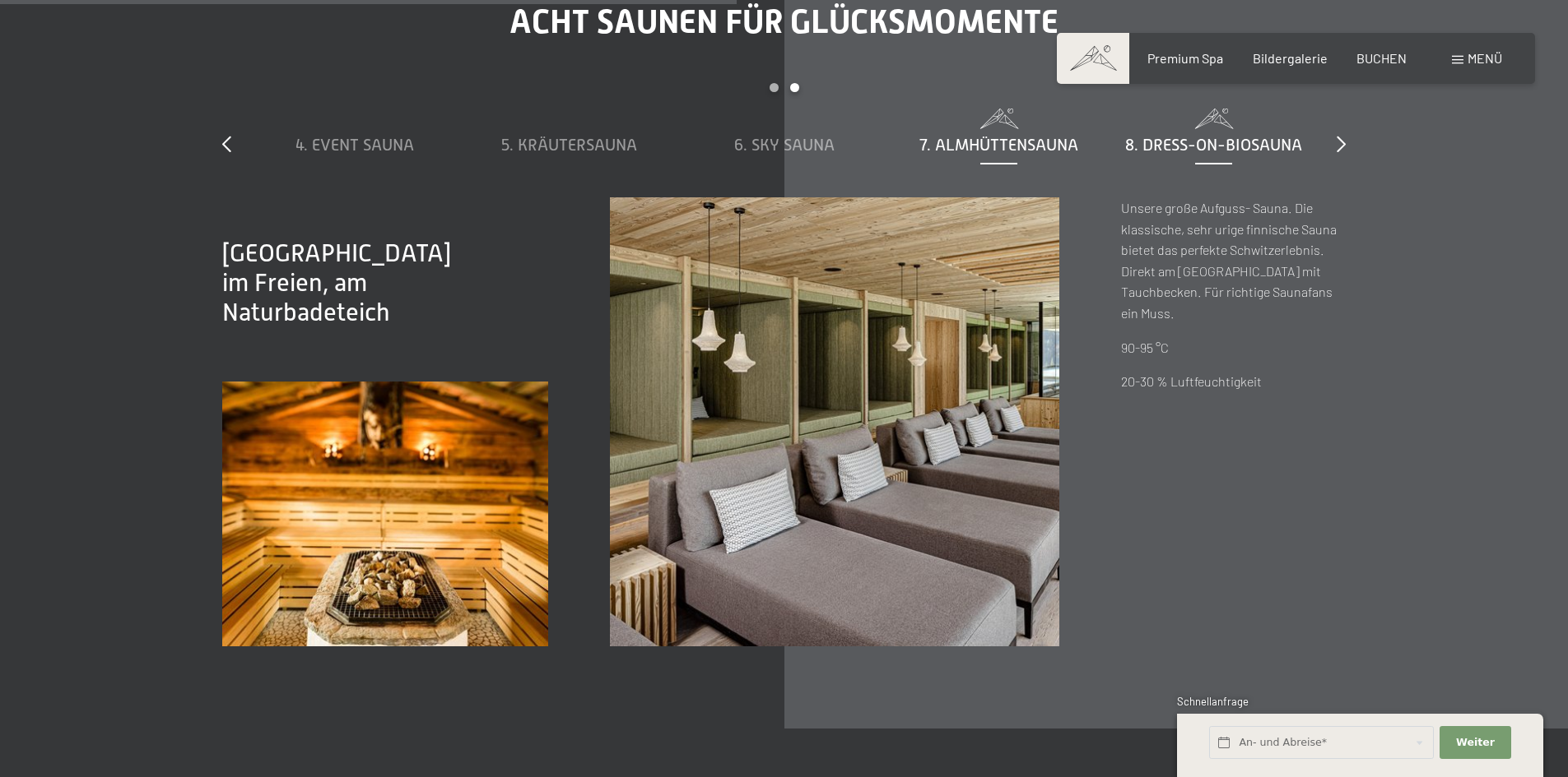
click at [1169, 143] on span "8. Dress-on-Biosauna" at bounding box center [1213, 145] width 177 height 18
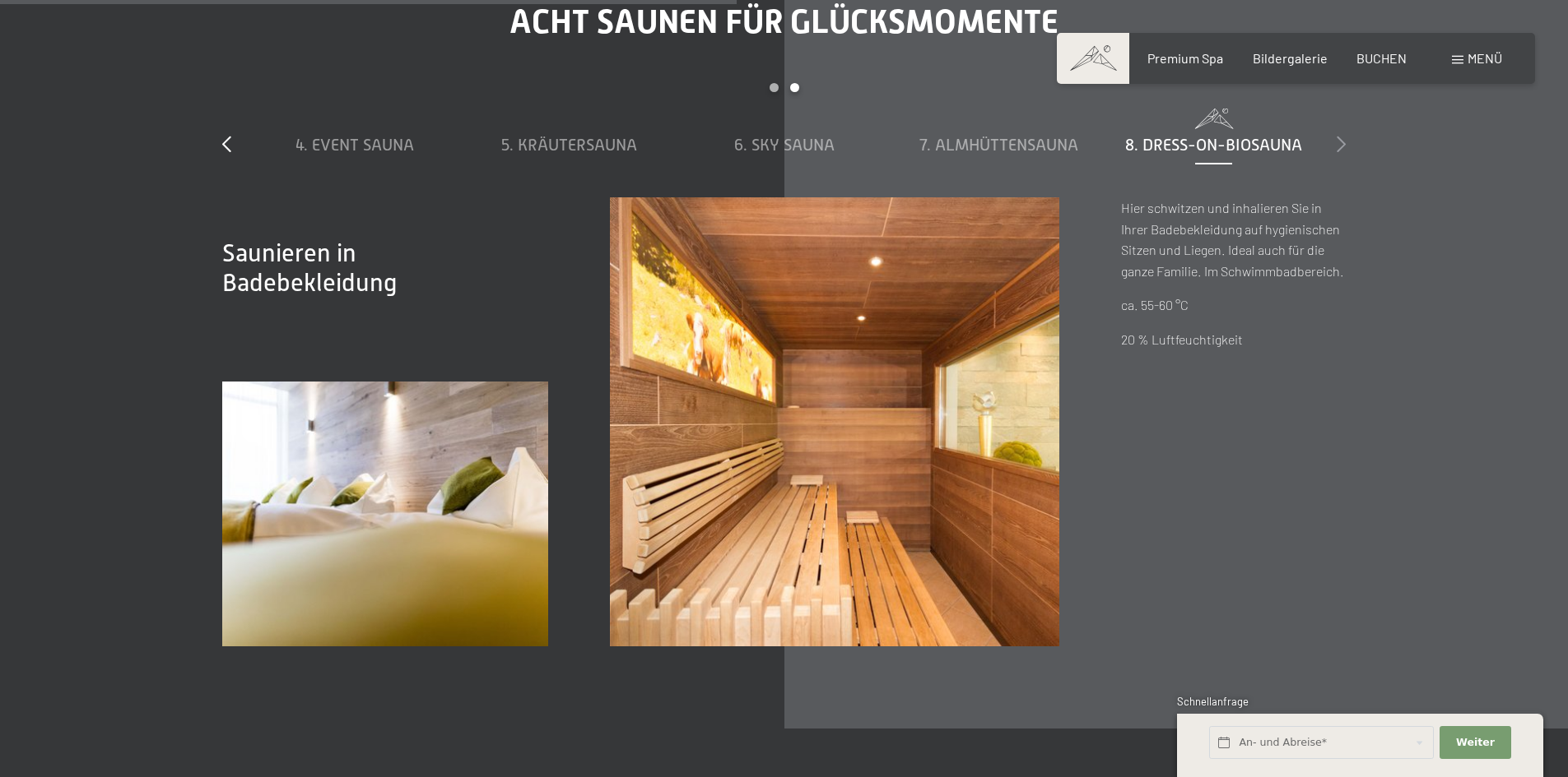
click at [1343, 145] on icon at bounding box center [1341, 144] width 9 height 17
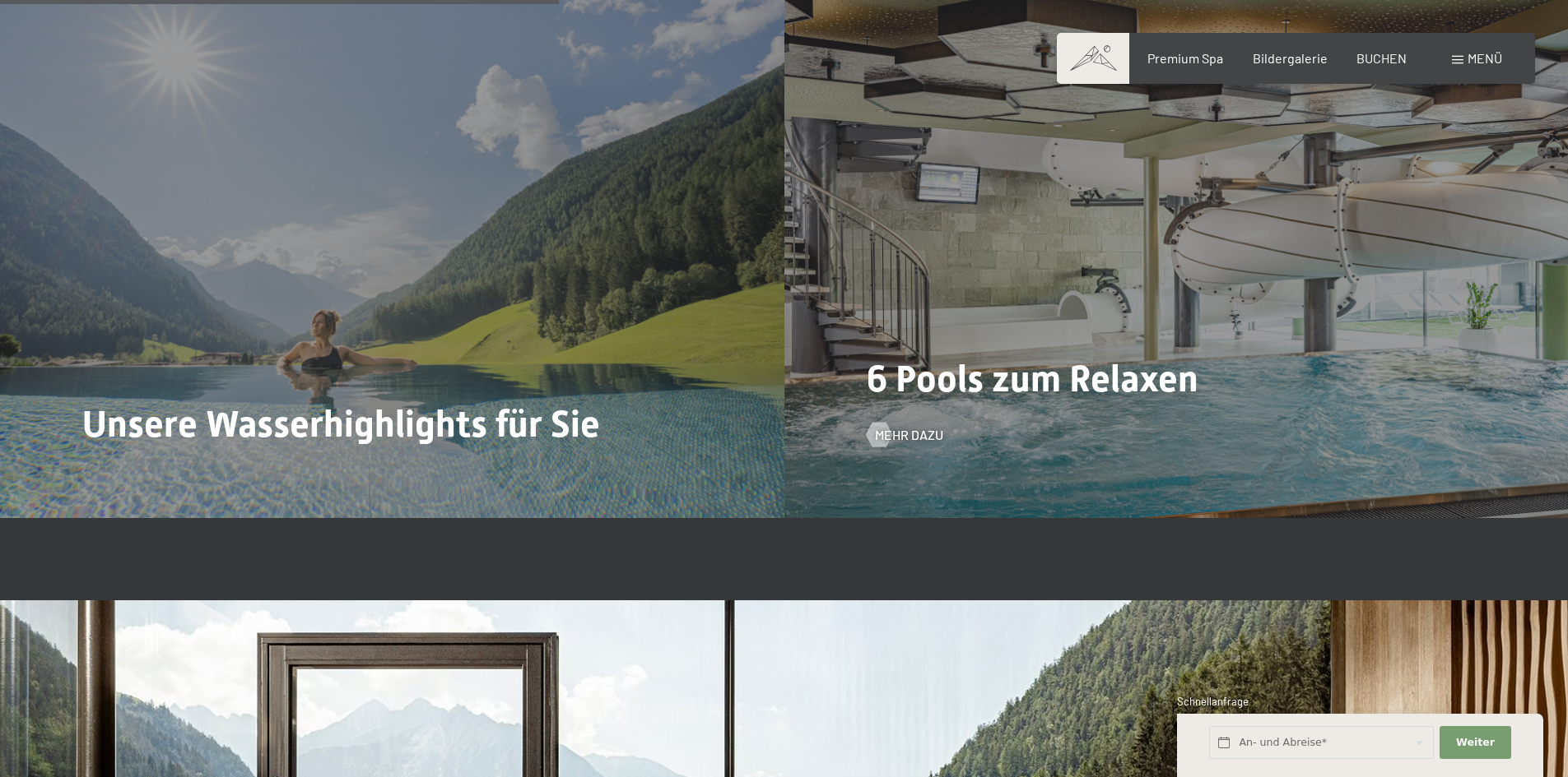
scroll to position [4278, 0]
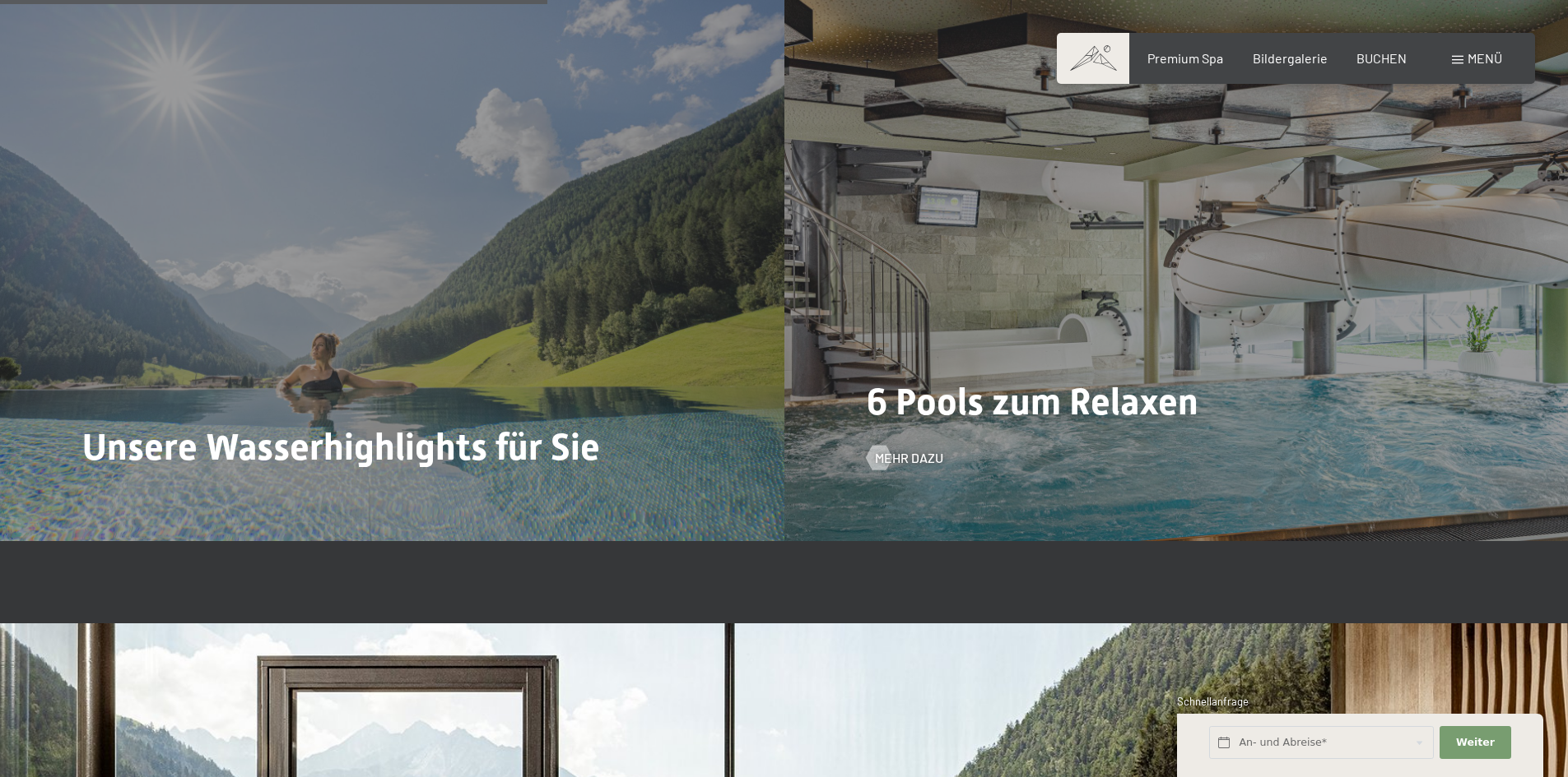
click at [1088, 188] on div "6 Pools zum Relaxen Mehr dazu" at bounding box center [1176, 247] width 784 height 587
click at [935, 403] on span "6 Pools zum Relaxen" at bounding box center [1033, 401] width 332 height 44
click at [899, 449] on span "Mehr dazu" at bounding box center [925, 459] width 68 height 18
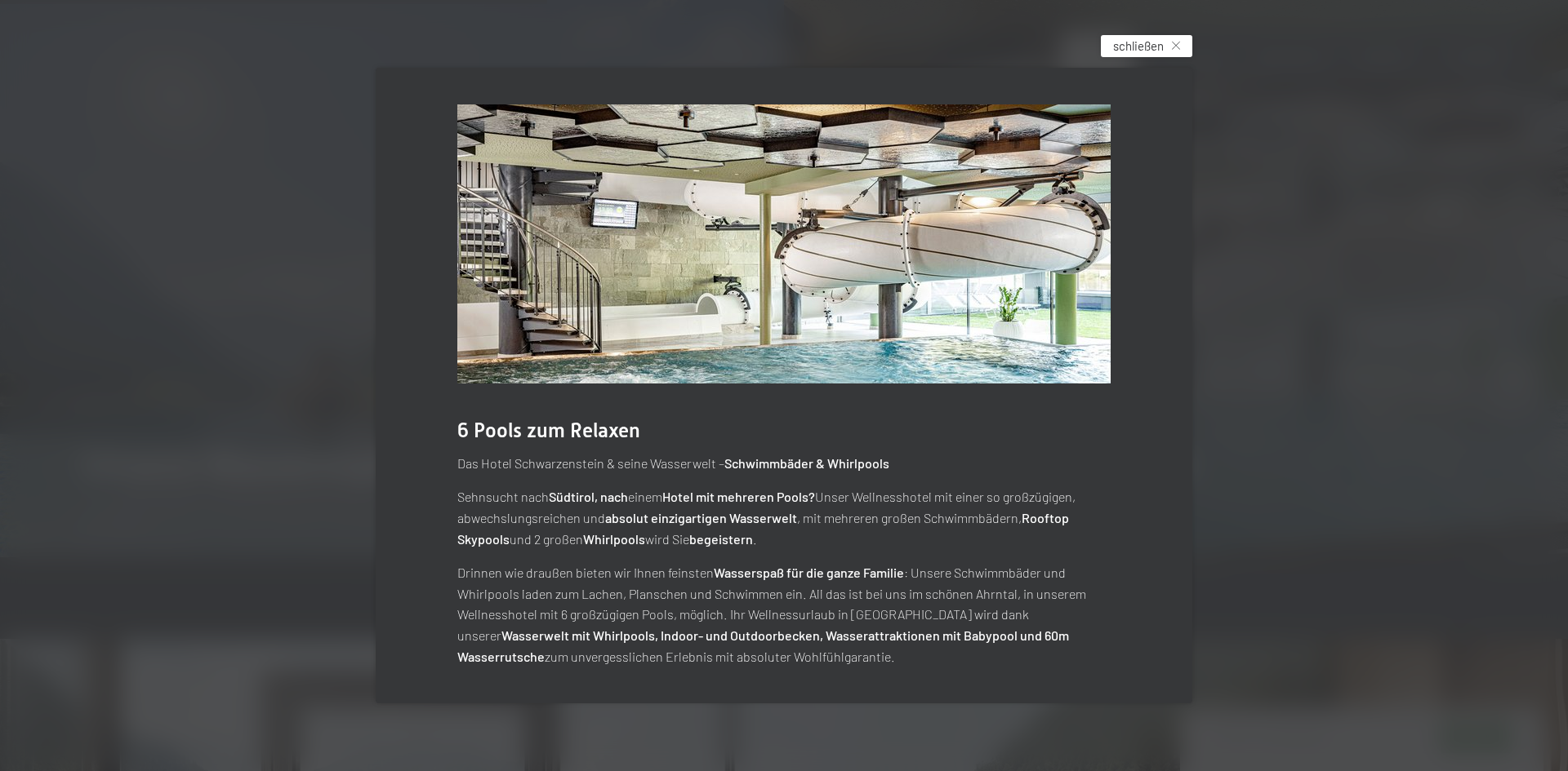
click at [1142, 44] on span "schließen" at bounding box center [1138, 46] width 51 height 17
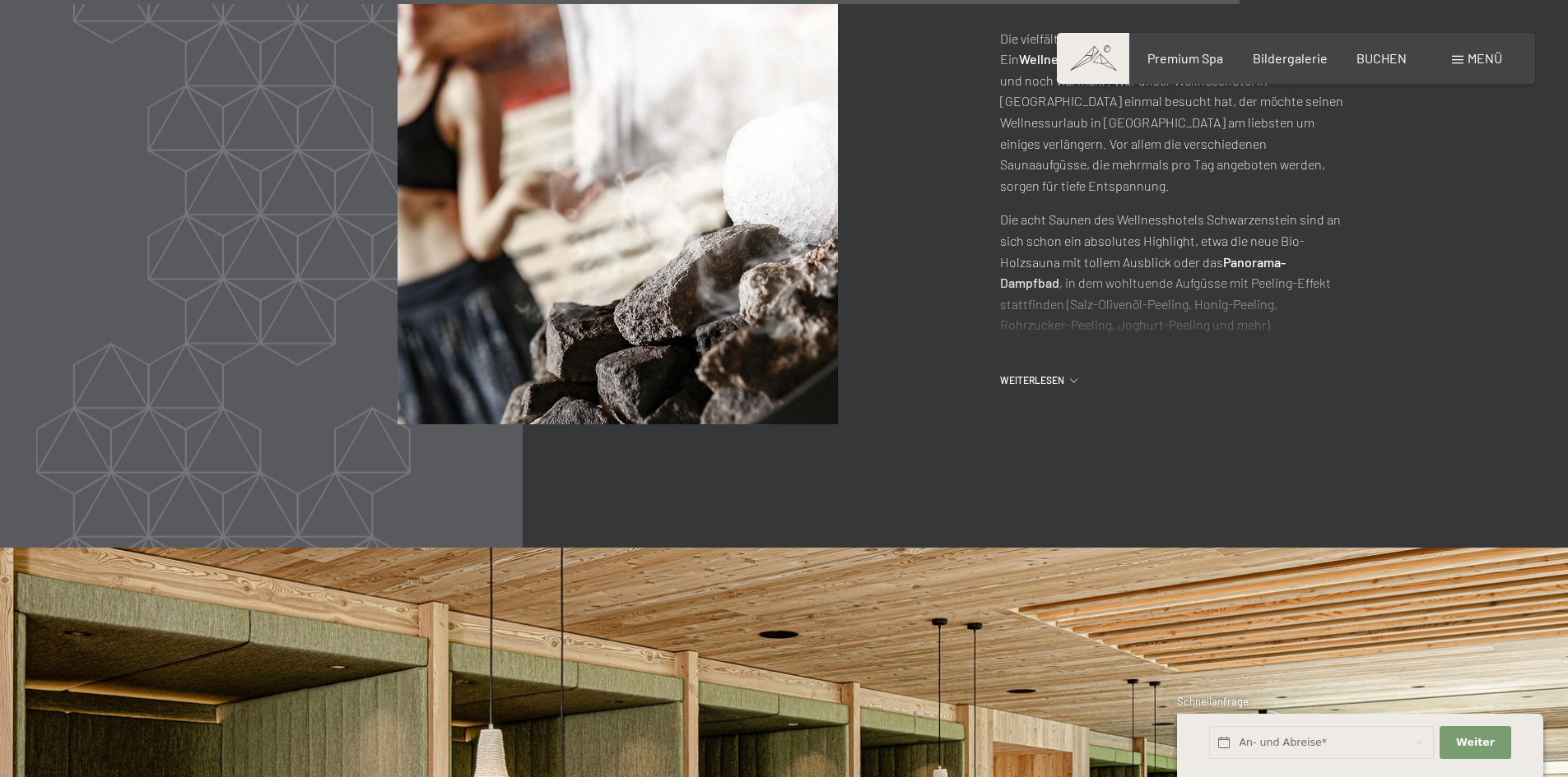
scroll to position [8375, 0]
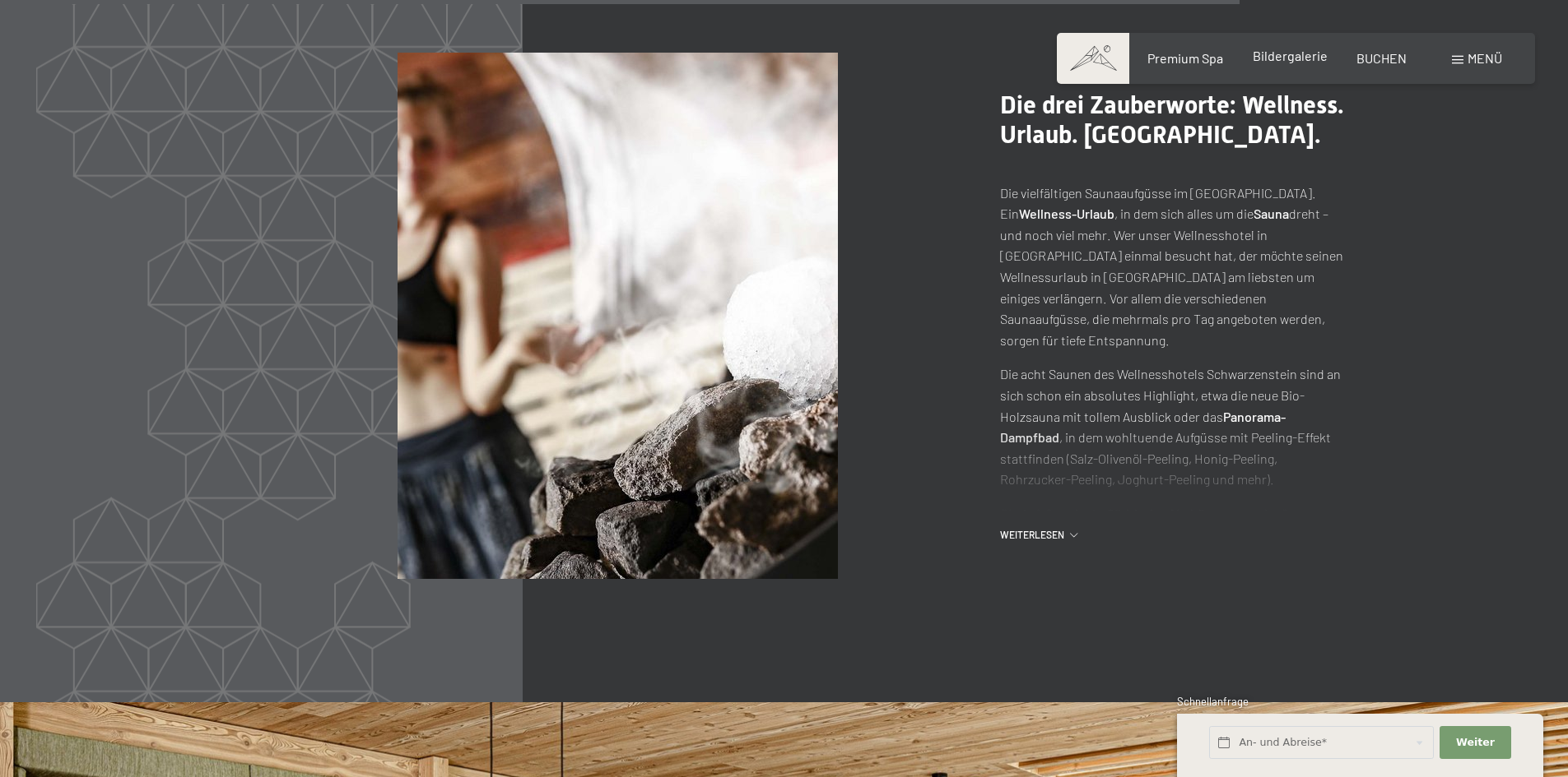
click at [1294, 54] on span "Bildergalerie" at bounding box center [1290, 56] width 75 height 16
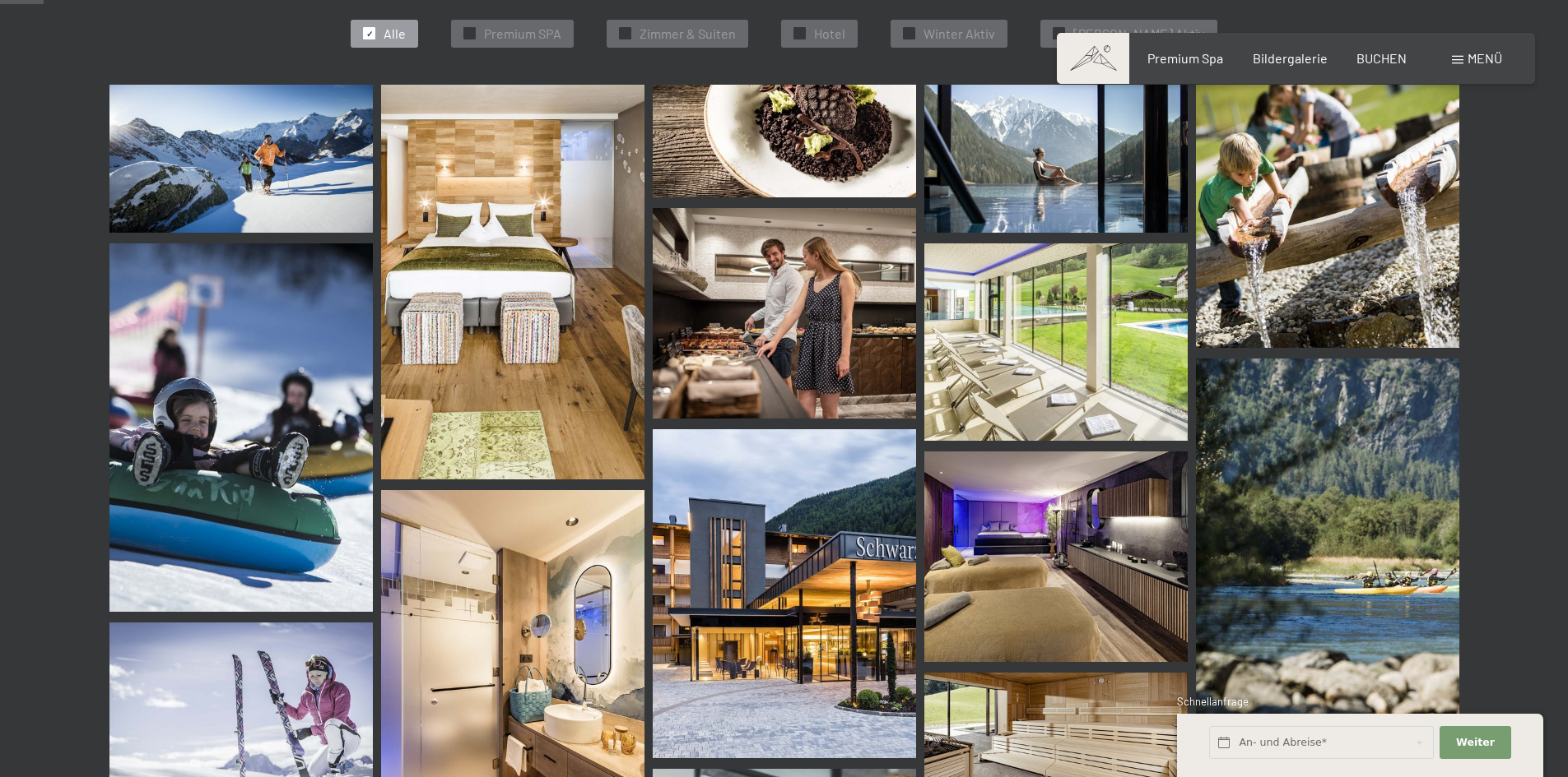
scroll to position [575, 0]
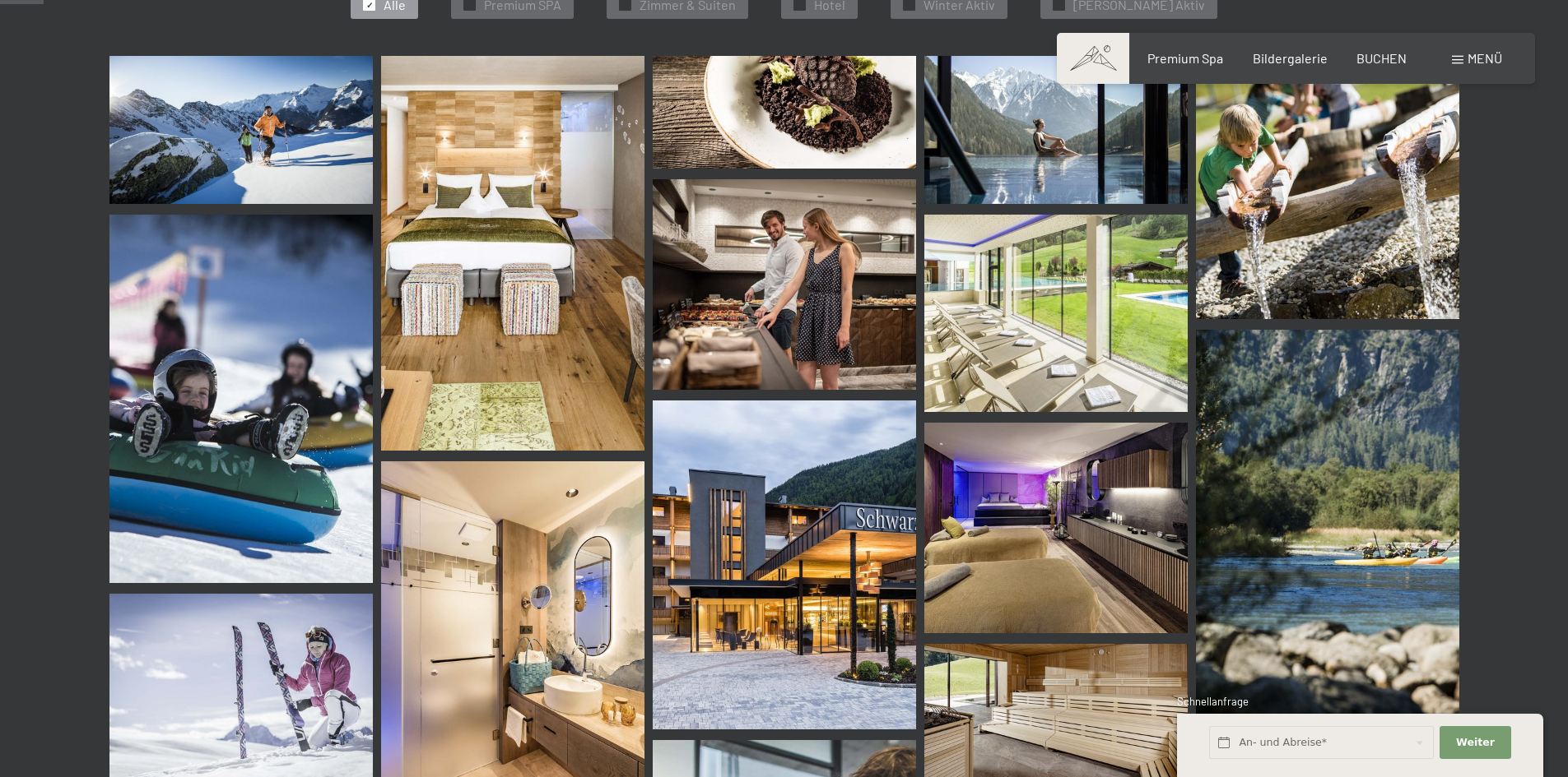
click at [814, 505] on img at bounding box center [784, 565] width 263 height 329
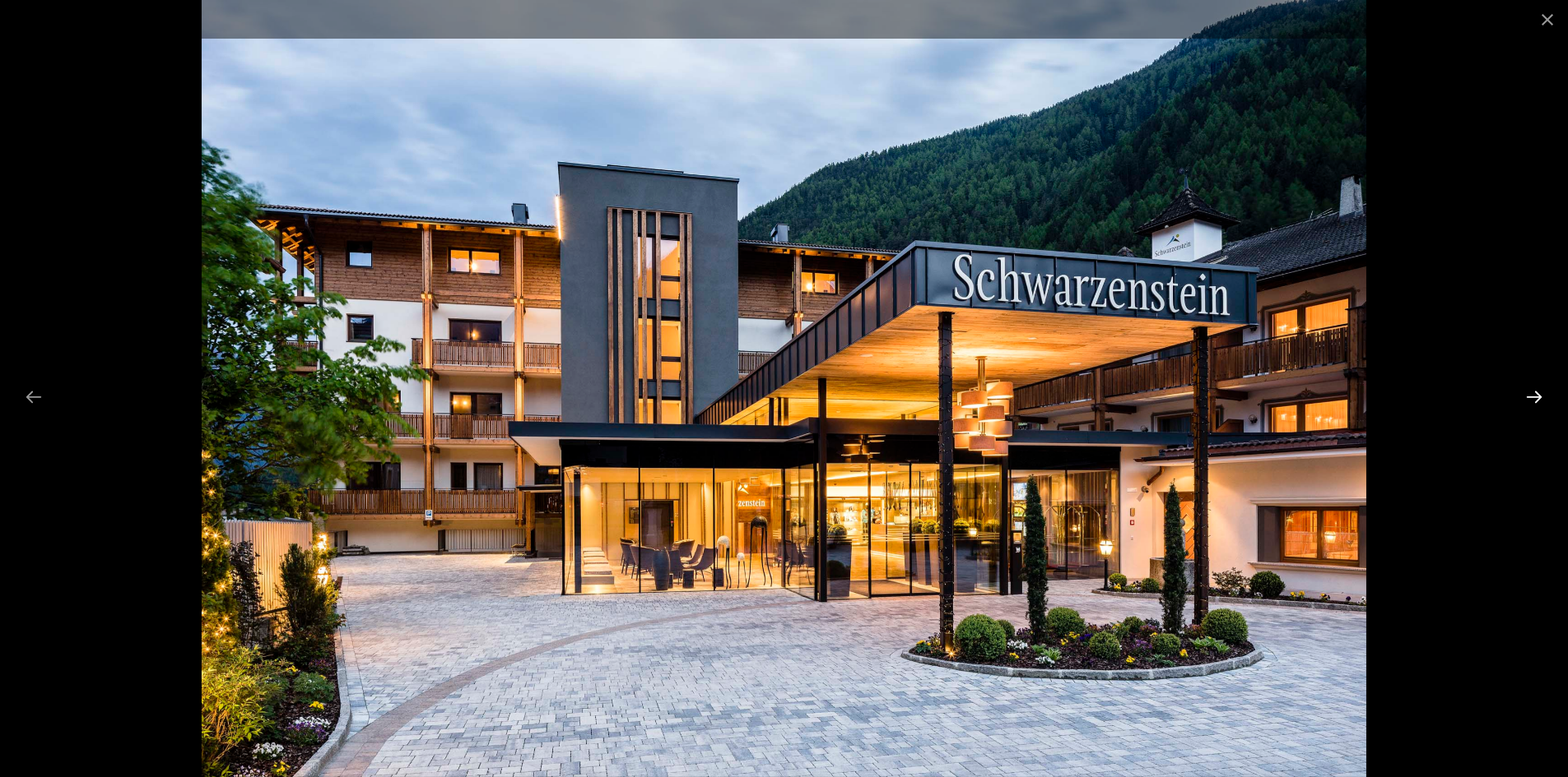
click at [1538, 392] on button "Next slide" at bounding box center [1534, 396] width 35 height 32
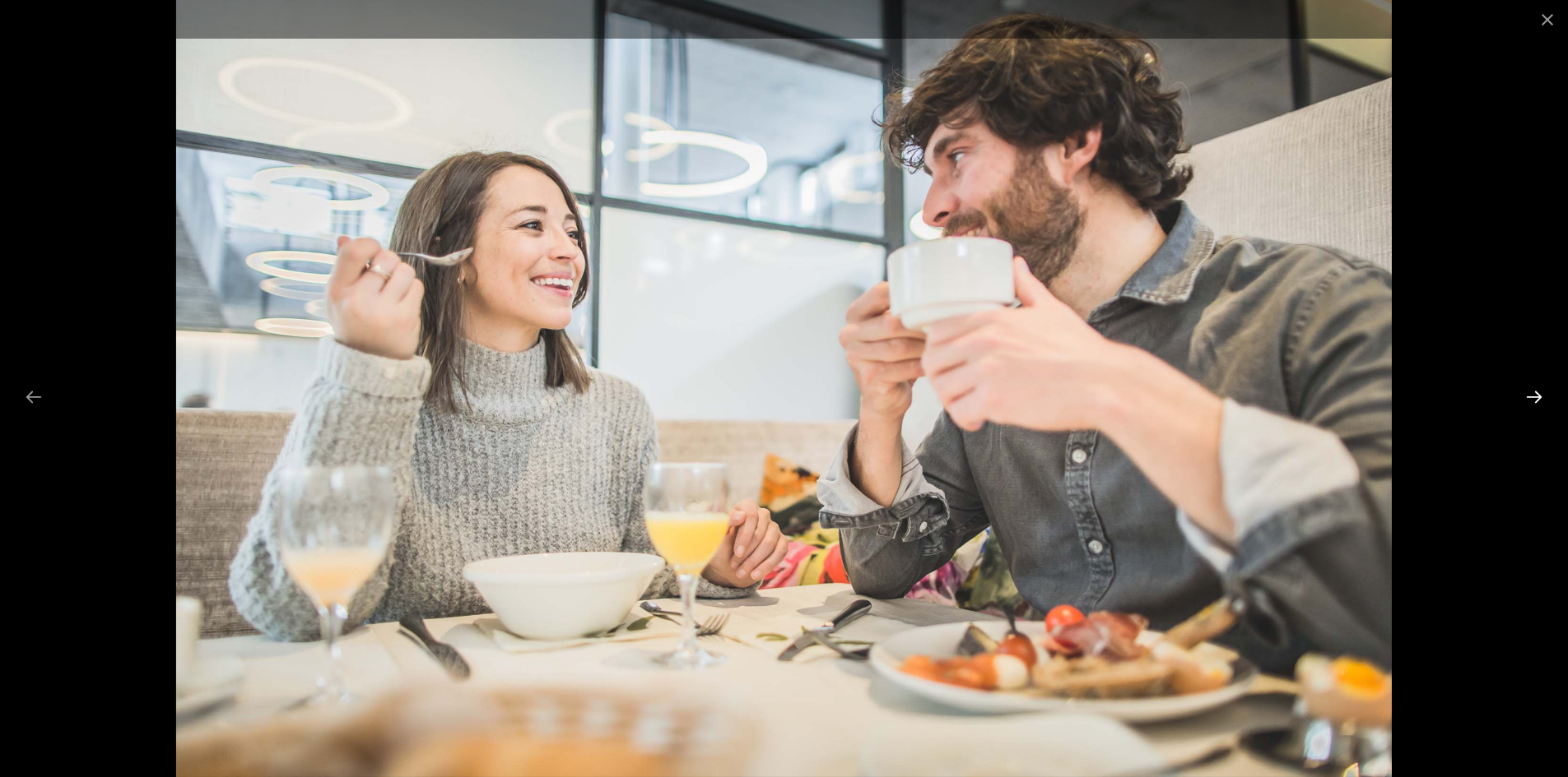
click at [1537, 392] on button "Next slide" at bounding box center [1534, 396] width 35 height 32
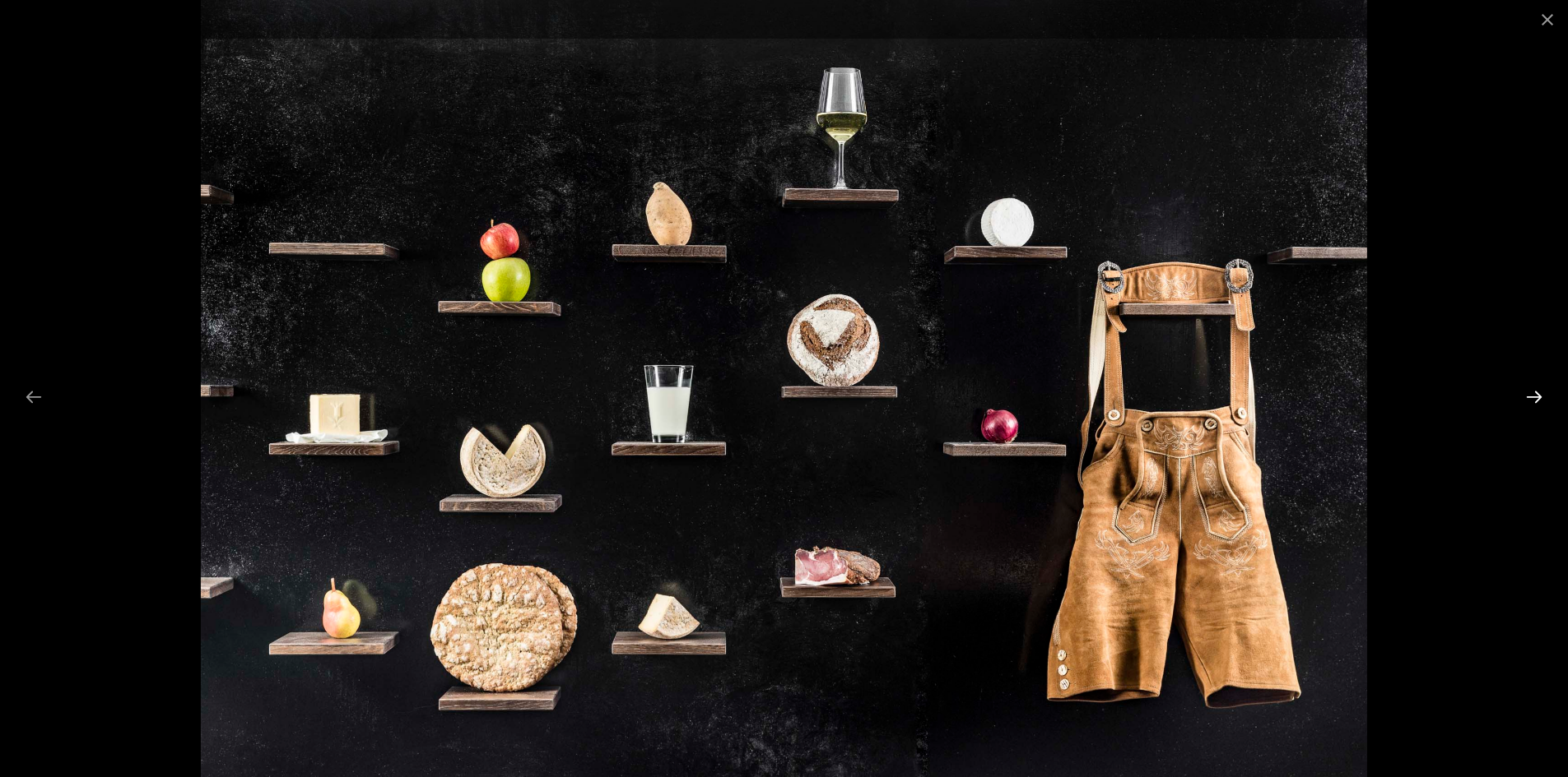
click at [1536, 392] on button "Next slide" at bounding box center [1534, 396] width 35 height 32
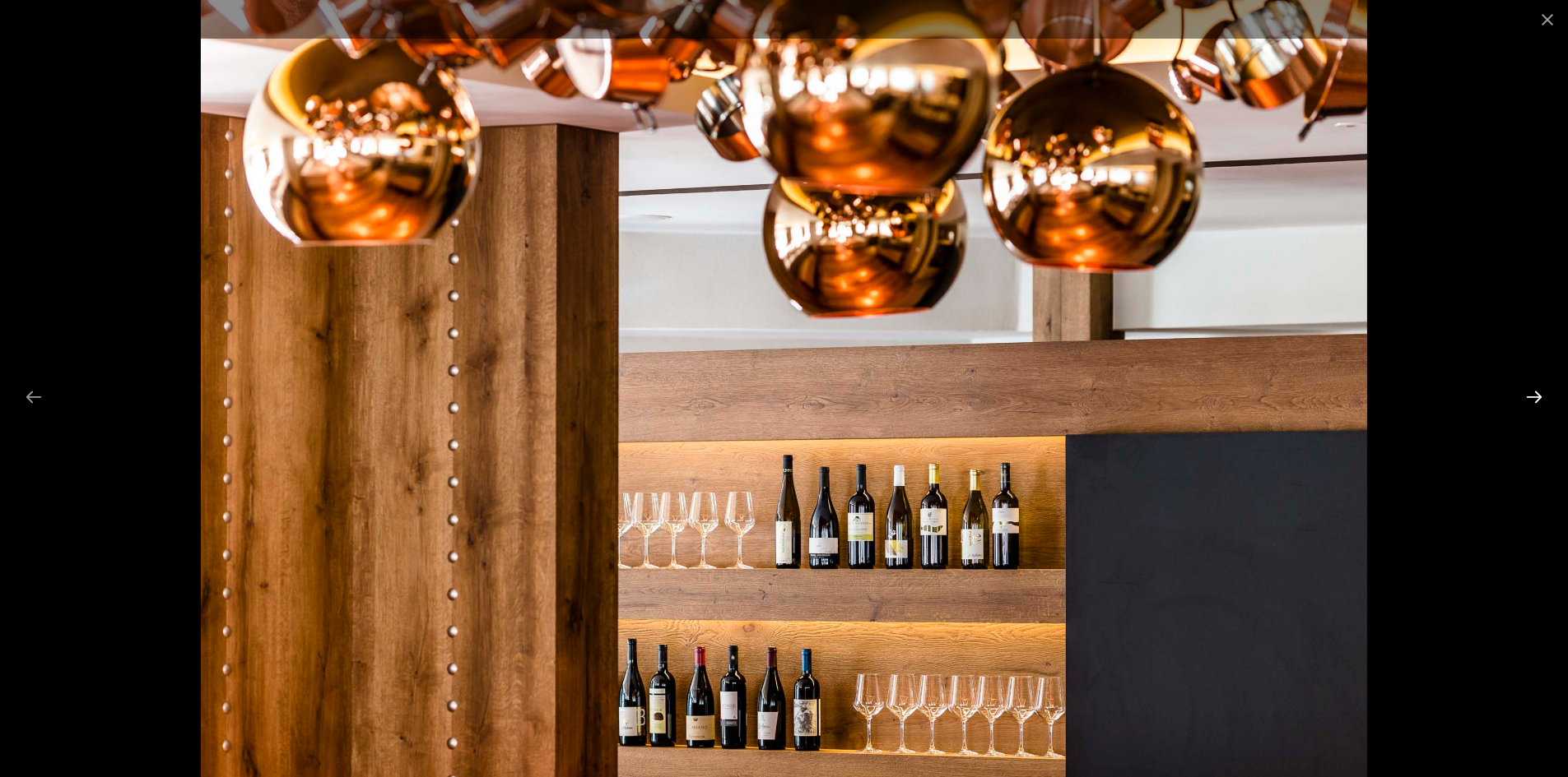
click at [1536, 392] on button "Next slide" at bounding box center [1534, 396] width 35 height 32
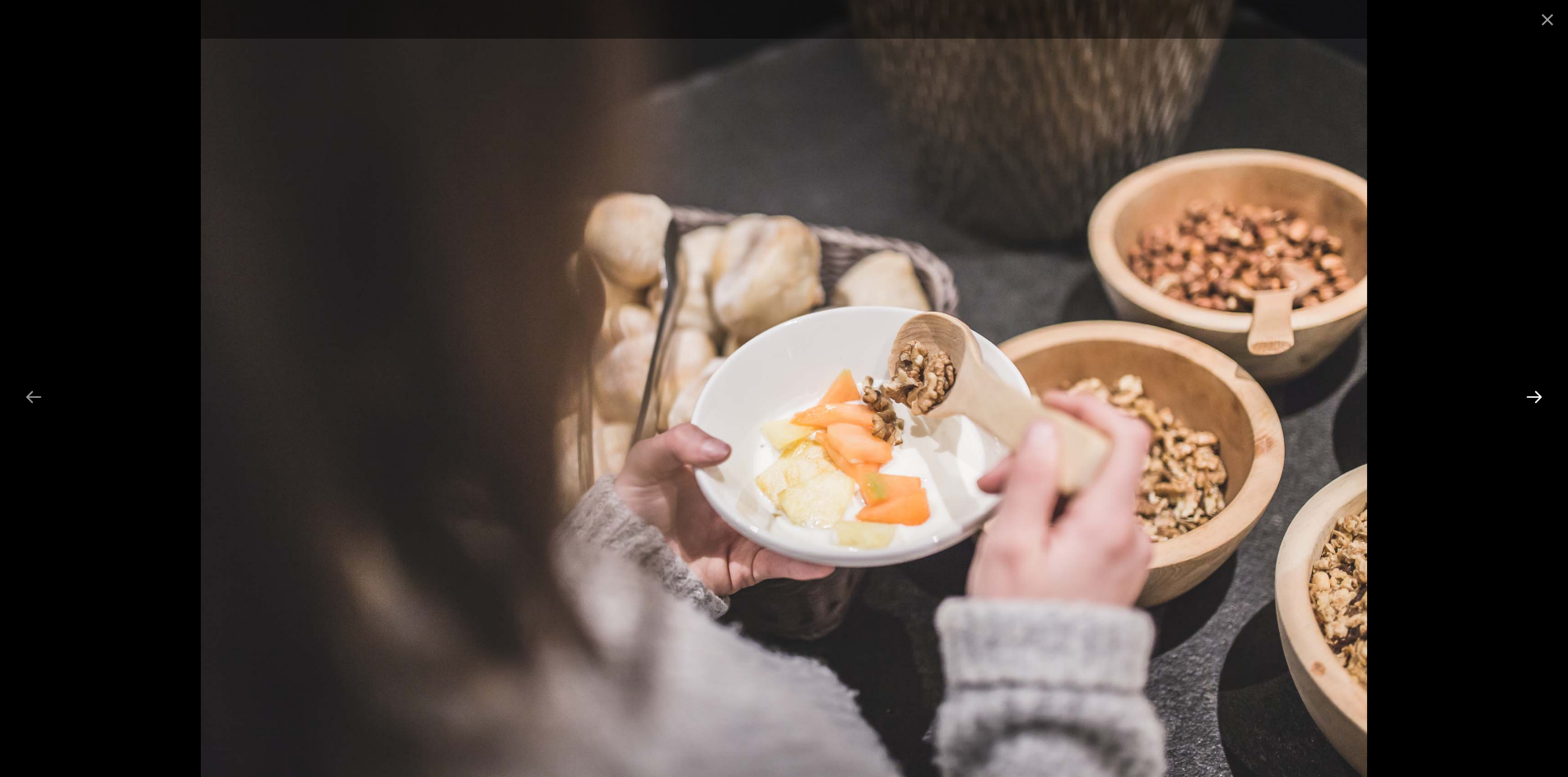
click at [1536, 392] on button "Next slide" at bounding box center [1534, 396] width 35 height 32
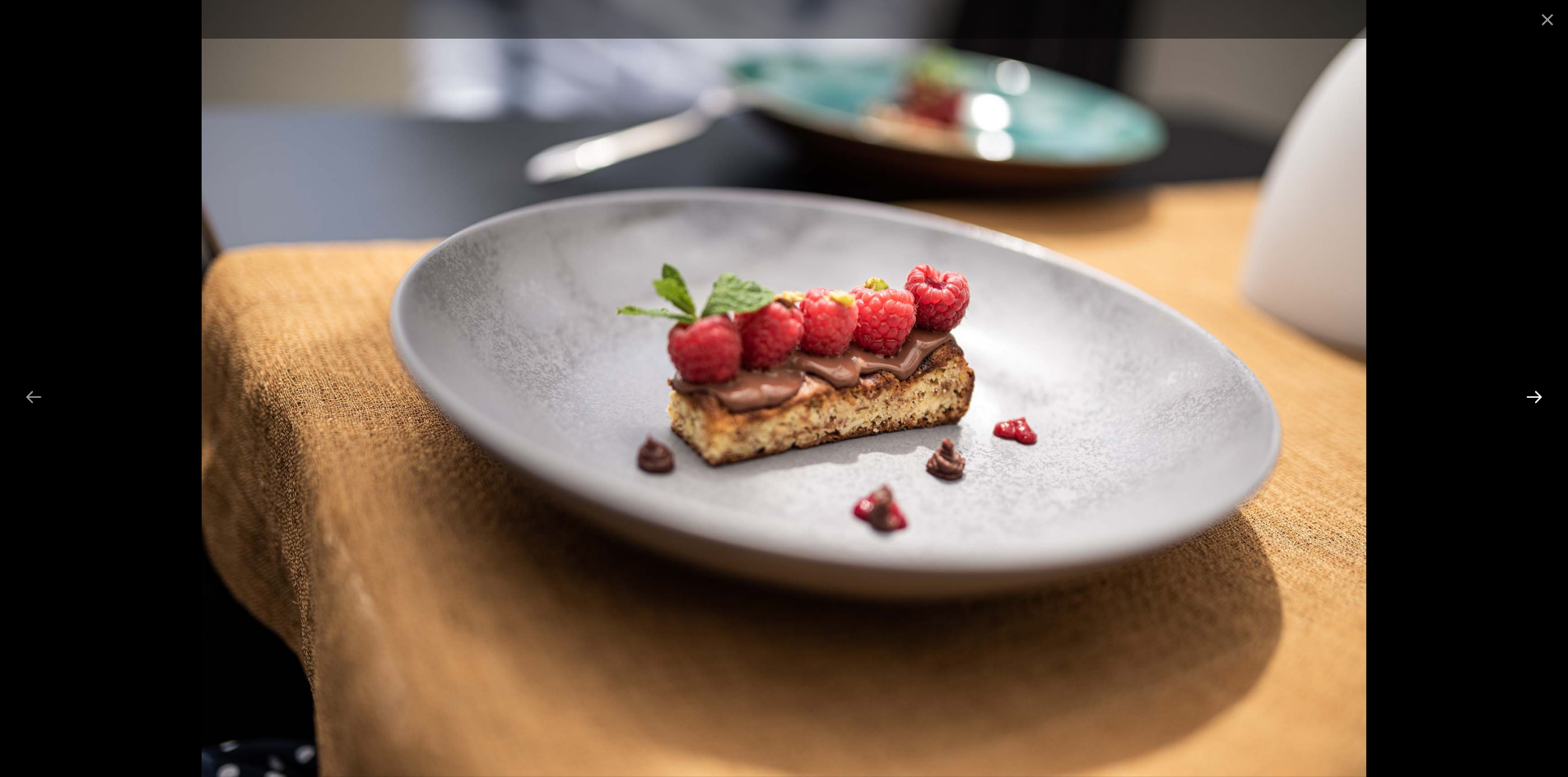
click at [1536, 392] on button "Next slide" at bounding box center [1534, 396] width 35 height 32
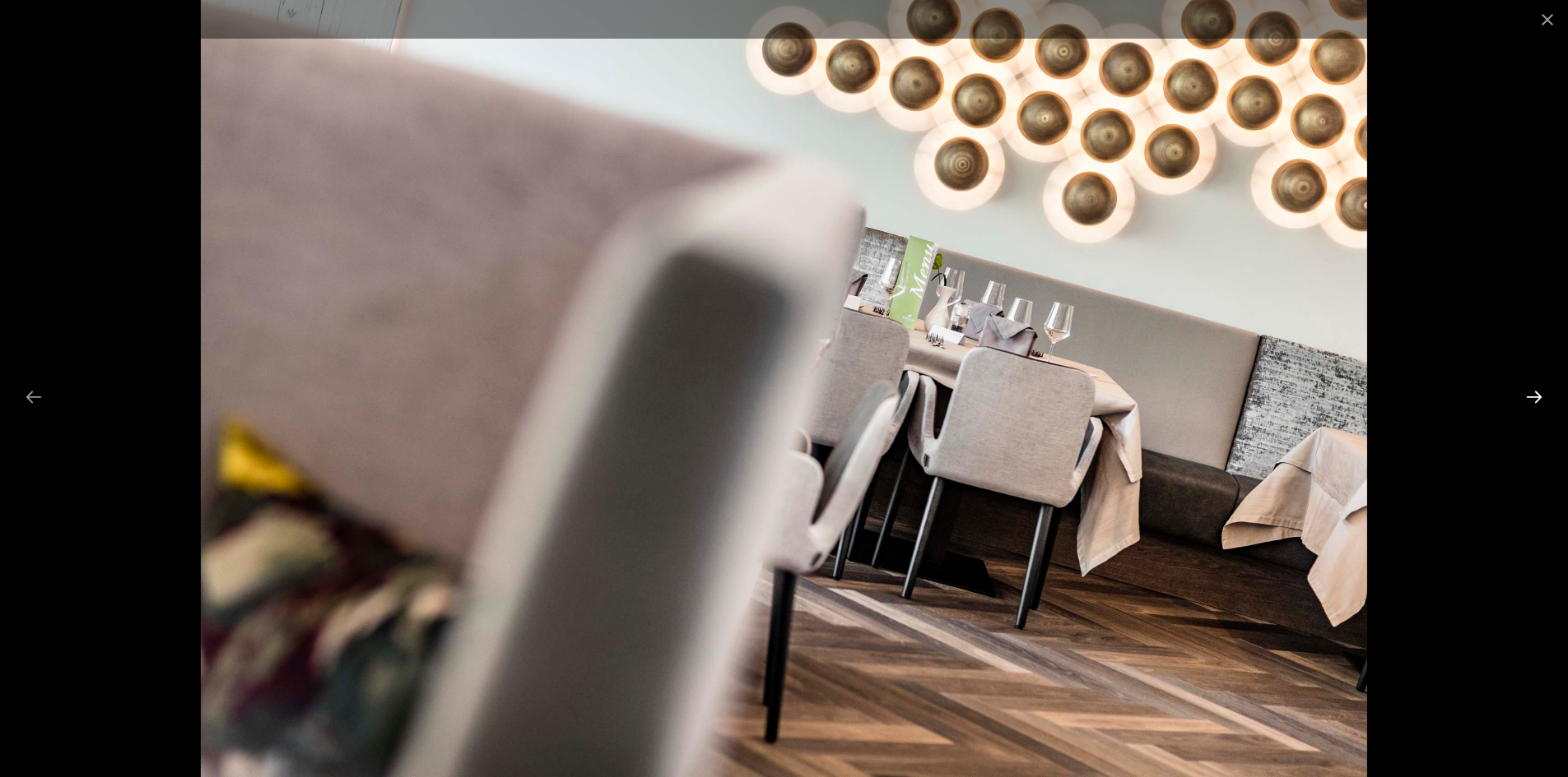
click at [1536, 392] on button "Next slide" at bounding box center [1534, 396] width 35 height 32
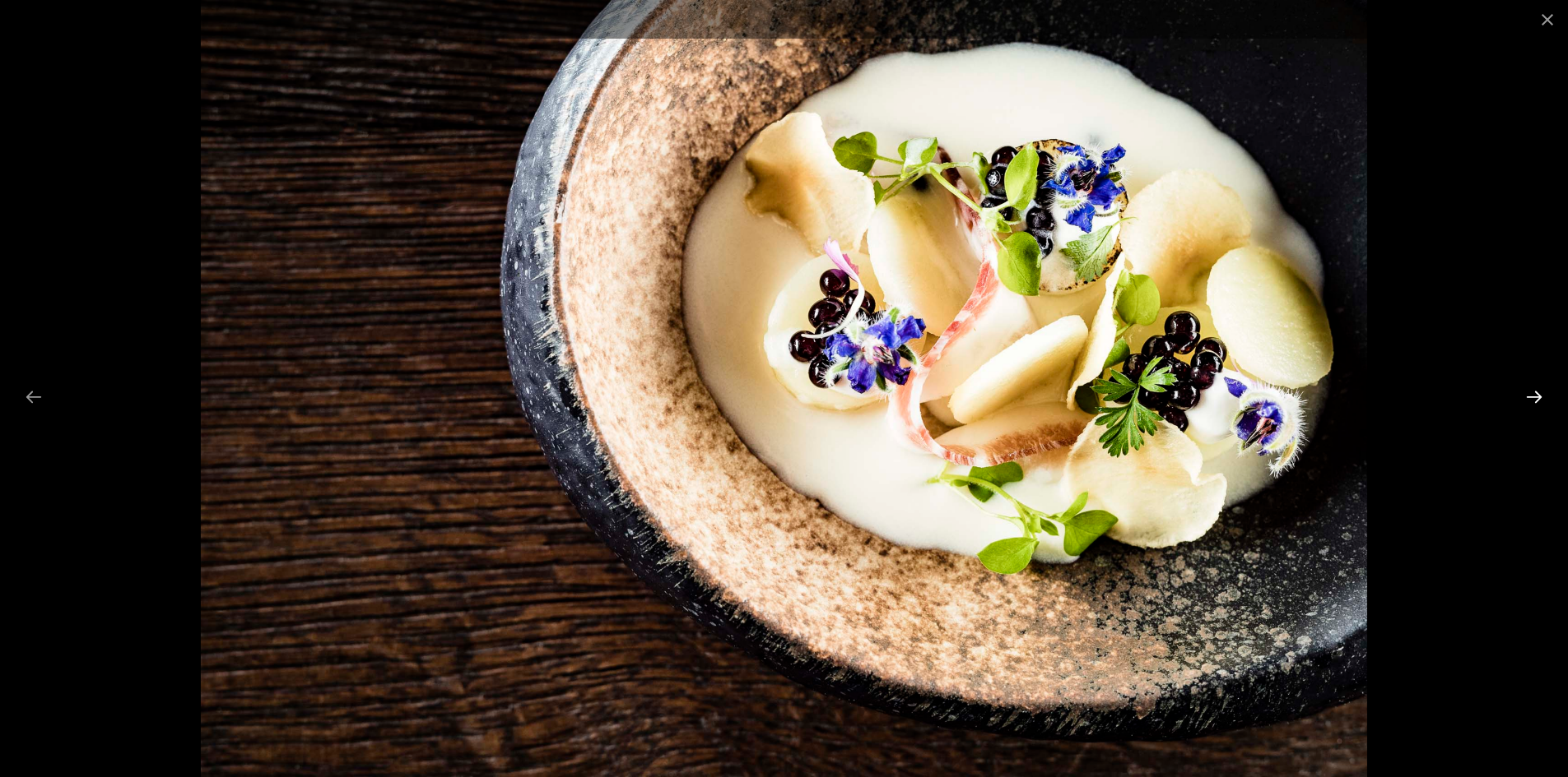
click at [1536, 392] on button "Next slide" at bounding box center [1534, 396] width 35 height 32
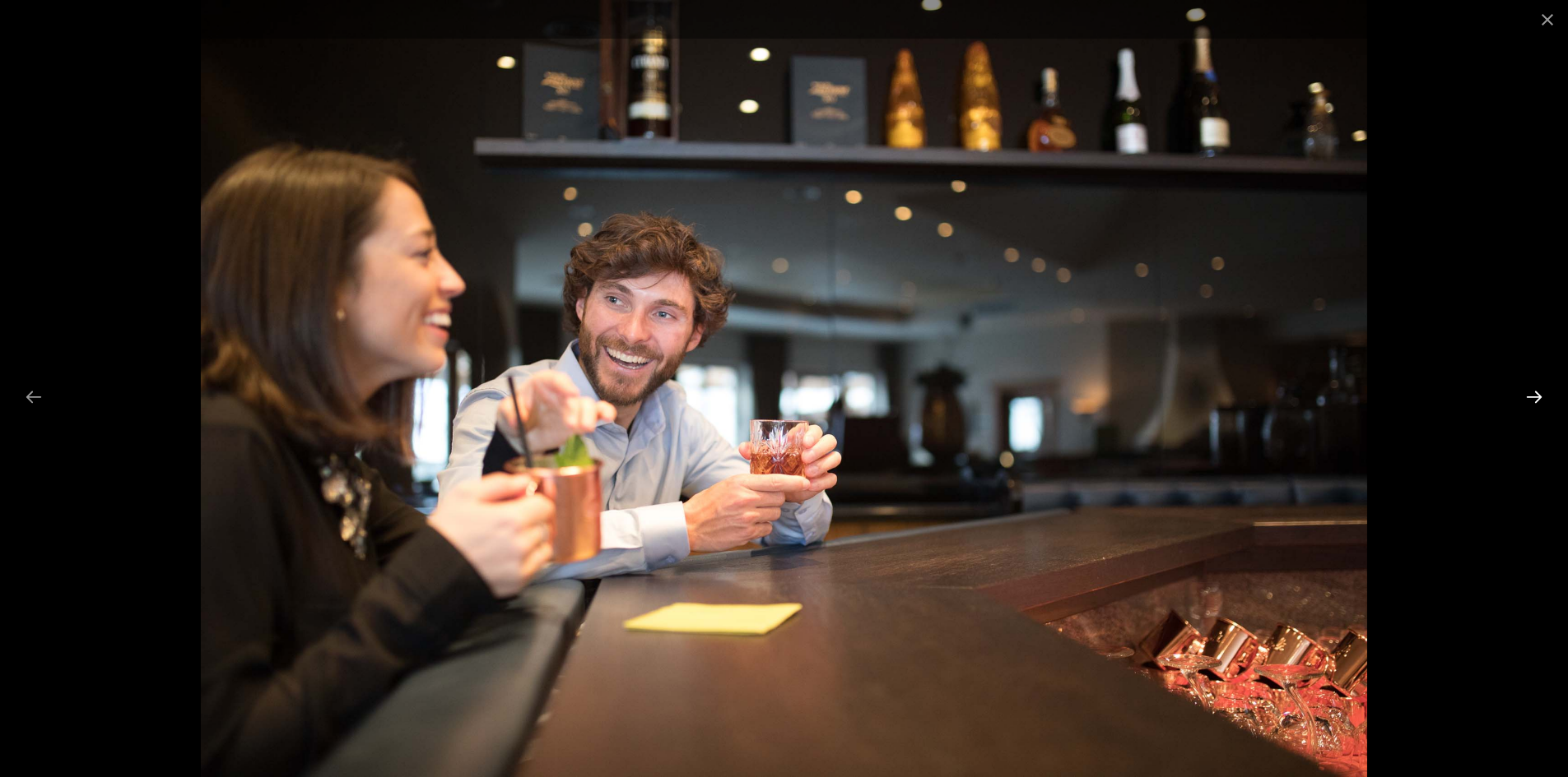
click at [1536, 392] on button "Next slide" at bounding box center [1534, 396] width 35 height 32
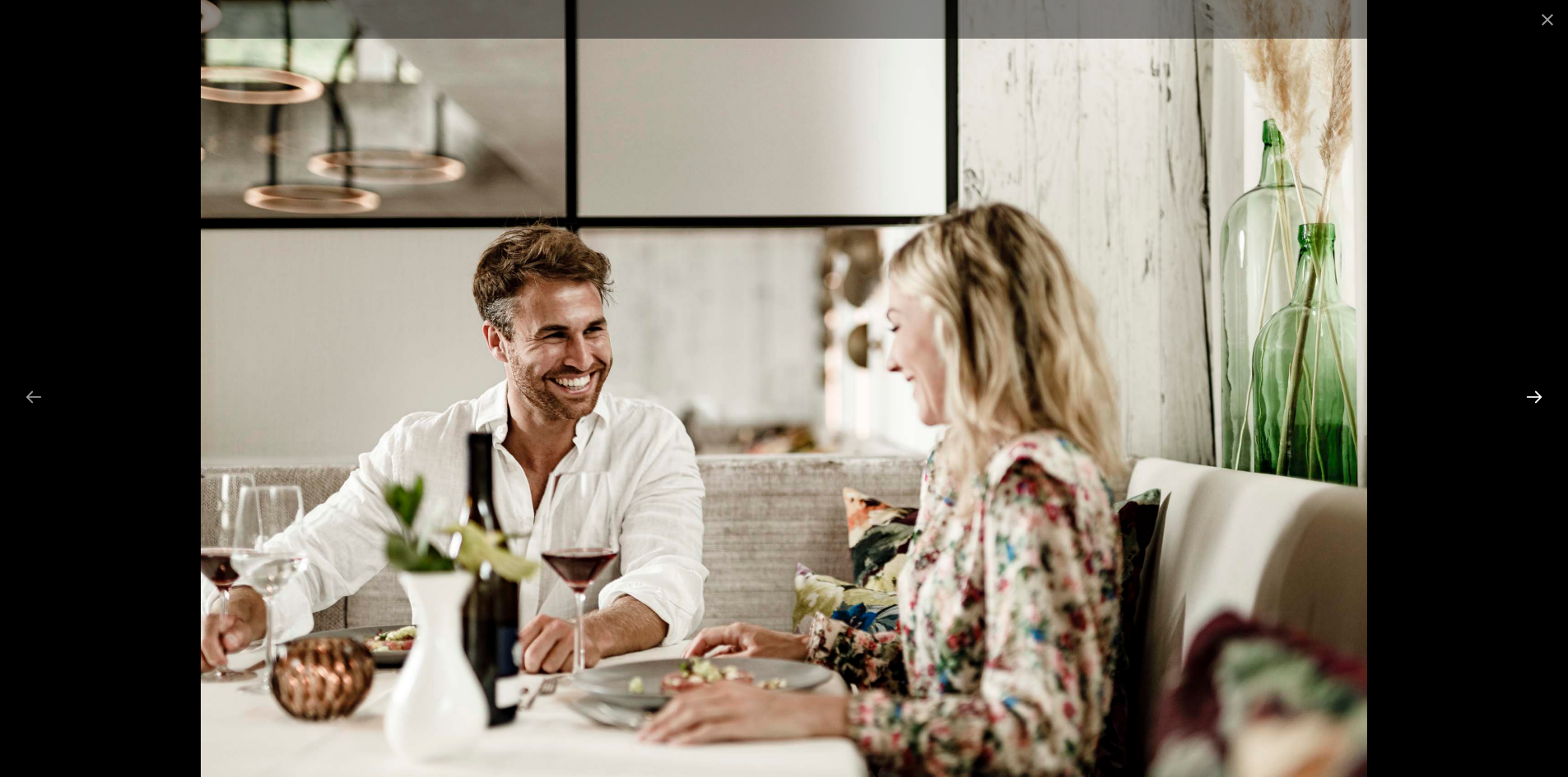
click at [1535, 391] on button "Next slide" at bounding box center [1534, 396] width 35 height 32
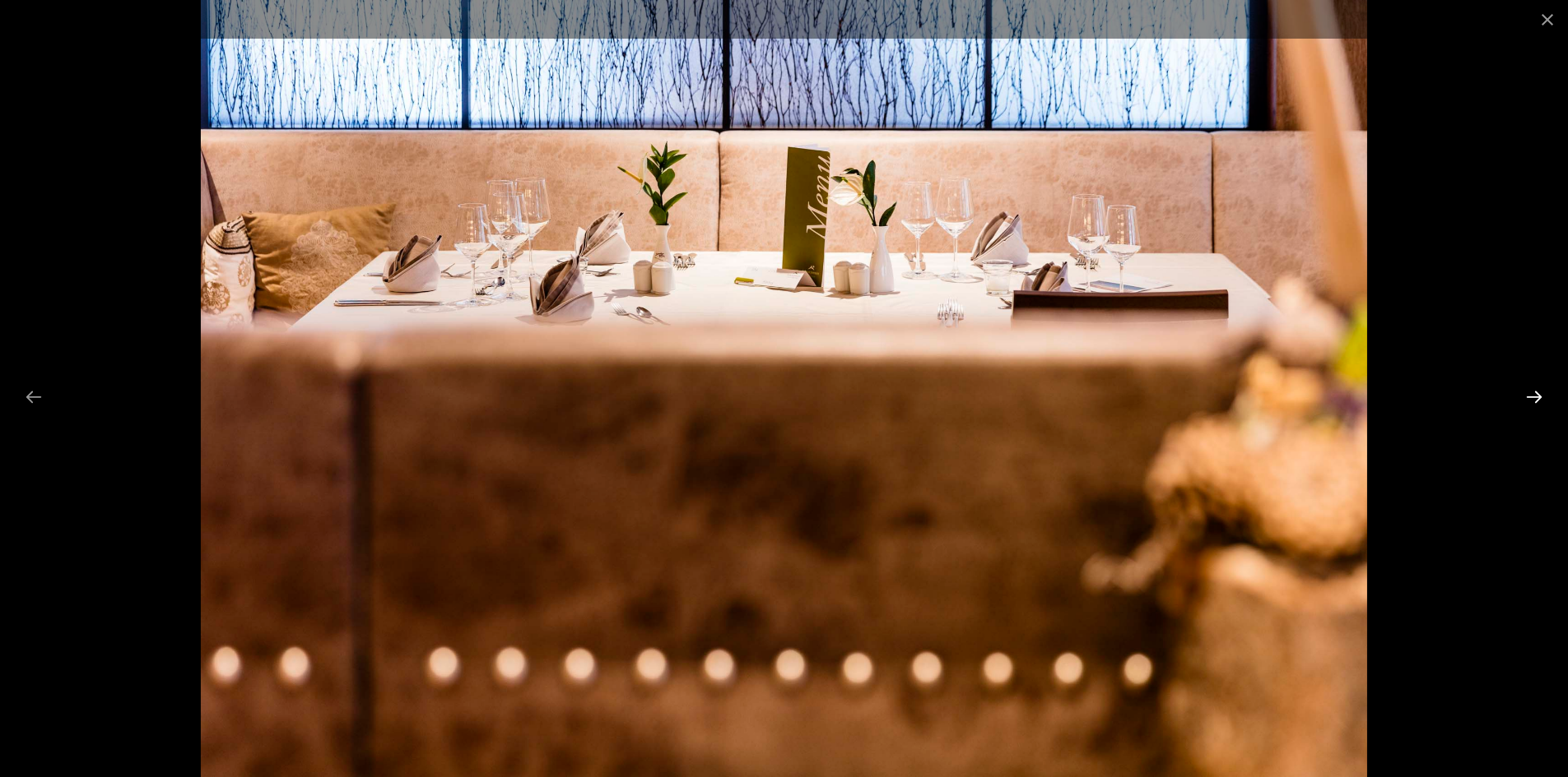
click at [1535, 391] on button "Next slide" at bounding box center [1534, 396] width 35 height 32
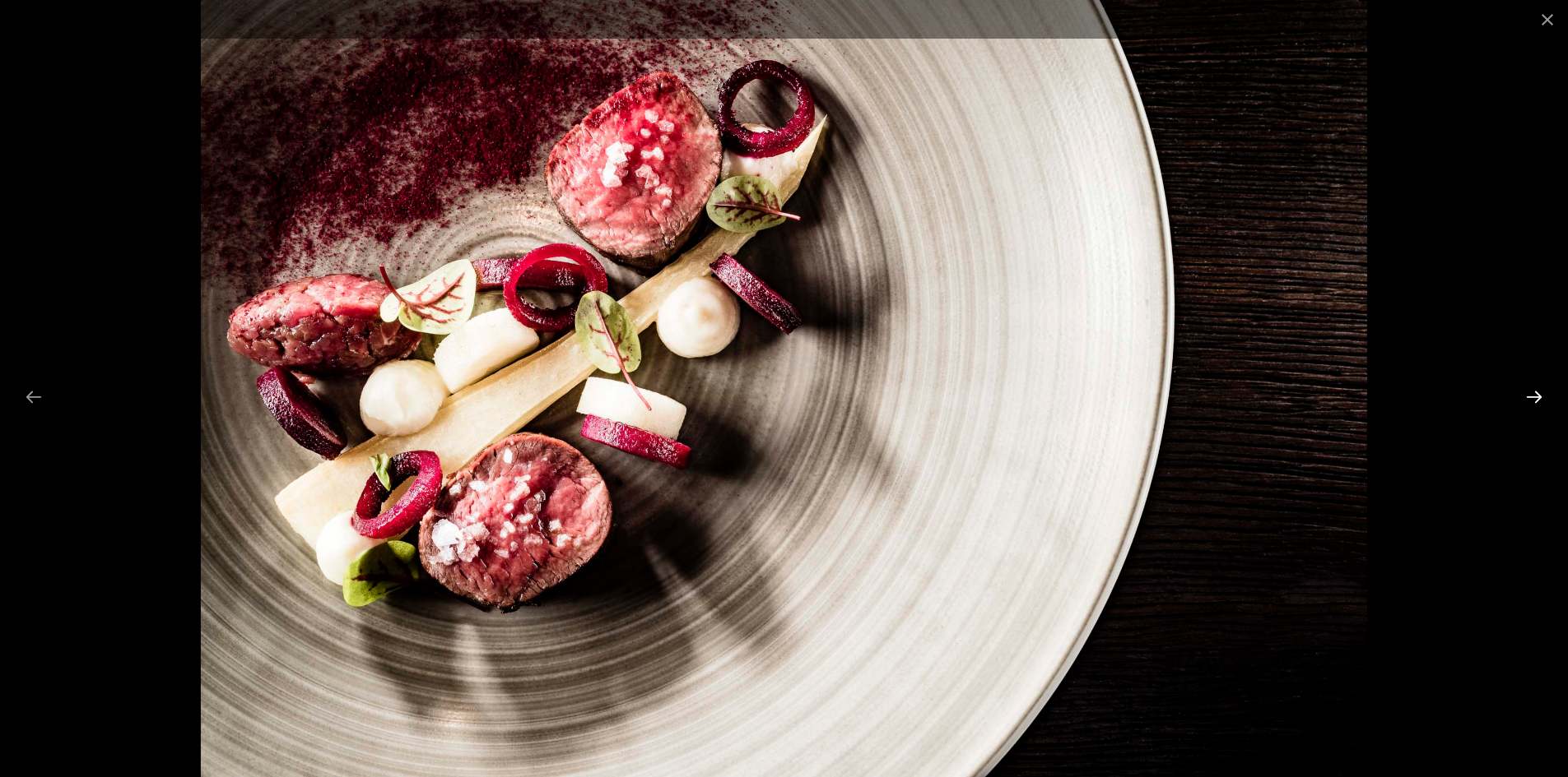
click at [1535, 391] on button "Next slide" at bounding box center [1534, 396] width 35 height 32
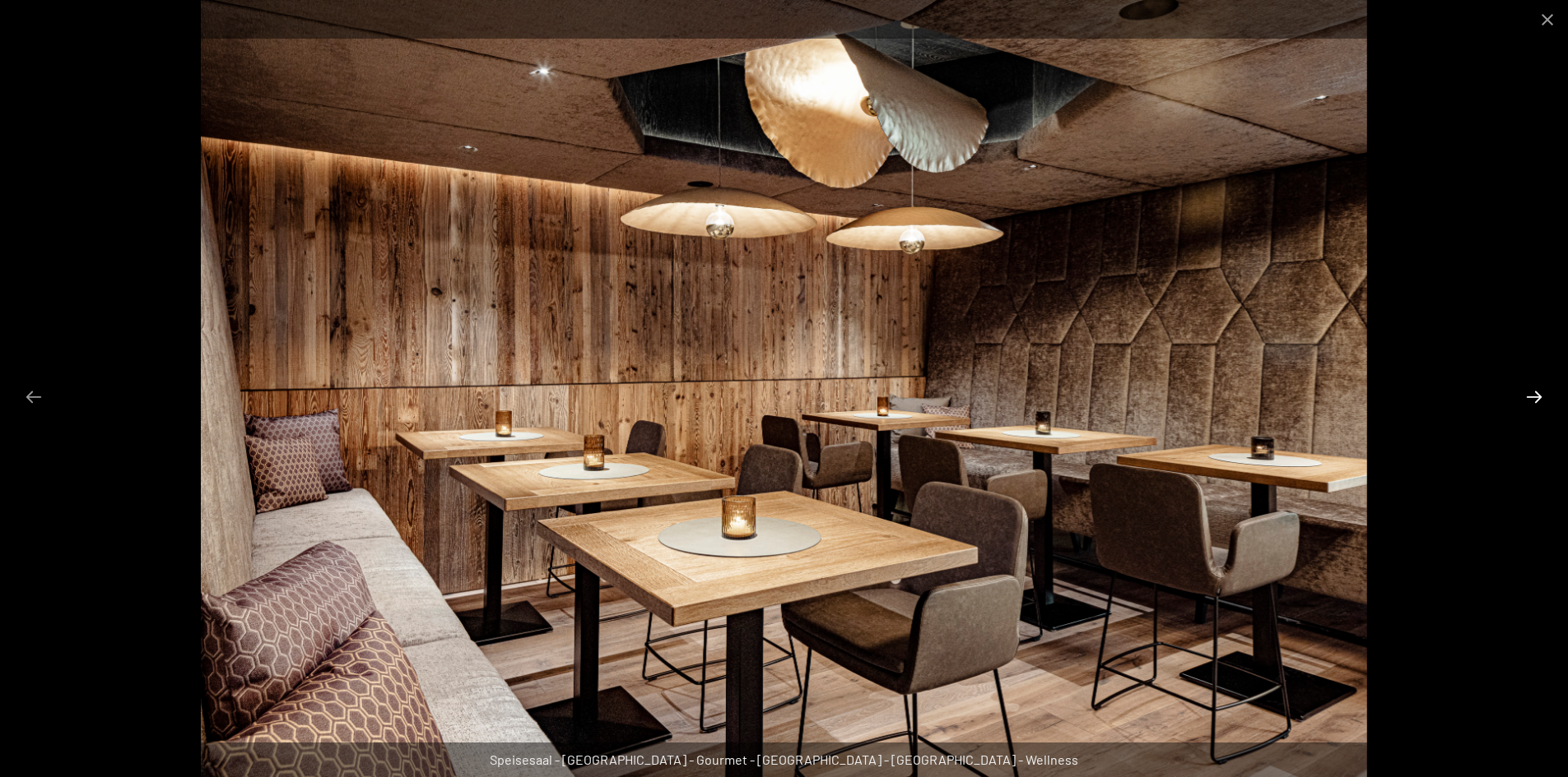
click at [1535, 391] on button "Next slide" at bounding box center [1534, 396] width 35 height 32
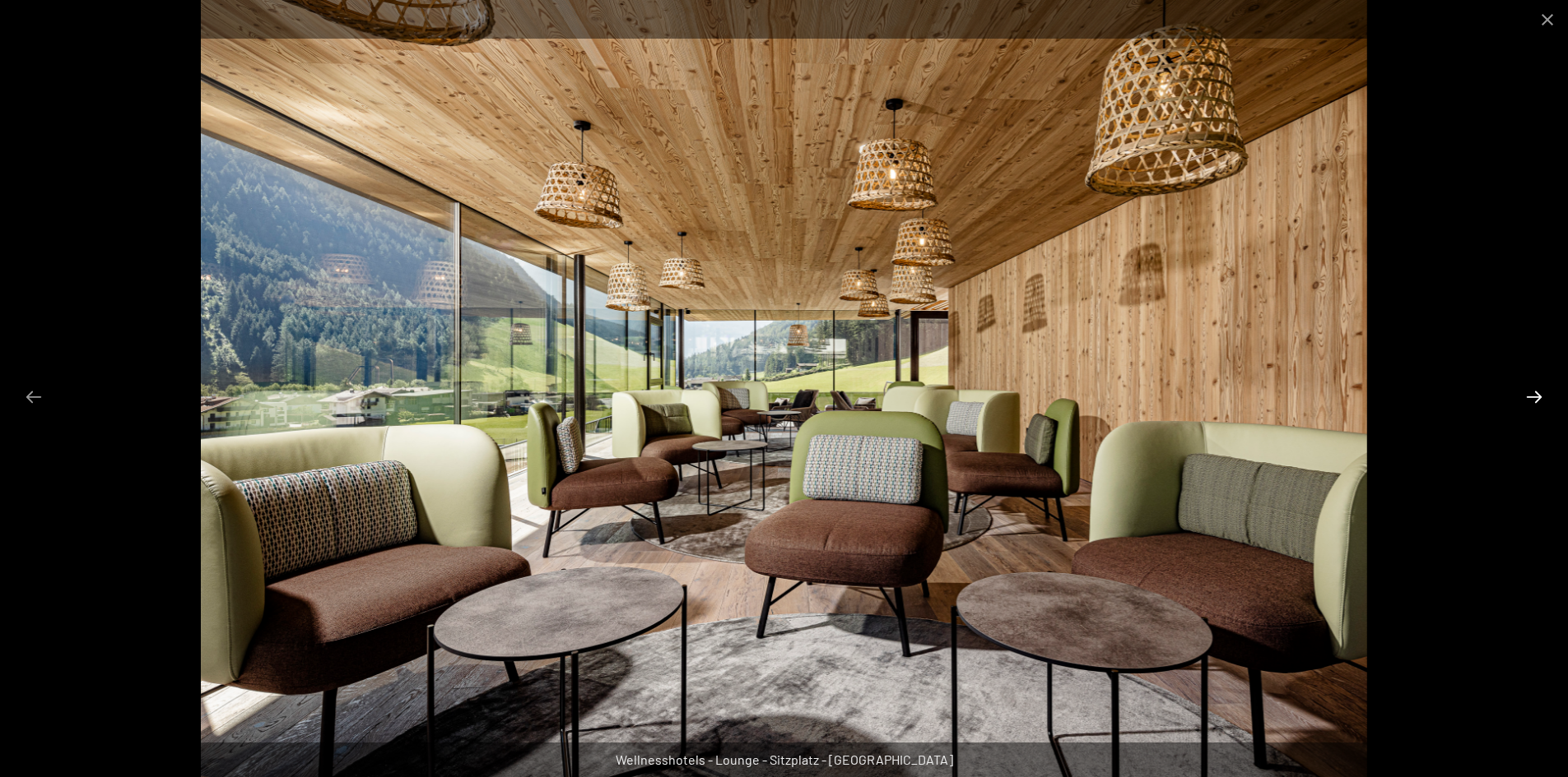
click at [1535, 391] on button "Next slide" at bounding box center [1534, 396] width 35 height 32
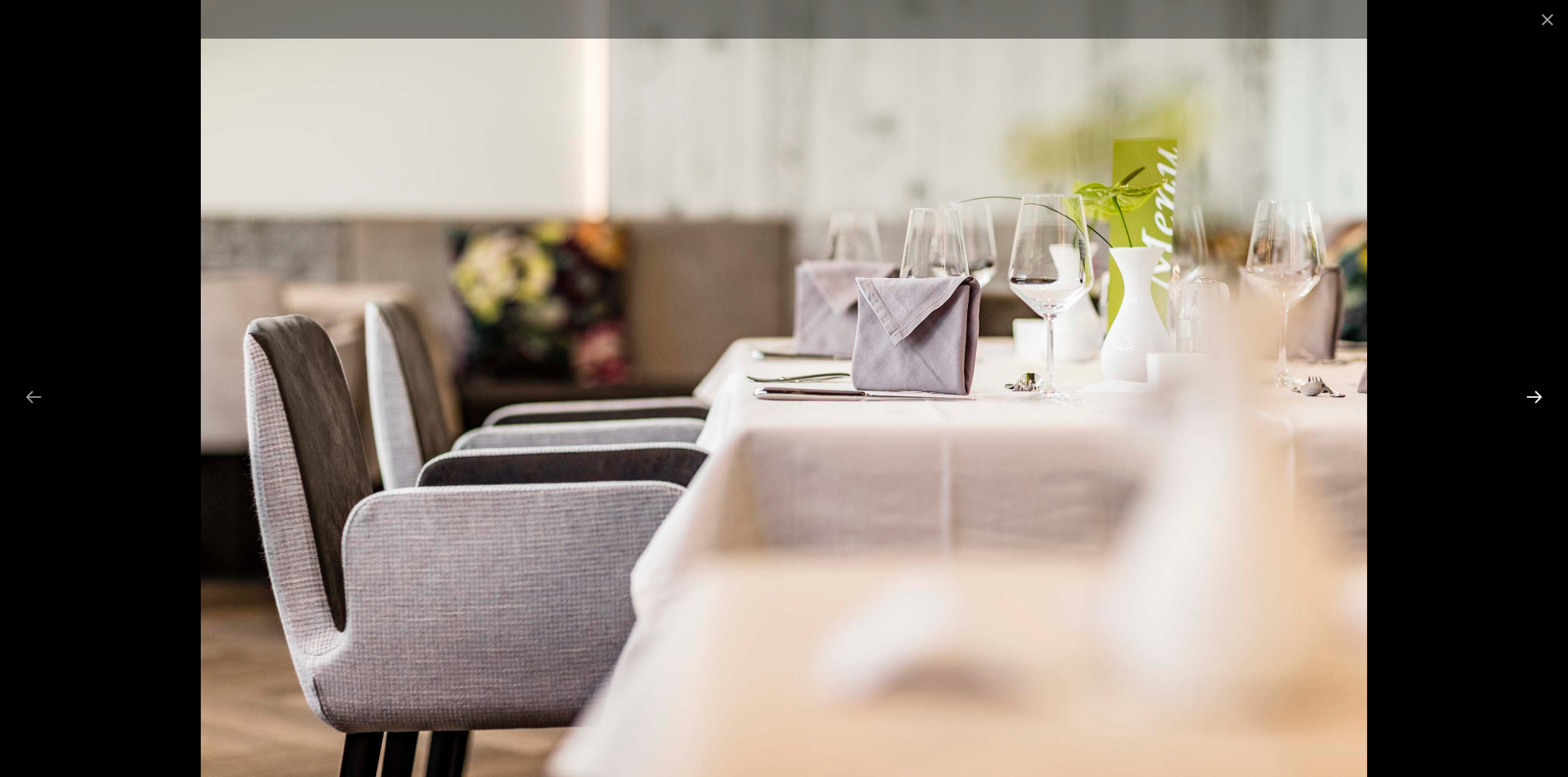
click at [1534, 391] on button "Next slide" at bounding box center [1534, 396] width 35 height 32
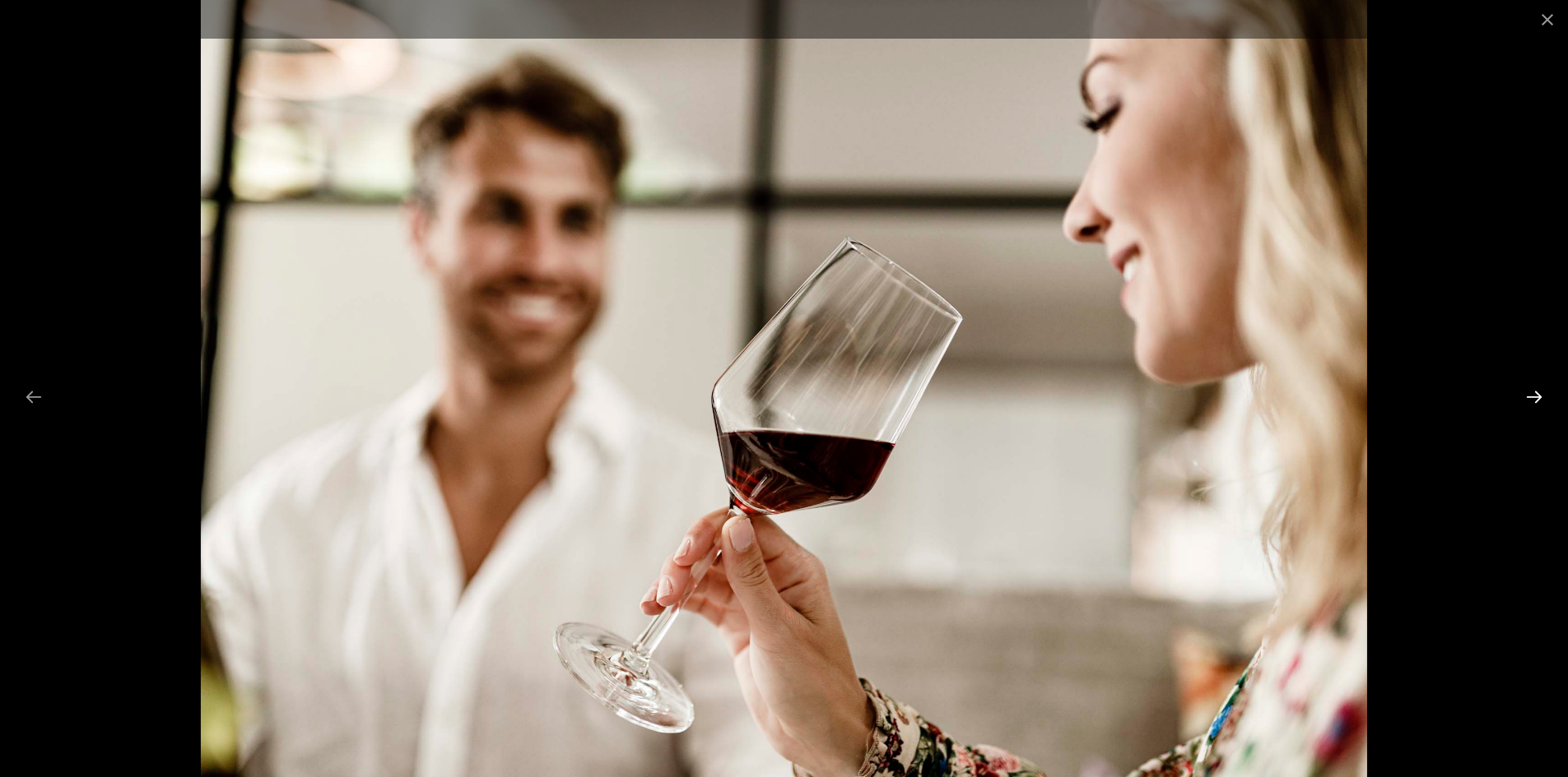
click at [1534, 391] on button "Next slide" at bounding box center [1534, 396] width 35 height 32
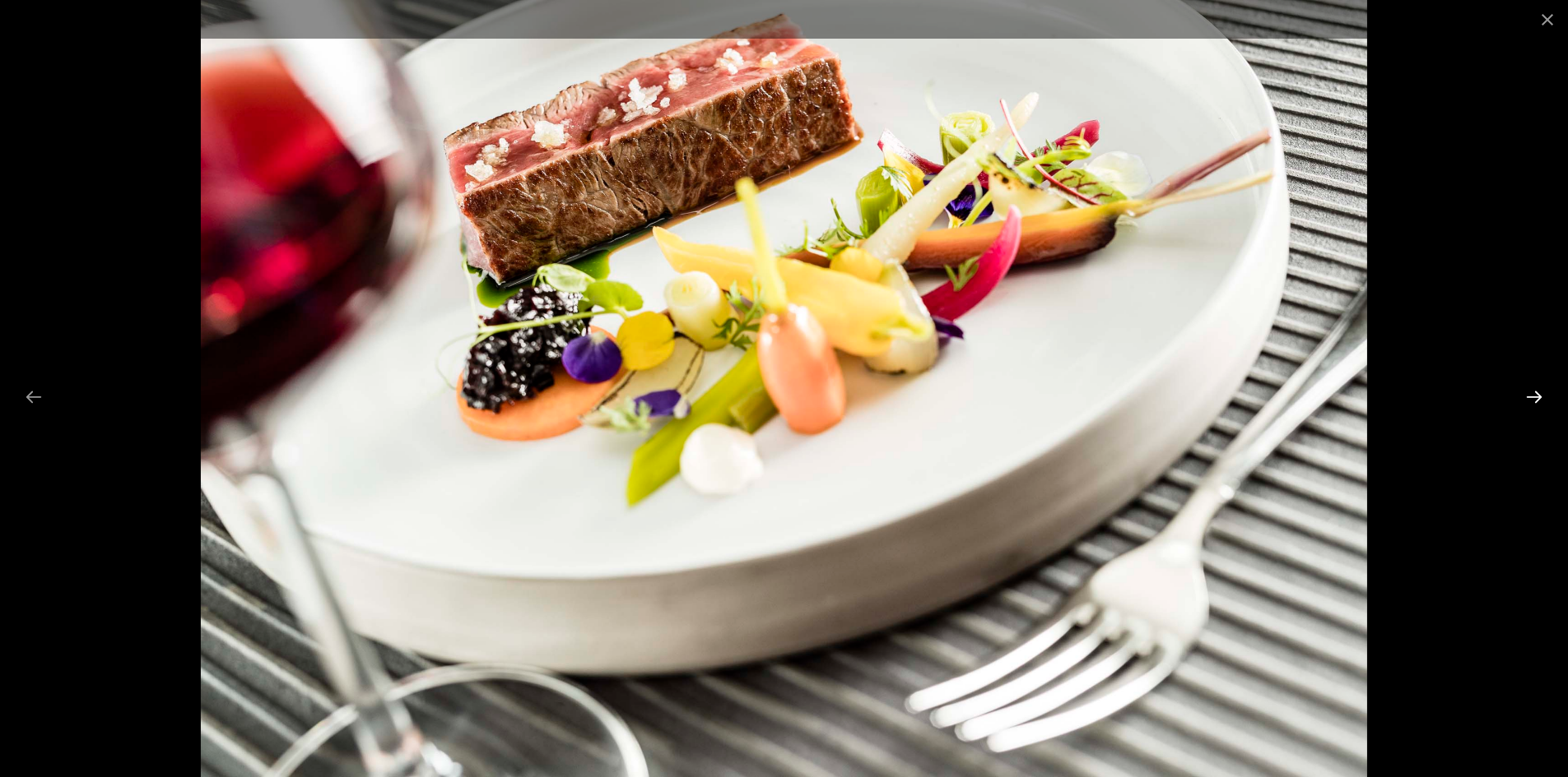
click at [1534, 391] on button "Next slide" at bounding box center [1534, 396] width 35 height 32
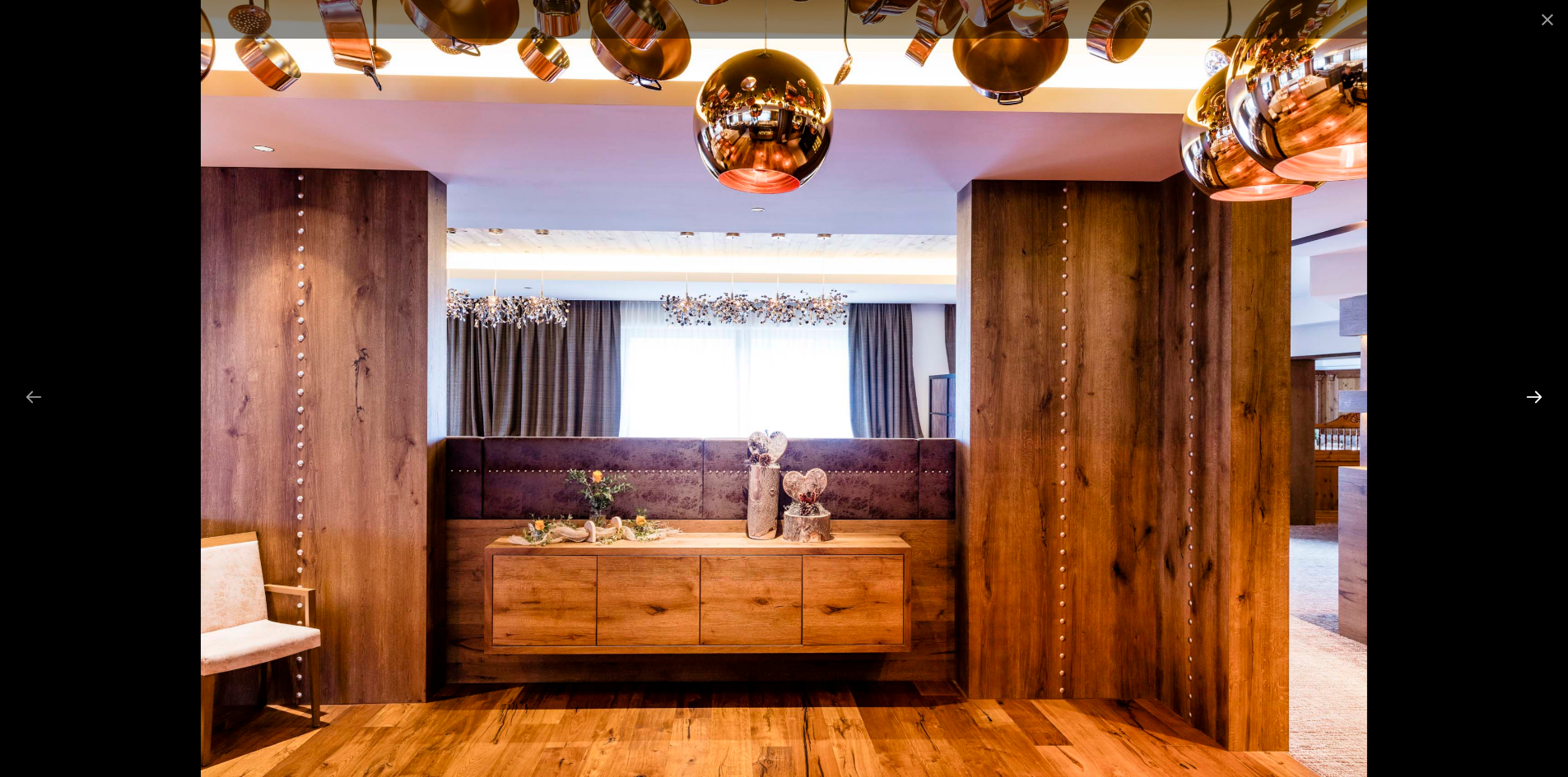
click at [1534, 391] on button "Next slide" at bounding box center [1534, 396] width 35 height 32
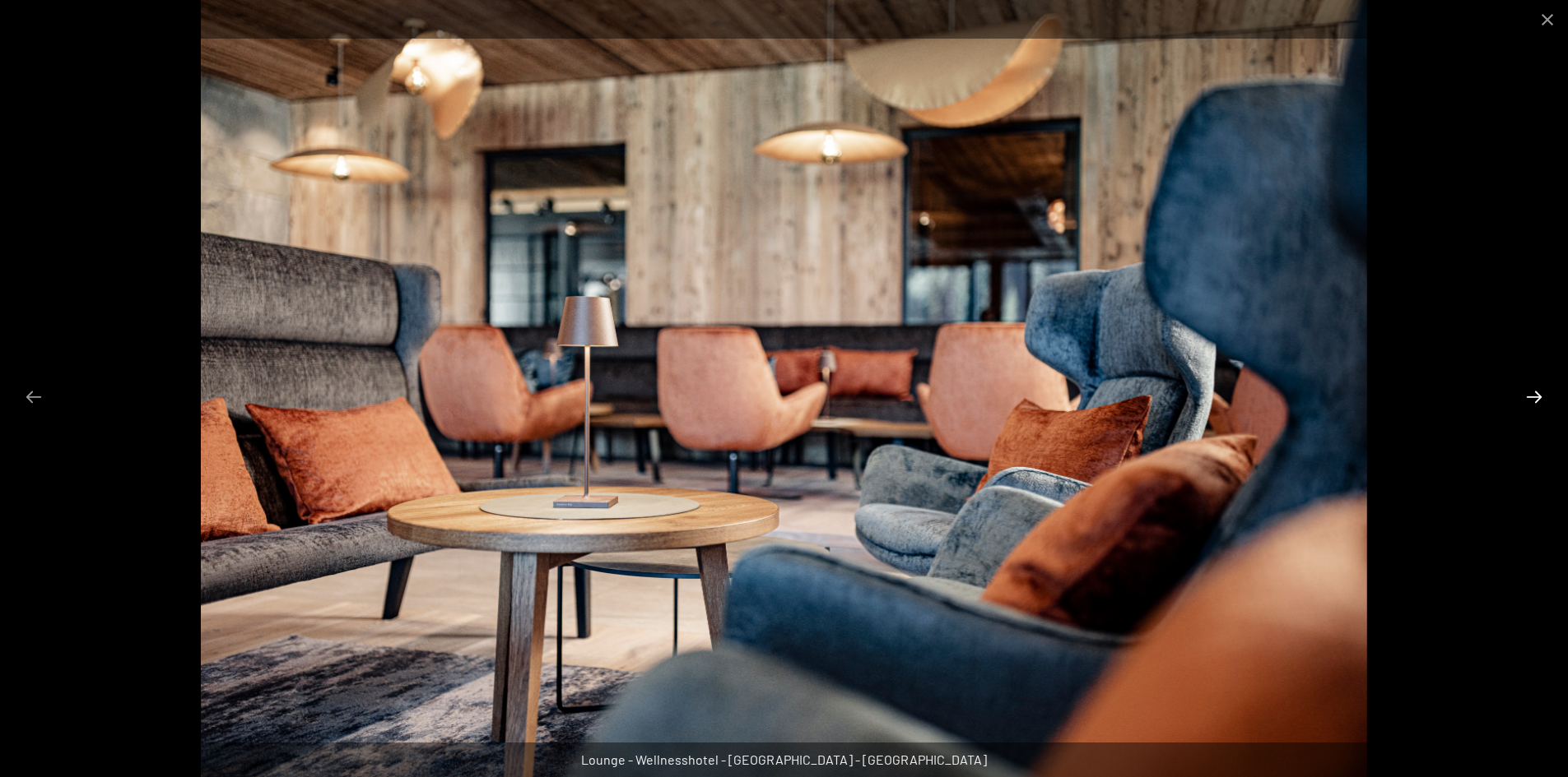
click at [1534, 391] on button "Next slide" at bounding box center [1534, 396] width 35 height 32
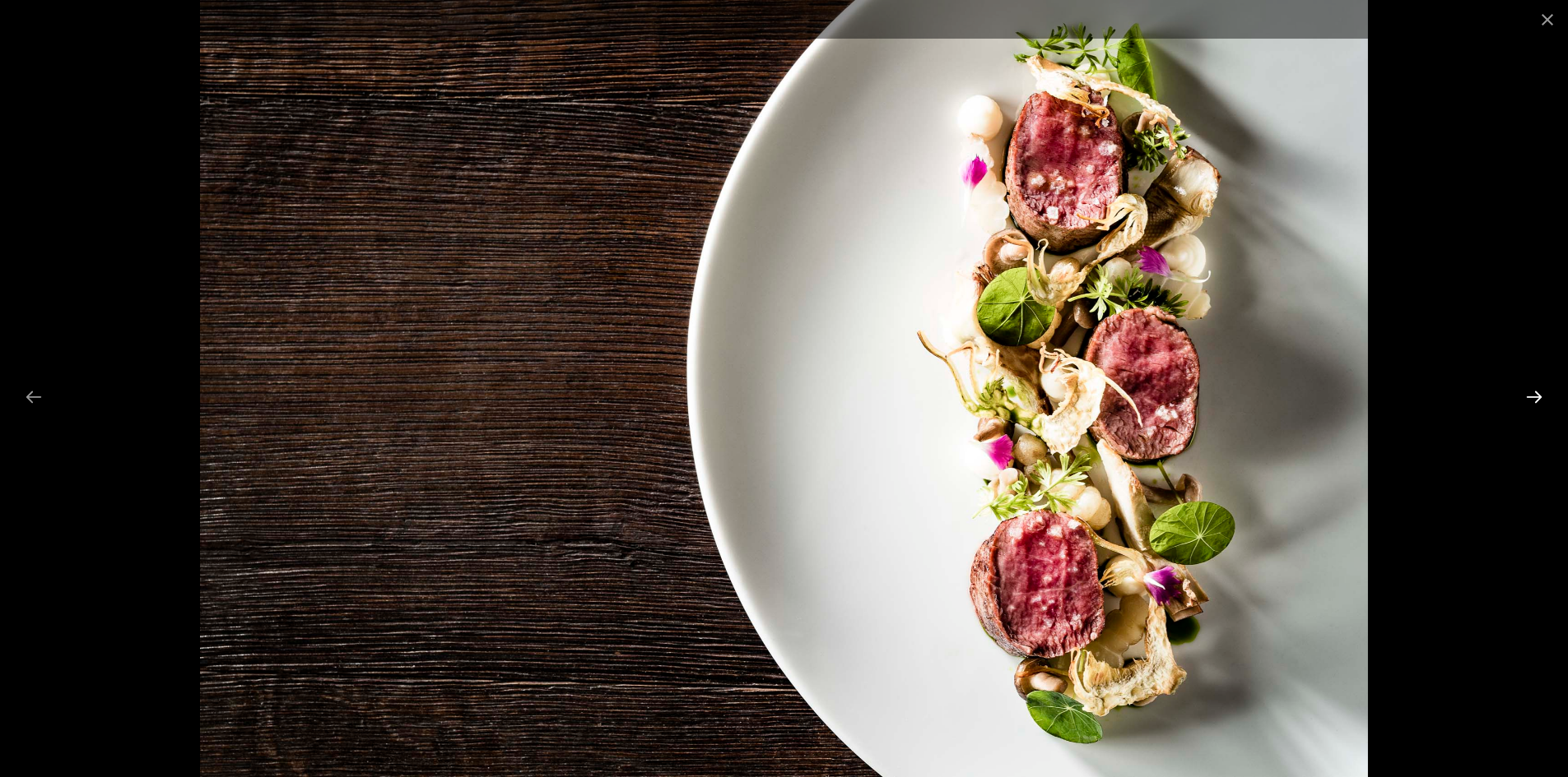
click at [1534, 391] on button "Next slide" at bounding box center [1534, 396] width 35 height 32
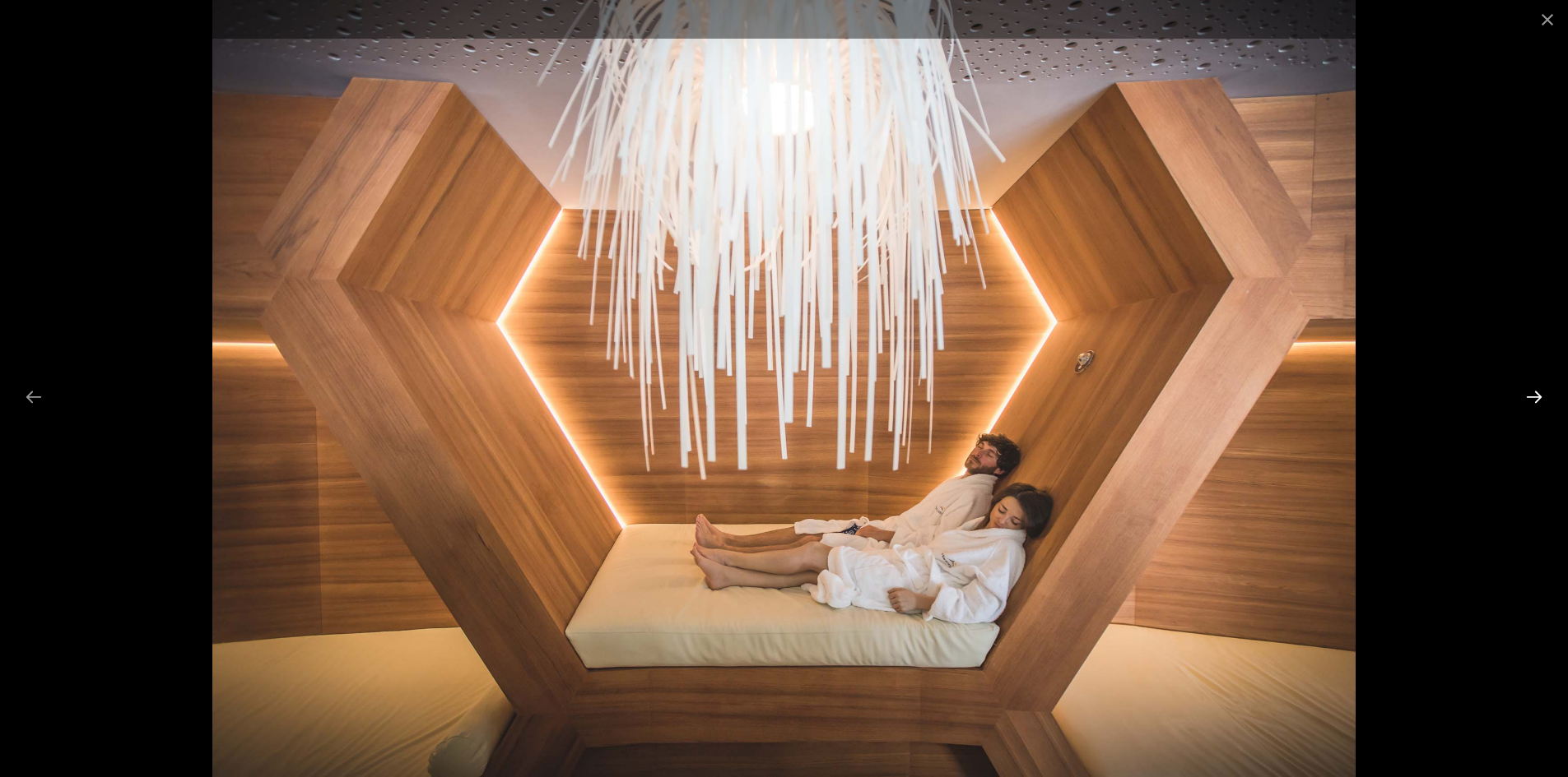
click at [1534, 391] on button "Next slide" at bounding box center [1534, 396] width 35 height 32
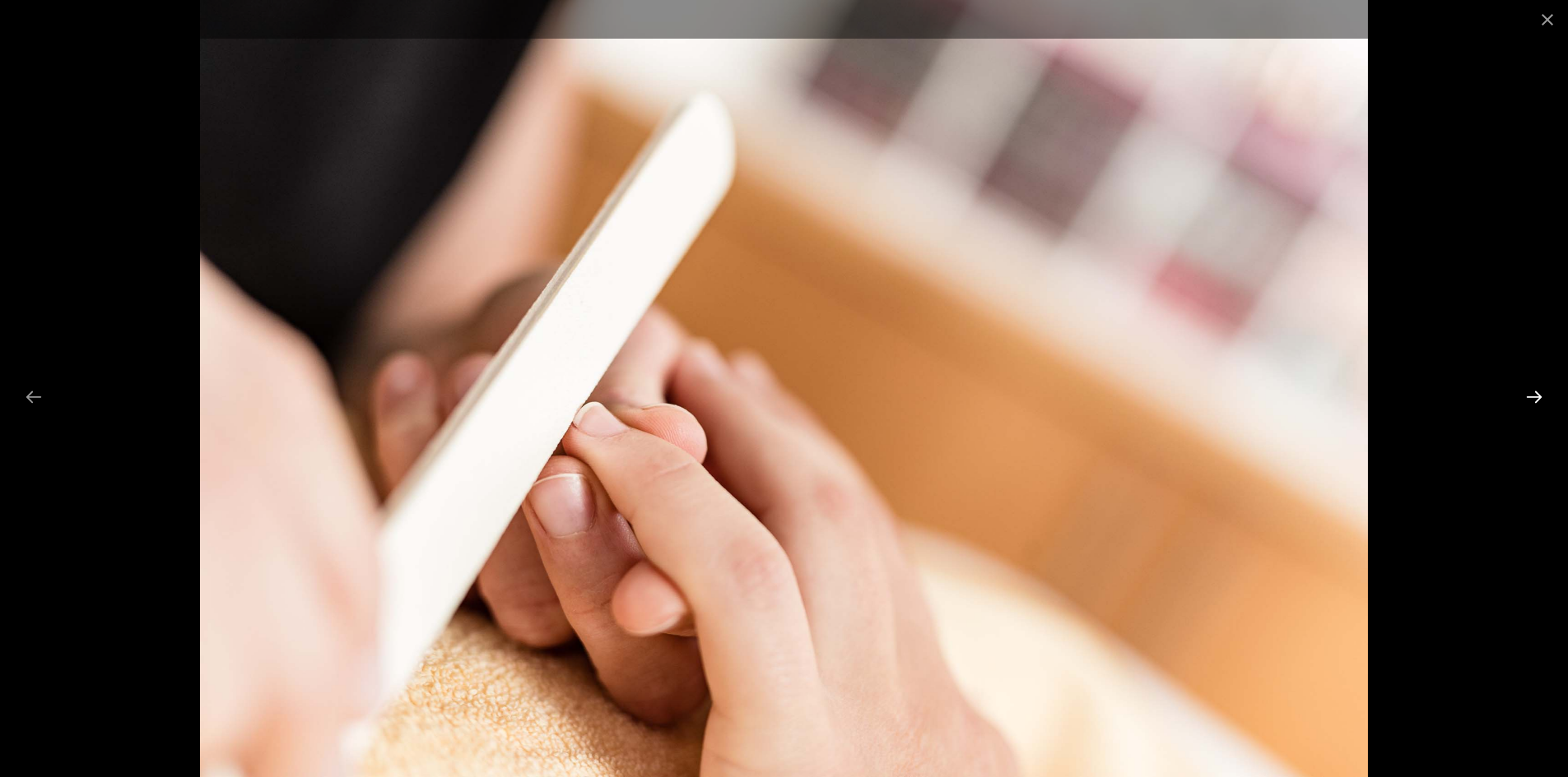
click at [1534, 391] on button "Next slide" at bounding box center [1534, 396] width 35 height 32
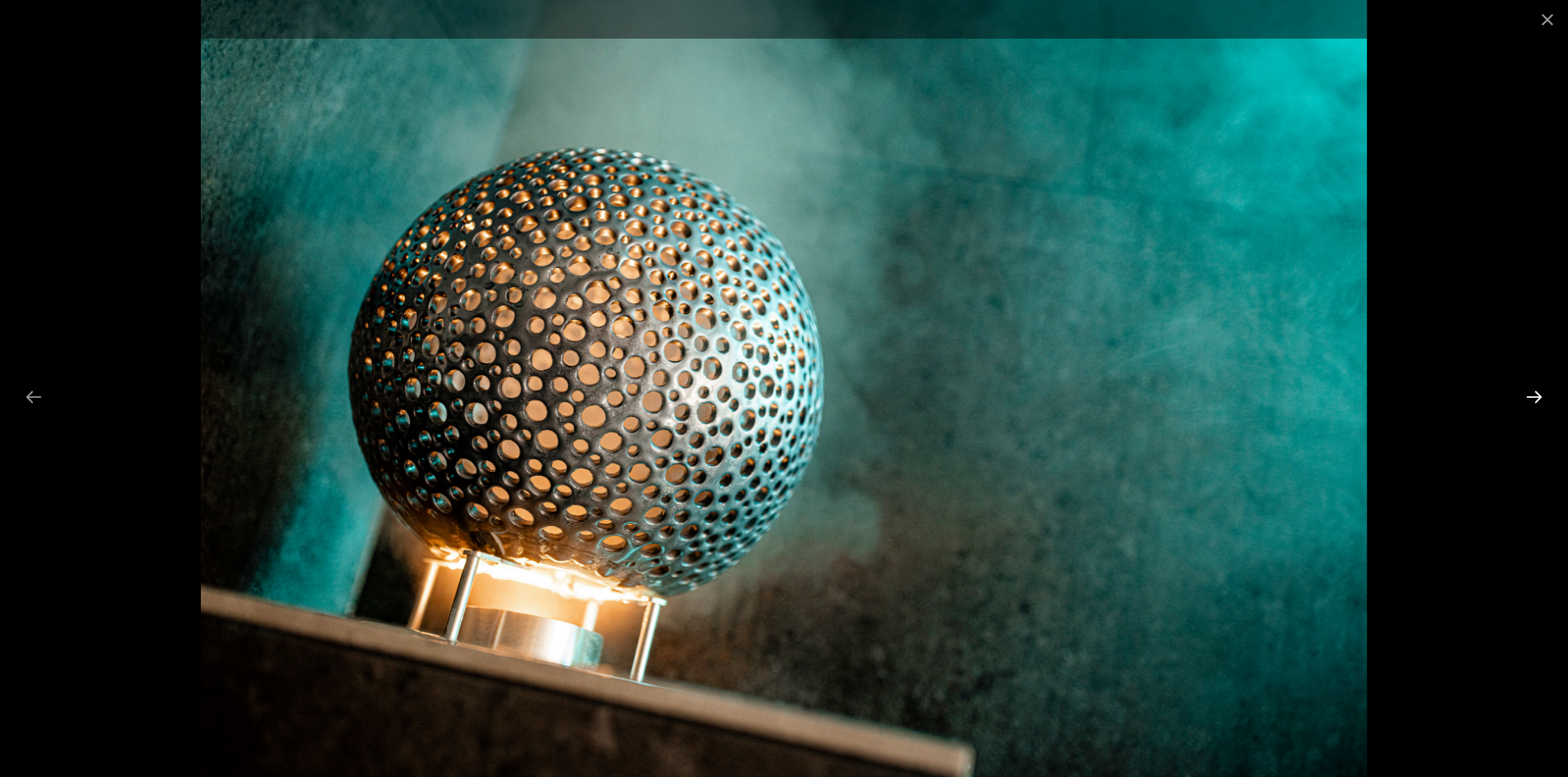
click at [1534, 391] on button "Next slide" at bounding box center [1534, 396] width 35 height 32
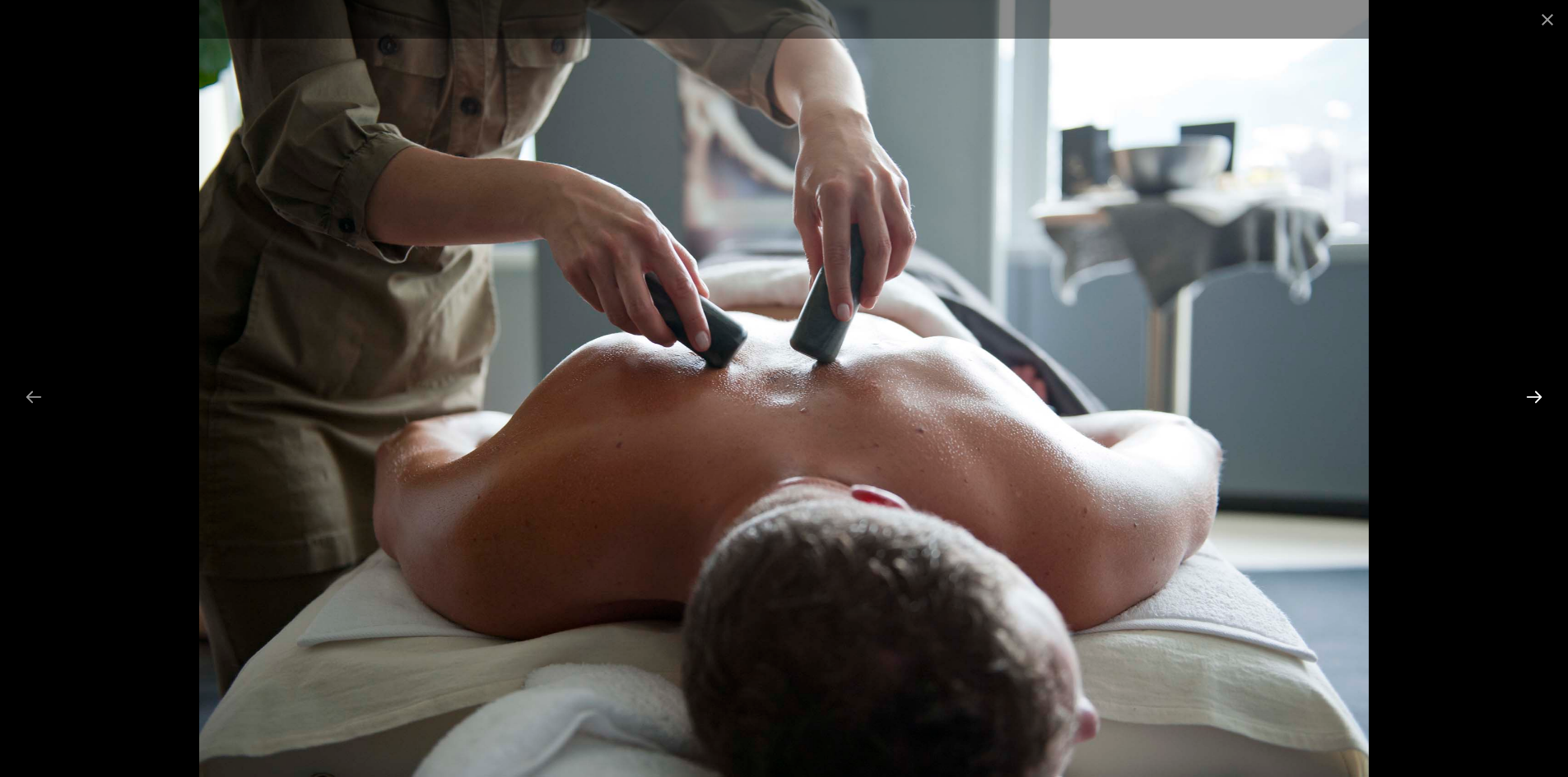
click at [1534, 391] on button "Next slide" at bounding box center [1534, 396] width 35 height 32
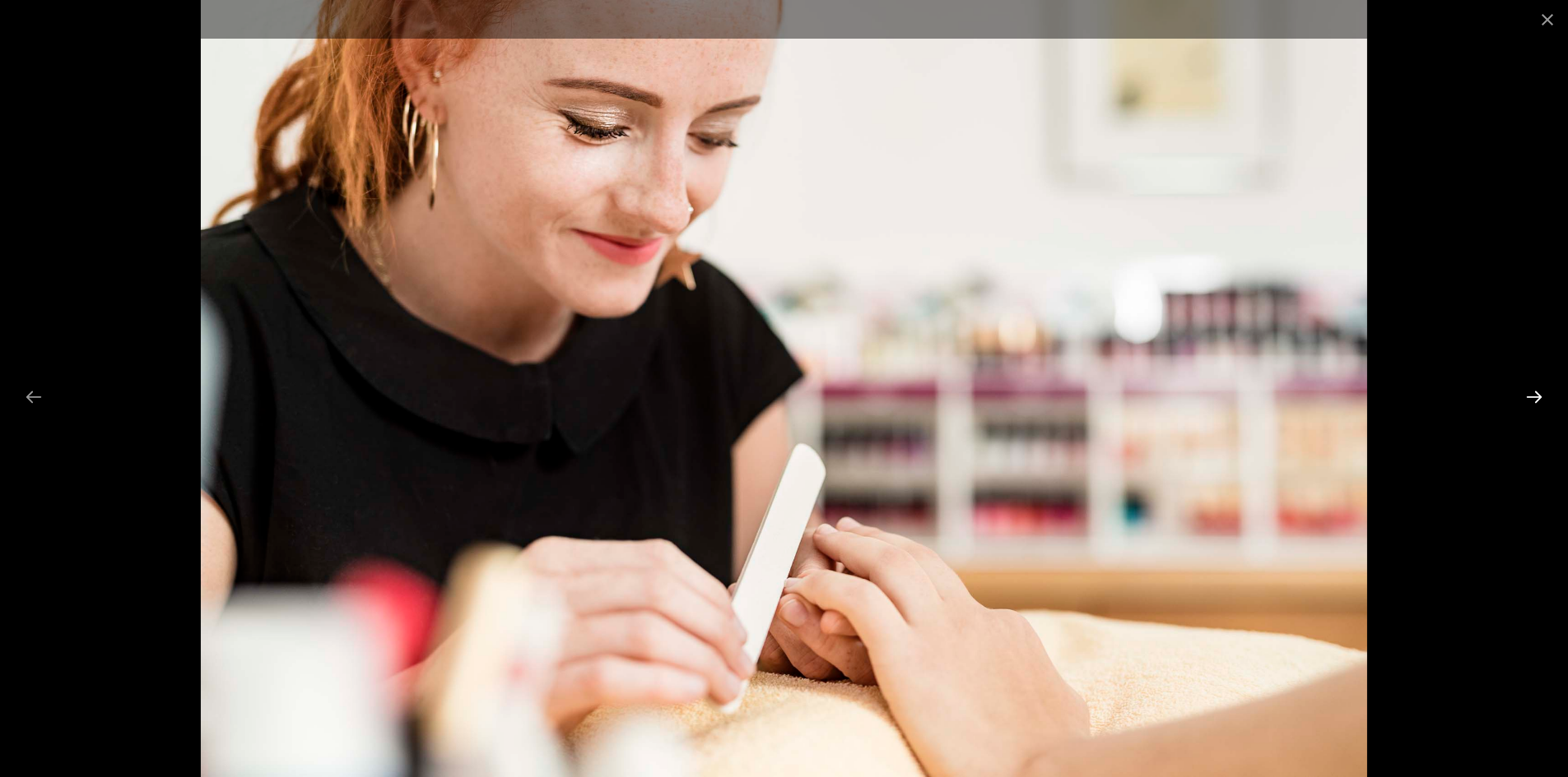
click at [1534, 391] on button "Next slide" at bounding box center [1534, 396] width 35 height 32
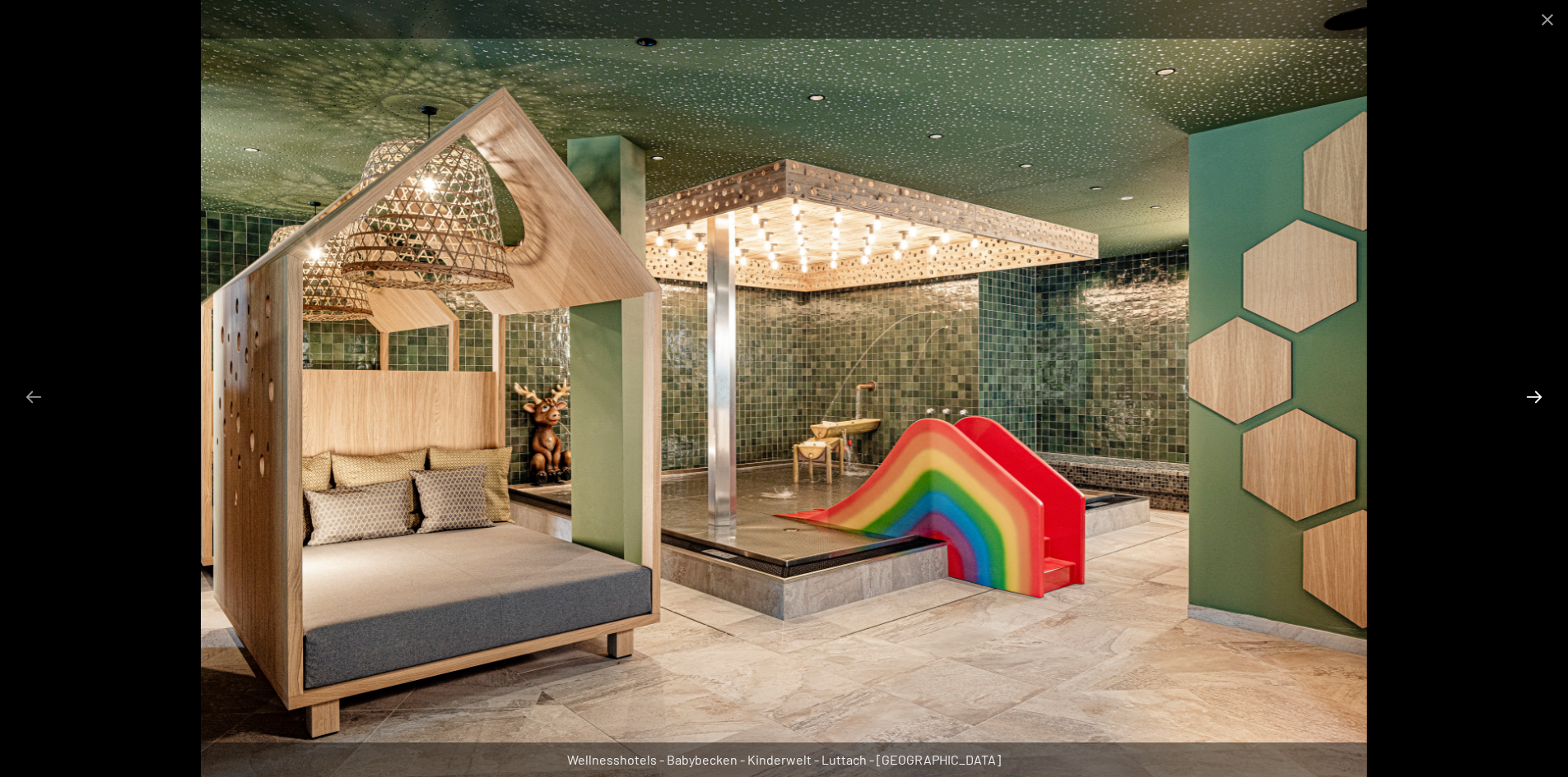
click at [1532, 391] on button "Next slide" at bounding box center [1534, 396] width 35 height 32
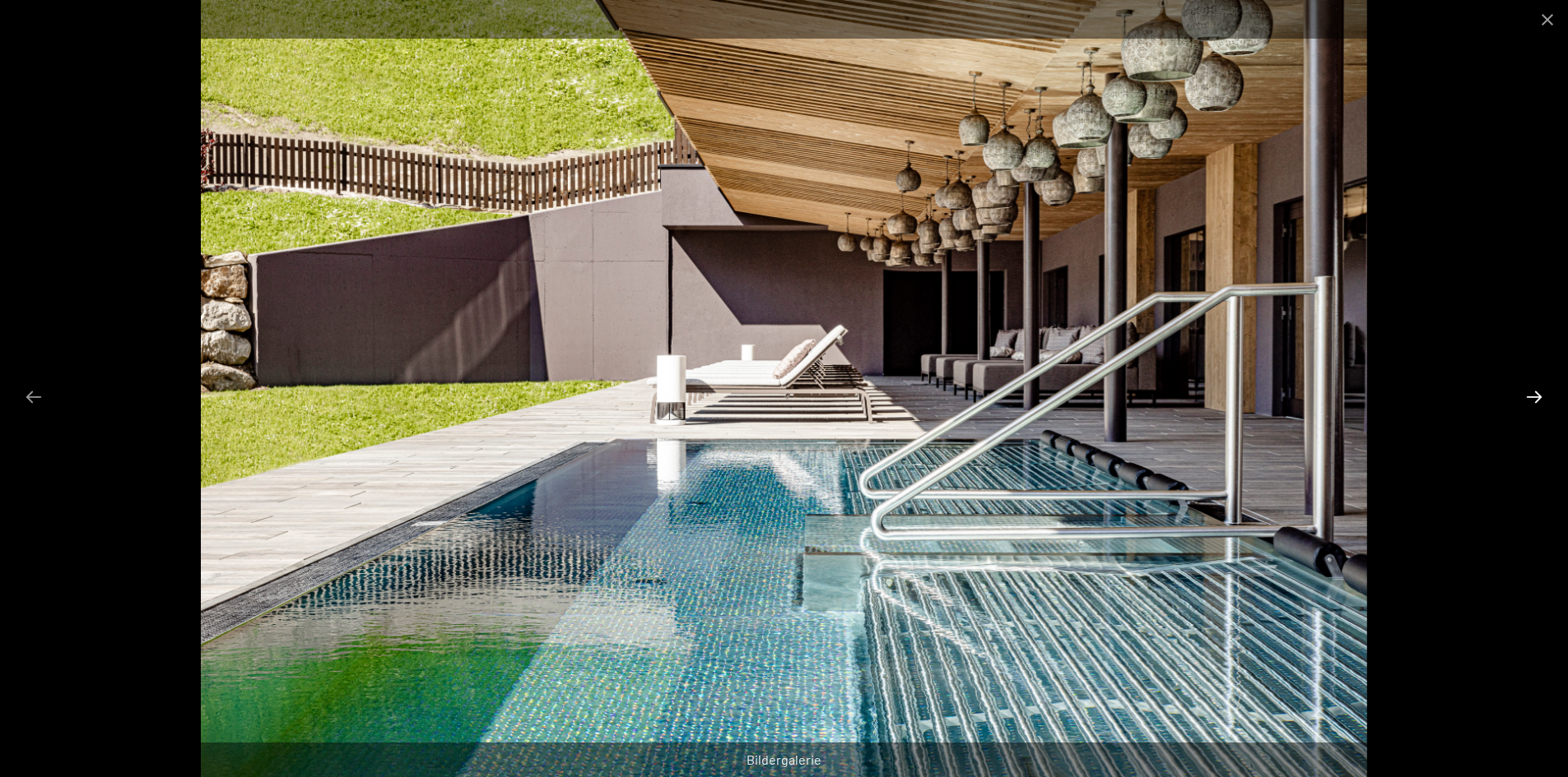
click at [1532, 391] on button "Next slide" at bounding box center [1534, 396] width 35 height 32
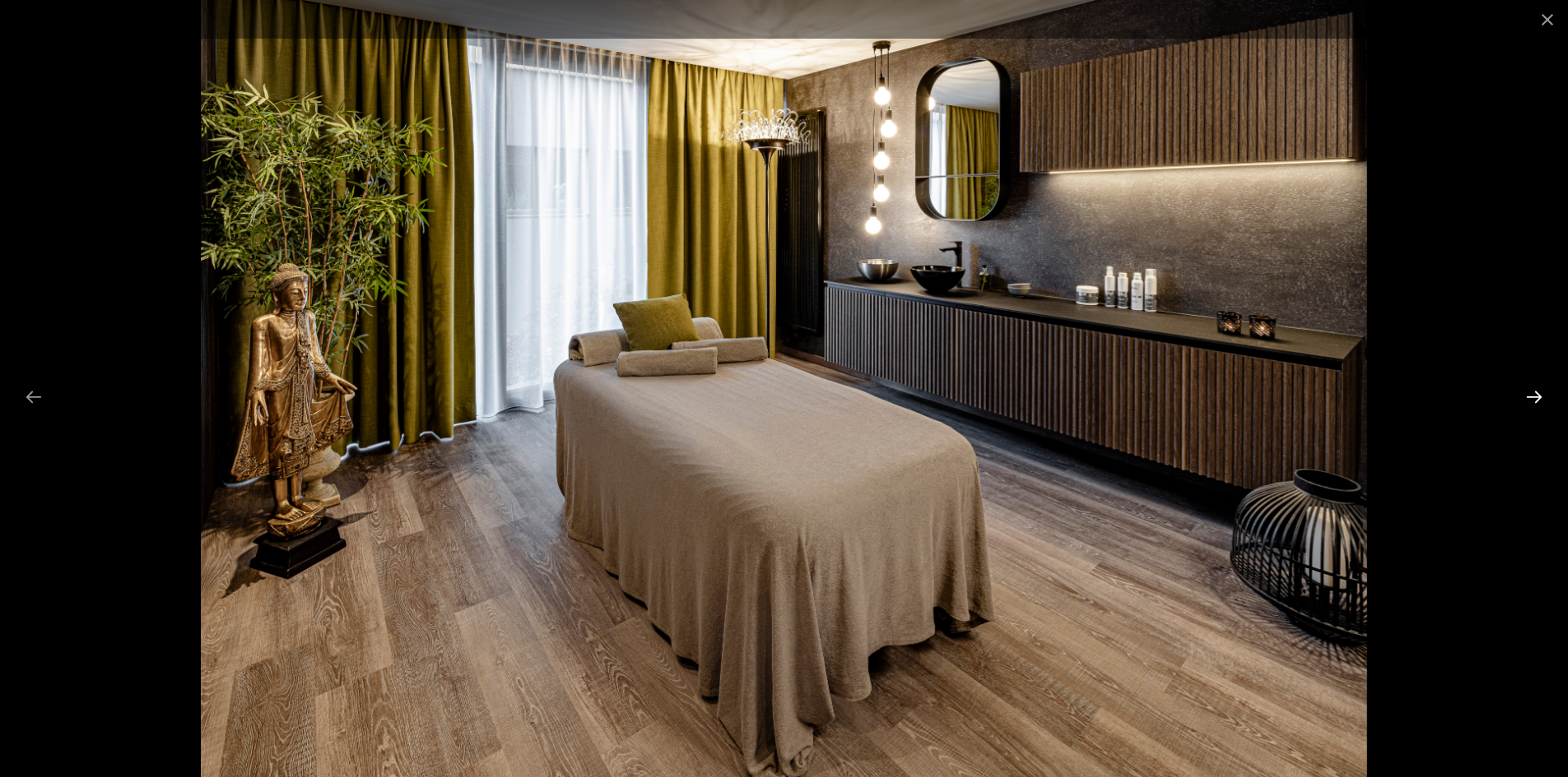
click at [1532, 391] on button "Next slide" at bounding box center [1534, 396] width 35 height 32
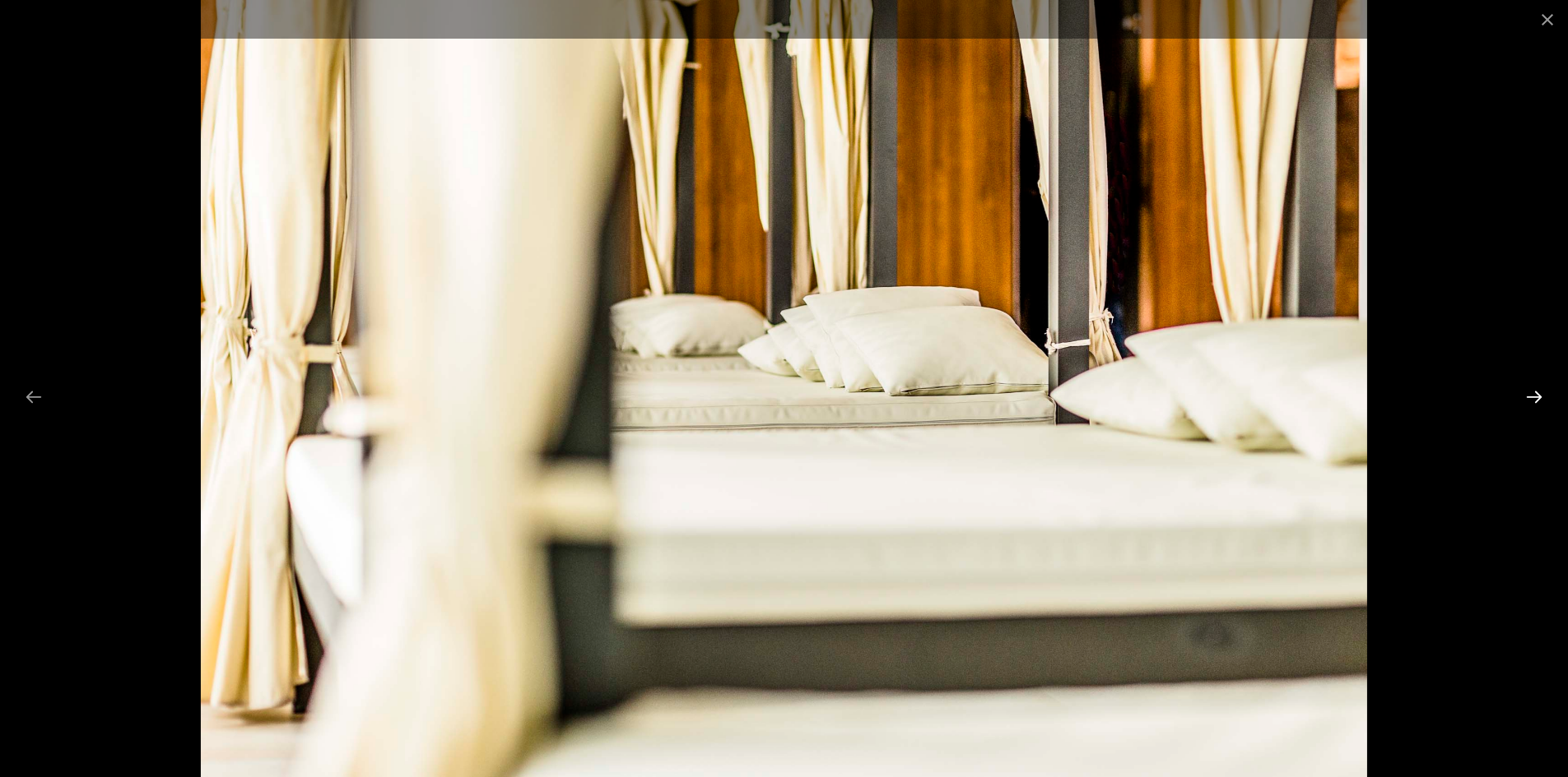
click at [1532, 391] on button "Next slide" at bounding box center [1534, 396] width 35 height 32
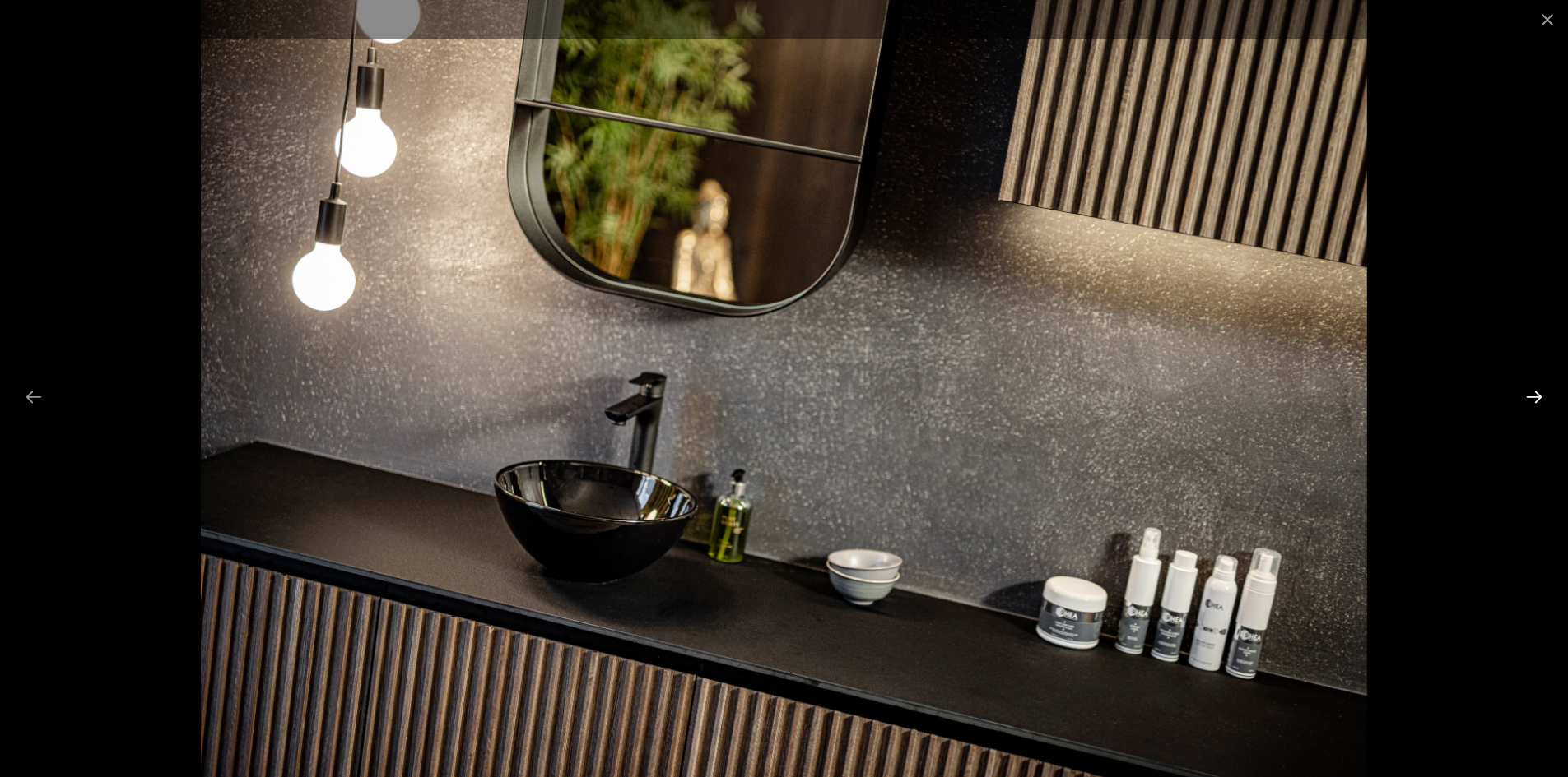
click at [1532, 391] on button "Next slide" at bounding box center [1534, 396] width 35 height 32
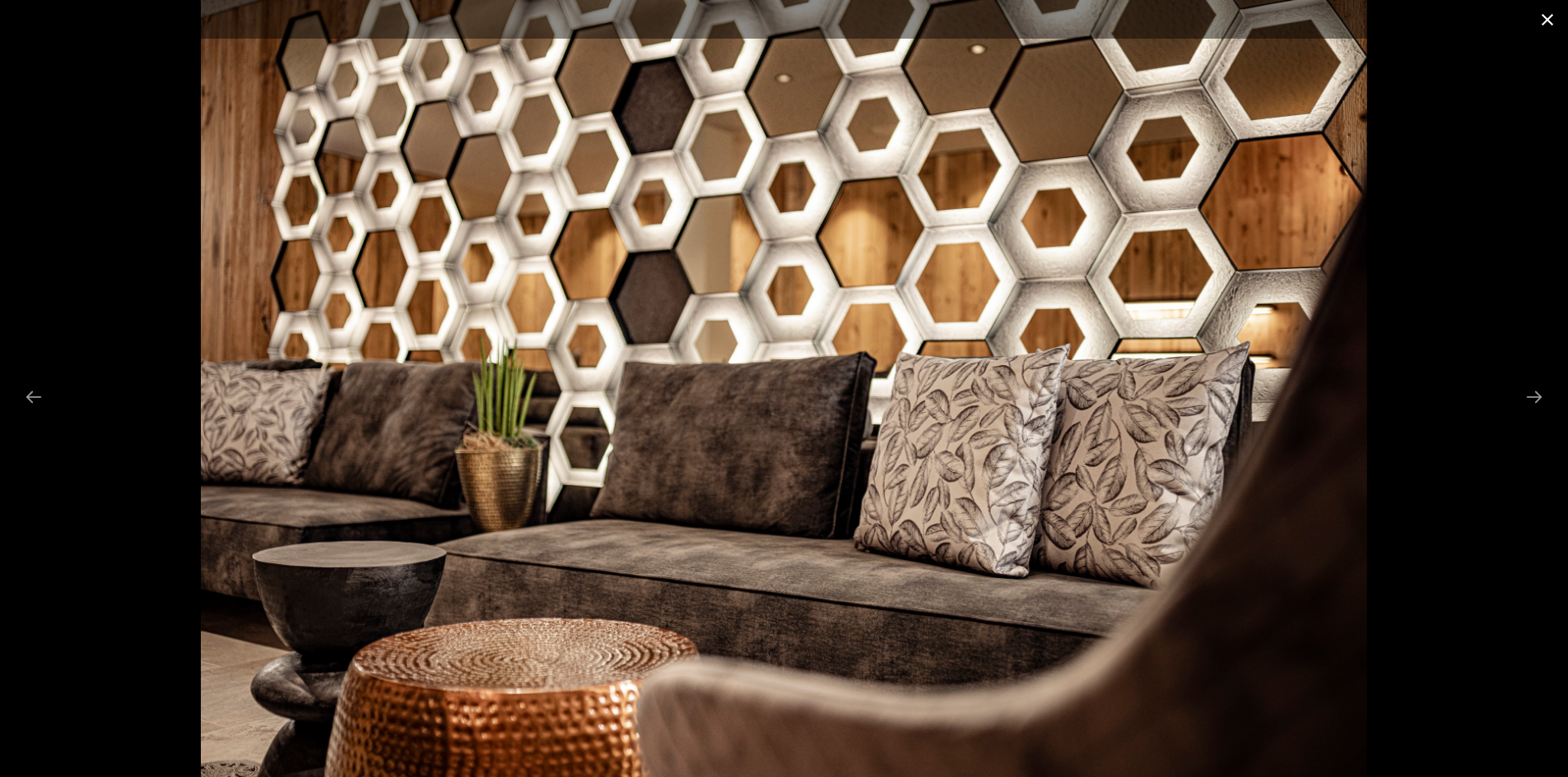
click at [1543, 17] on button "Close gallery" at bounding box center [1547, 19] width 41 height 39
